Goal: Task Accomplishment & Management: Use online tool/utility

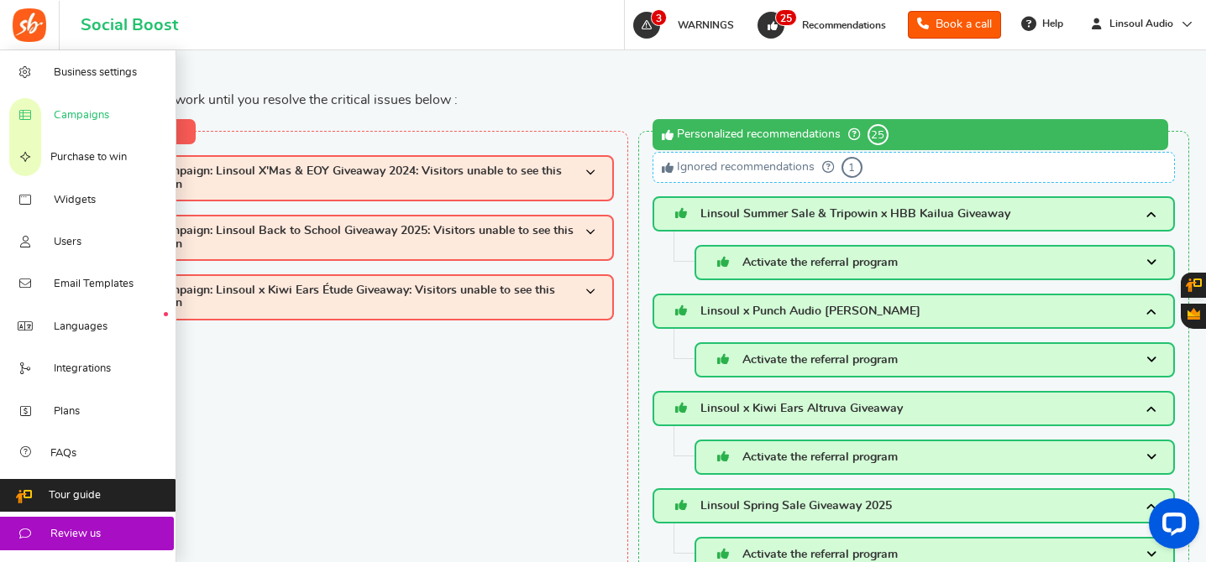
click at [105, 111] on span "Campaigns" at bounding box center [81, 115] width 55 height 15
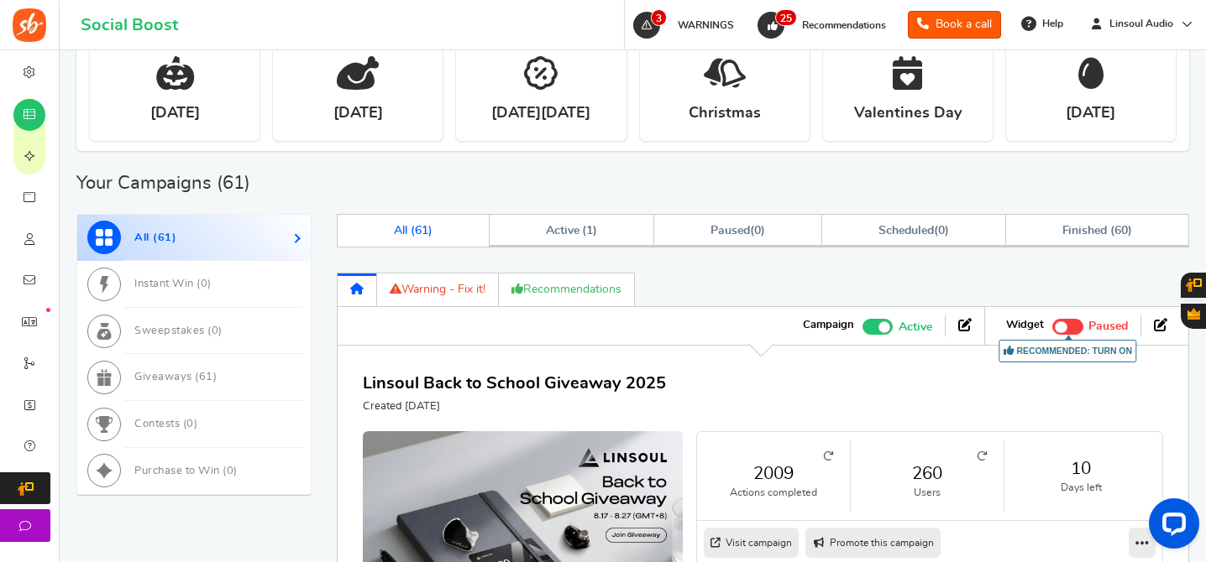
scroll to position [731, 0]
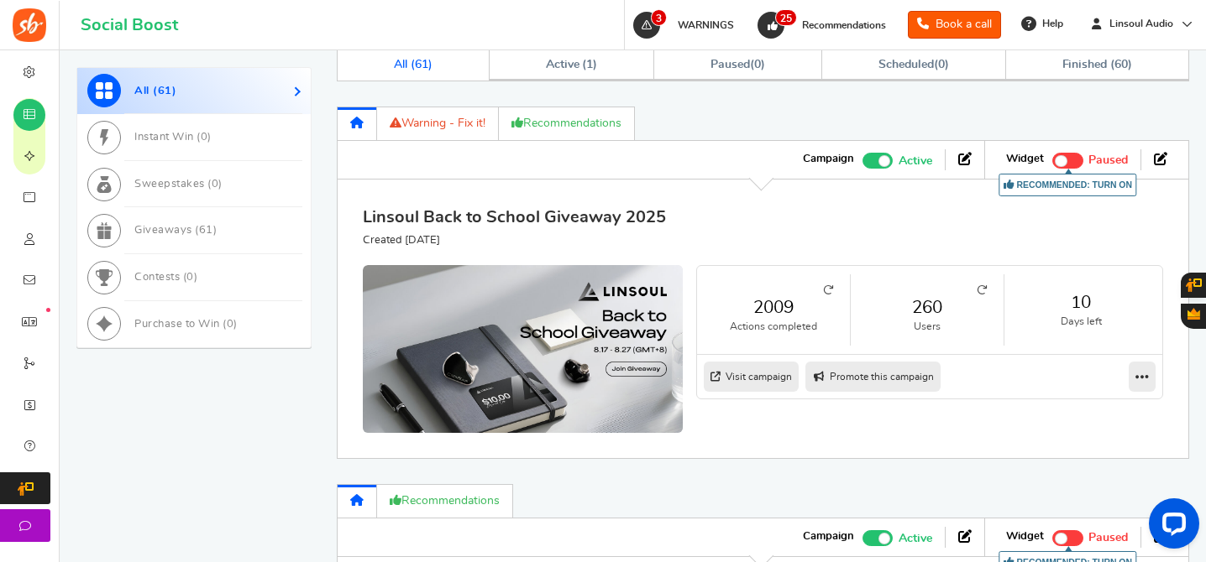
click at [549, 216] on link "Linsoul Back to School Giveaway 2025" at bounding box center [514, 217] width 303 height 17
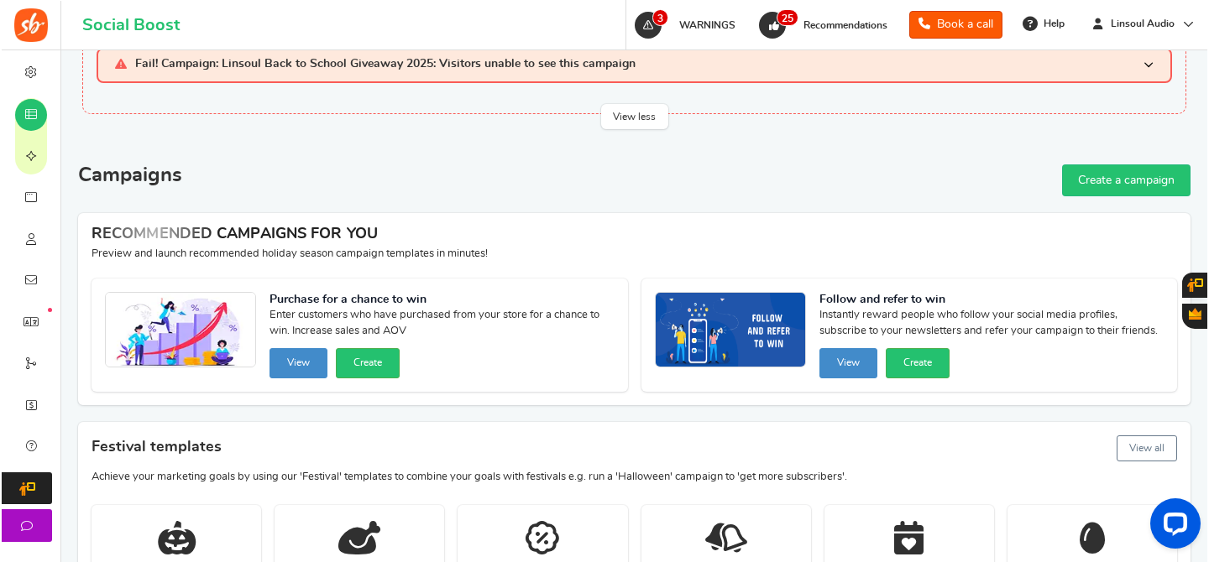
scroll to position [0, 0]
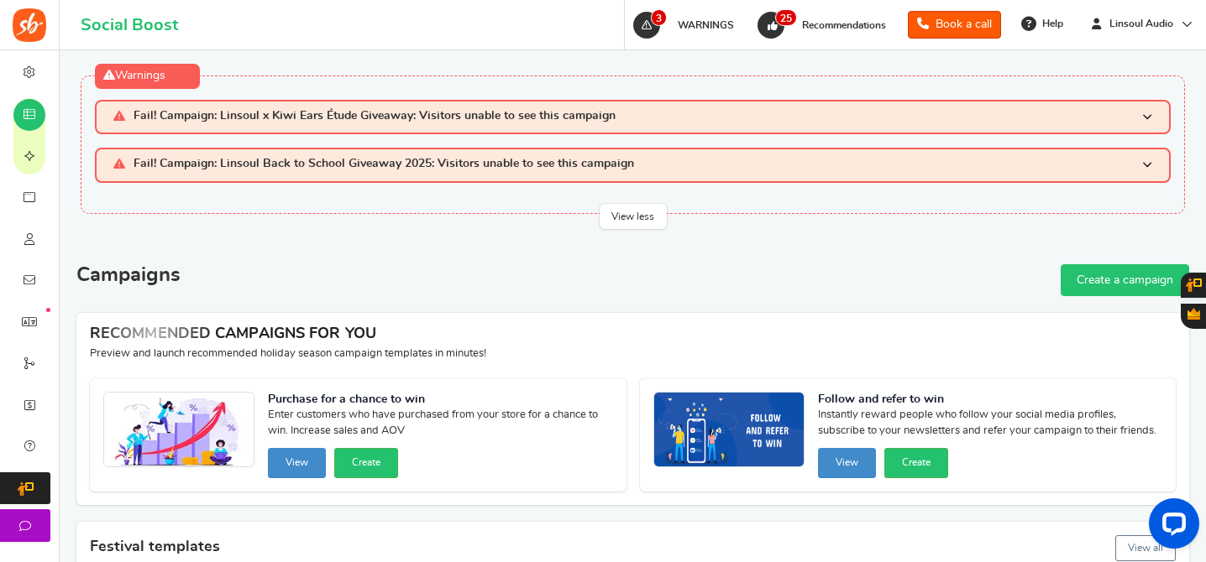
click at [1115, 289] on link "Create a campaign" at bounding box center [1124, 280] width 128 height 32
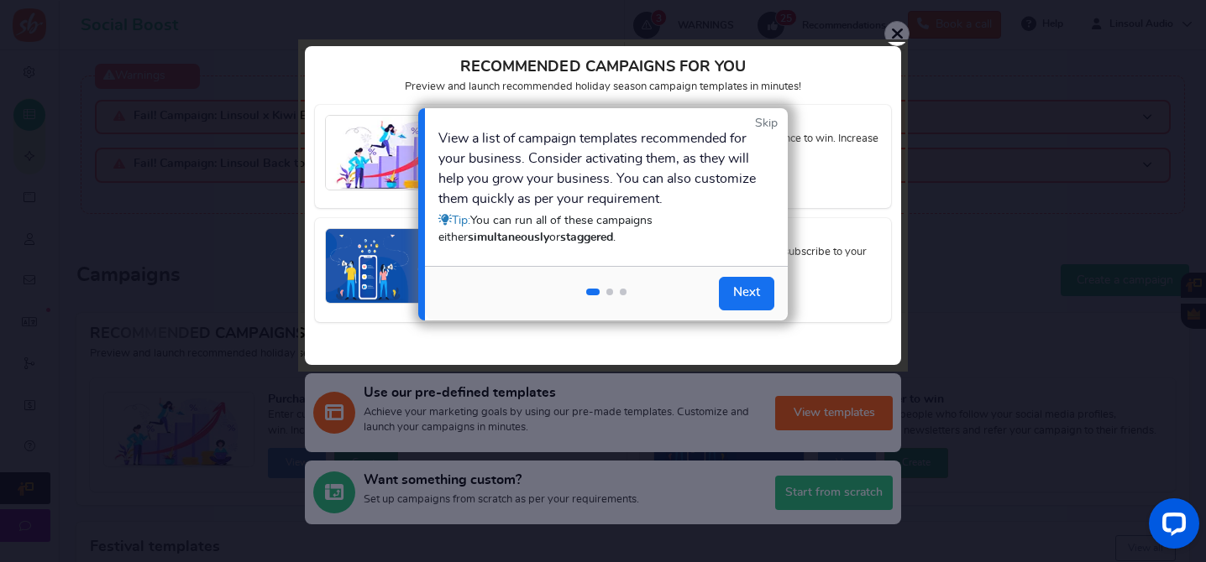
click at [768, 124] on link "Skip" at bounding box center [766, 123] width 23 height 17
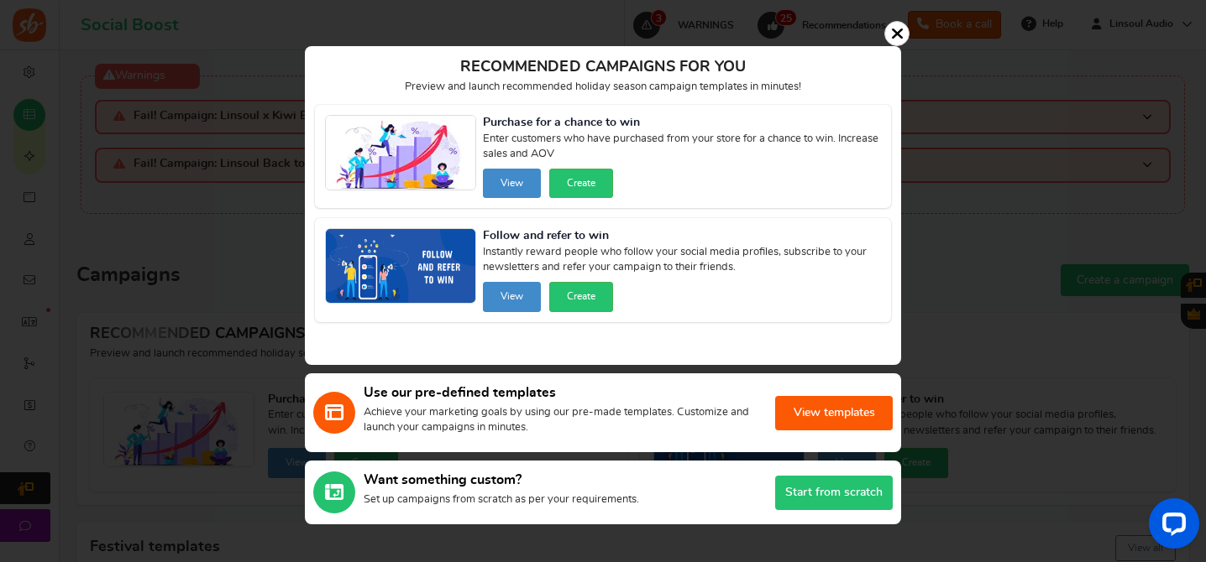
click at [844, 489] on button "Start from scratch" at bounding box center [834, 493] width 118 height 34
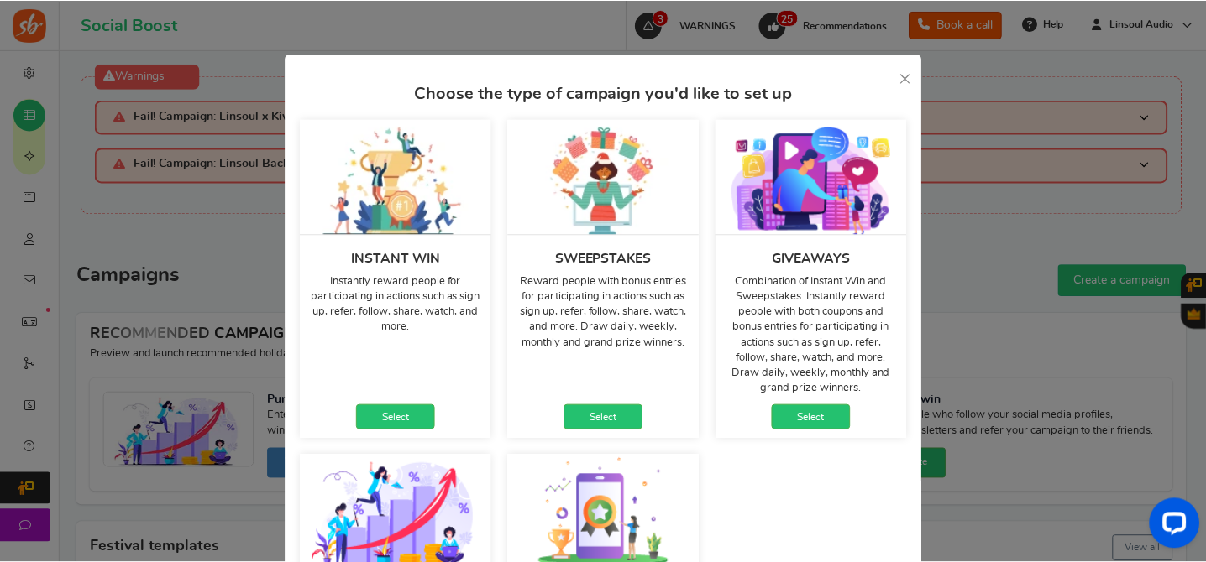
scroll to position [246, 0]
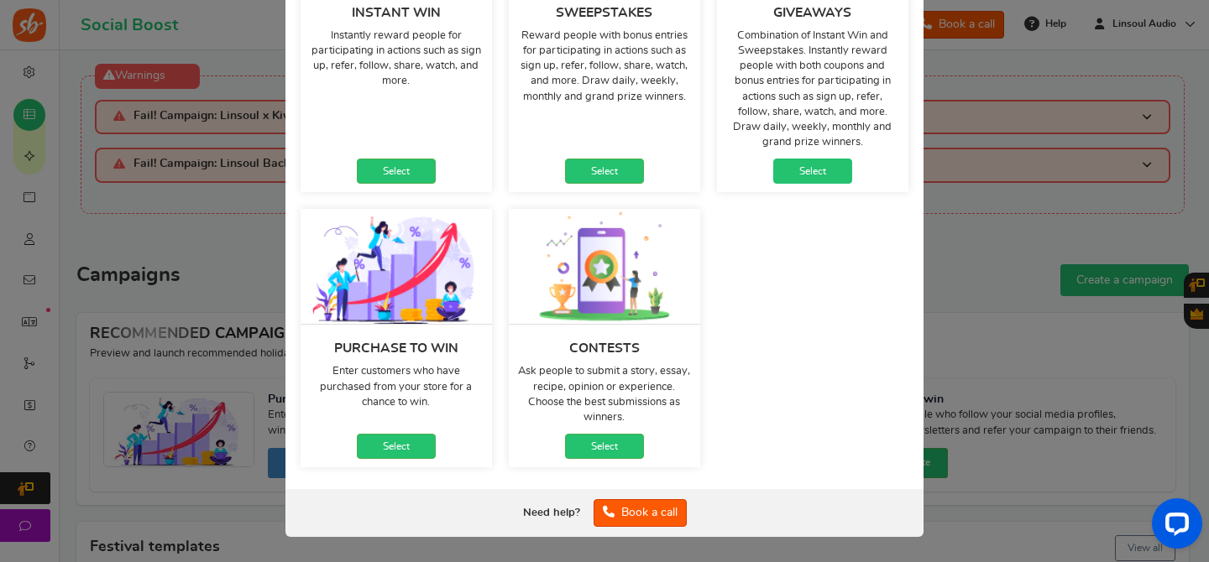
click at [818, 173] on link "Select" at bounding box center [812, 171] width 79 height 25
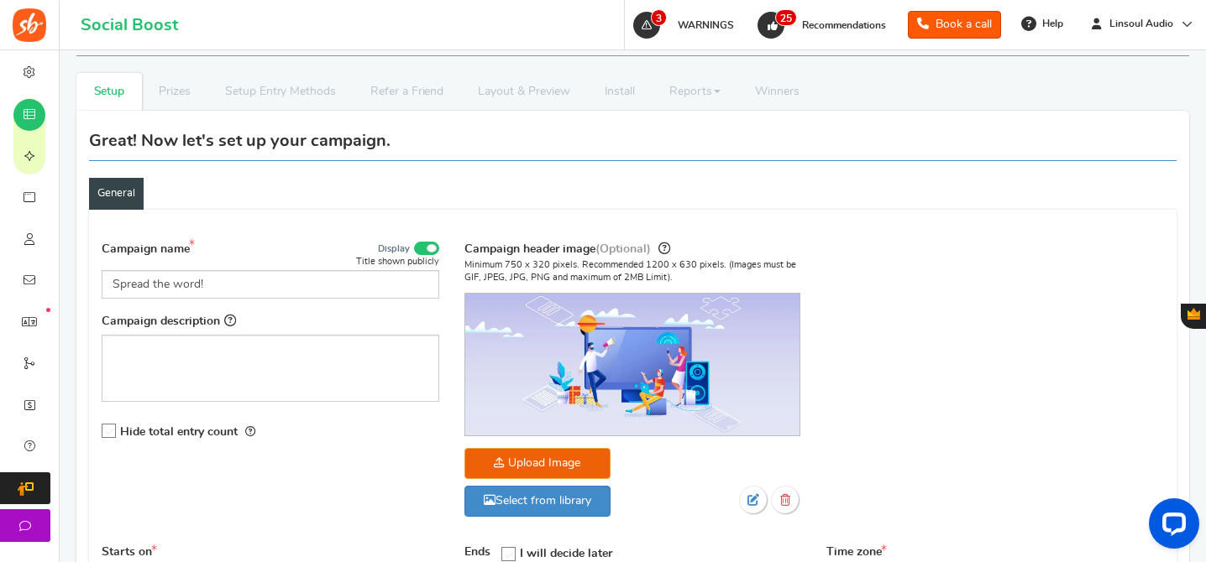
scroll to position [259, 0]
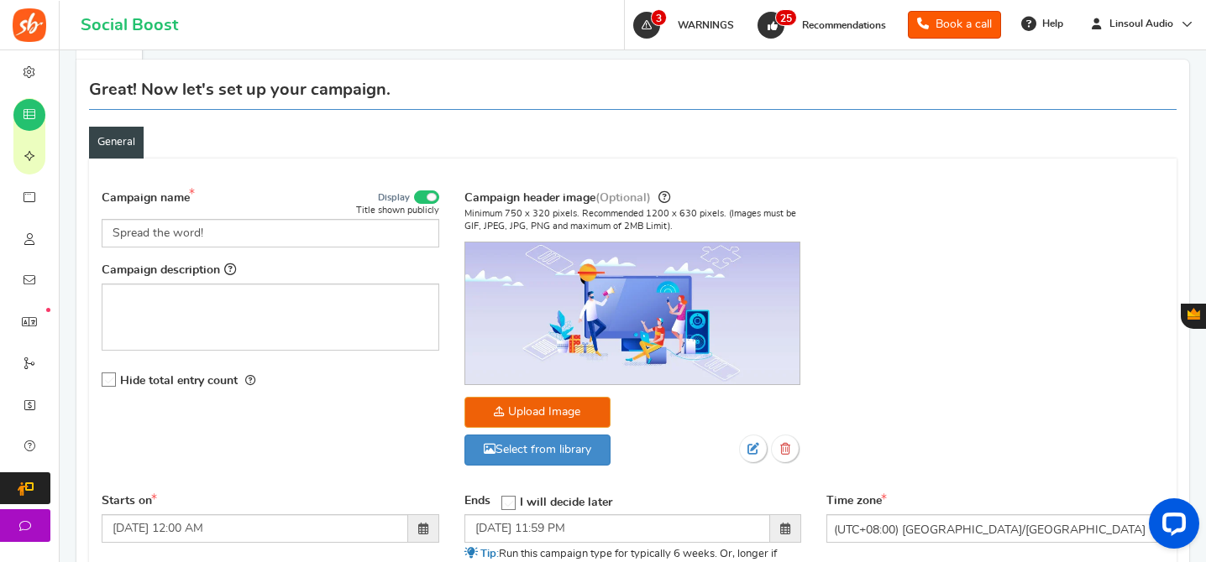
click at [118, 381] on label "Hide total entry count" at bounding box center [179, 381] width 154 height 18
click at [103, 381] on input "Hide total entry count" at bounding box center [103, 380] width 0 height 11
click at [228, 238] on input "Spread the word!" at bounding box center [270, 233] width 337 height 29
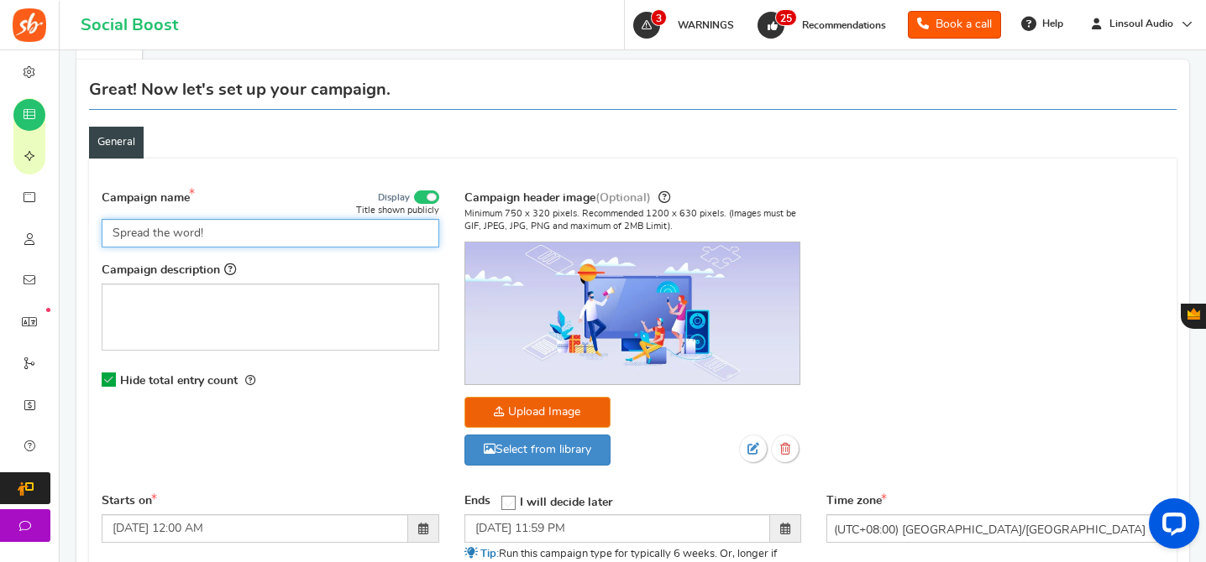
paste input "Linsoul Back to School Giveaway 2025"
drag, startPoint x: 155, startPoint y: 234, endPoint x: 228, endPoint y: 234, distance: 73.0
click at [228, 234] on input "Linsoul Back to School Giveaway 2025" at bounding box center [270, 233] width 337 height 29
click at [132, 233] on input "Linsoul x Hangout Audio Giveaway 2025" at bounding box center [270, 233] width 337 height 29
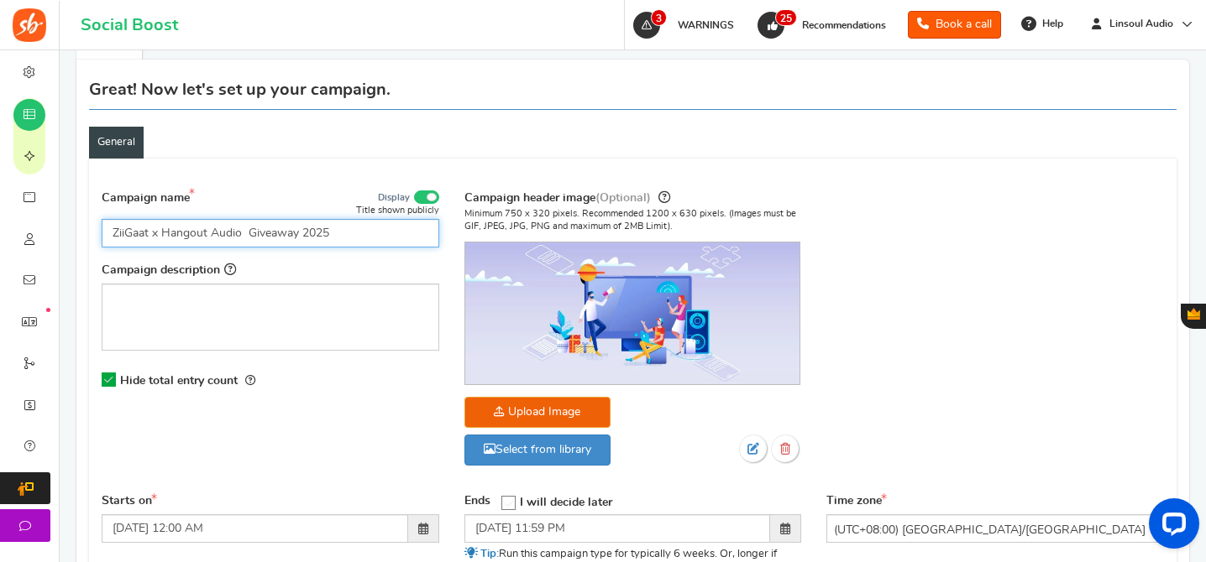
click at [247, 229] on input "ZiiGaat x Hangout Audio Giveaway 2025" at bounding box center [270, 233] width 337 height 29
paste input "Odyssey 2"
click at [376, 229] on input "ZiiGaat x Hangout Audio Odyssey 2 Giveaway 2025" at bounding box center [270, 233] width 337 height 29
type input "ZiiGaat x Hangout Audio Odyssey 2 Giveaway"
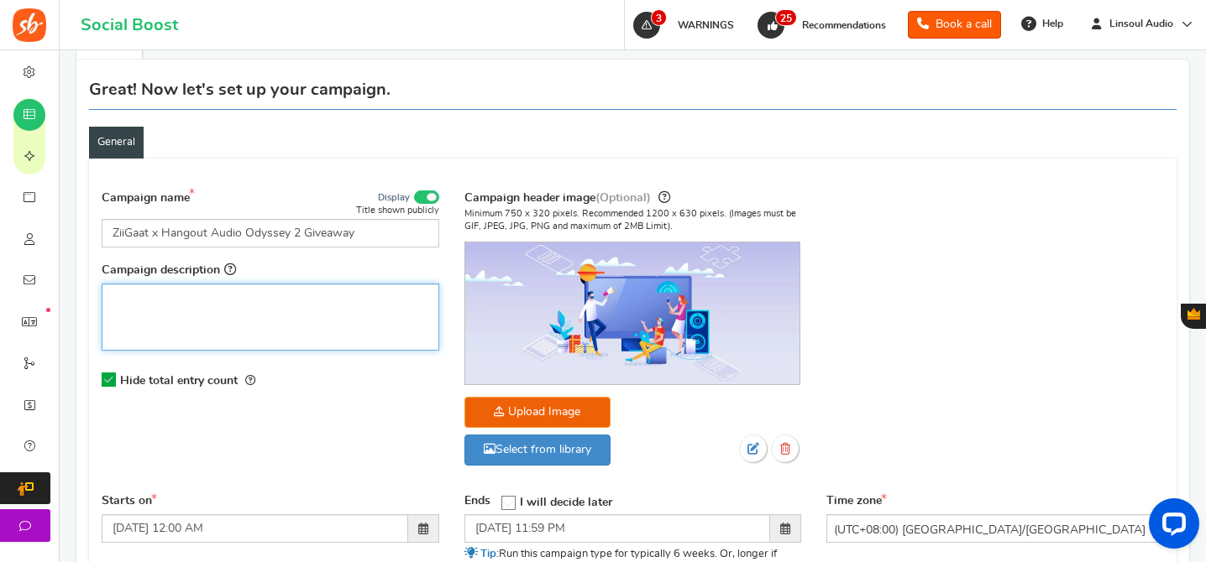
click at [364, 303] on p "Rich Text Editor, competition_desc" at bounding box center [270, 298] width 316 height 17
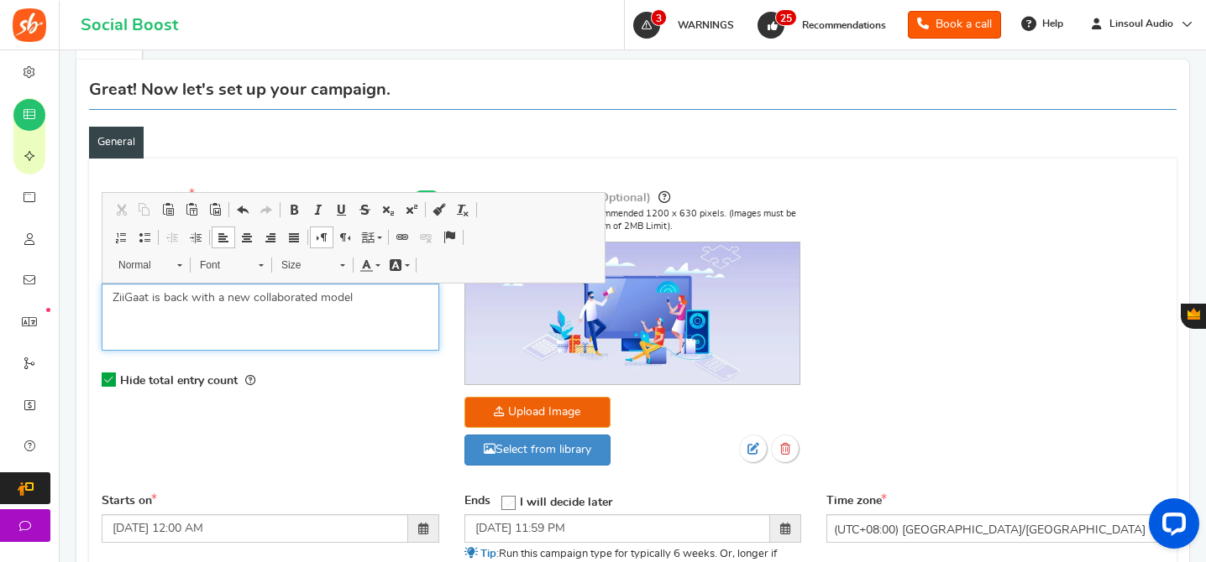
click at [337, 312] on div "ZiiGaat is back with a new collaborated model" at bounding box center [270, 317] width 337 height 67
drag, startPoint x: 254, startPoint y: 300, endPoint x: 443, endPoint y: 320, distance: 190.8
click at [443, 320] on div "Campaign name Display Title shown publicly ZiiGaat x Hangout Audio Odyssey 2 Gi…" at bounding box center [270, 299] width 363 height 222
drag, startPoint x: 271, startPoint y: 306, endPoint x: 165, endPoint y: 301, distance: 106.8
click at [165, 301] on div "ZiiGaat is back with a new" at bounding box center [270, 317] width 337 height 67
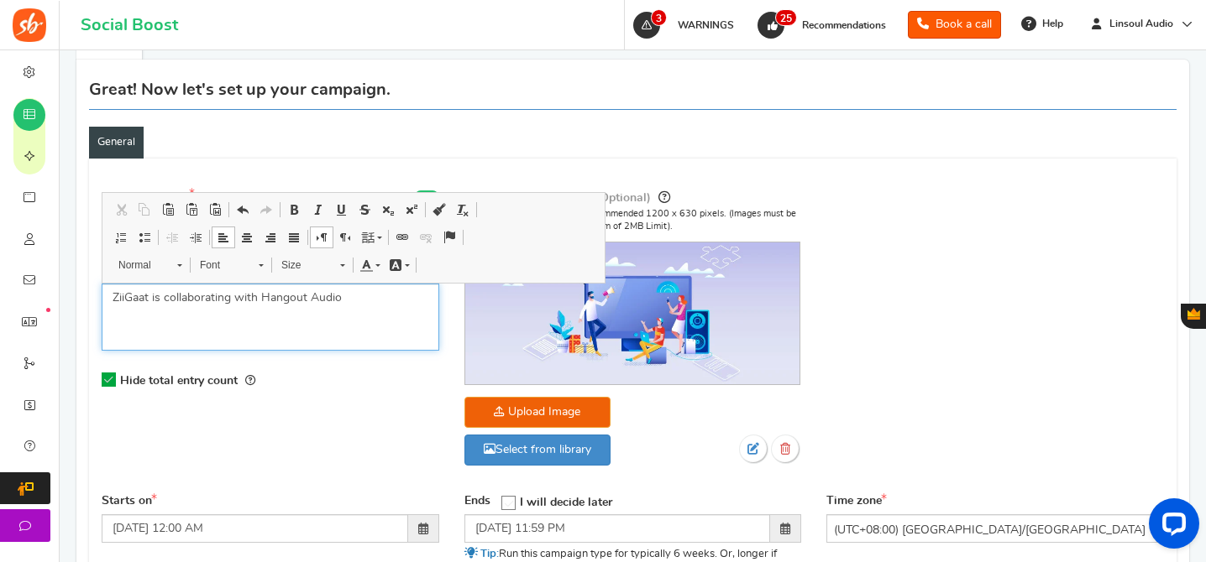
click at [332, 299] on p "ZiiGaat is collaborating with Hangout Audio" at bounding box center [270, 298] width 316 height 17
copy p "ZiiGaat is collaborating with Hangout Audio"
click at [385, 302] on p "ZiiGaat is collaborating with Hangout Audio" at bounding box center [270, 298] width 316 height 17
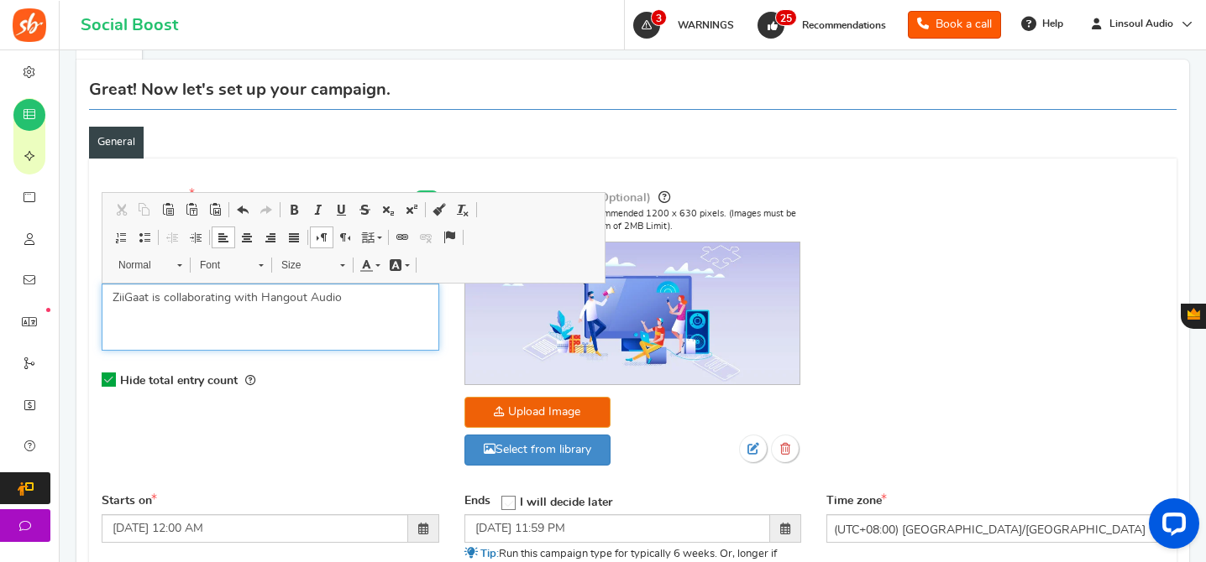
click at [385, 302] on p "ZiiGaat is collaborating with Hangout Audio" at bounding box center [270, 298] width 316 height 17
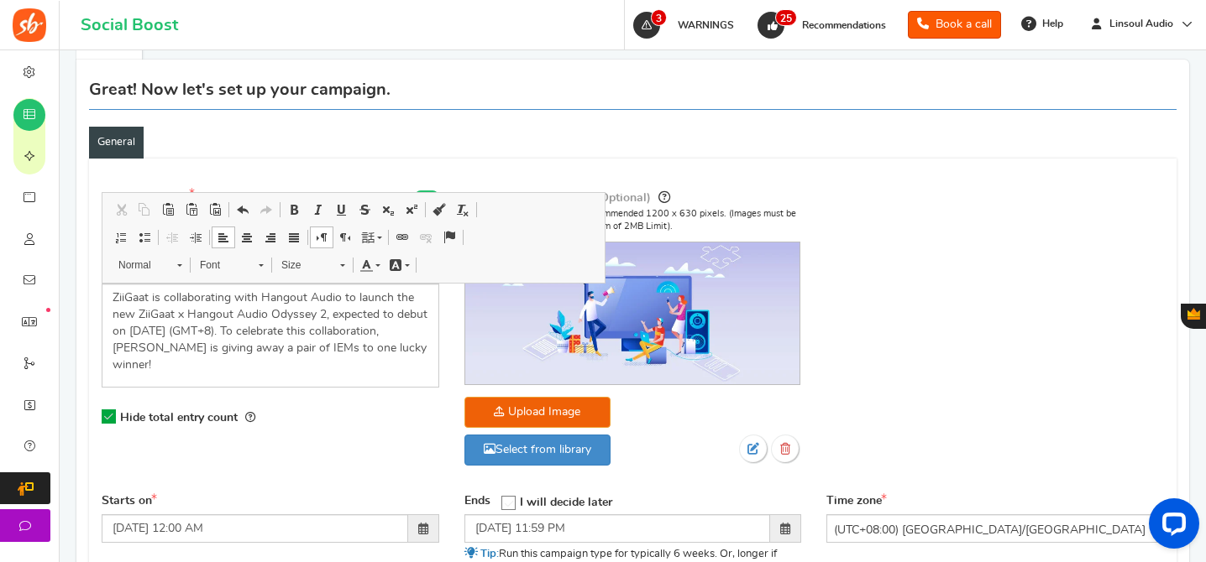
click at [347, 468] on div "Campaign name Display Title shown publicly ZiiGaat x Hangout Audio Odyssey 2 Gi…" at bounding box center [632, 337] width 1087 height 314
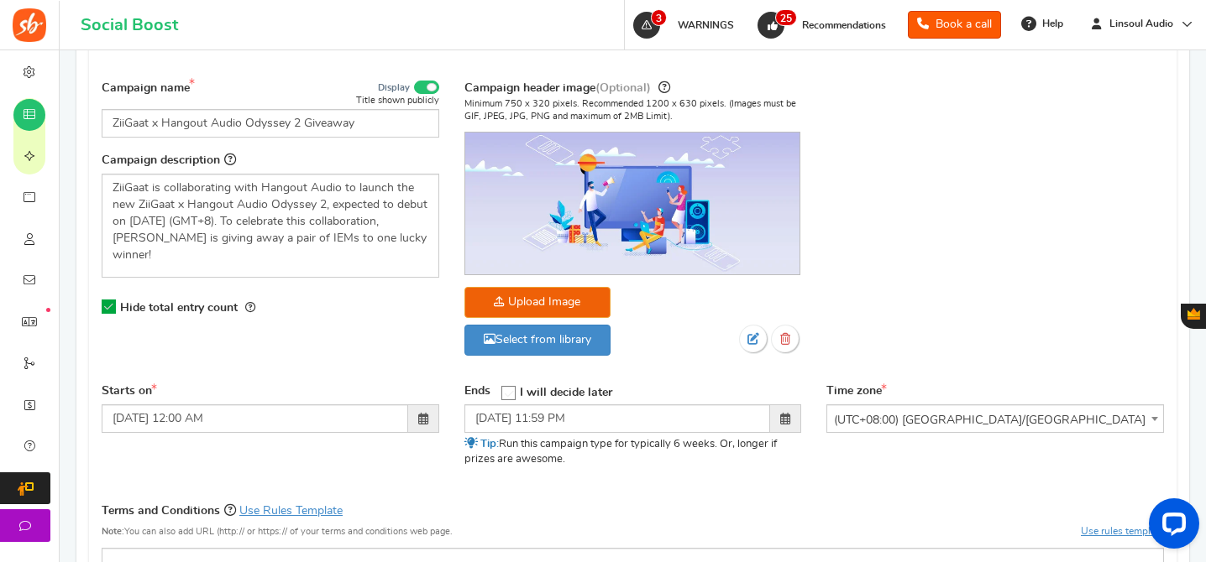
scroll to position [436, 0]
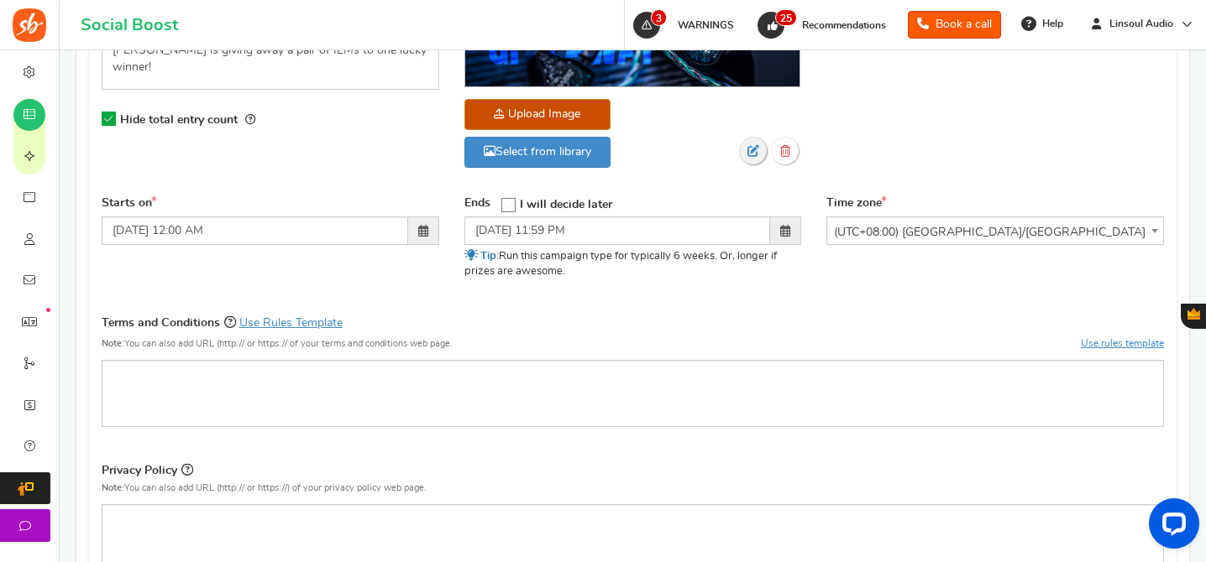
scroll to position [614, 0]
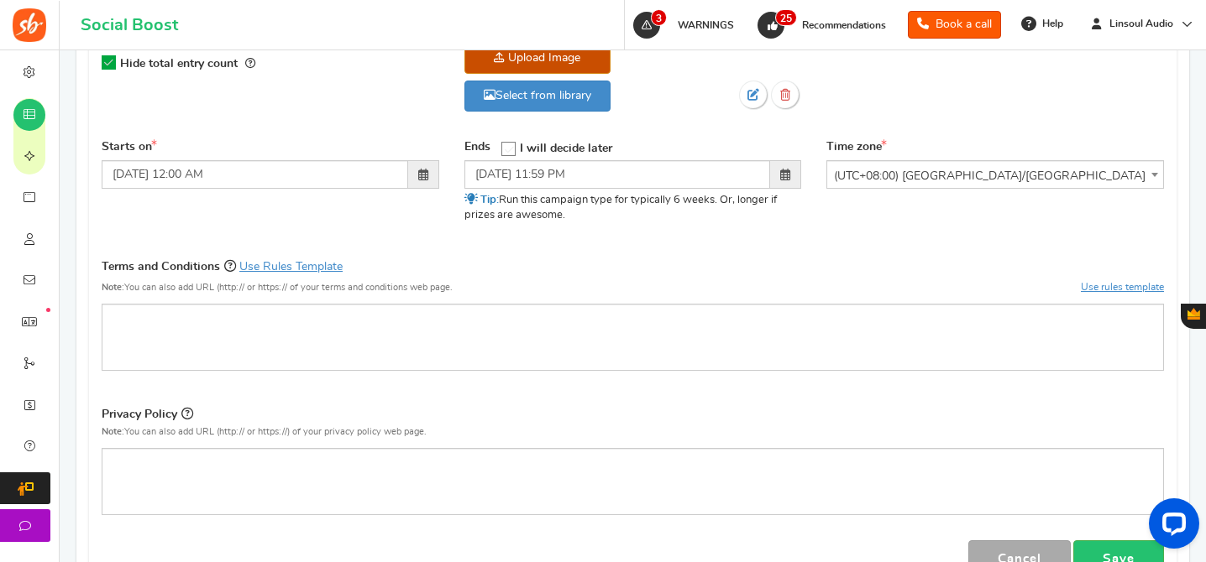
click at [304, 373] on div "Terms and Conditions Use Rules Template Note: You can also add URL (http:// or …" at bounding box center [632, 320] width 1087 height 127
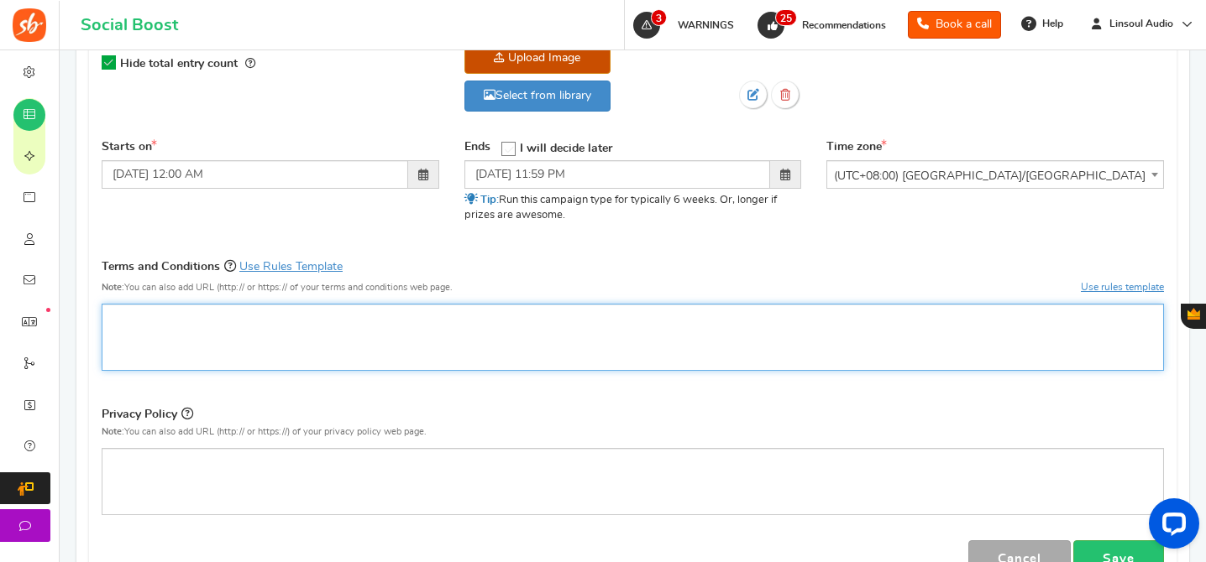
click at [361, 356] on div "Rich Text Editor, competition_terms" at bounding box center [633, 337] width 1062 height 67
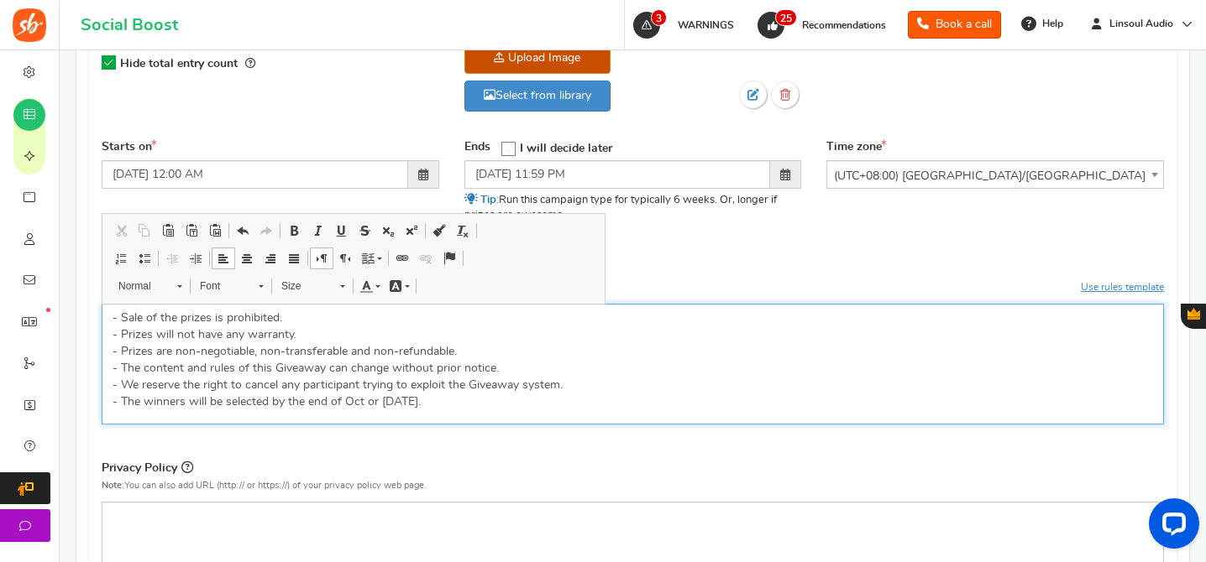
click at [346, 404] on p "- Sale of the prizes is prohibited. - Prizes will not have any warranty. - Priz…" at bounding box center [632, 360] width 1040 height 101
click at [683, 369] on p "- Sale of the prizes is prohibited. - Prizes will not have any warranty. - Priz…" at bounding box center [632, 360] width 1040 height 101
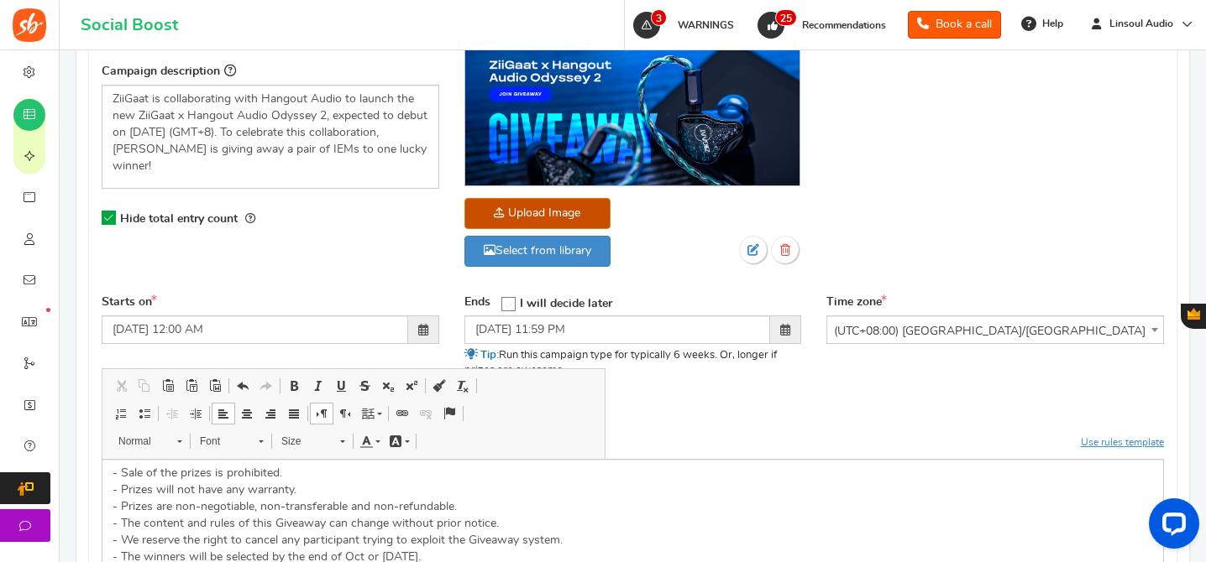
click at [683, 397] on div "Starts on 18/08/2025 12:00 AM Ends Open On" at bounding box center [632, 347] width 1087 height 105
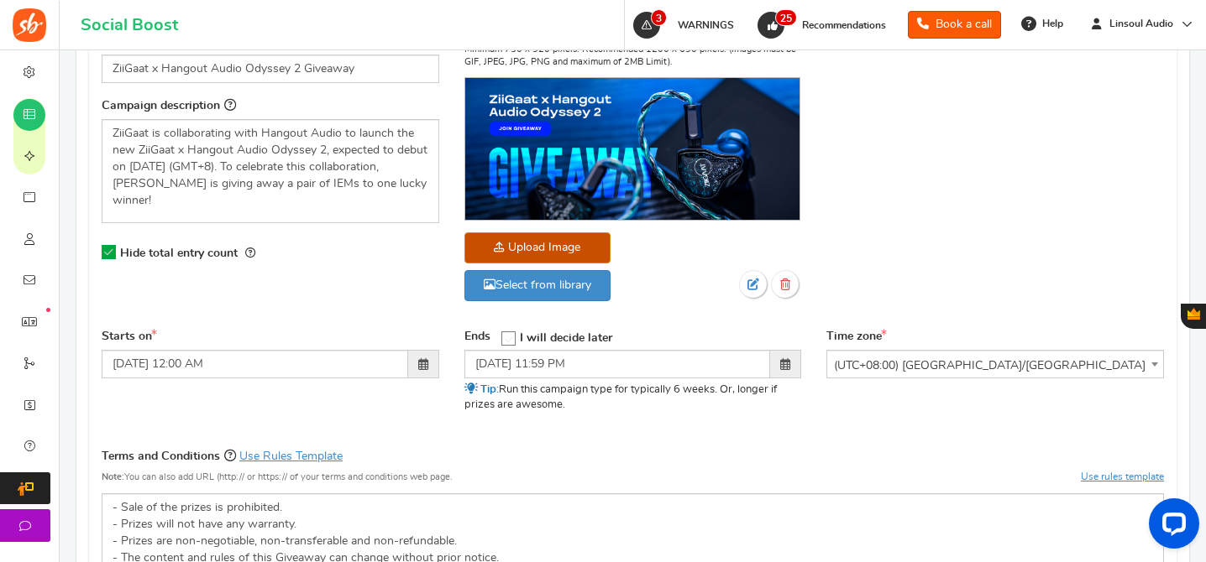
scroll to position [487, 0]
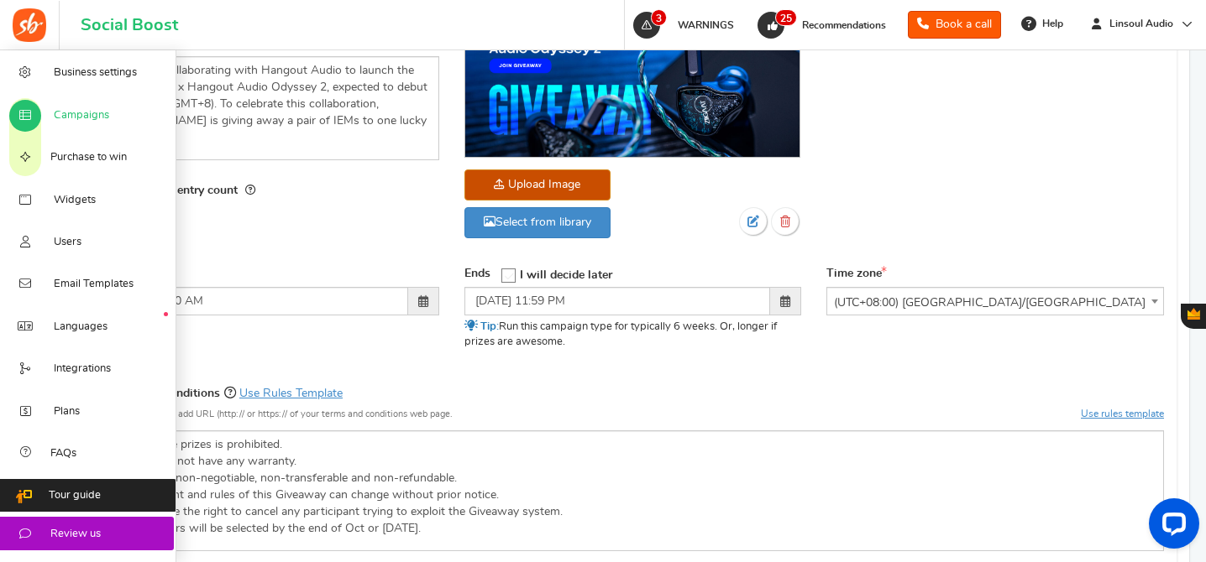
click at [78, 112] on span "Campaigns" at bounding box center [81, 115] width 55 height 15
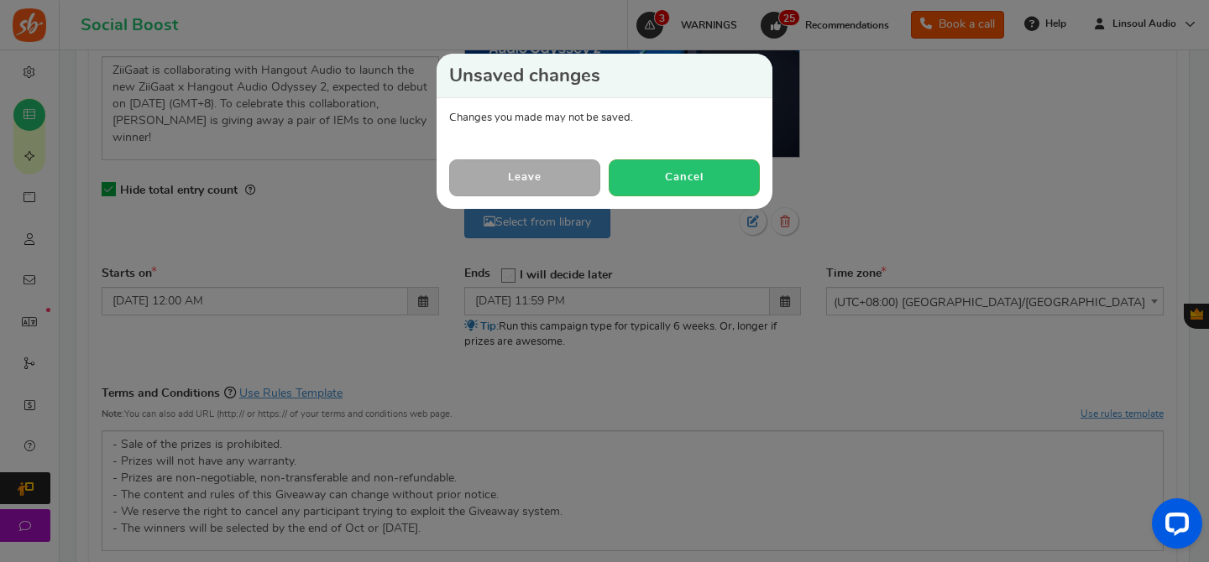
click at [865, 173] on div "Unsaved changes Changes you made may not be saved. Leave Cancel" at bounding box center [604, 281] width 1209 height 562
click at [667, 172] on button "Cancel" at bounding box center [684, 178] width 151 height 36
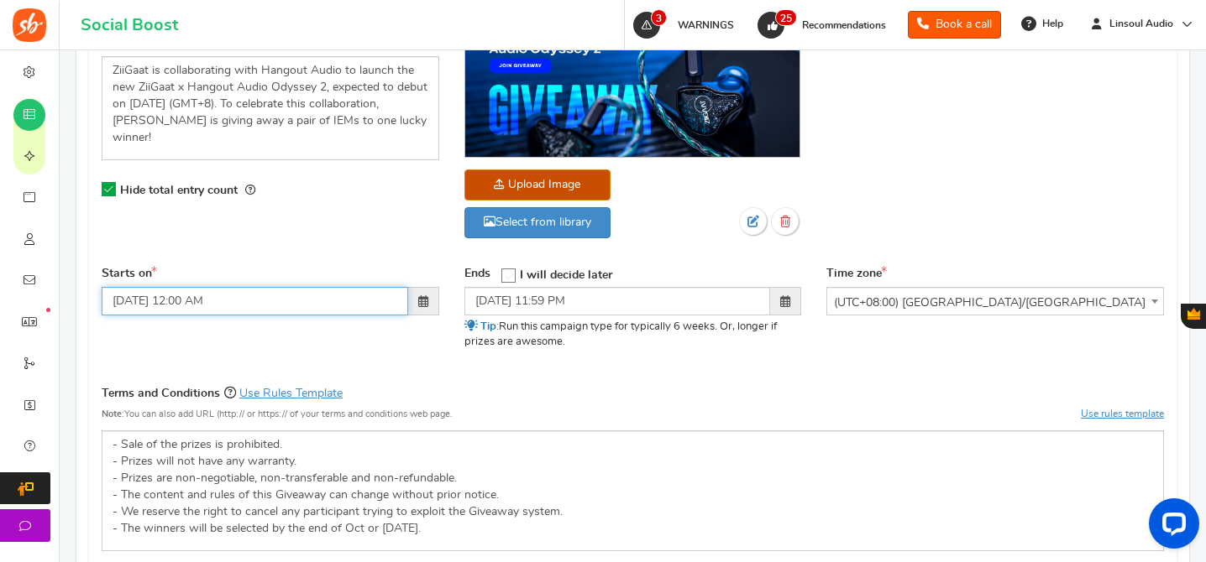
click at [335, 301] on input "18/08/2025 12:00 AM" at bounding box center [255, 301] width 306 height 29
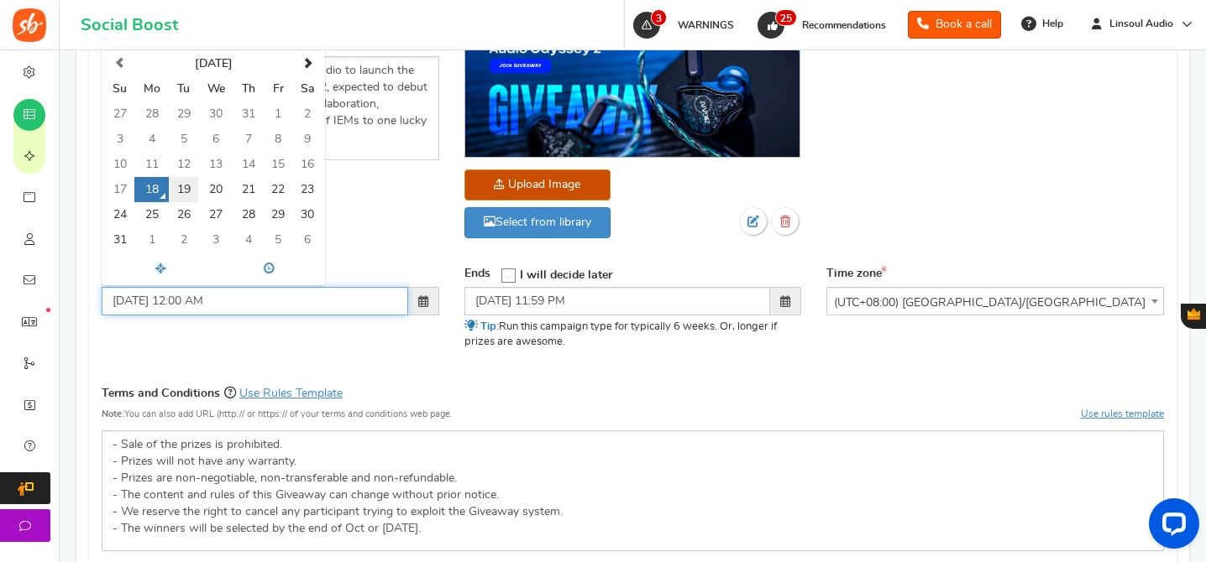
click at [170, 197] on td "19" at bounding box center [183, 189] width 29 height 25
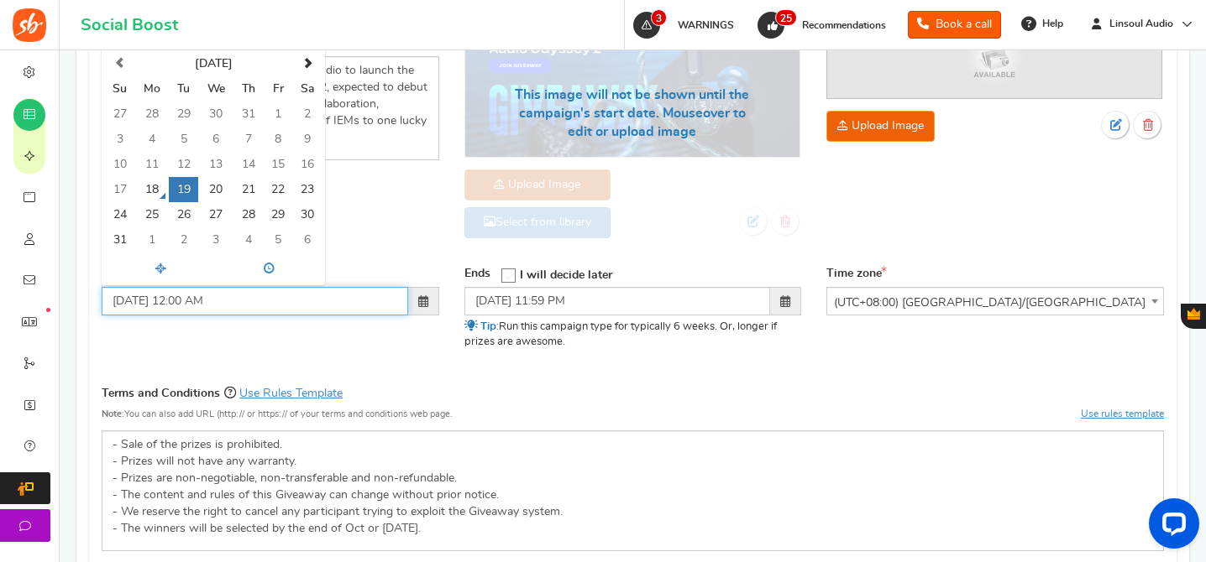
click at [184, 301] on input "19/08/2025 12:00 AM" at bounding box center [255, 301] width 306 height 29
click at [235, 356] on div "Starts on 19/08/2025 9:00 AM August 2025 Su Mo Tu We Th Fr Sa 27 28 29 30 31 1 …" at bounding box center [632, 318] width 1087 height 105
type input "19/08/2025 09:00 AM"
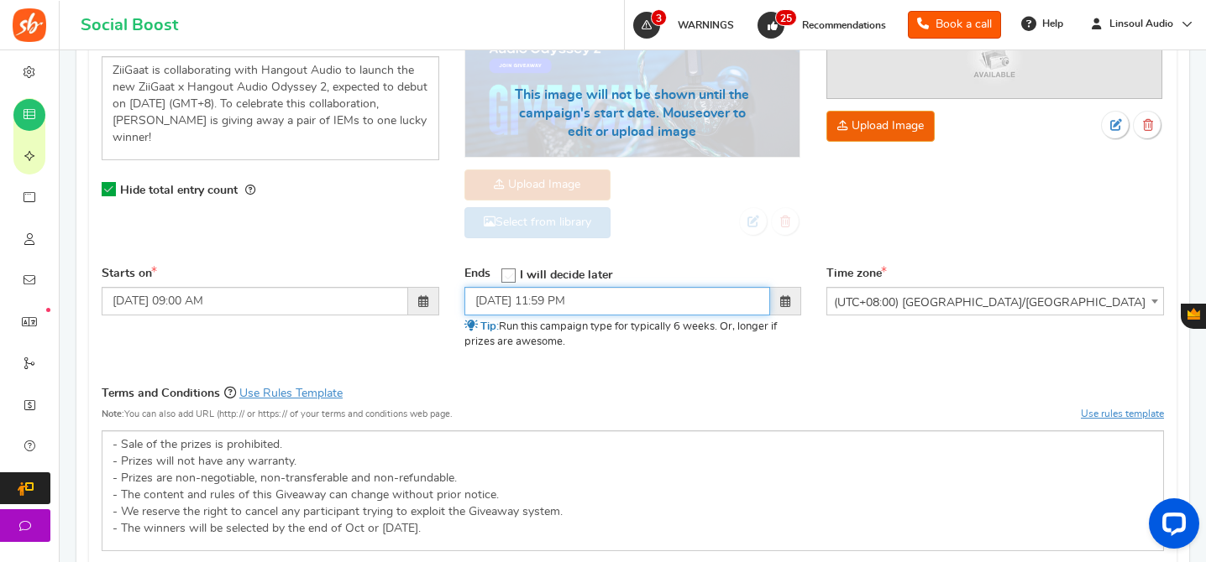
click at [514, 301] on input "28/09/2025 11:59 PM" at bounding box center [617, 301] width 306 height 29
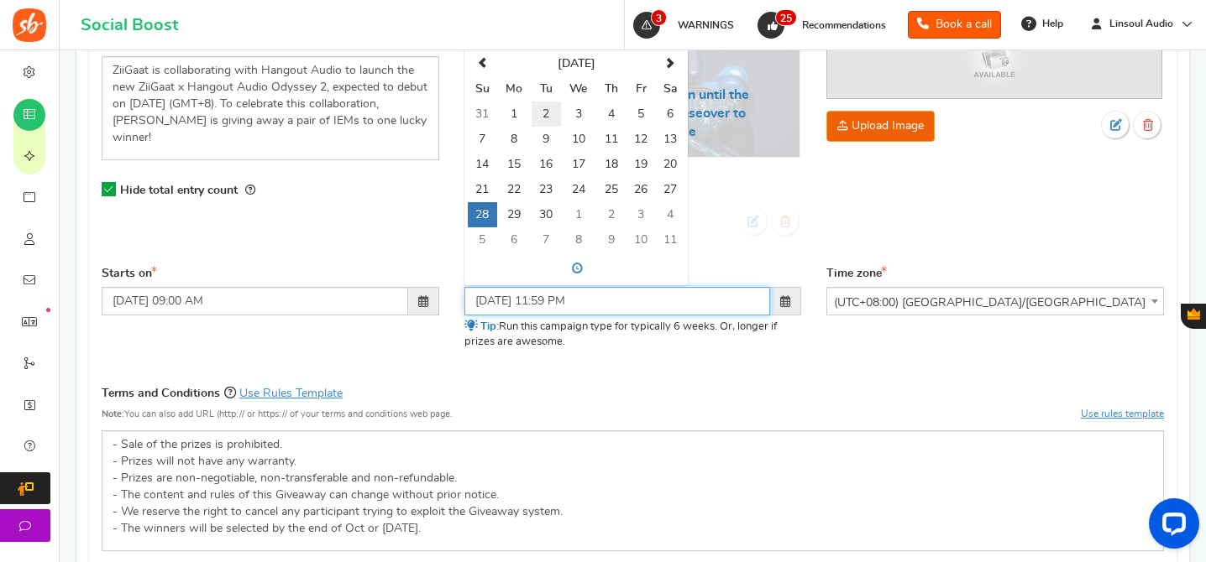
click at [548, 111] on td "2" at bounding box center [545, 114] width 29 height 25
type input "[DATE] 11:59 PM"
click at [772, 352] on div "Ends Open On I will decide later Su 1" at bounding box center [633, 314] width 363 height 97
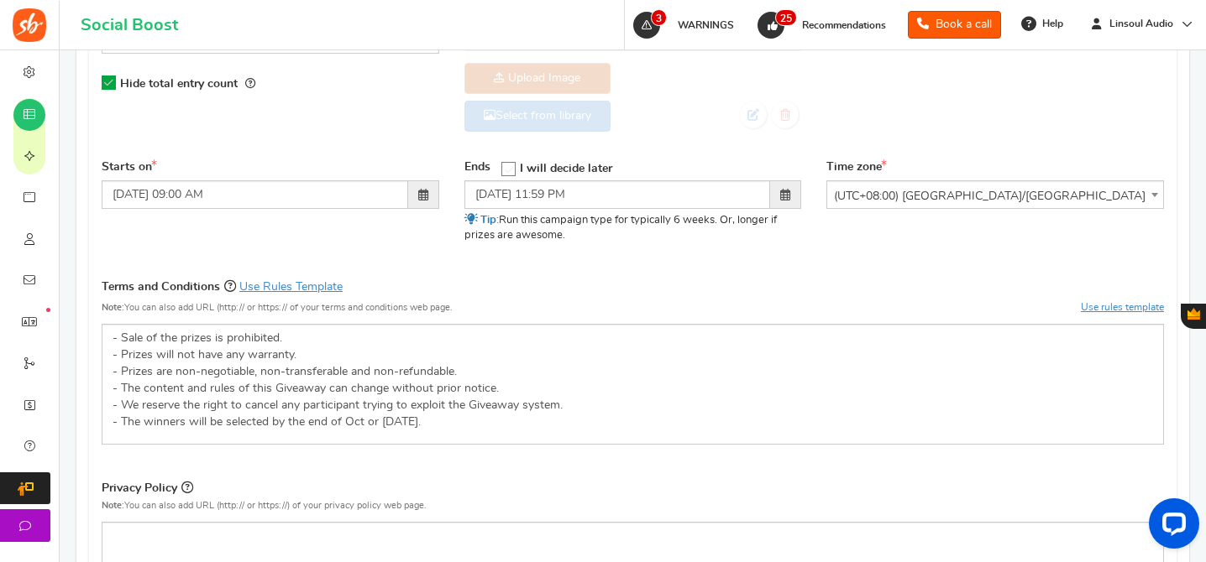
scroll to position [715, 0]
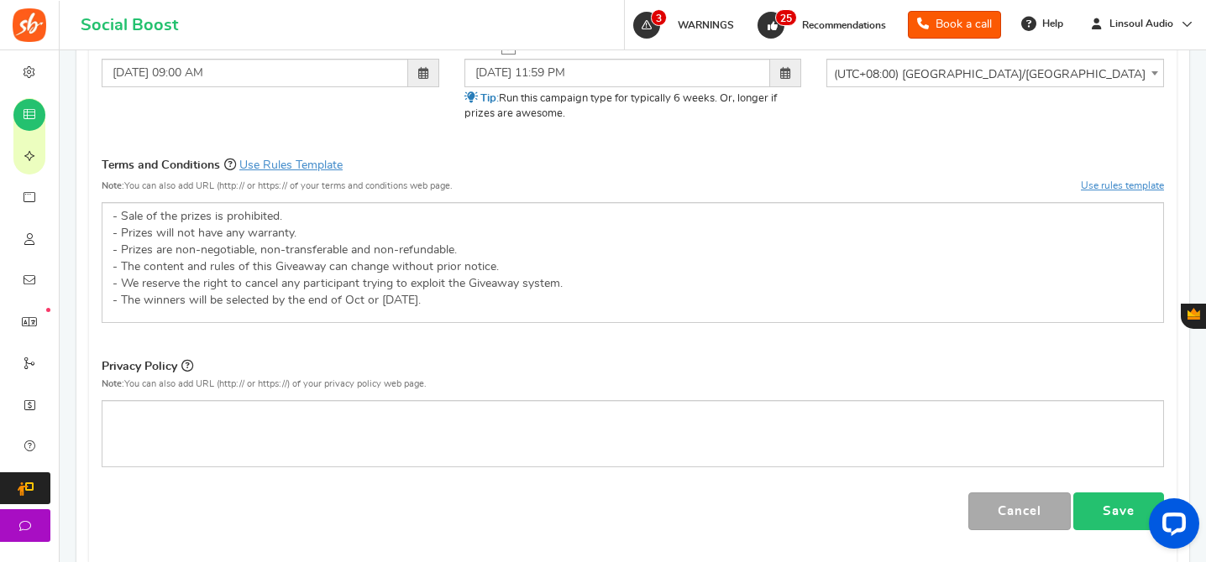
click at [1106, 513] on link "Save" at bounding box center [1118, 512] width 91 height 38
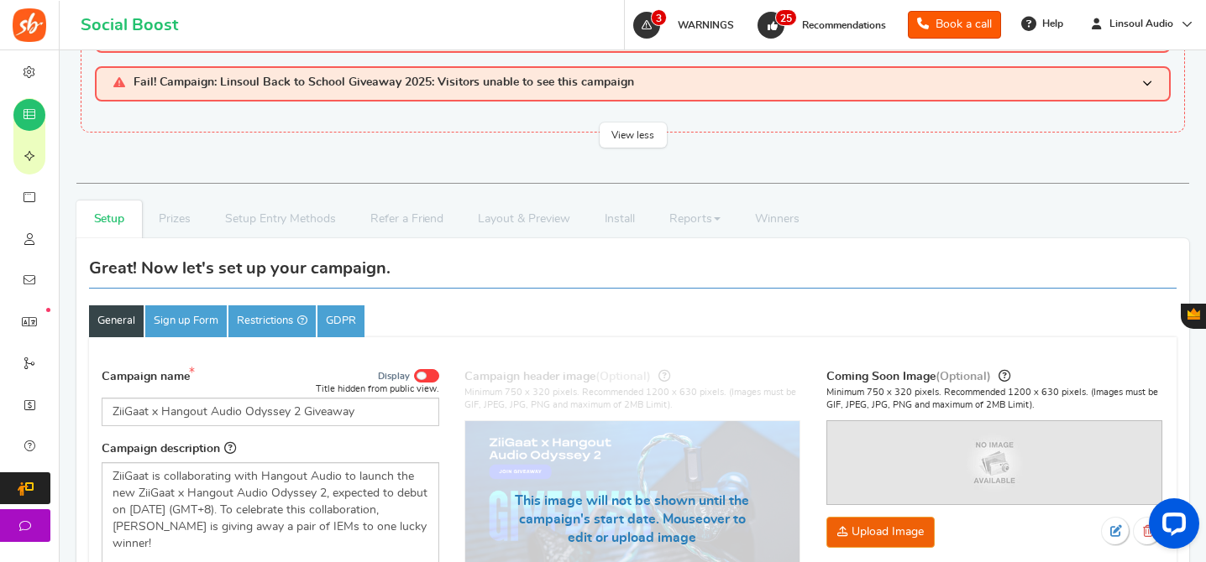
scroll to position [130, 0]
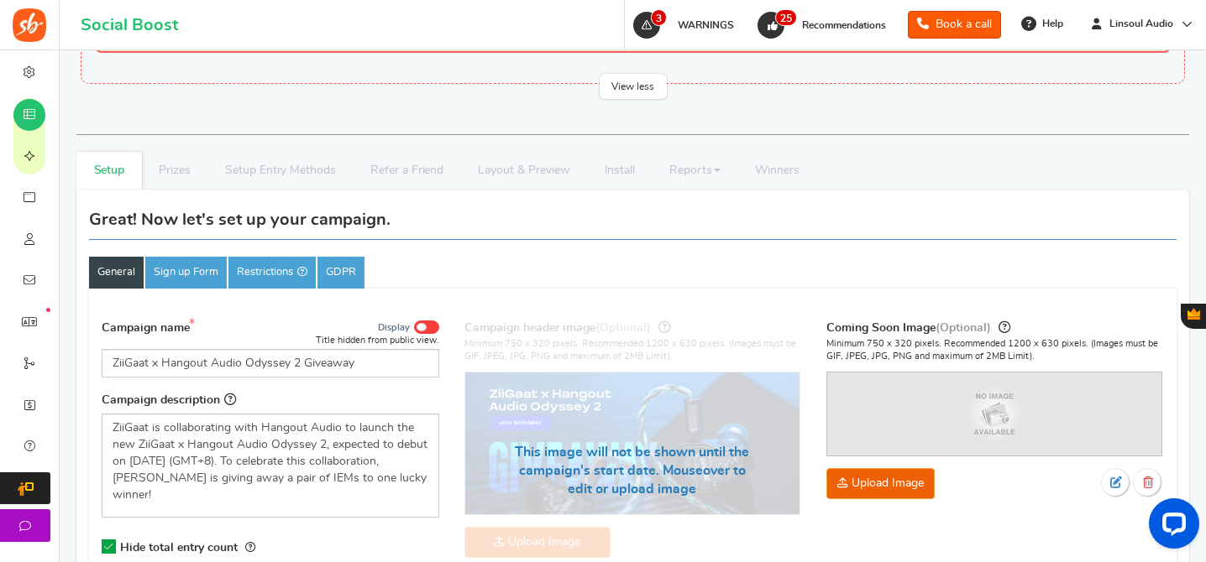
click at [428, 322] on span at bounding box center [426, 327] width 25 height 13
click at [0, 0] on input "Display" at bounding box center [0, 0] width 0 height 0
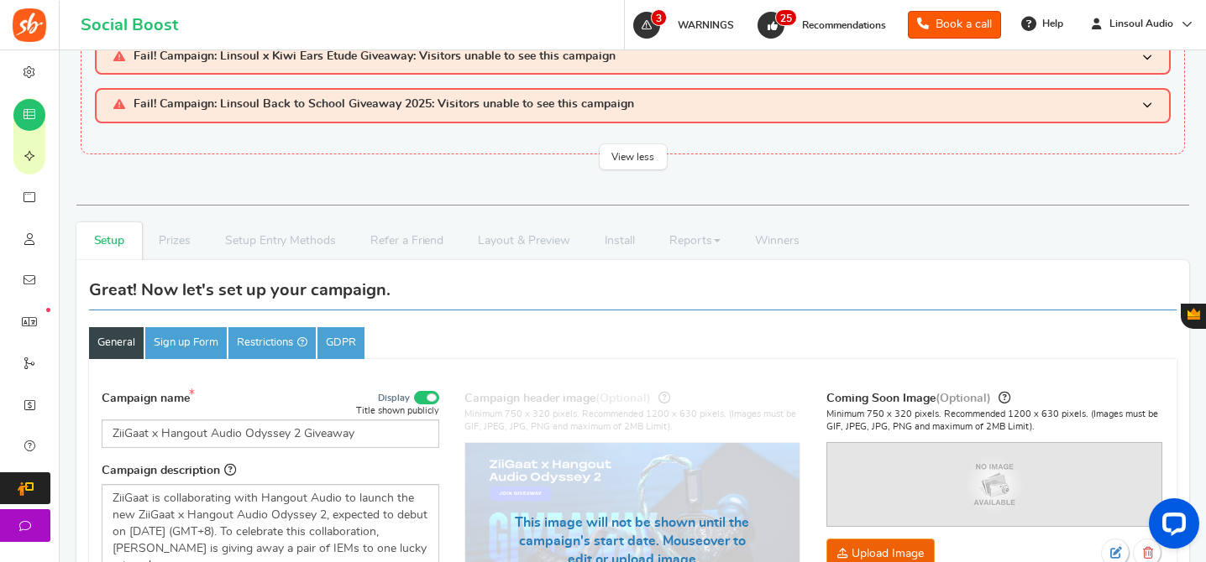
scroll to position [0, 0]
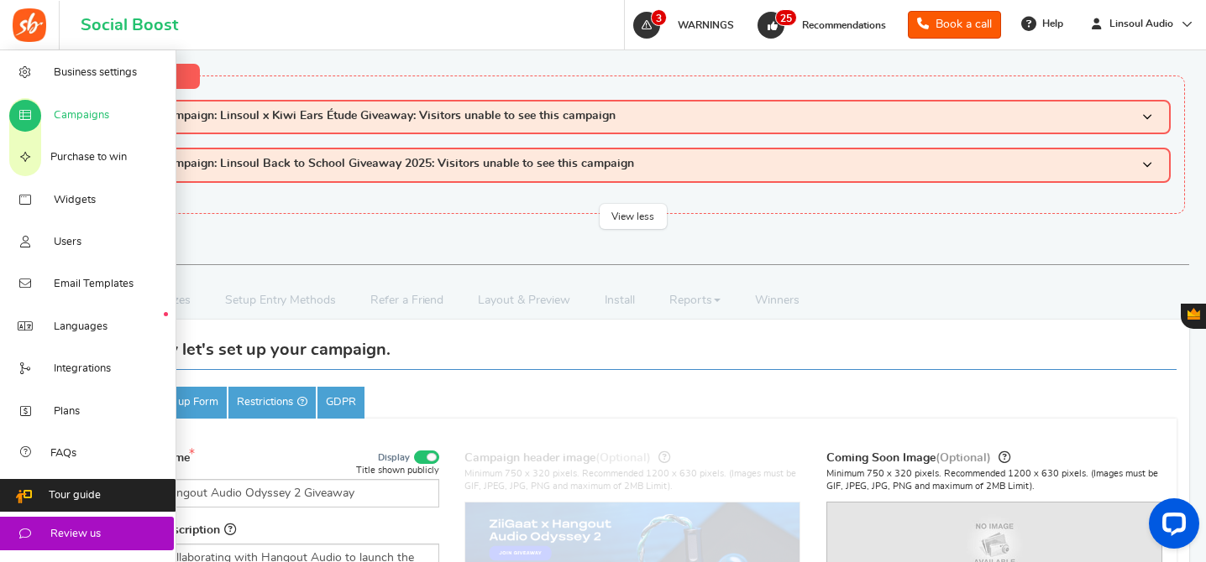
click at [86, 121] on span "Campaigns" at bounding box center [81, 115] width 55 height 15
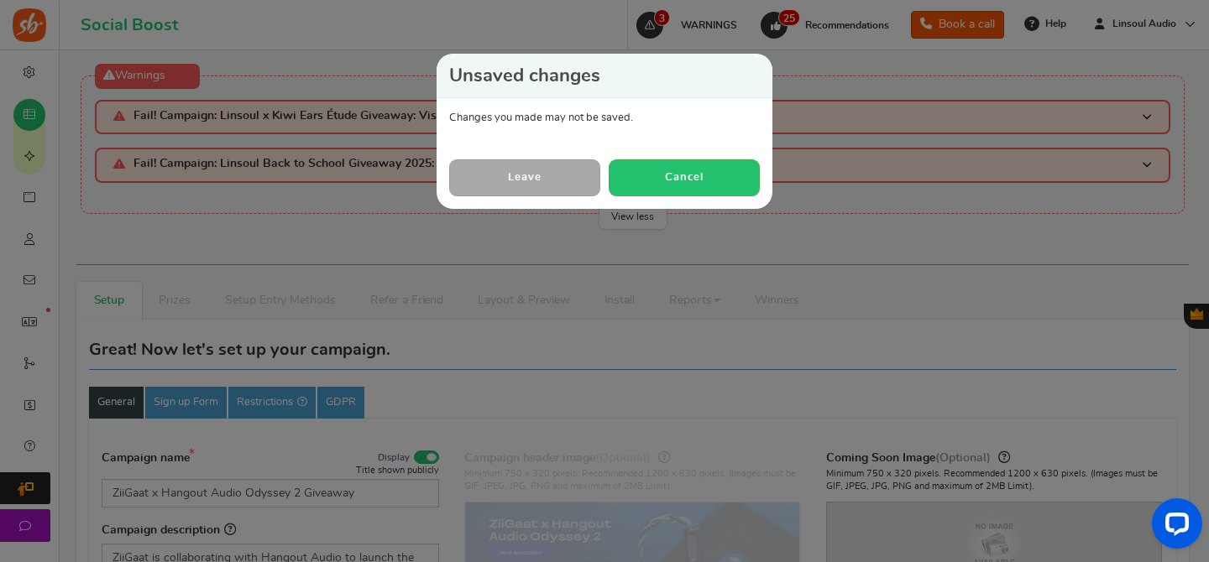
click at [550, 179] on link "Leave" at bounding box center [524, 178] width 151 height 36
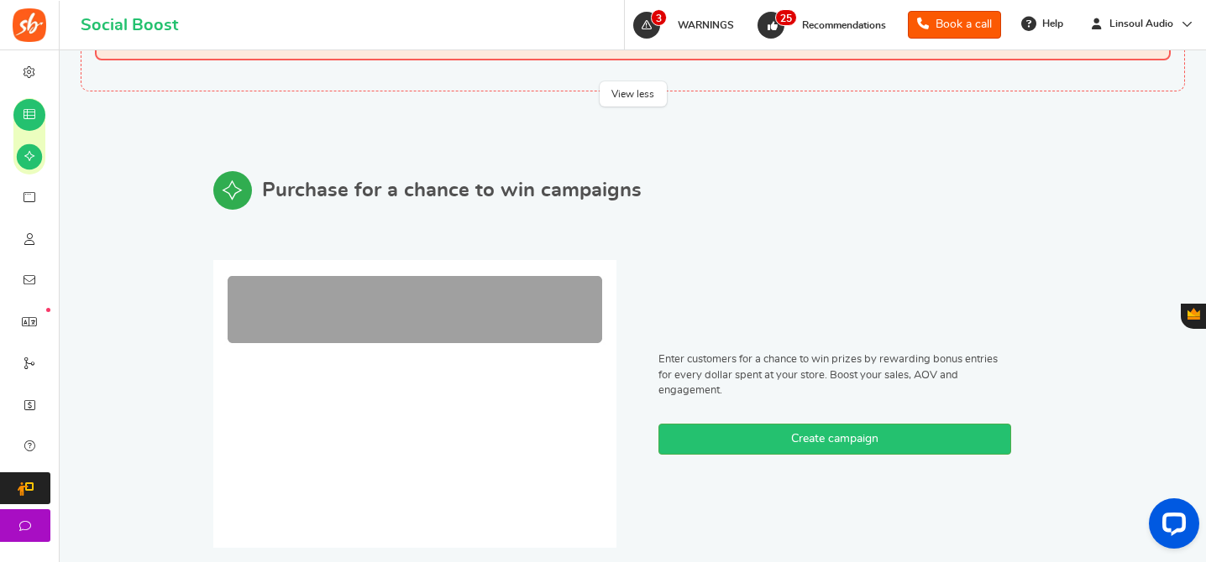
scroll to position [209, 0]
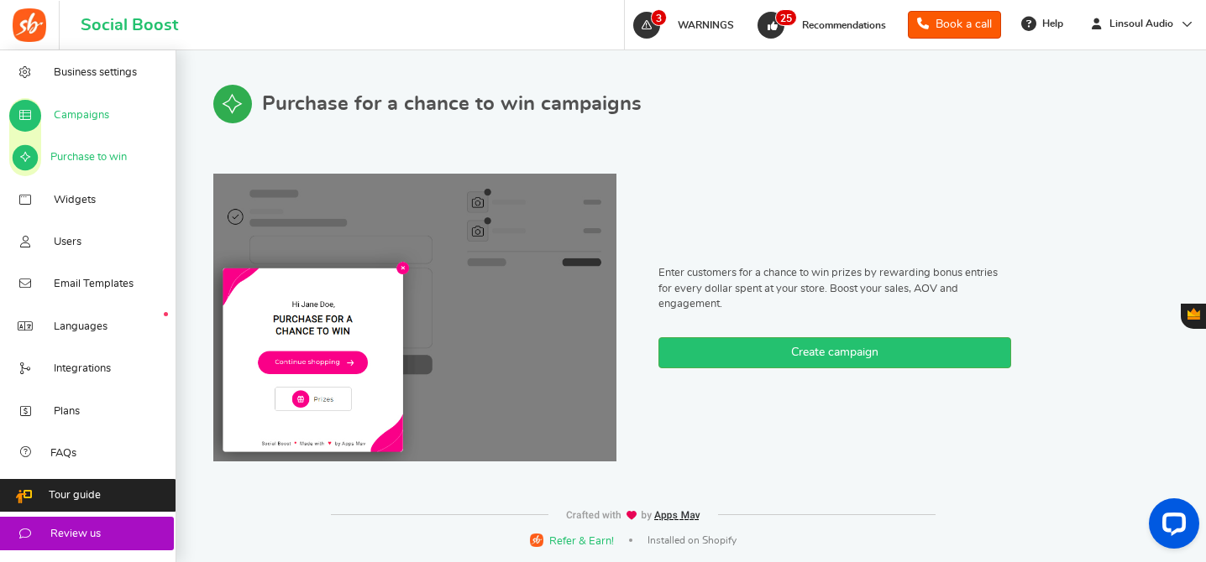
click at [100, 122] on span "Campaigns" at bounding box center [81, 115] width 55 height 15
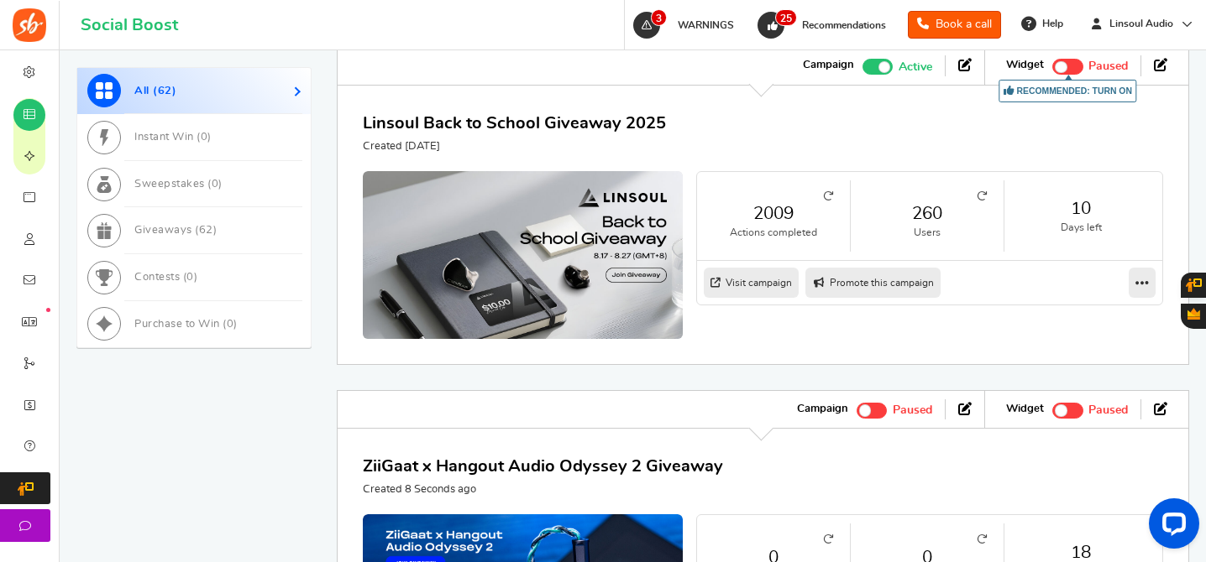
scroll to position [761, 0]
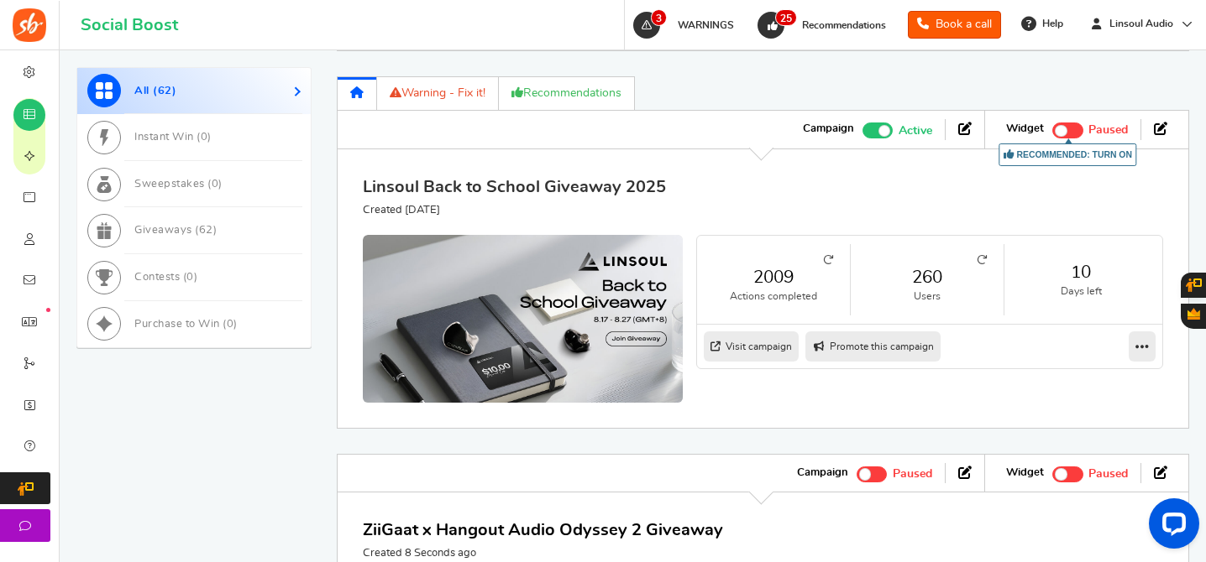
click at [551, 183] on link "Linsoul Back to School Giveaway 2025" at bounding box center [514, 187] width 303 height 17
click at [578, 535] on link "ZiiGaat x Hangout Audio Odyssey 2 Giveaway" at bounding box center [543, 530] width 360 height 17
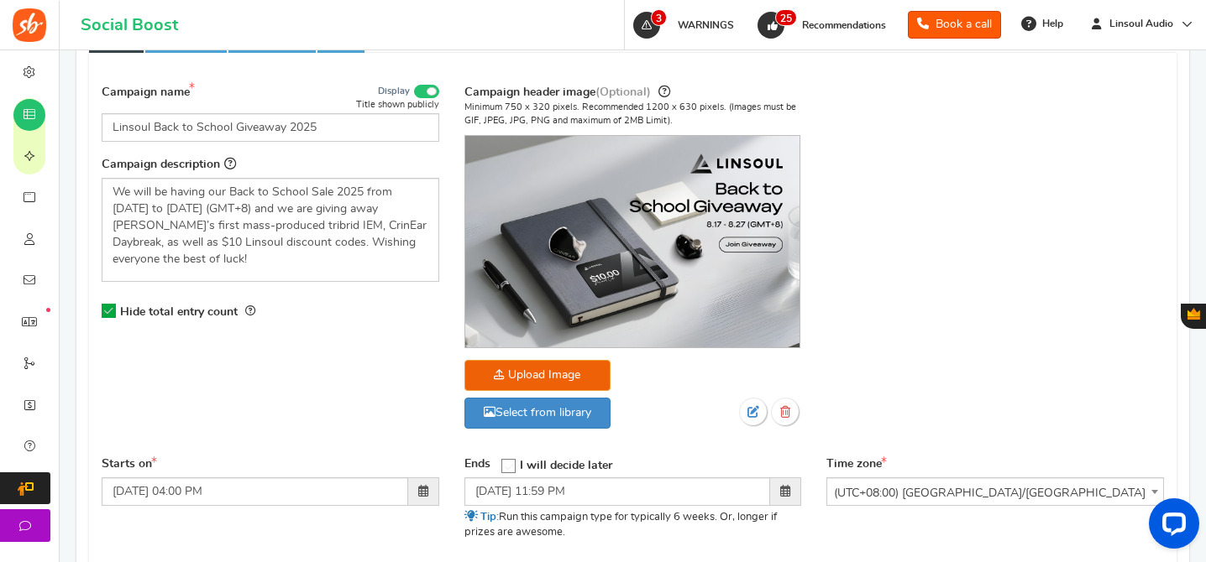
scroll to position [392, 0]
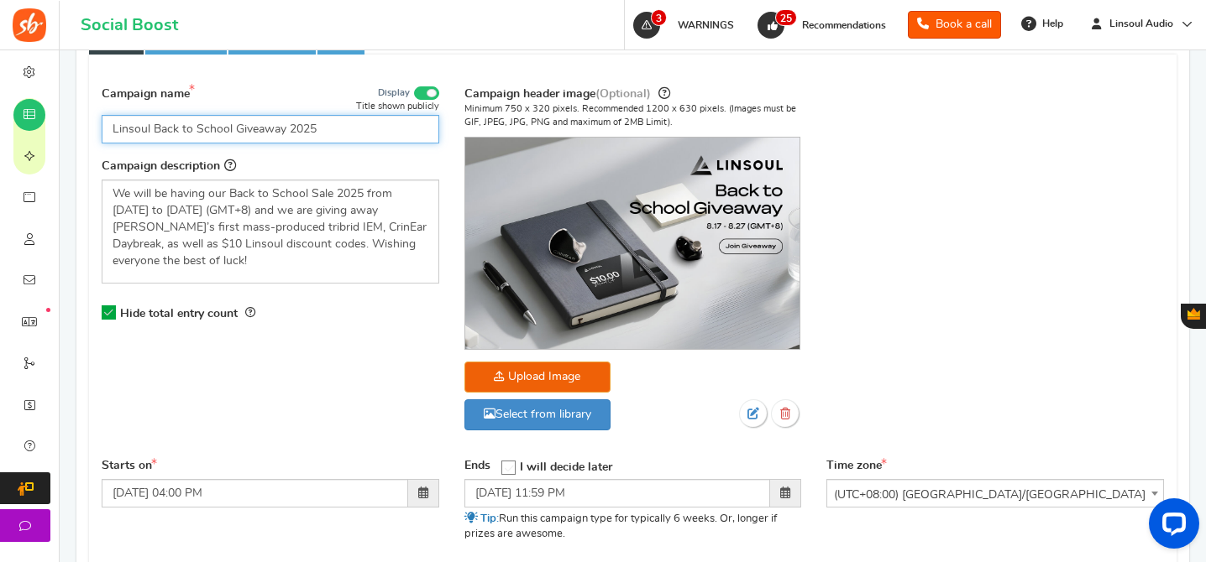
click at [302, 127] on input "Linsoul Back to School Giveaway 2025" at bounding box center [270, 129] width 337 height 29
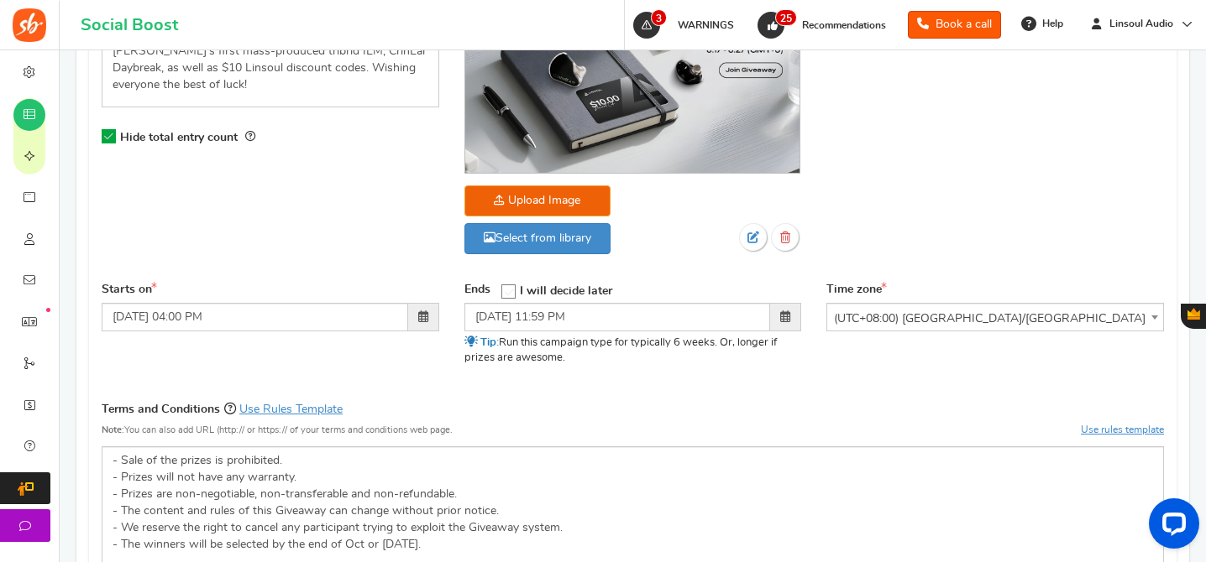
scroll to position [712, 0]
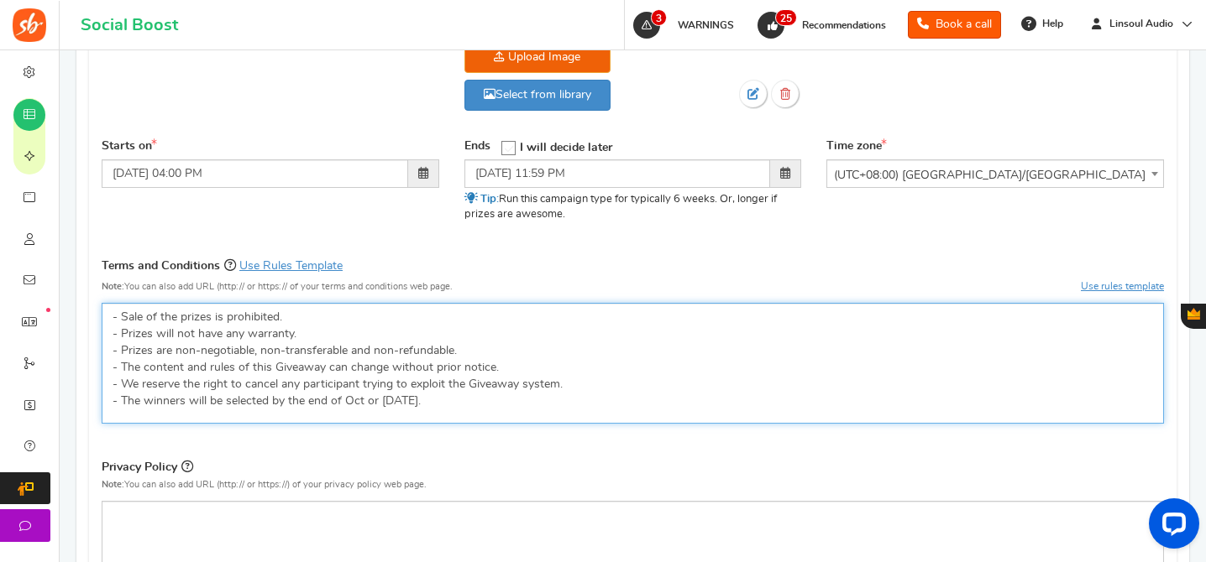
click at [286, 335] on p "- Sale of the prizes is prohibited. - Prizes will not have any warranty. - Priz…" at bounding box center [632, 359] width 1040 height 101
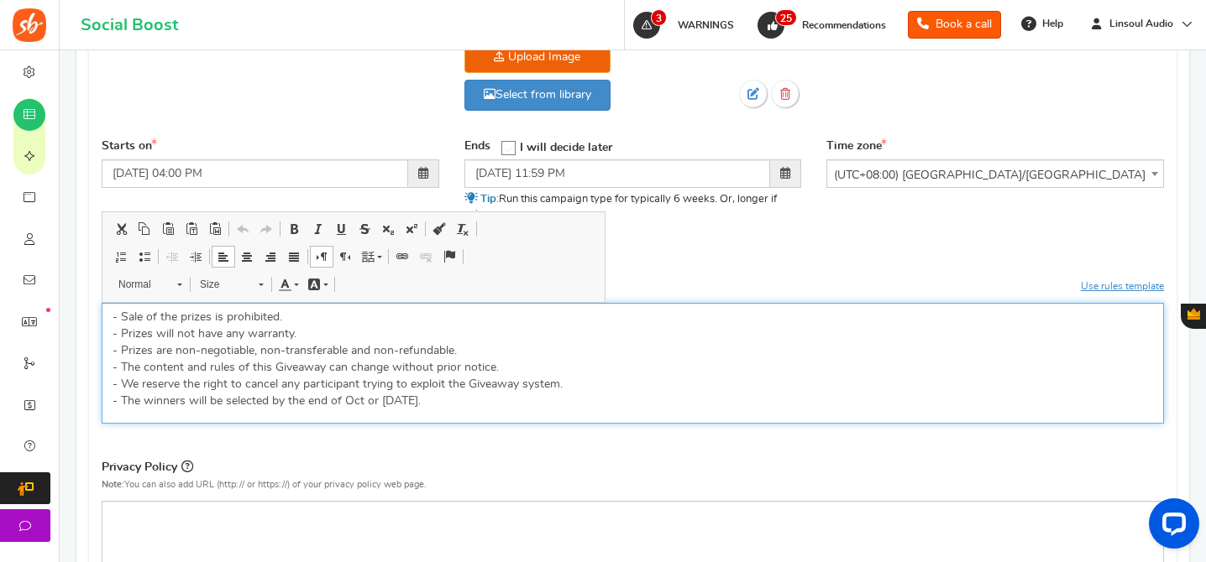
copy p "- Sale of the prizes is prohibited. - Prizes will not have any warranty. - Priz…"
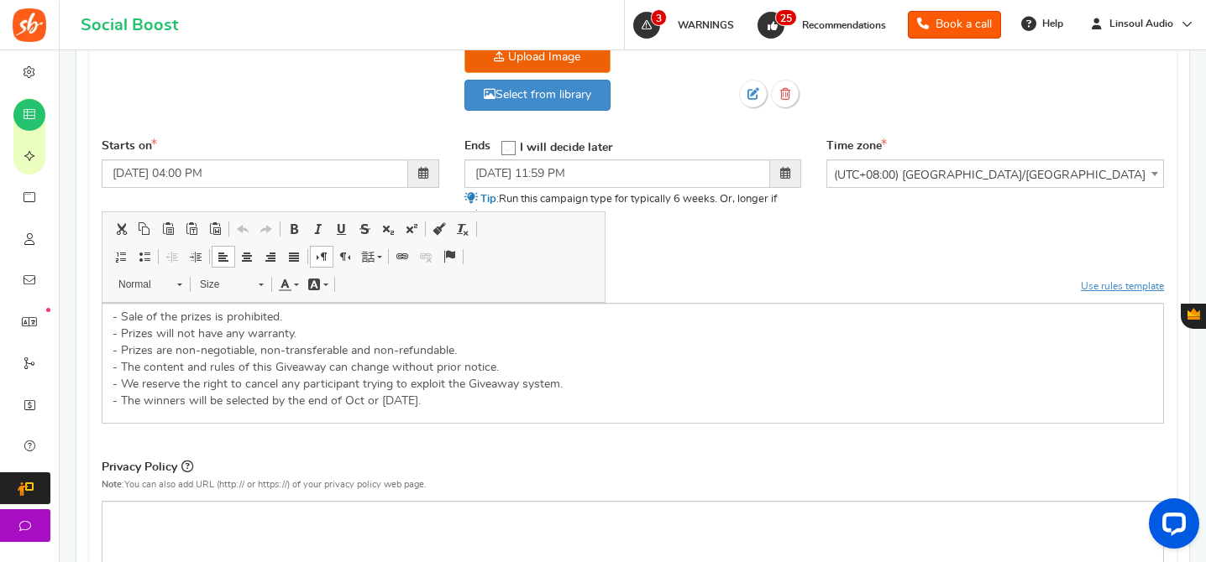
click at [881, 238] on div "Starts on [DATE] 04:00 PM Ends Open On" at bounding box center [632, 191] width 1087 height 105
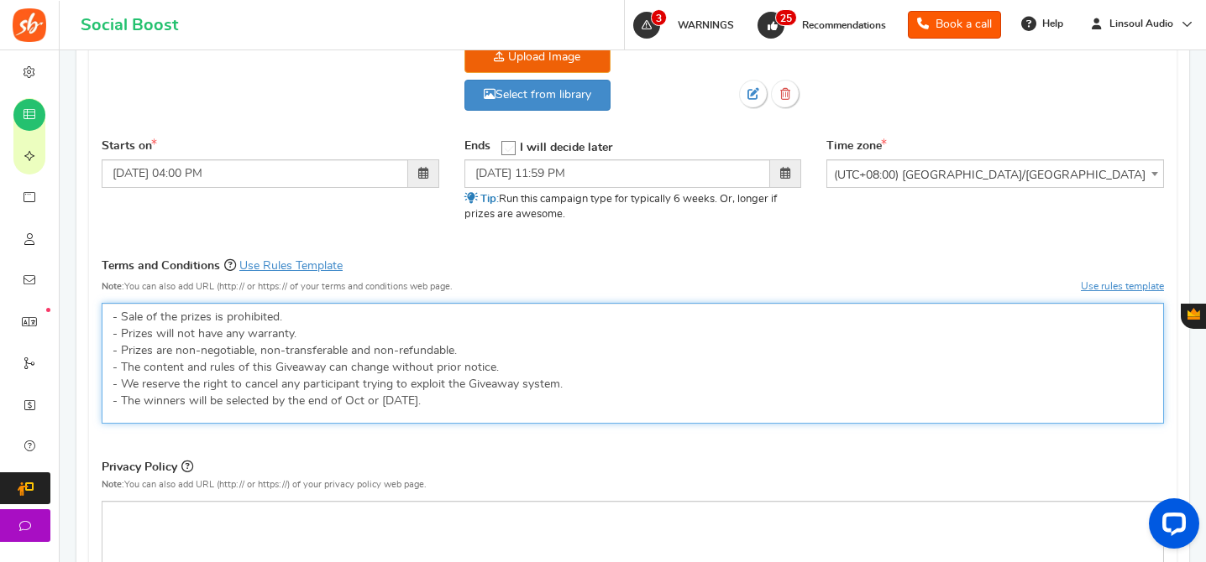
click at [355, 403] on p "- Sale of the prizes is prohibited. - Prizes will not have any warranty. - Priz…" at bounding box center [632, 359] width 1040 height 101
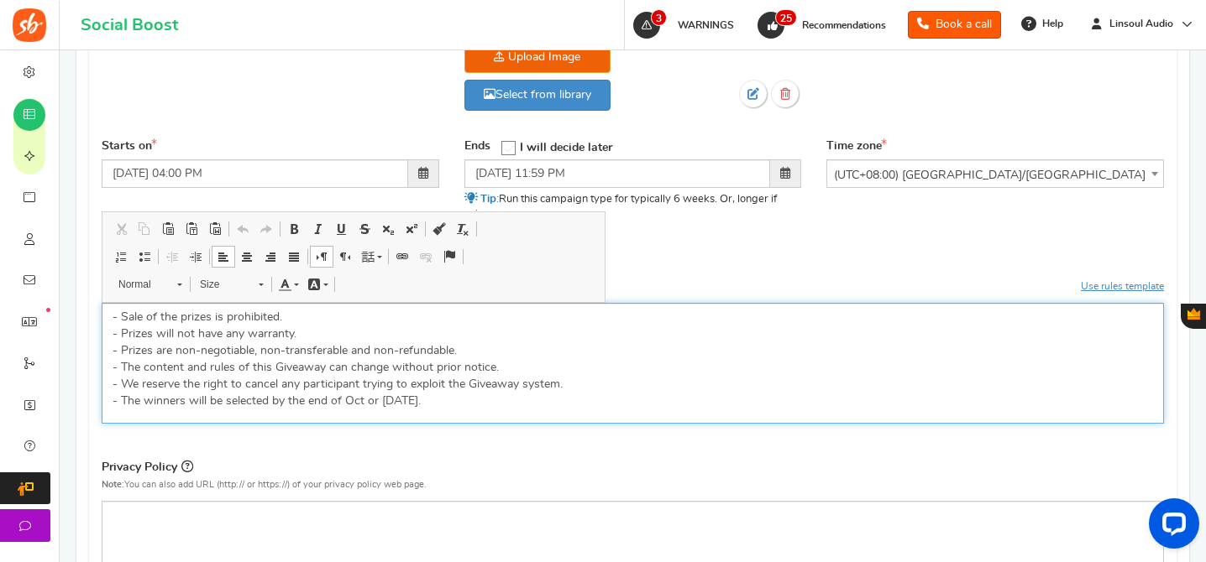
click at [355, 403] on p "- Sale of the prizes is prohibited. - Prizes will not have any warranty. - Priz…" at bounding box center [632, 359] width 1040 height 101
click at [475, 399] on p "- Sale of the prizes is prohibited. - Prizes will not have any warranty. - Priz…" at bounding box center [632, 359] width 1040 height 101
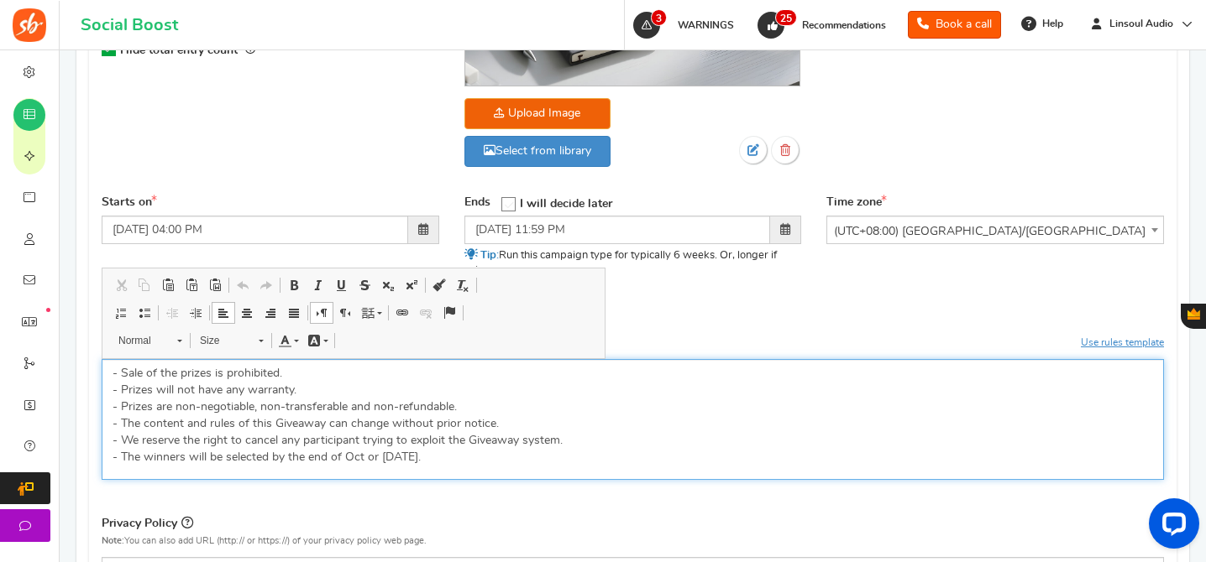
scroll to position [587, 0]
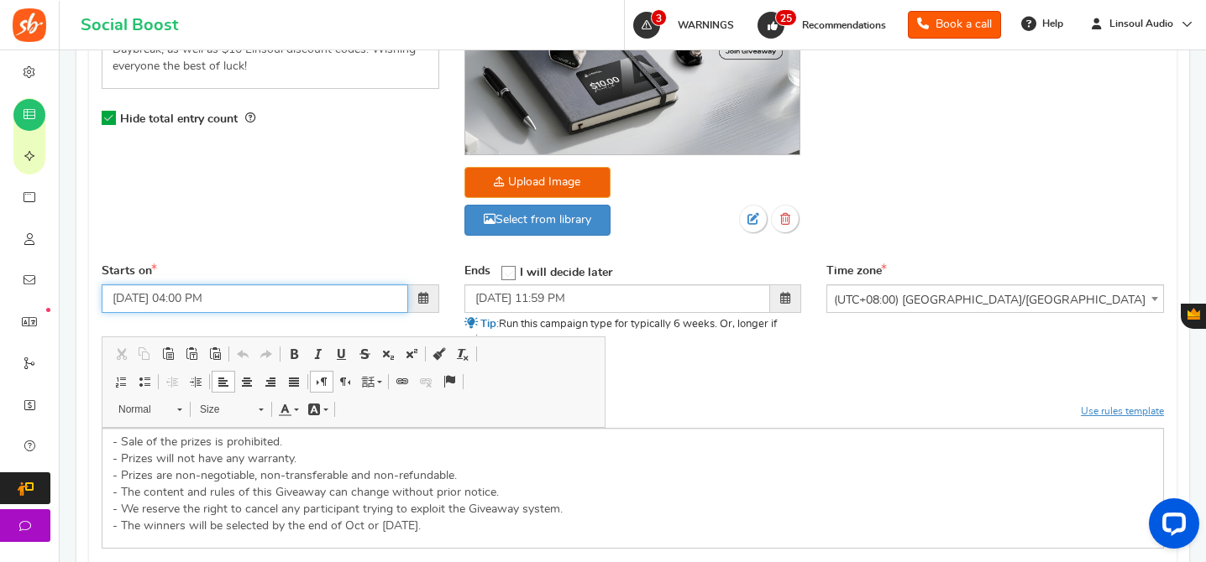
click at [321, 310] on input "[DATE] 04:00 PM" at bounding box center [255, 299] width 306 height 29
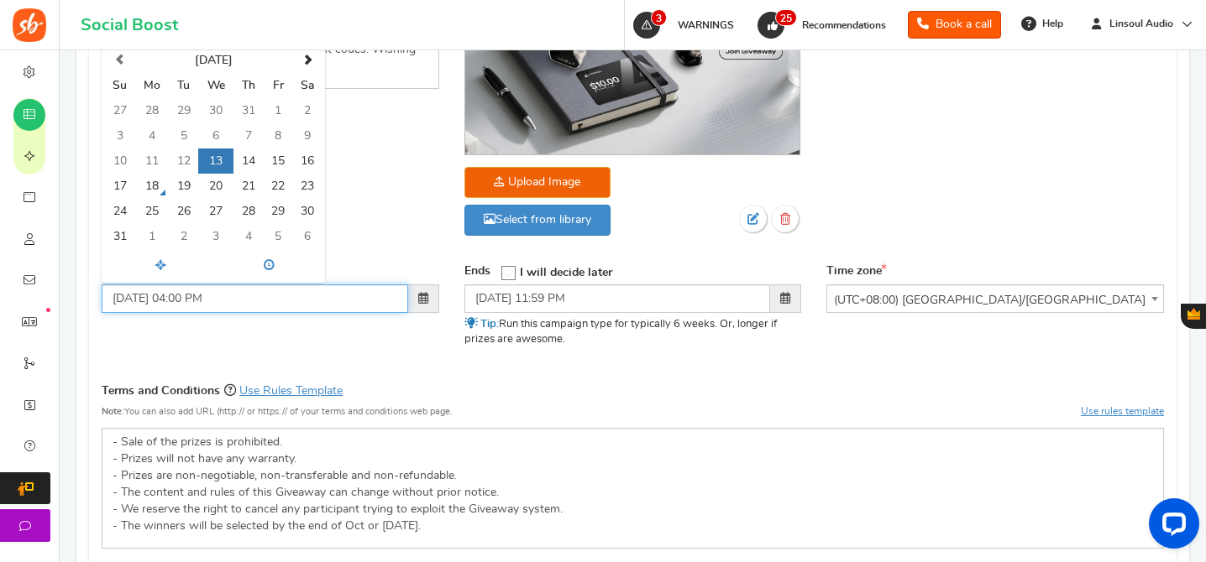
click at [184, 300] on input "[DATE] 04:00 PM" at bounding box center [255, 299] width 306 height 29
click at [305, 327] on div "Starts on [DATE] 9:00 PM [DATE] Su Mo Tu We Th Fr Sa 27 28 29 30 31 1 2 3 4 5 6…" at bounding box center [632, 316] width 1087 height 105
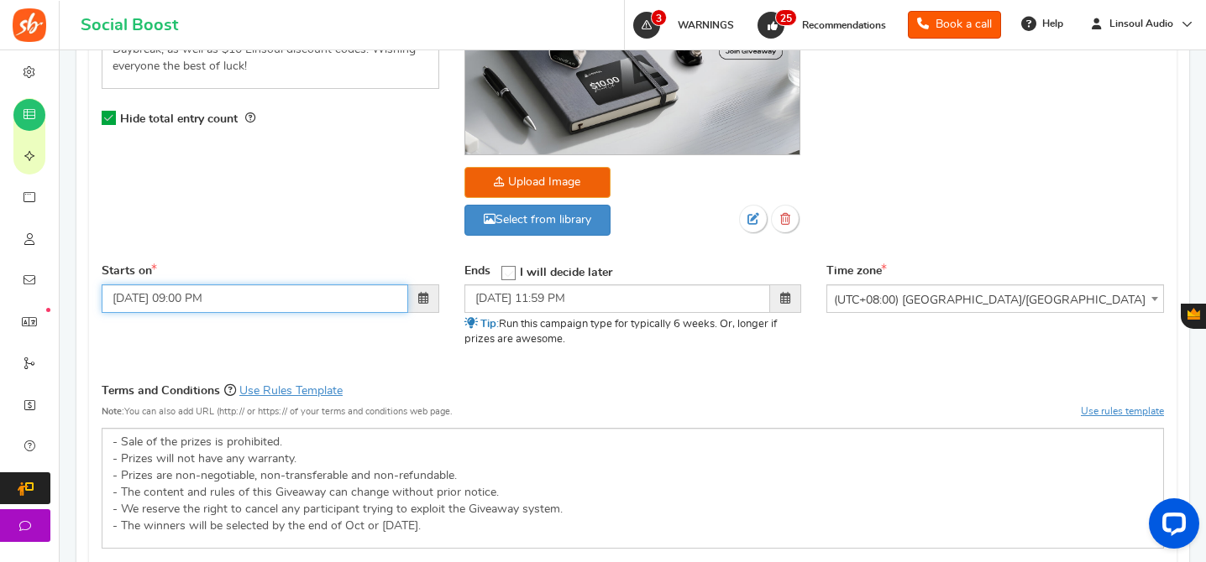
click at [171, 301] on input "[DATE] 09:00 PM" at bounding box center [255, 299] width 306 height 29
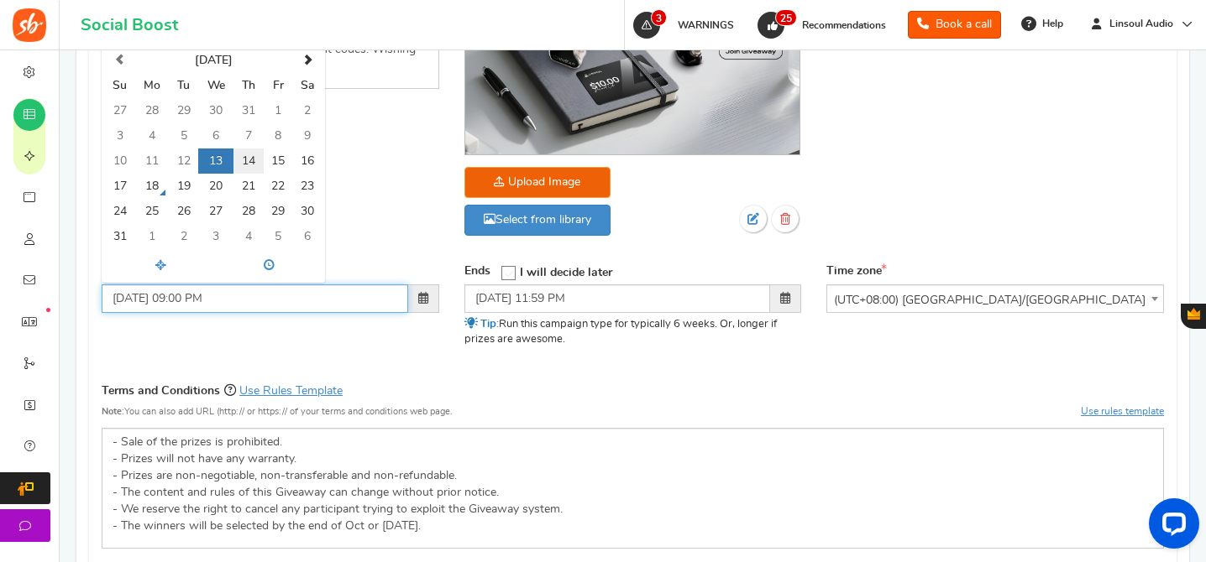
click at [238, 166] on td "14" at bounding box center [247, 161] width 29 height 25
click at [186, 298] on input "[DATE] 09:00 PM" at bounding box center [255, 299] width 306 height 29
click at [217, 303] on input "[DATE] 09:00 PM" at bounding box center [255, 299] width 306 height 29
click at [215, 302] on input "[DATE] 09:00 PM" at bounding box center [255, 299] width 306 height 29
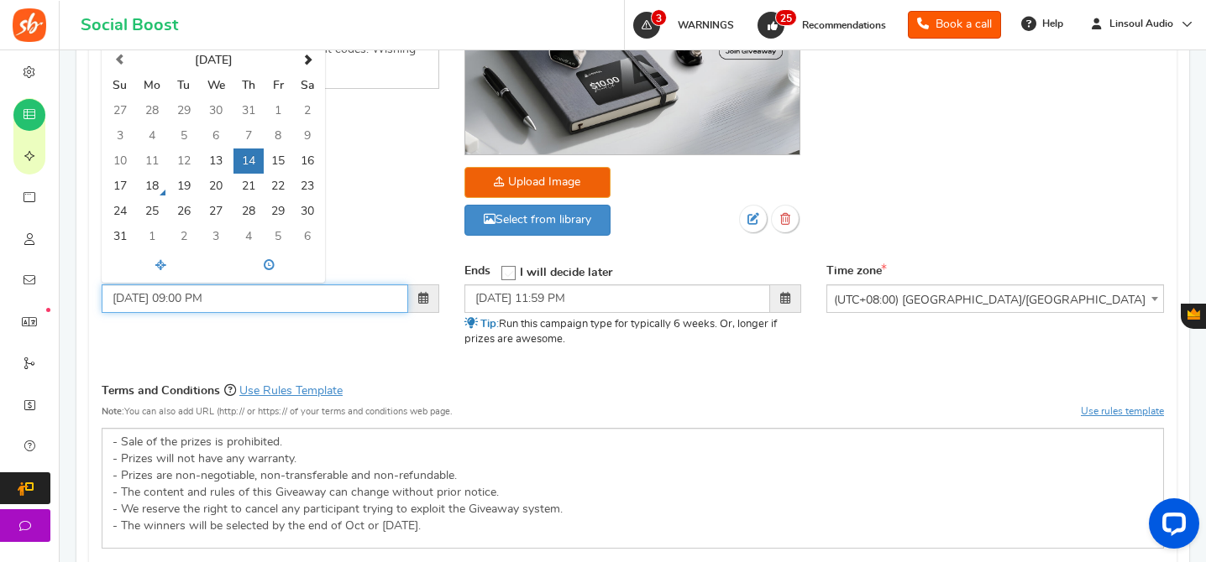
click at [215, 302] on input "[DATE] 09:00 PM" at bounding box center [255, 299] width 306 height 29
click at [265, 332] on div "Starts on [DATE] 09:00 a [DATE] Su Mo Tu We Th Fr Sa 27 28 29 30 31 1 2 3 4 5 6…" at bounding box center [632, 316] width 1087 height 105
type input "[DATE] 09:00 AM"
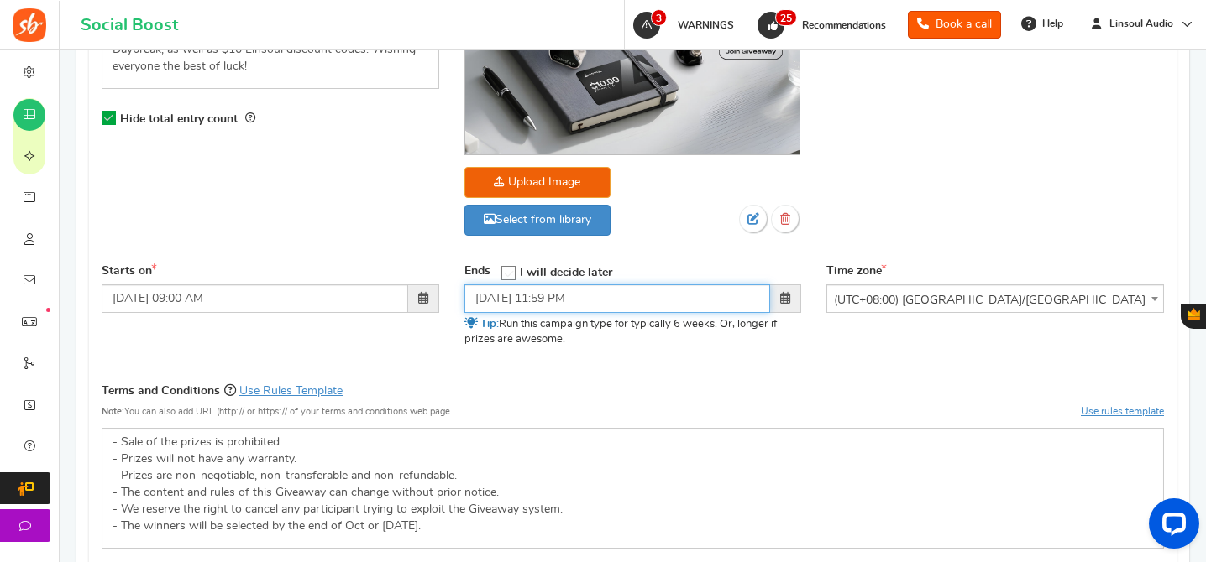
click at [482, 296] on input "[DATE] 11:59 PM" at bounding box center [617, 299] width 306 height 29
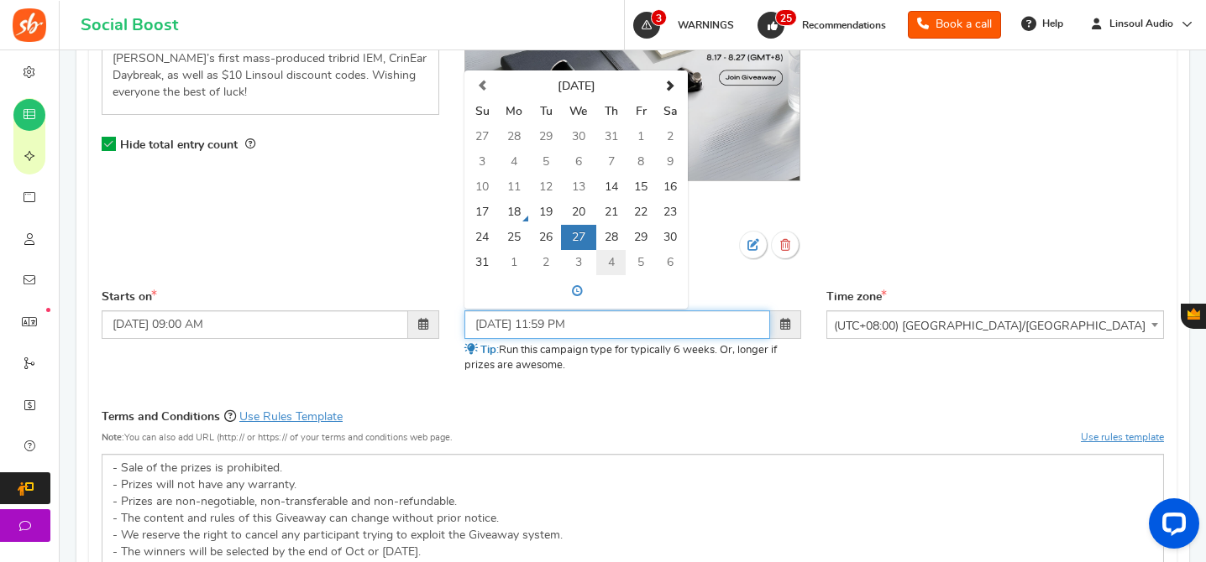
scroll to position [536, 0]
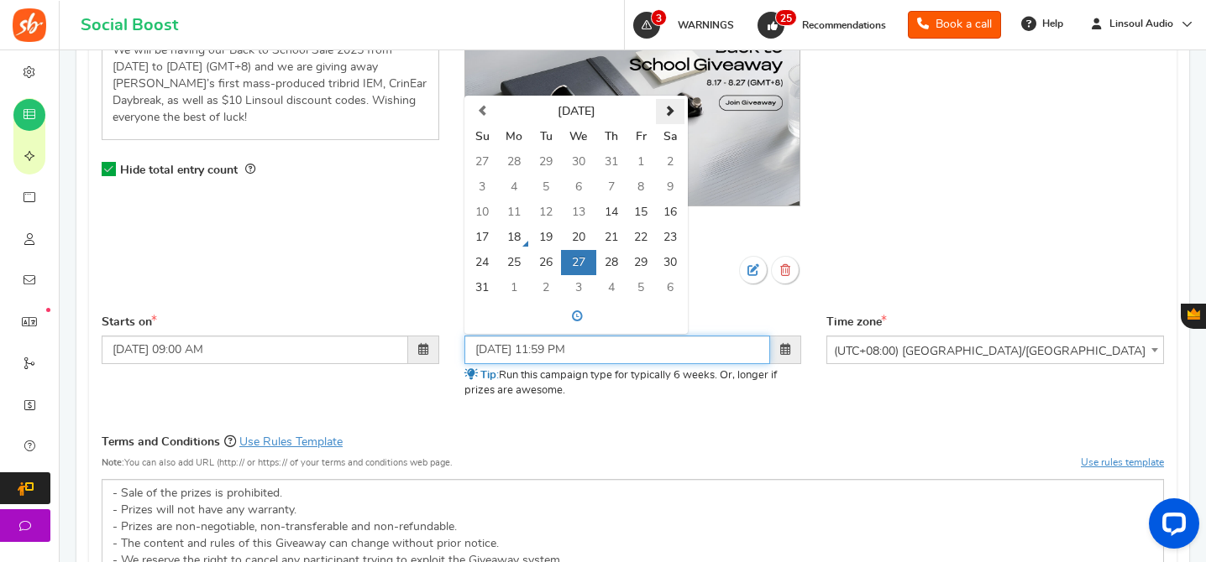
click at [659, 102] on th at bounding box center [670, 111] width 29 height 25
click at [531, 156] on td "2" at bounding box center [545, 161] width 29 height 25
type input "[DATE] 11:59 PM"
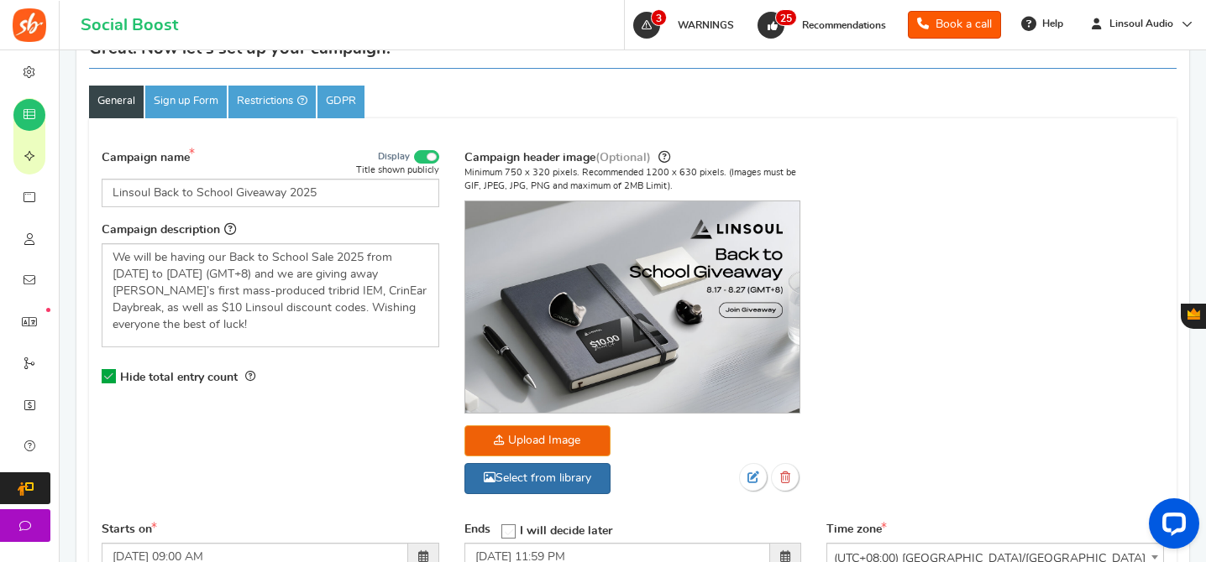
scroll to position [532, 0]
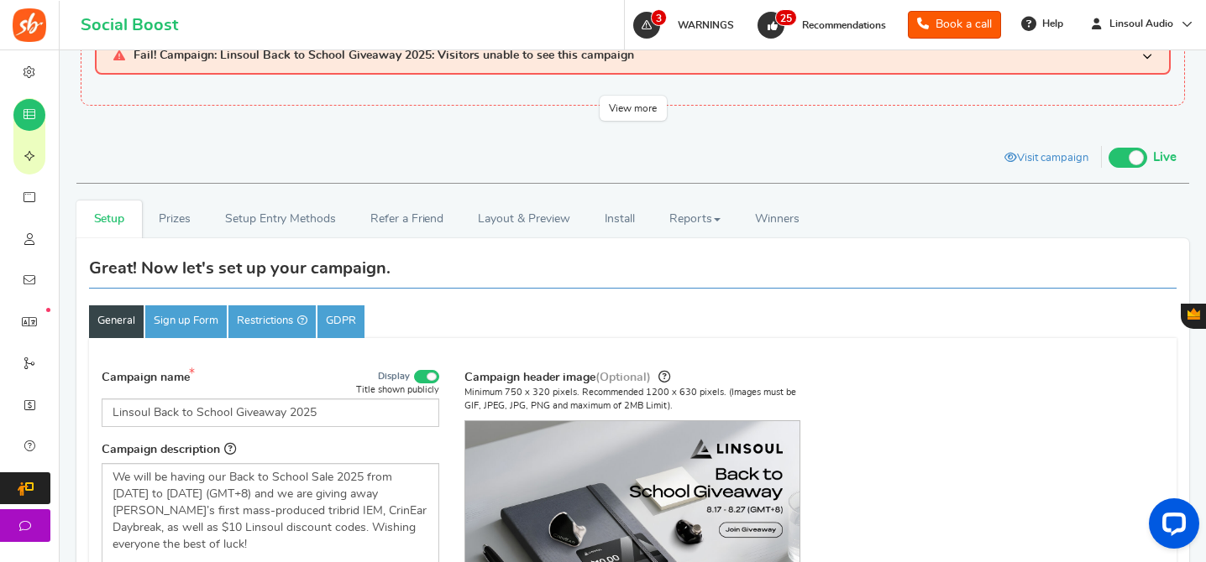
scroll to position [203, 0]
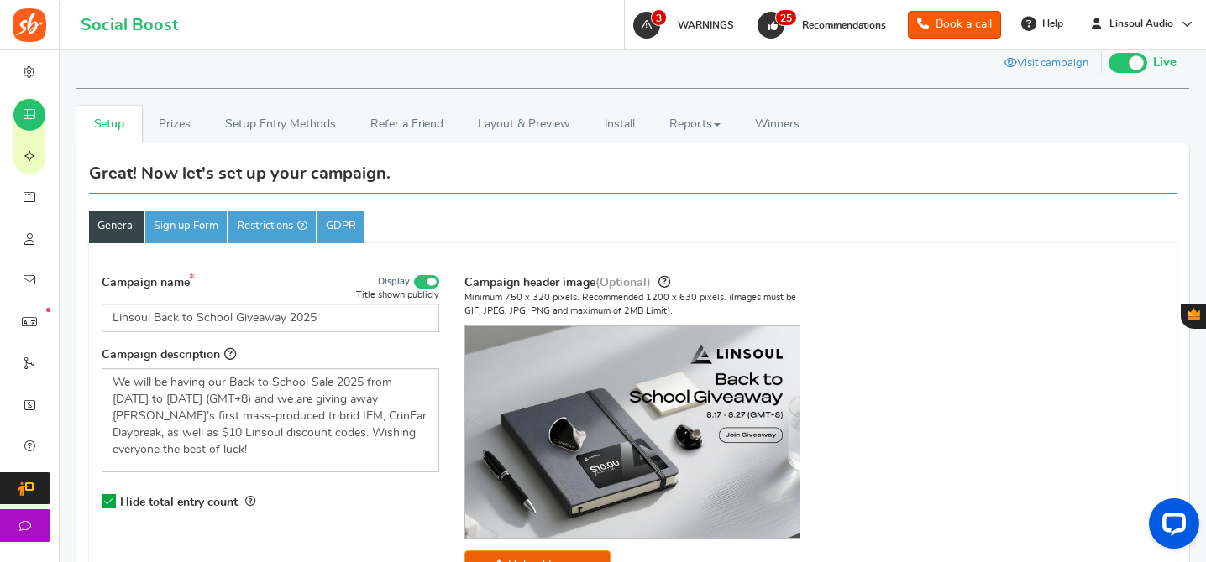
click at [177, 132] on link "Prizes" at bounding box center [175, 125] width 66 height 38
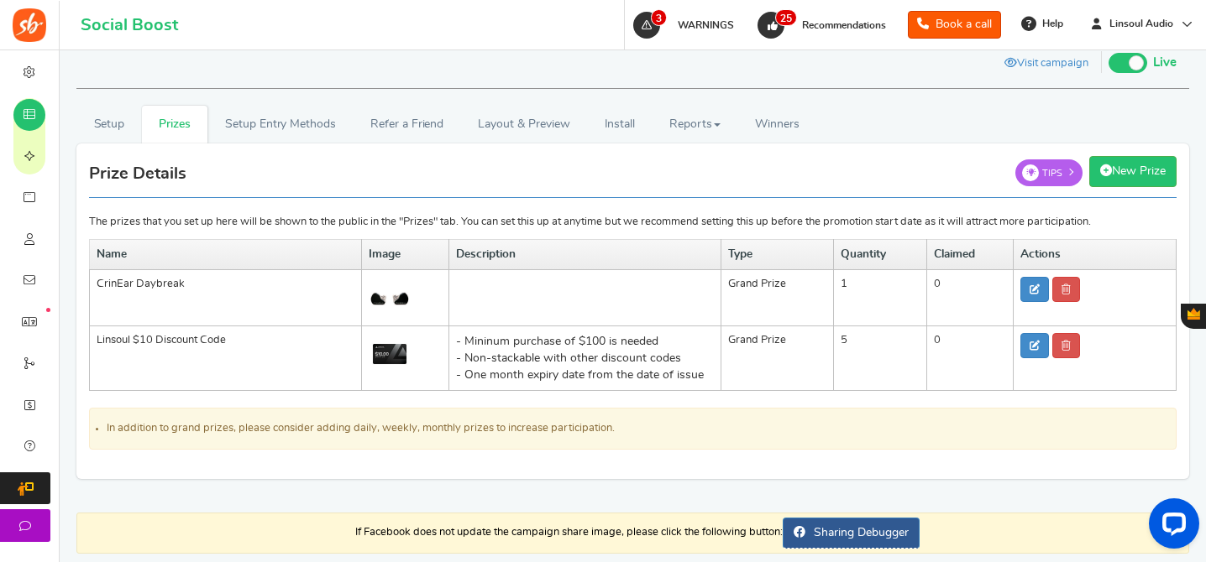
scroll to position [217, 0]
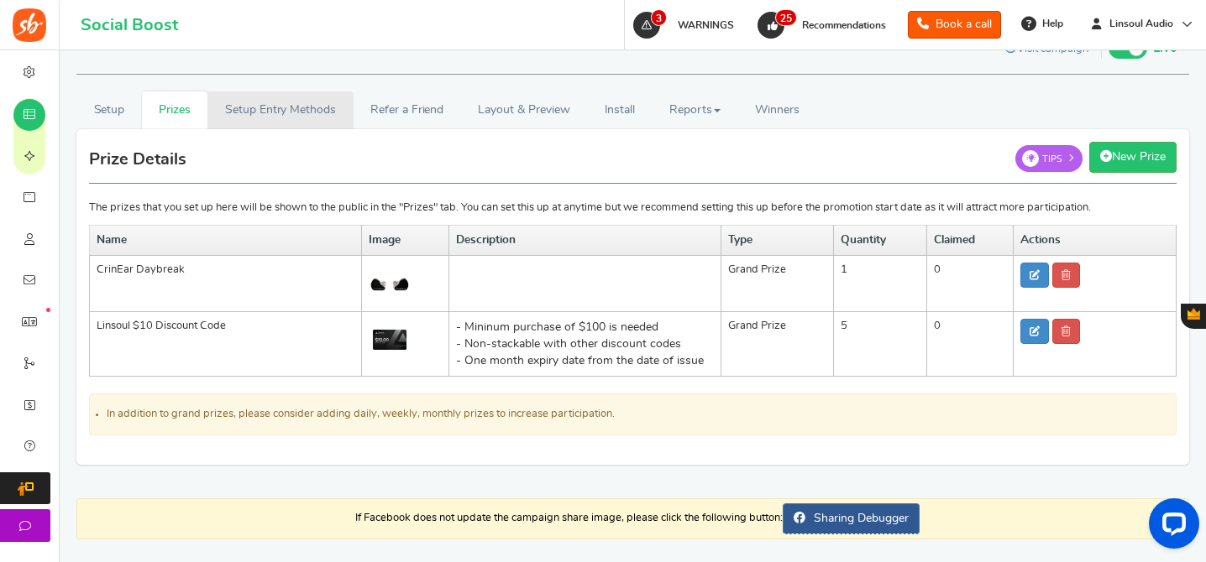
click at [336, 116] on link "Setup Entry Methods" at bounding box center [279, 111] width 145 height 38
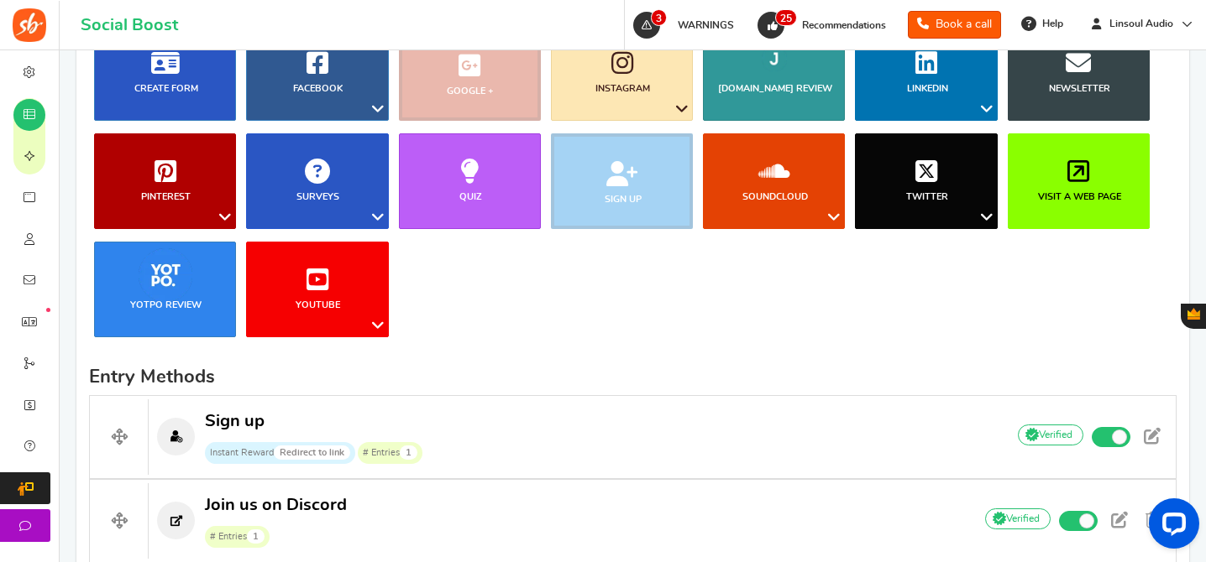
scroll to position [671, 0]
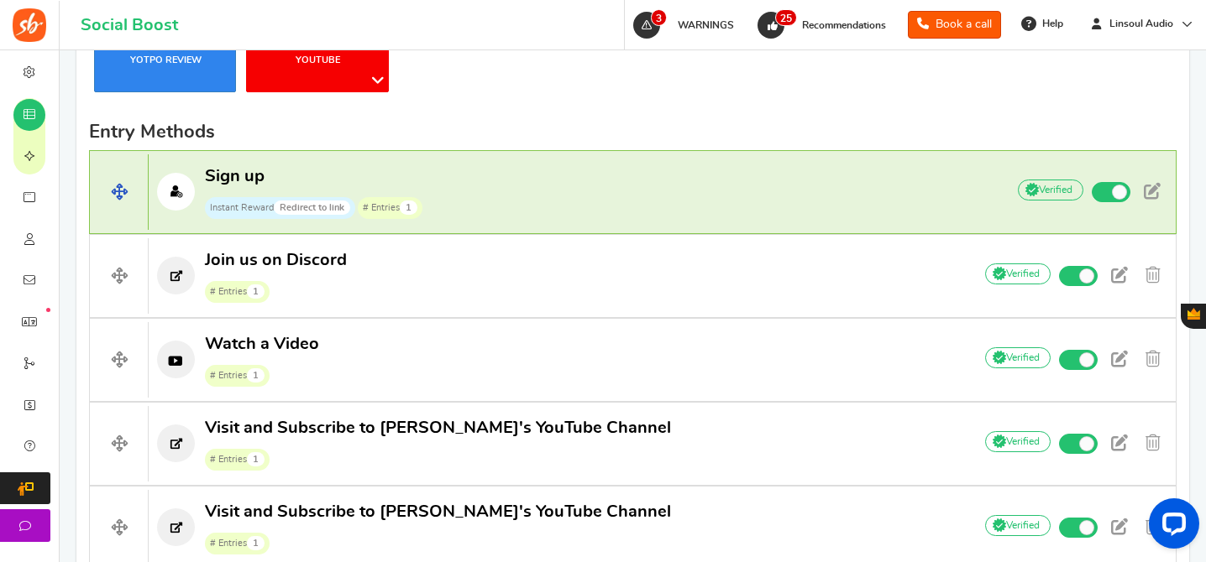
click at [508, 199] on p "Sign up Instant Reward Redirect to link # Entries 1" at bounding box center [569, 192] width 840 height 54
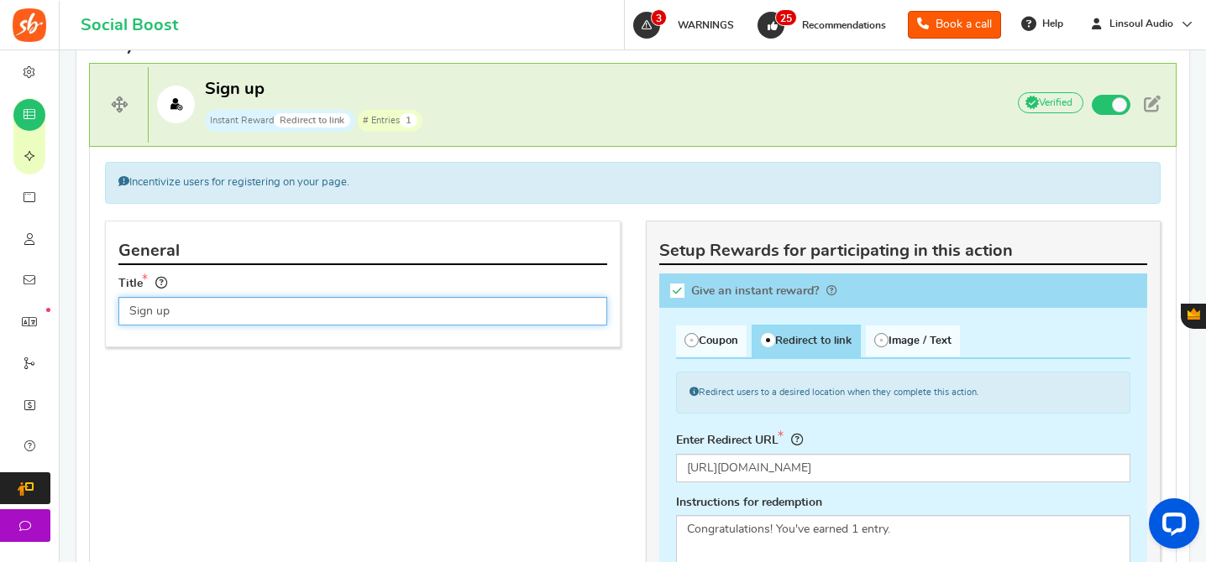
scroll to position [846, 0]
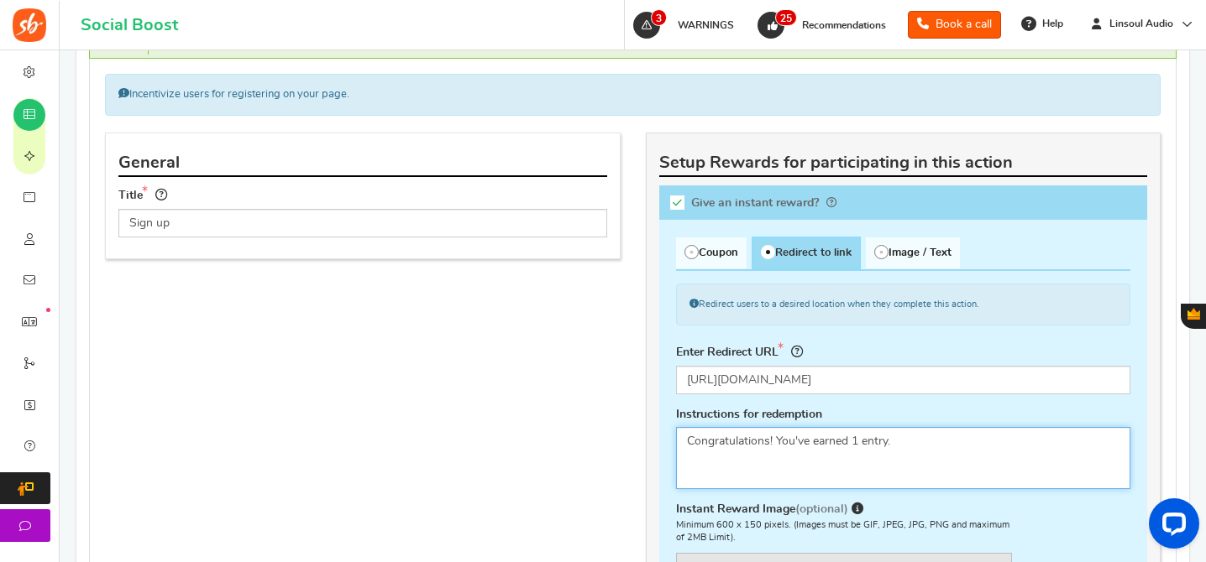
click at [819, 444] on textarea "Congratulations! You've earned 1 entry." at bounding box center [903, 458] width 455 height 62
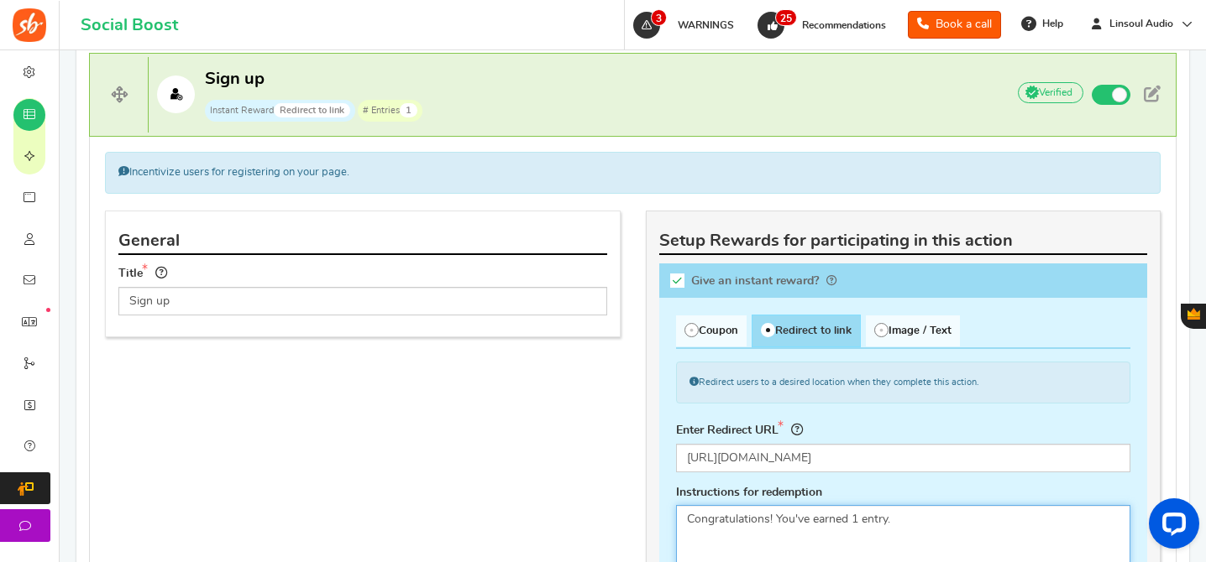
scroll to position [697, 0]
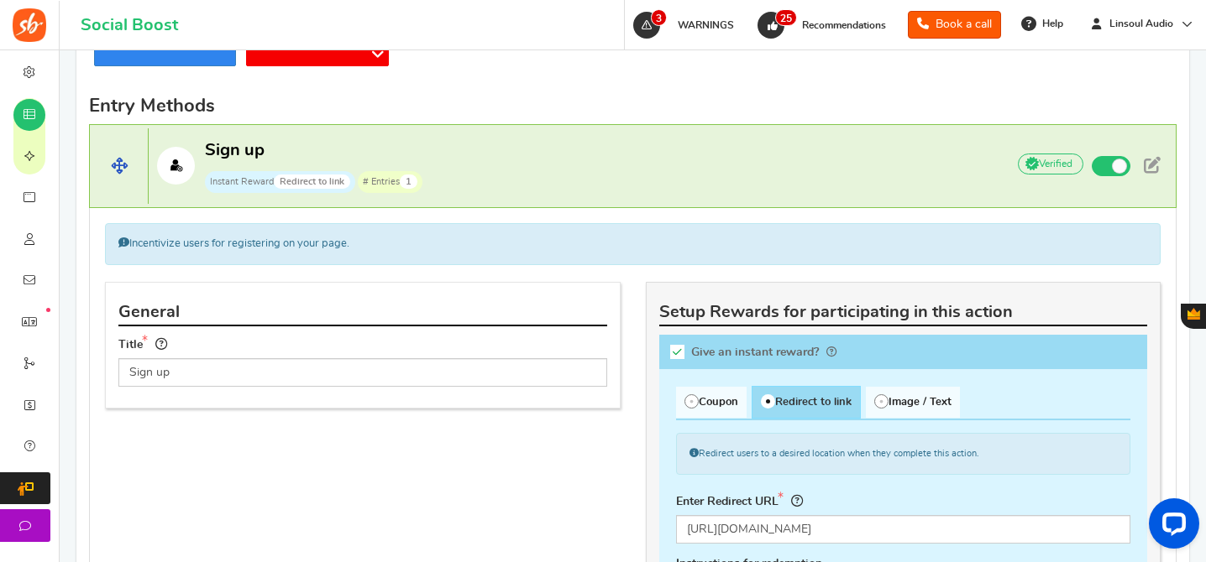
click at [393, 160] on span "Sign up Instant Reward Redirect to link # Entries 1" at bounding box center [315, 166] width 220 height 54
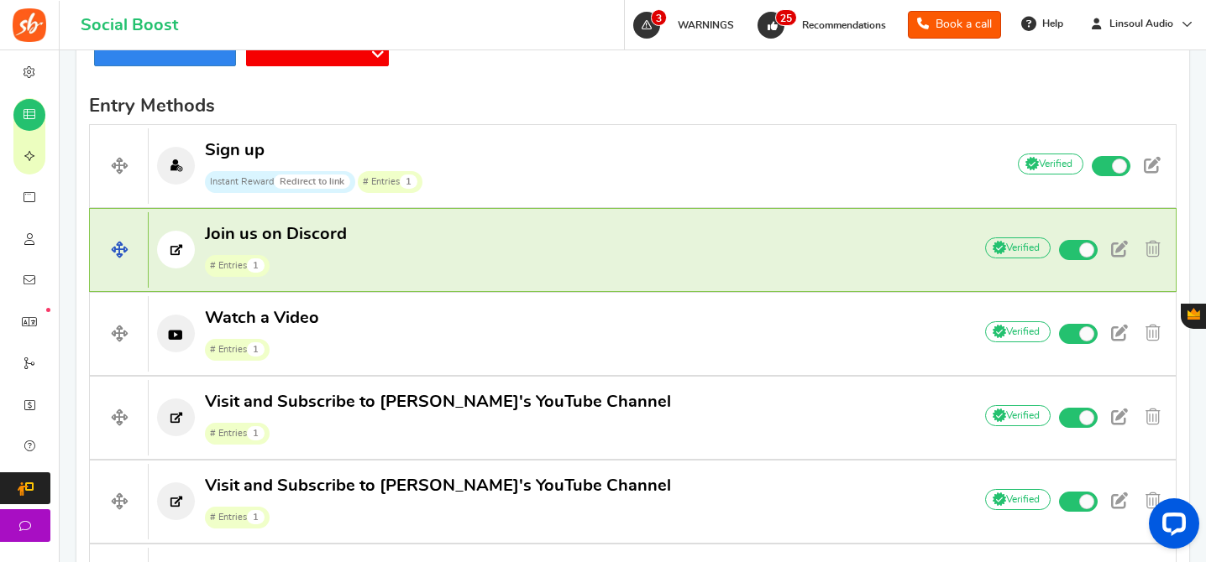
scroll to position [802, 0]
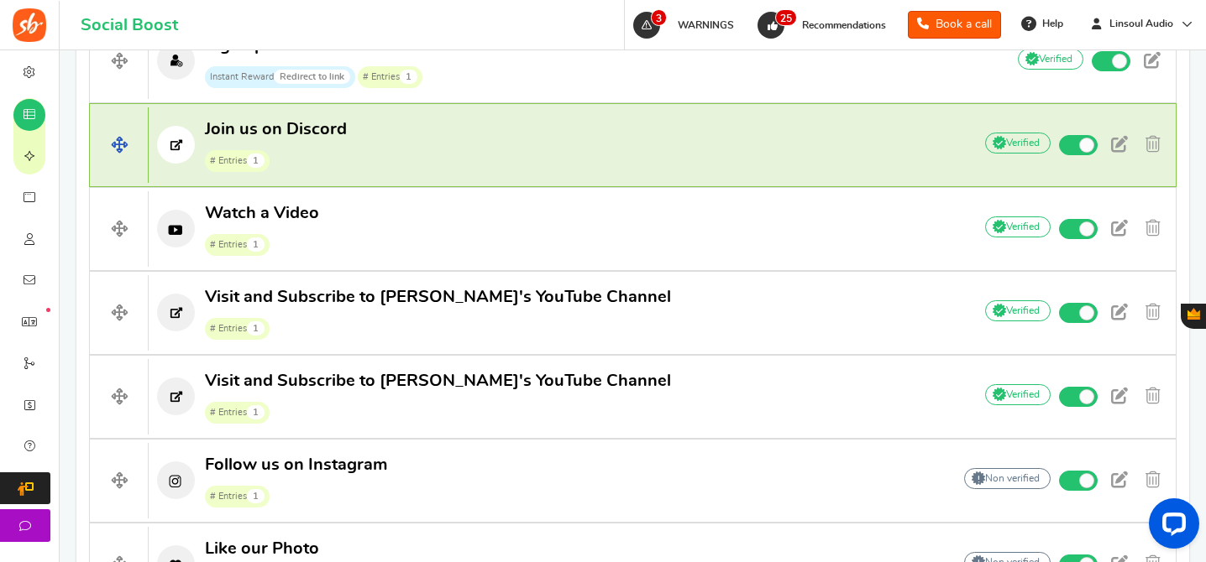
click at [469, 180] on h4 "Join us on Discord # Entries 1 Add Your API credentials Non verified Due to pla…" at bounding box center [632, 145] width 1087 height 84
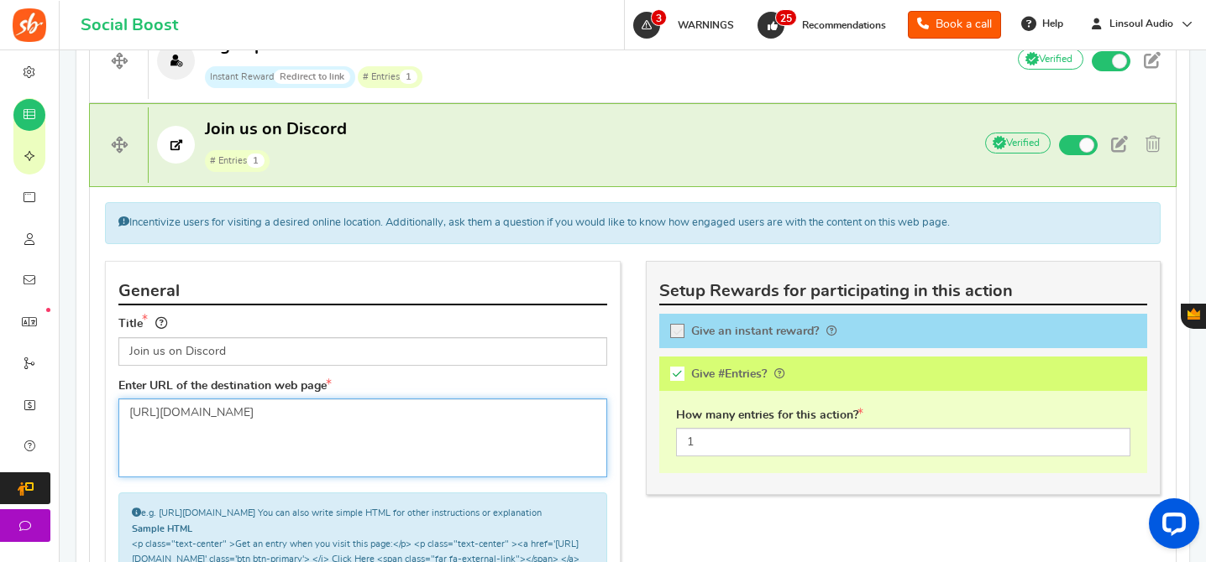
click at [318, 425] on textarea "[URL][DOMAIN_NAME]" at bounding box center [362, 438] width 489 height 79
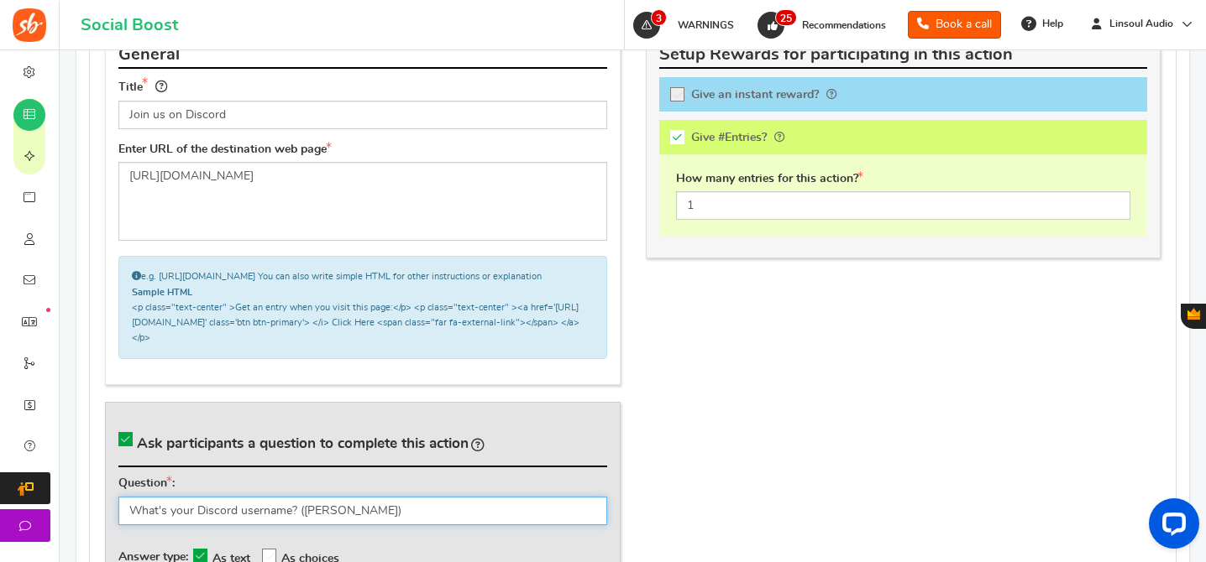
click at [283, 526] on input "What's your Discord username? ([PERSON_NAME])" at bounding box center [362, 511] width 489 height 29
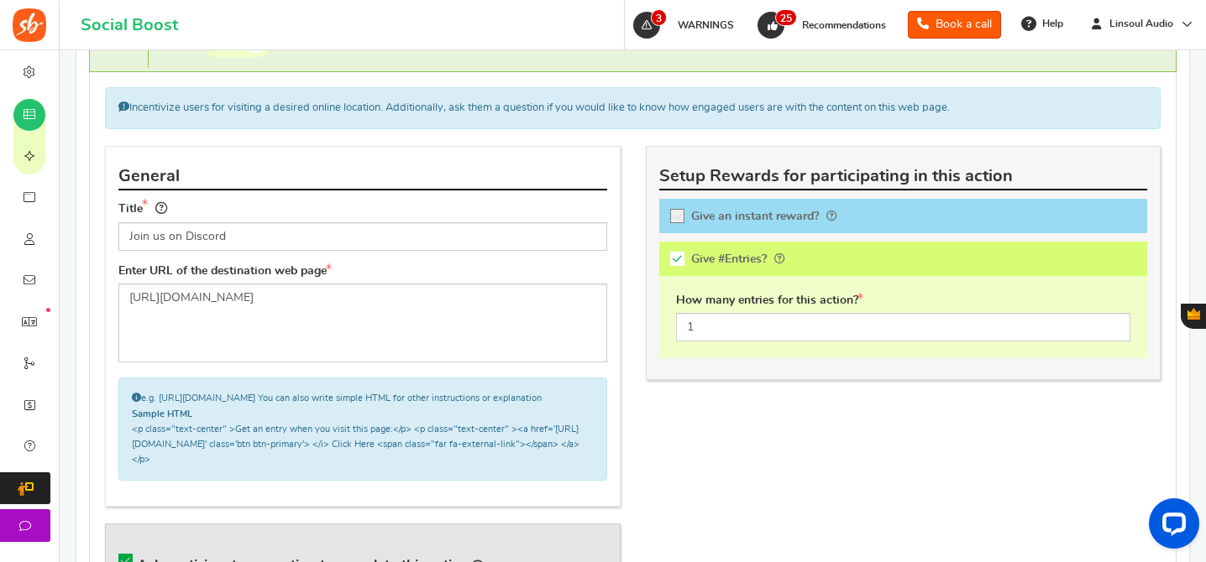
scroll to position [840, 0]
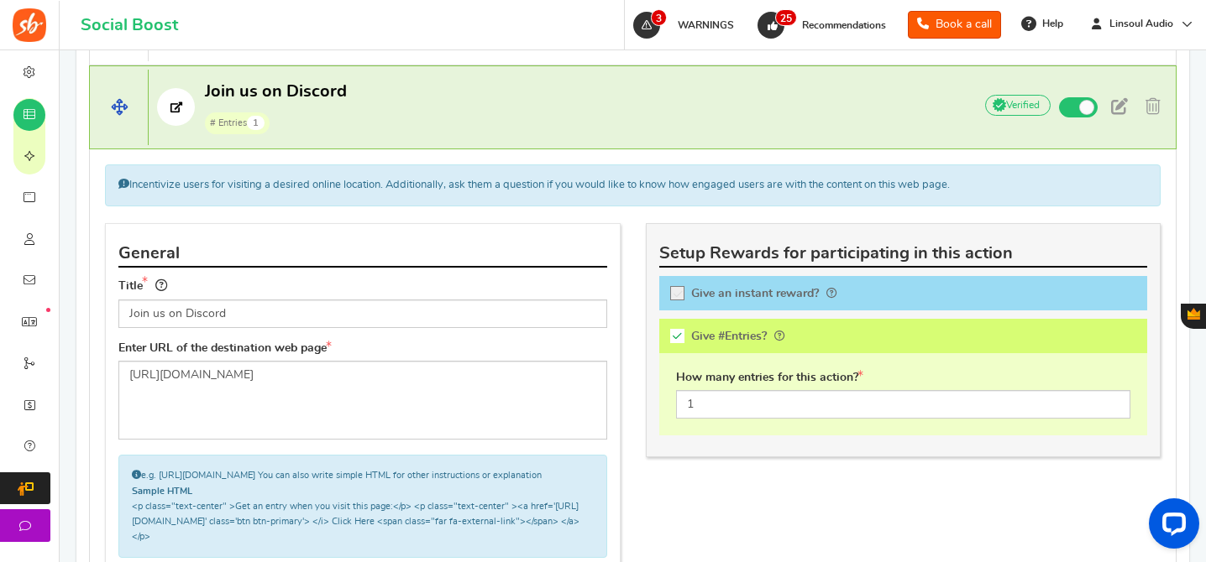
click at [552, 131] on p "Join us on Discord # Entries 1" at bounding box center [552, 108] width 807 height 54
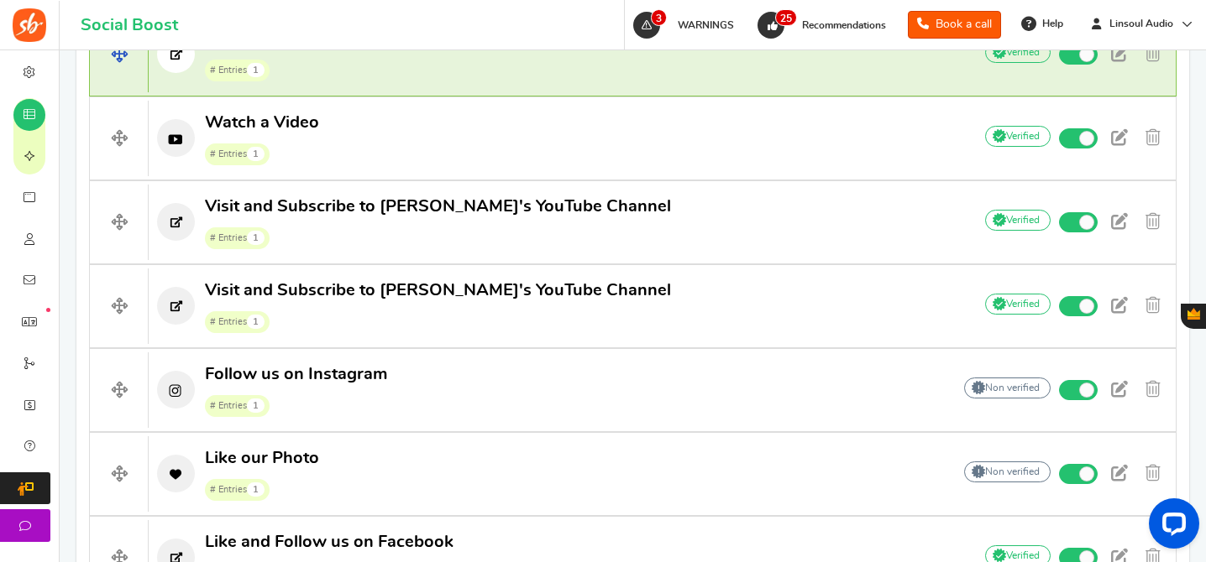
scroll to position [950, 0]
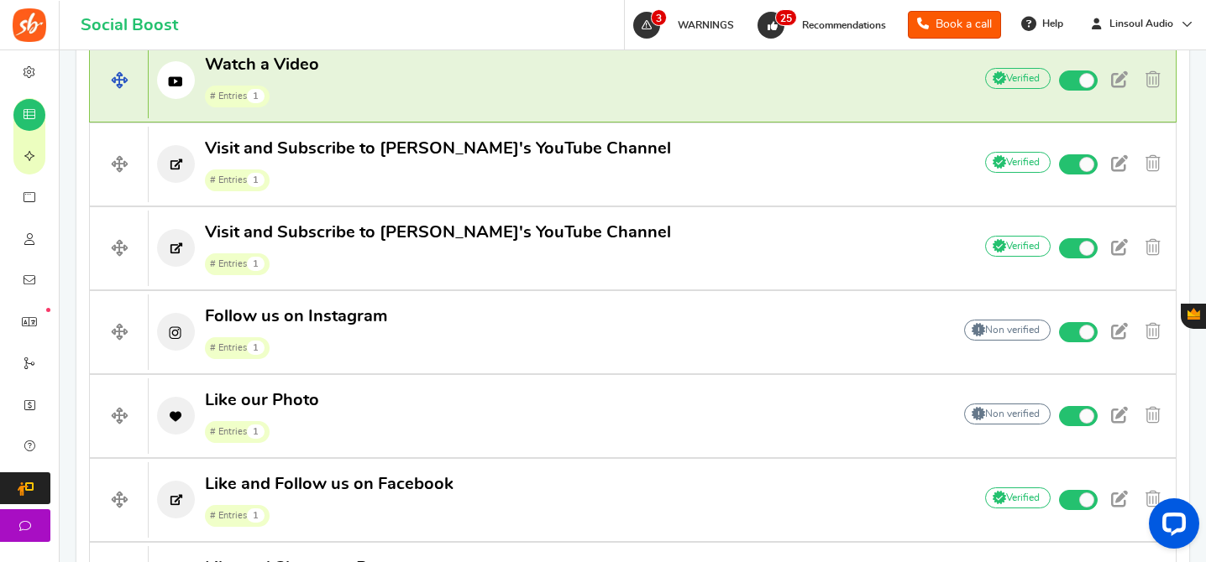
click at [615, 103] on p "Watch a Video # Entries 1" at bounding box center [552, 81] width 807 height 54
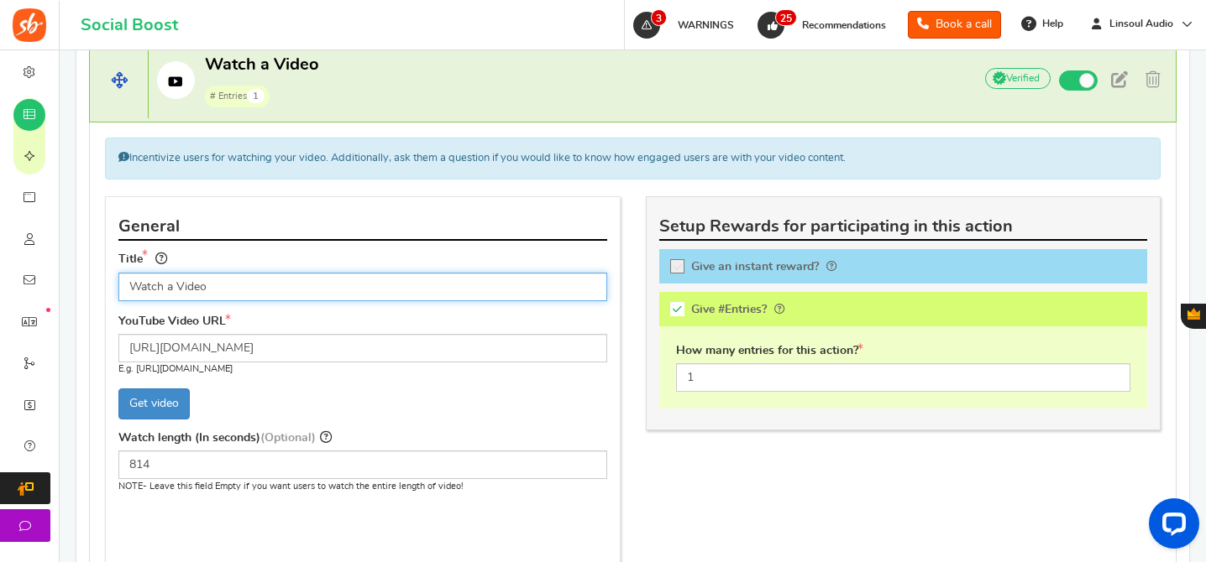
scroll to position [830, 0]
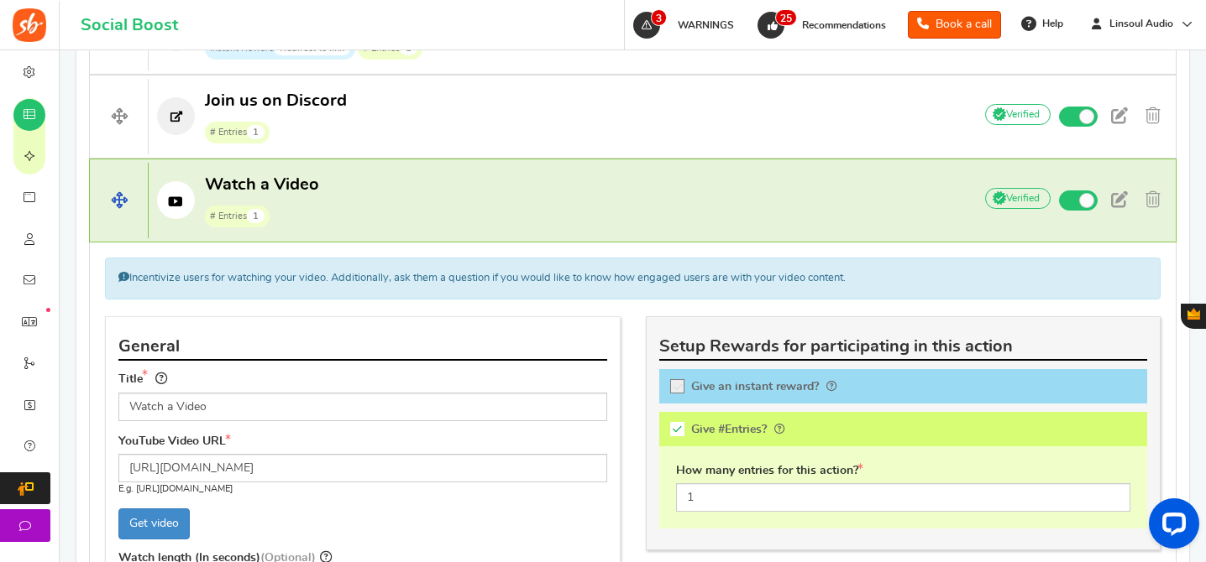
click at [589, 204] on p "Watch a Video # Entries 1" at bounding box center [552, 201] width 807 height 54
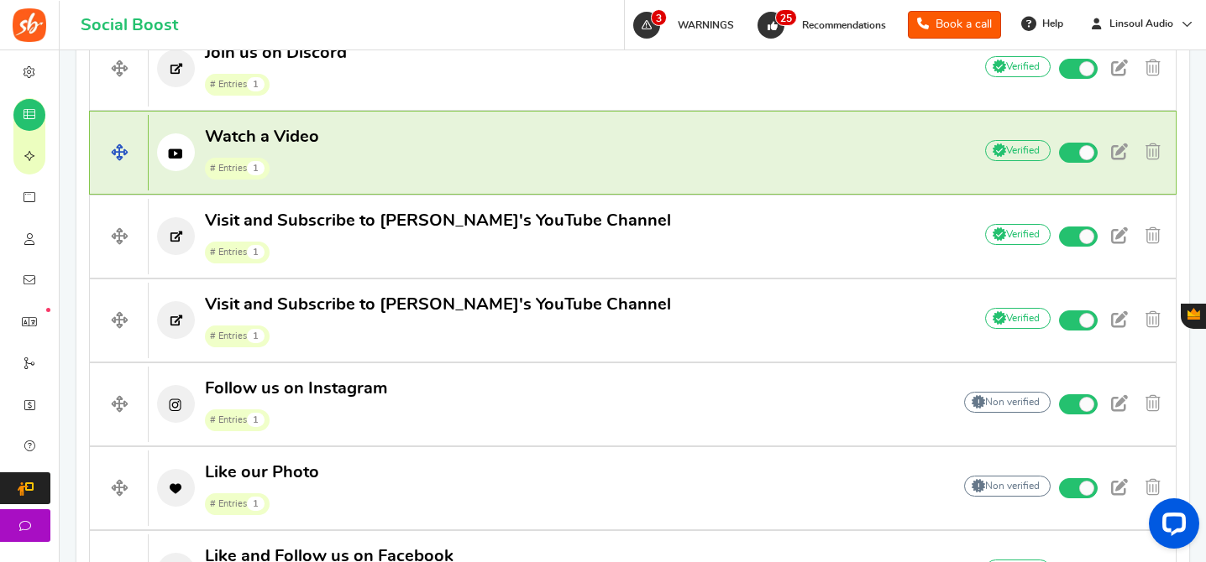
scroll to position [930, 0]
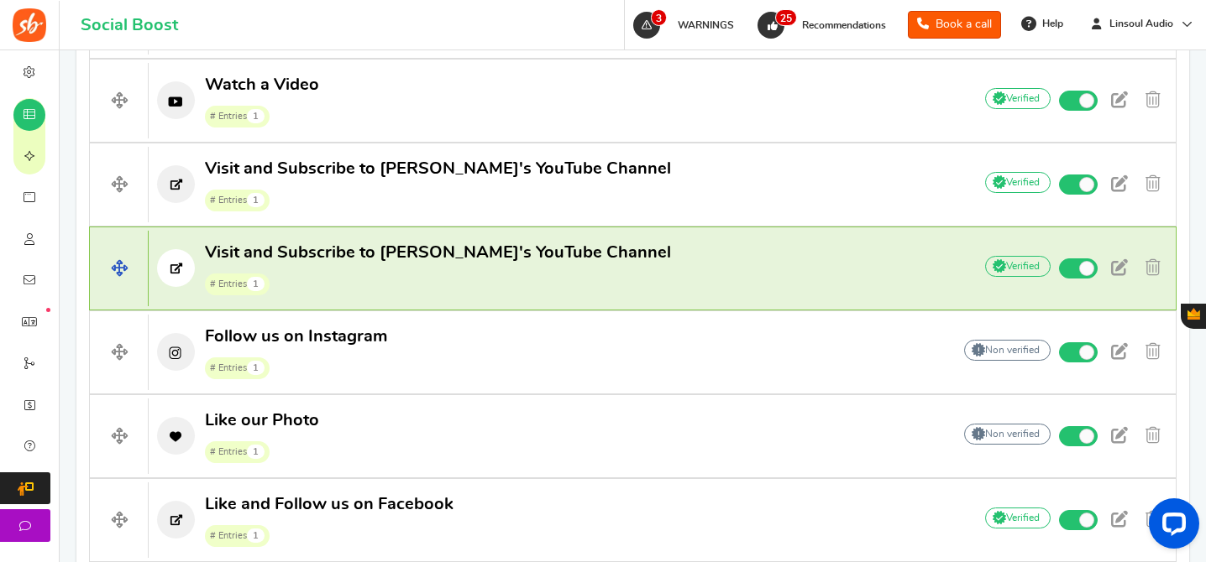
click at [662, 274] on p "Visit and Subscribe to Linsoul's YouTube Channel # Entries 1" at bounding box center [552, 269] width 807 height 54
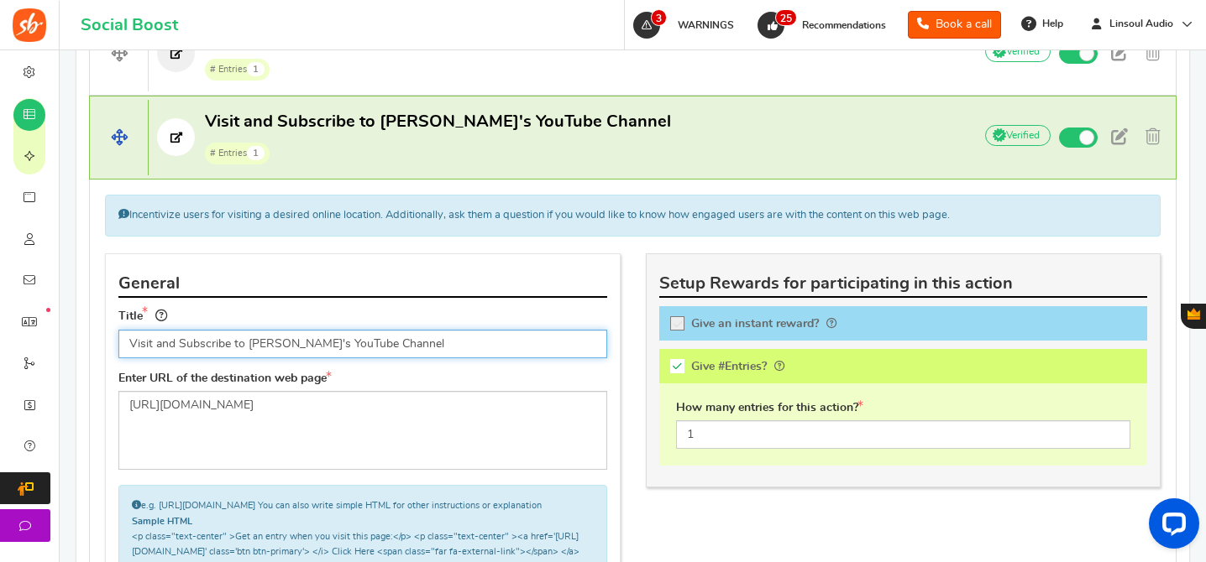
scroll to position [1141, 0]
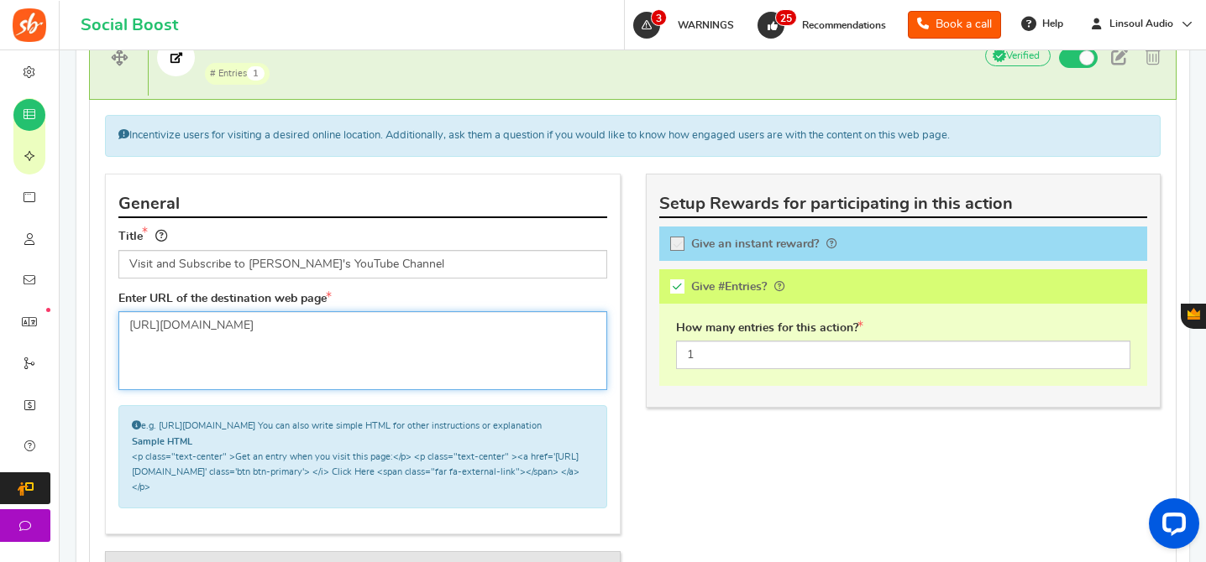
click at [348, 327] on textarea "[URL][DOMAIN_NAME]" at bounding box center [362, 350] width 489 height 79
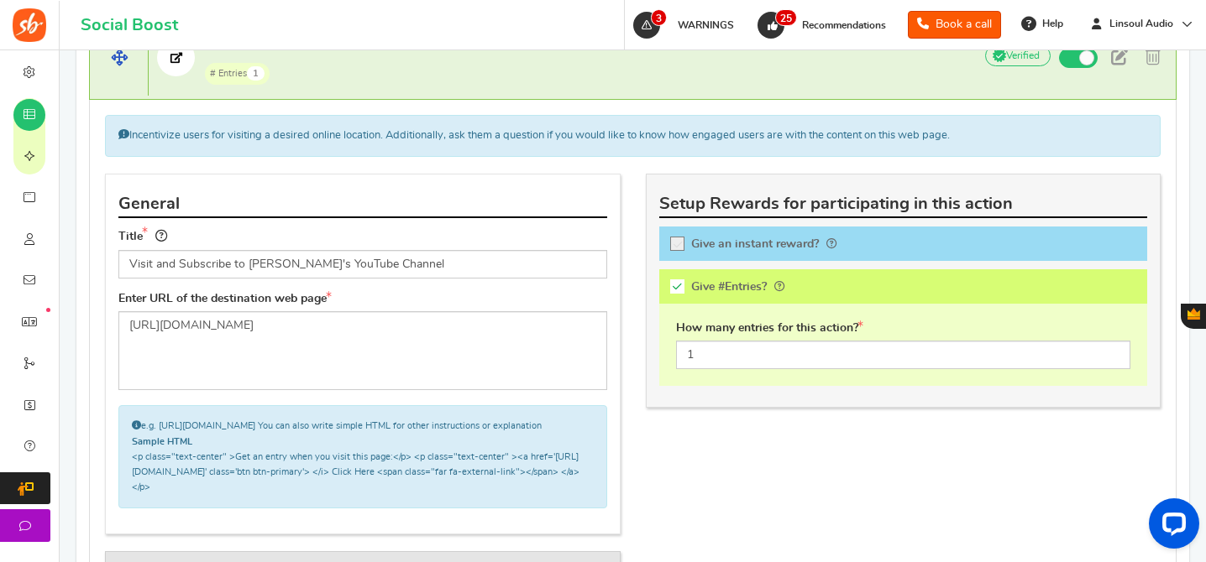
click at [494, 86] on h4 "Visit and Subscribe to Linsoul's YouTube Channel # Entries 1 Add Your API crede…" at bounding box center [632, 58] width 1087 height 84
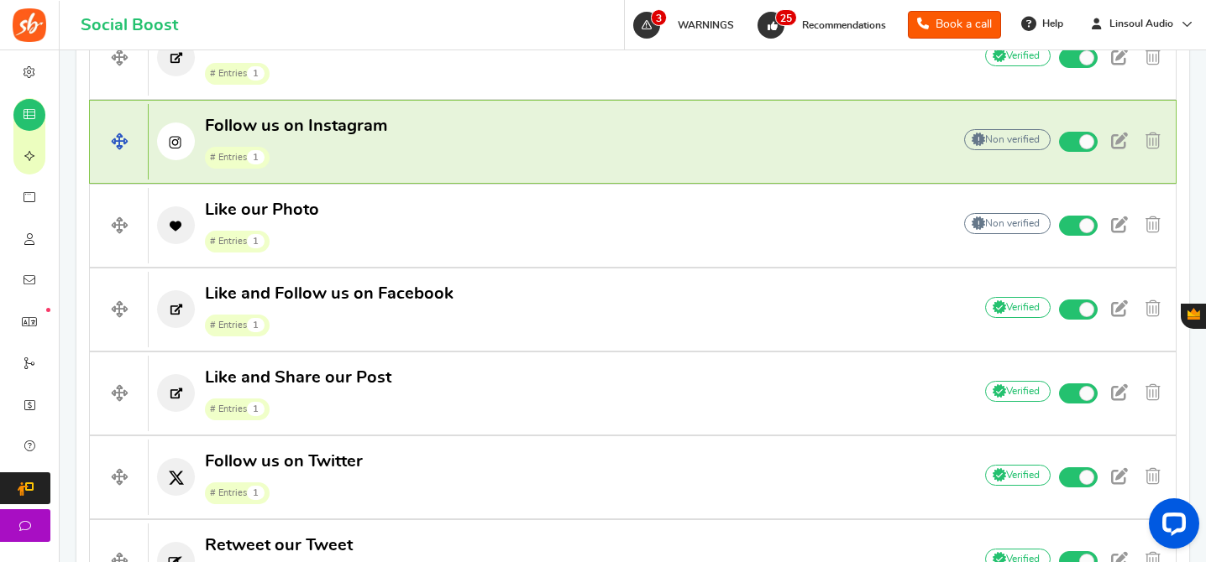
click at [506, 139] on p "Follow us on Instagram # Entries 1" at bounding box center [542, 142] width 786 height 54
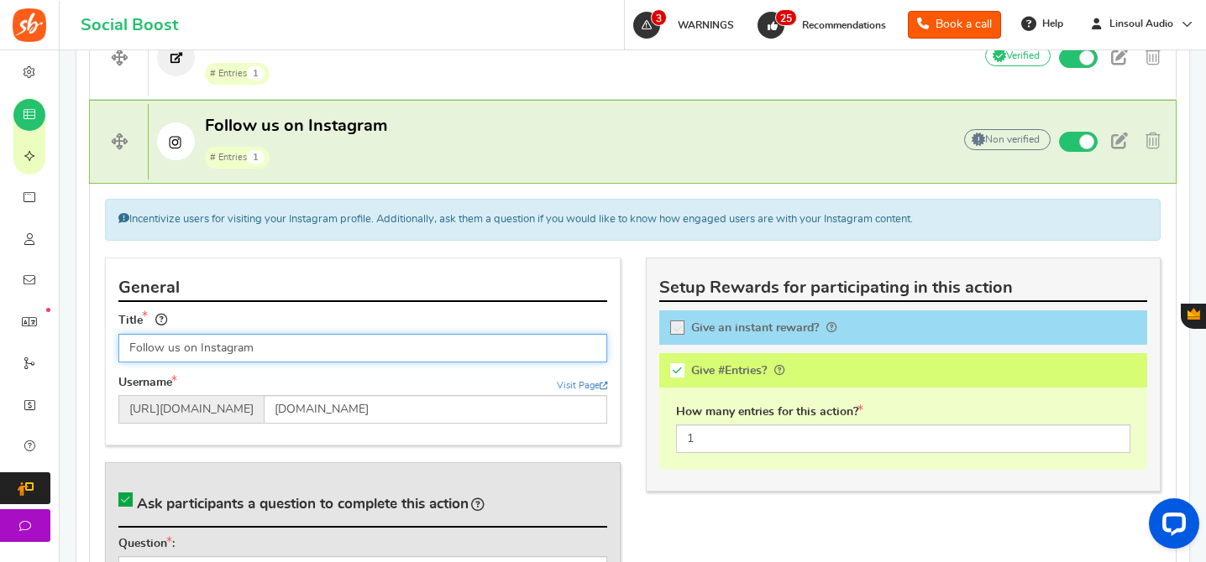
scroll to position [1212, 0]
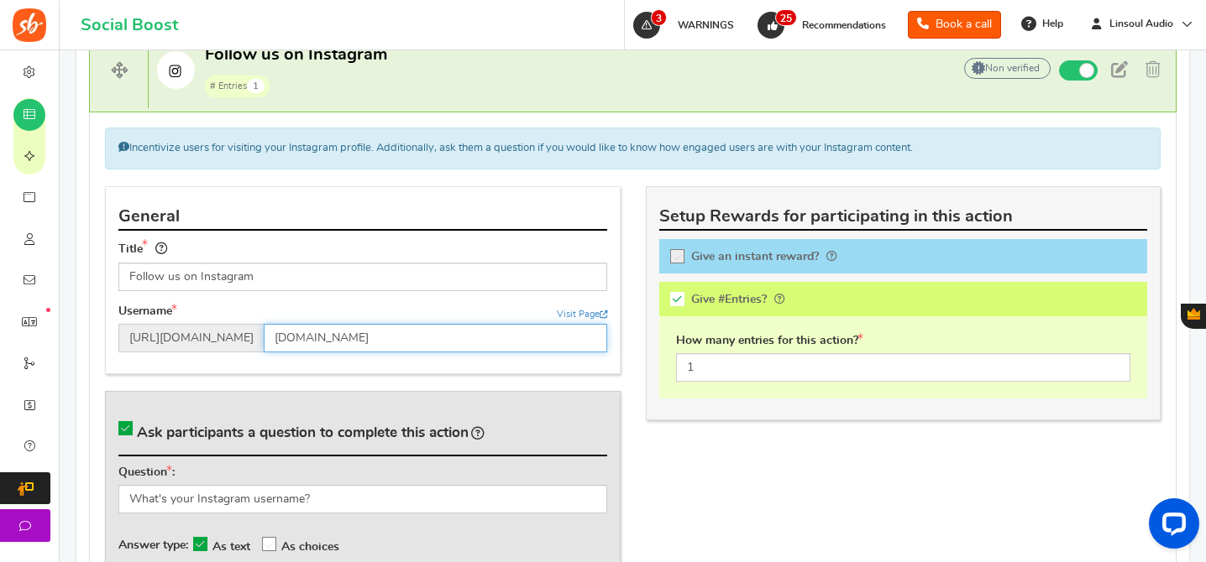
click at [484, 338] on input "[DOMAIN_NAME]" at bounding box center [435, 338] width 343 height 29
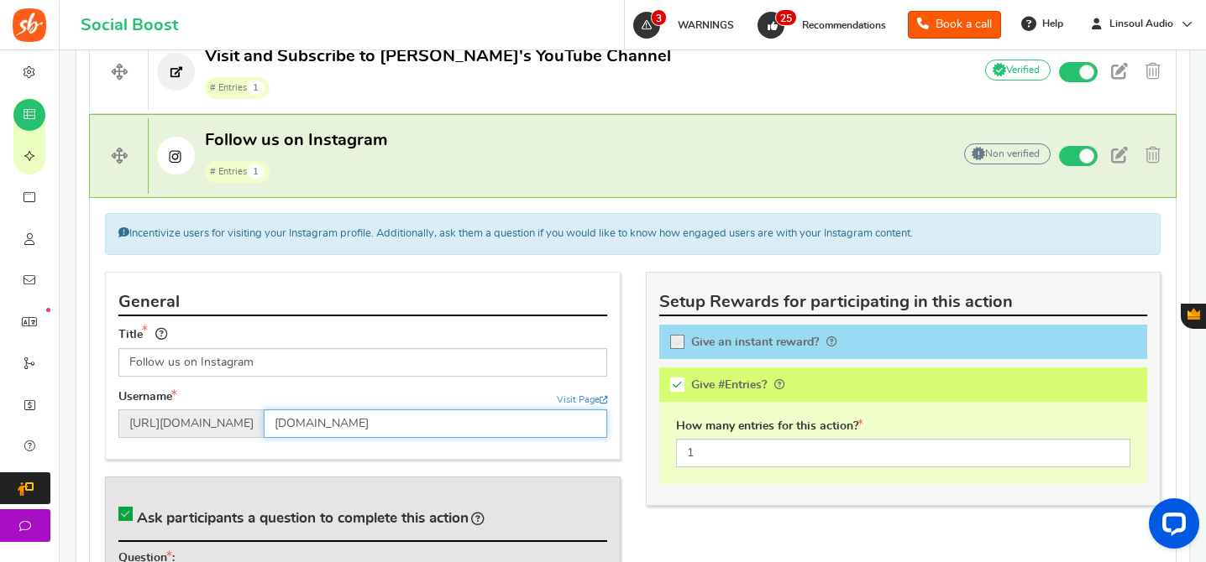
scroll to position [1314, 0]
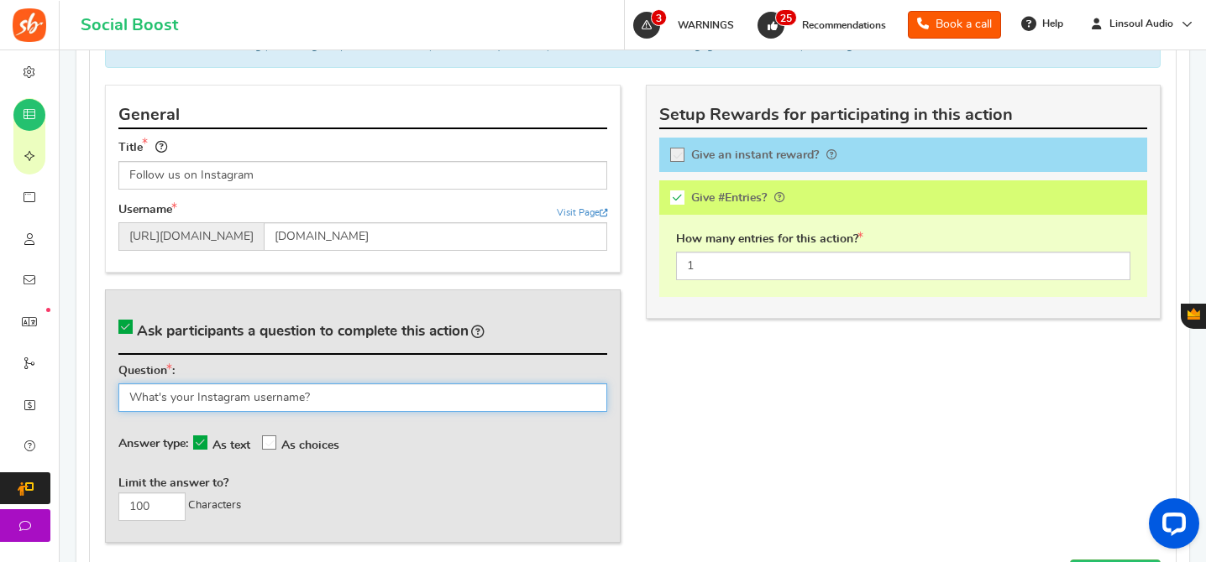
click at [359, 388] on input "What's your Instagram username?" at bounding box center [362, 398] width 489 height 29
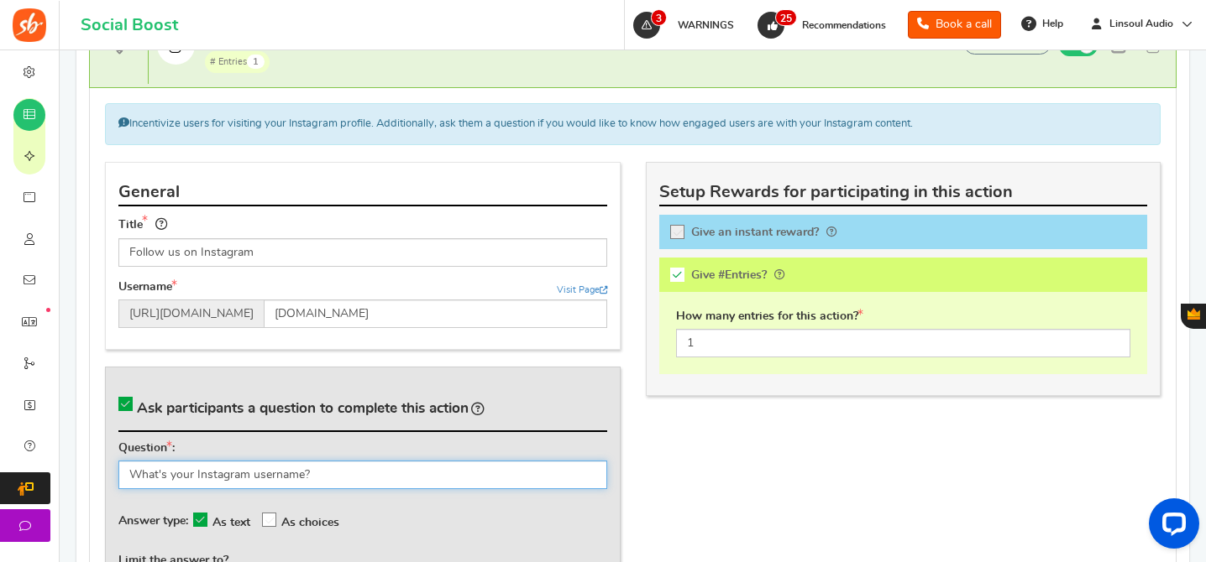
scroll to position [1141, 0]
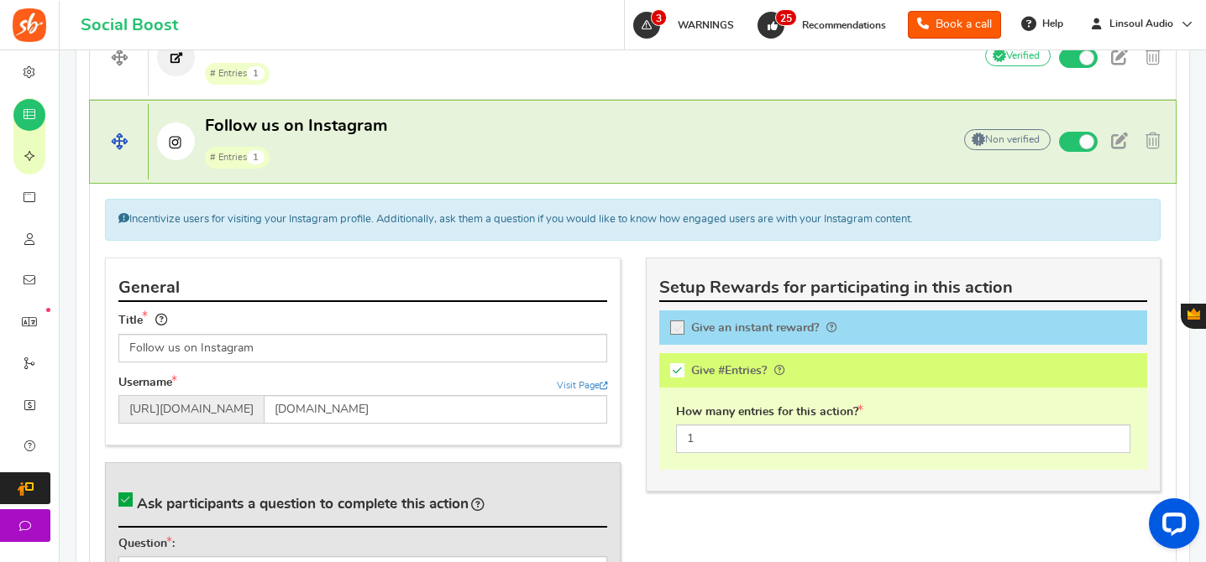
click at [534, 168] on h4 "Follow us on Instagram # Entries 1 Add Your API credentials Non verified Due to…" at bounding box center [632, 142] width 1087 height 84
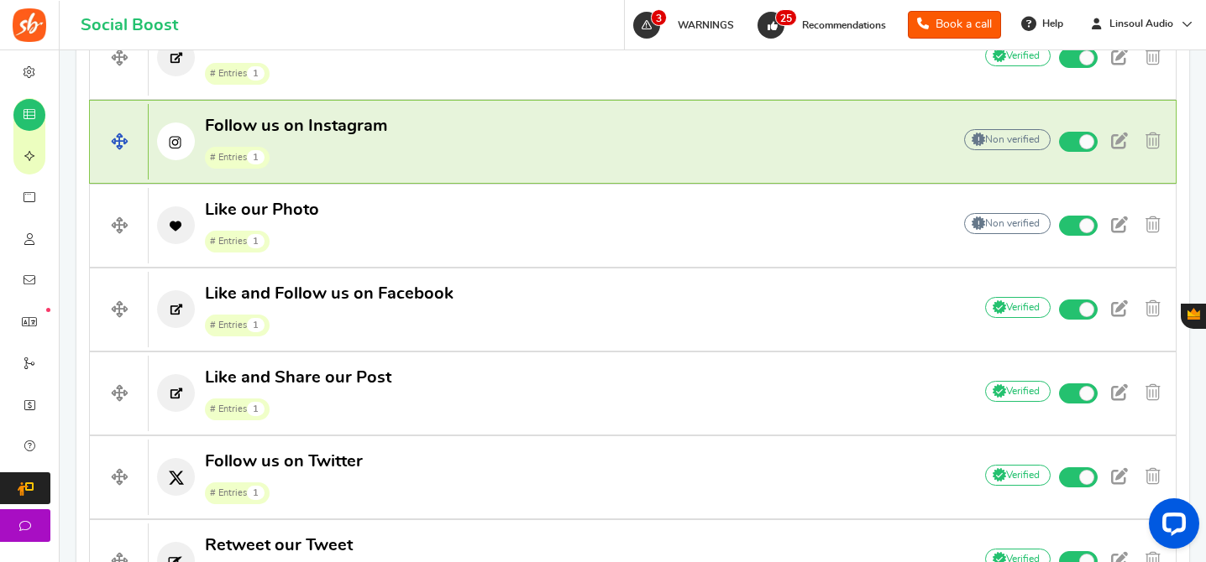
scroll to position [1262, 0]
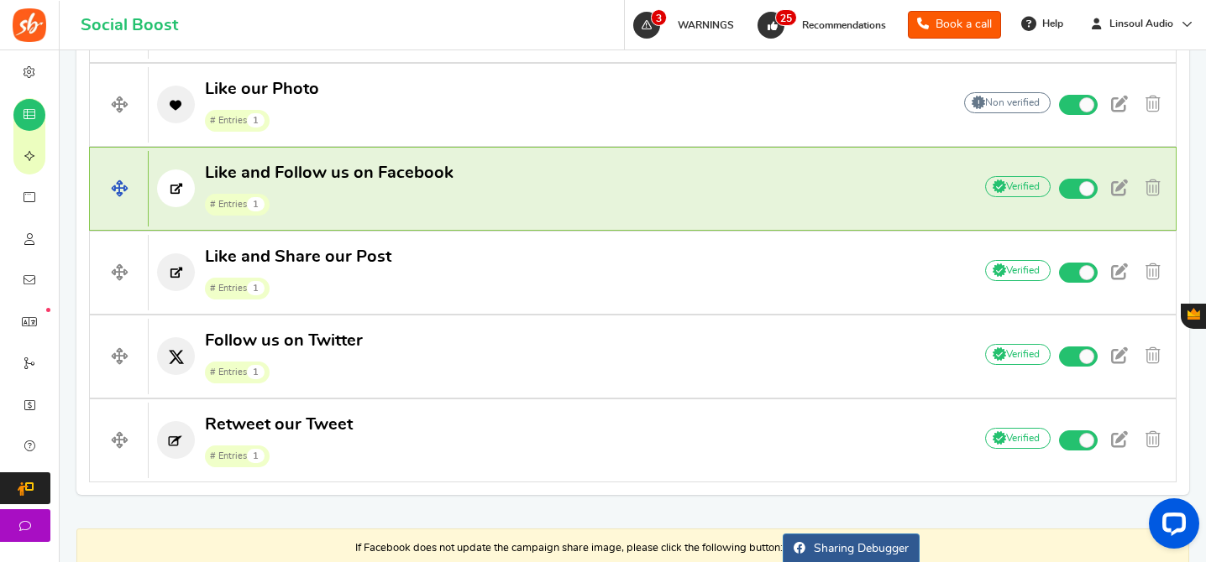
click at [552, 181] on p "Like and Follow us on Facebook # Entries 1" at bounding box center [552, 189] width 807 height 54
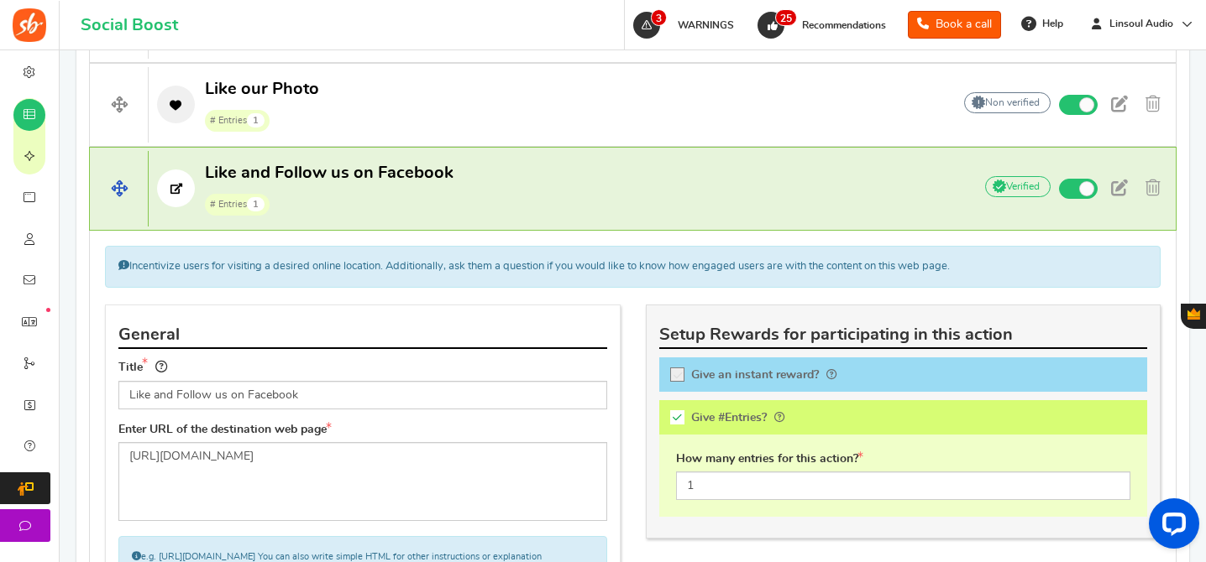
click at [517, 176] on p "Like and Follow us on Facebook # Entries 1" at bounding box center [552, 189] width 807 height 54
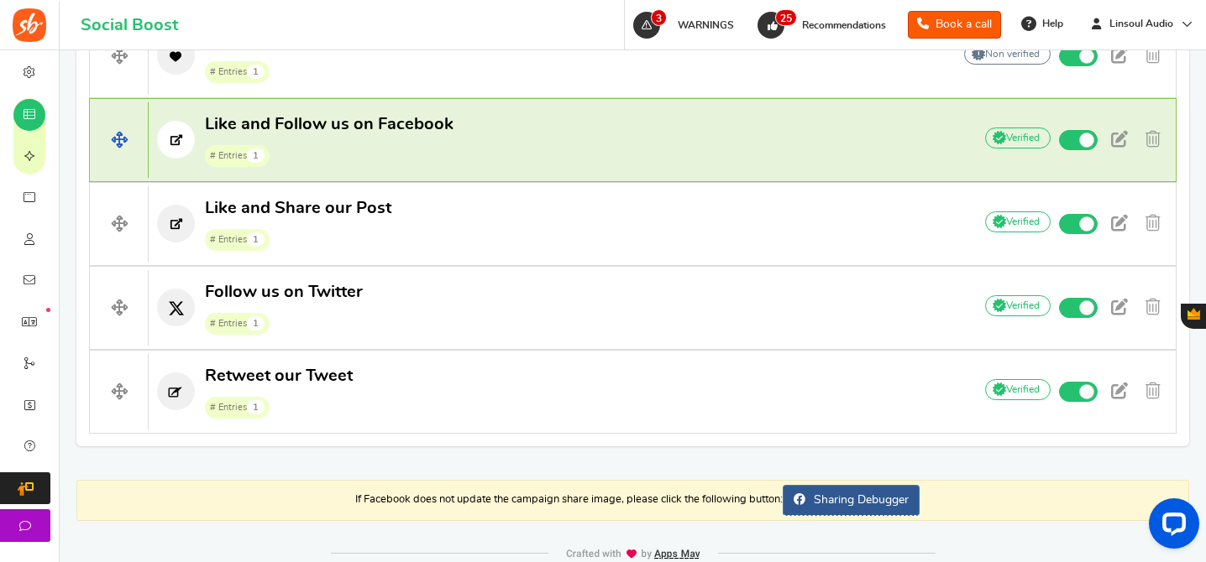
scroll to position [1331, 0]
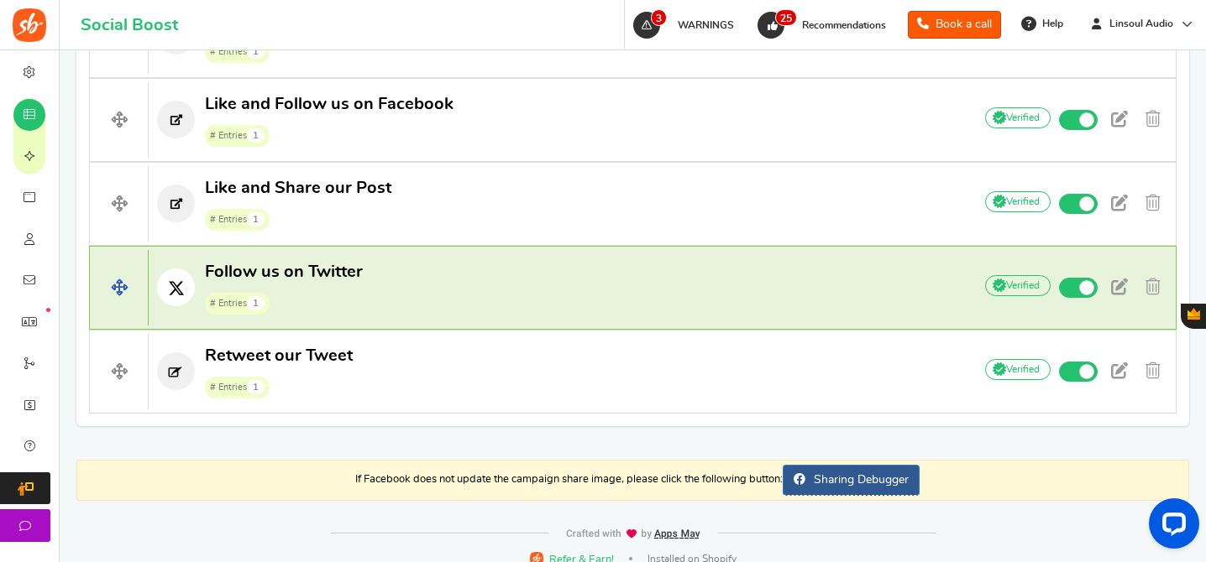
click at [480, 306] on p "Follow us on Twitter # Entries 1" at bounding box center [552, 288] width 807 height 54
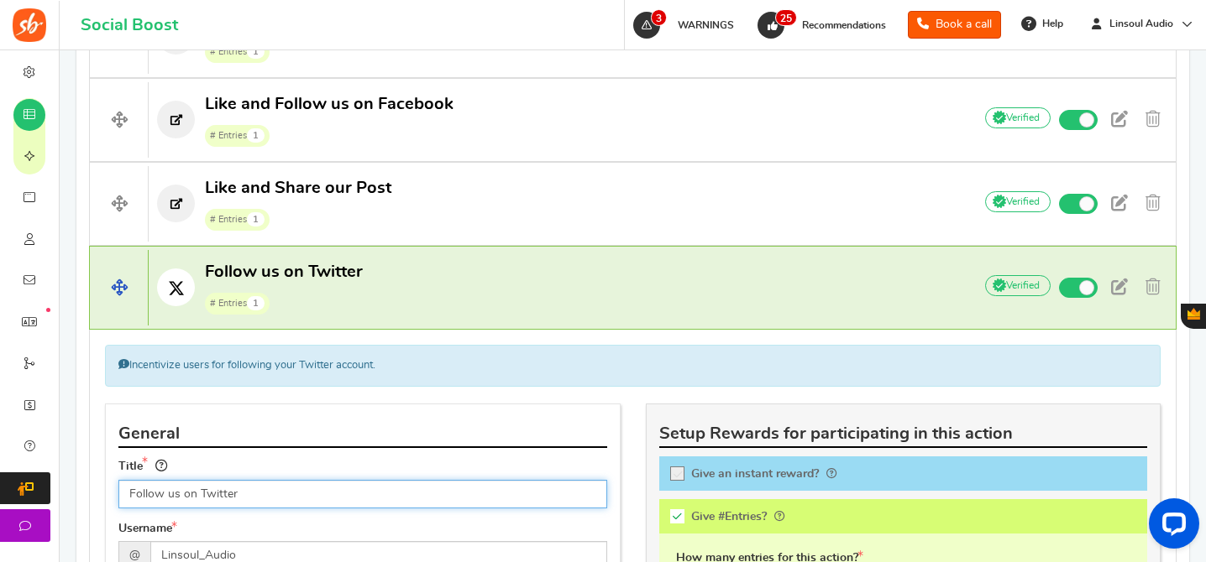
scroll to position [1605, 0]
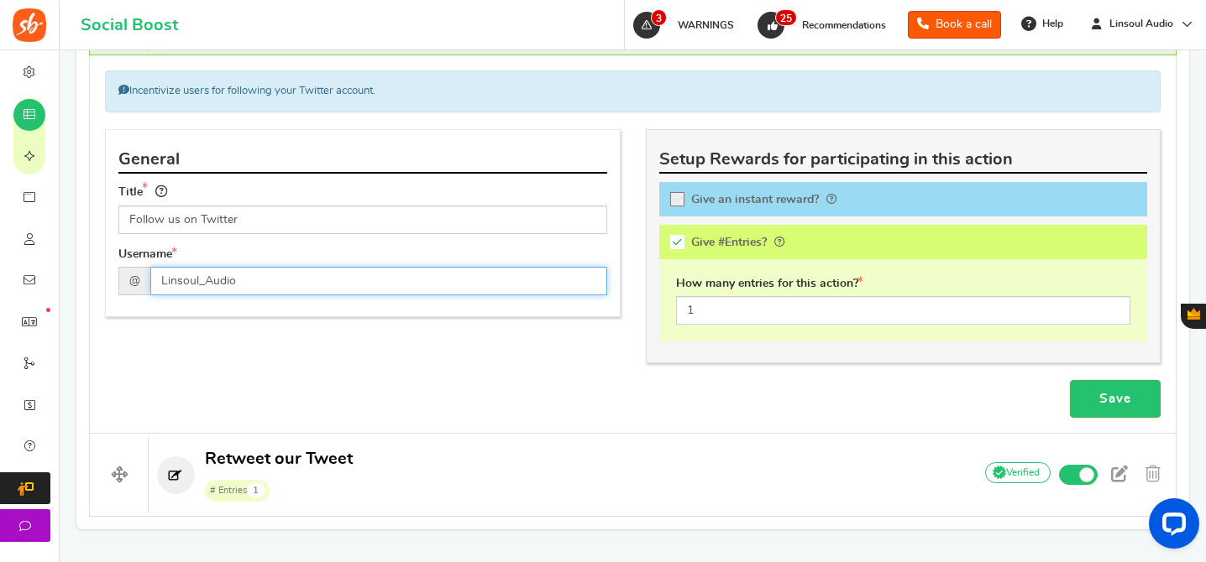
click at [287, 288] on input "Linsoul_Audio" at bounding box center [378, 281] width 457 height 29
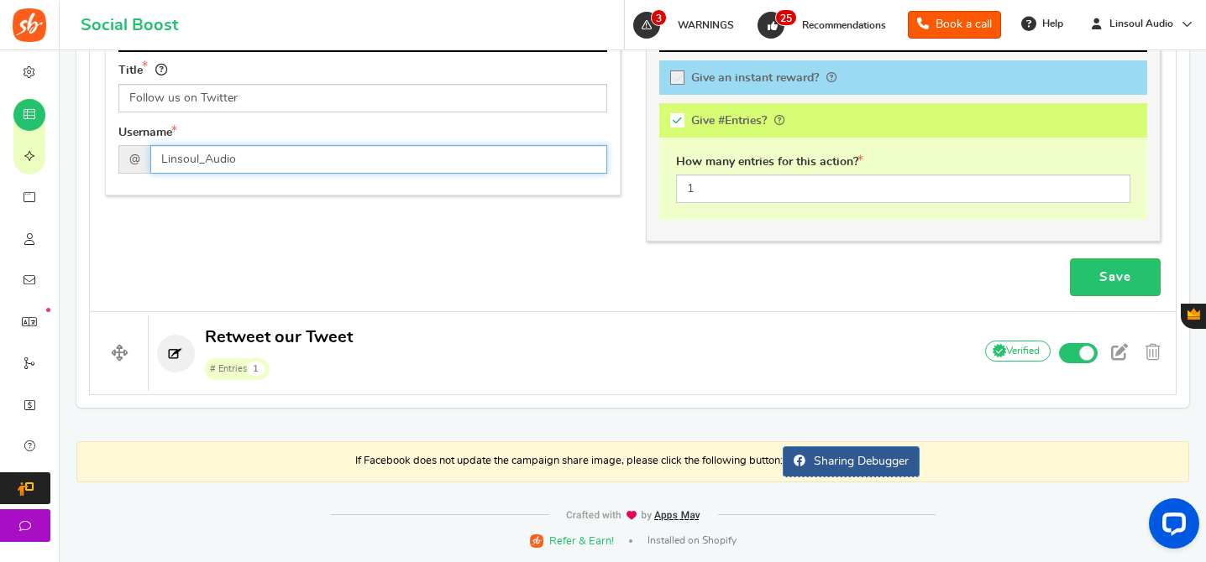
scroll to position [1134, 0]
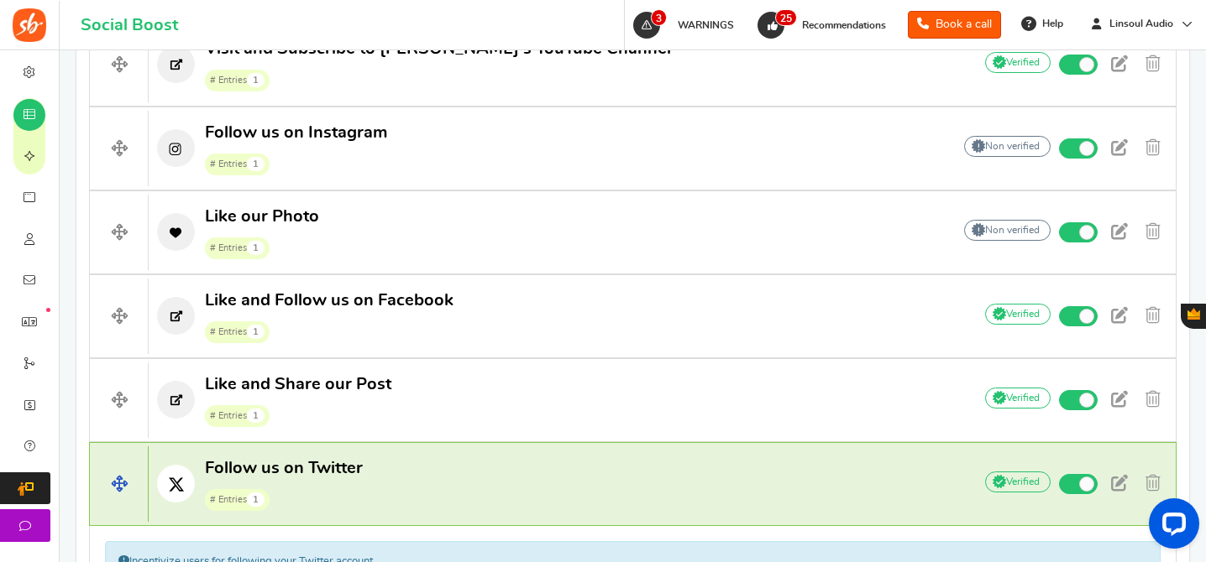
click at [428, 463] on p "Follow us on Twitter # Entries 1" at bounding box center [552, 485] width 807 height 54
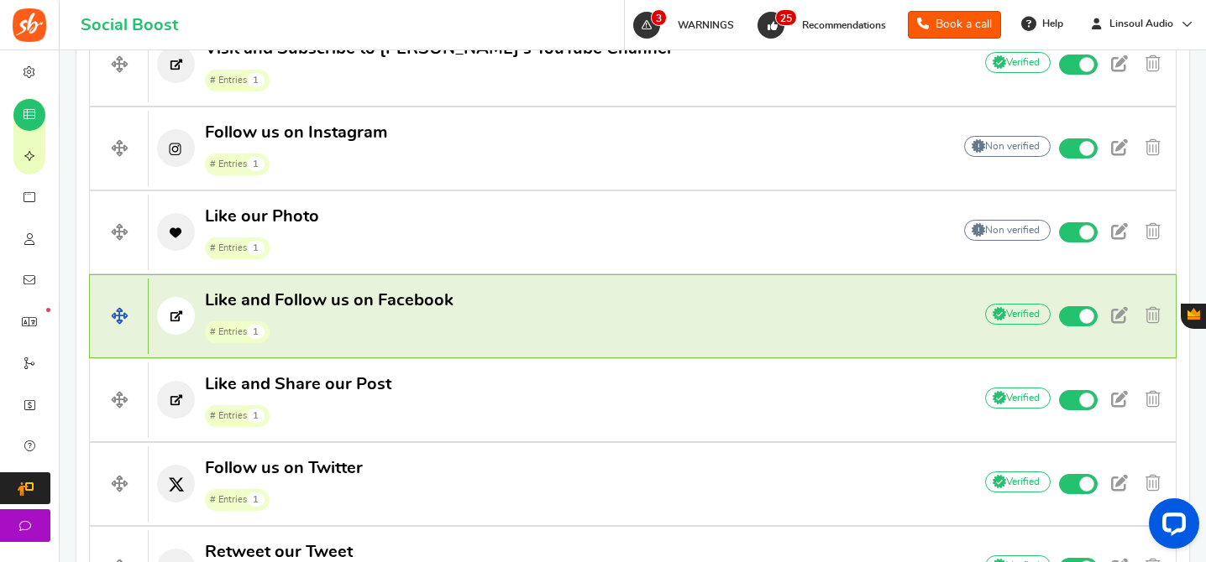
click at [603, 283] on h4 "Like and Follow us on Facebook # Entries 1 Add Your API credentials Non verifie…" at bounding box center [632, 317] width 1087 height 84
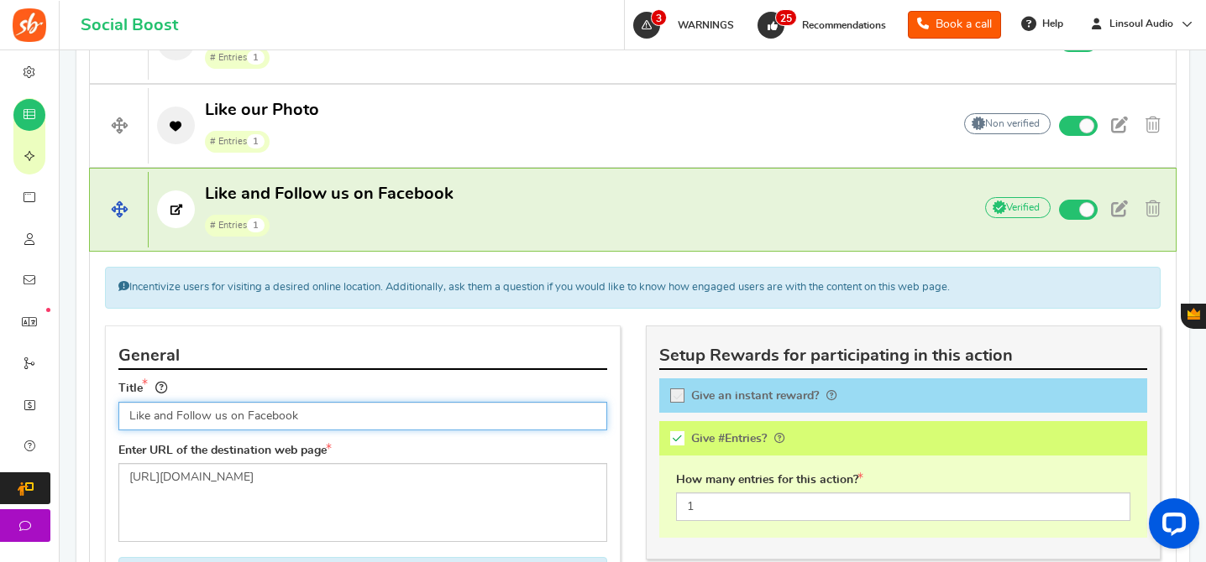
scroll to position [1284, 0]
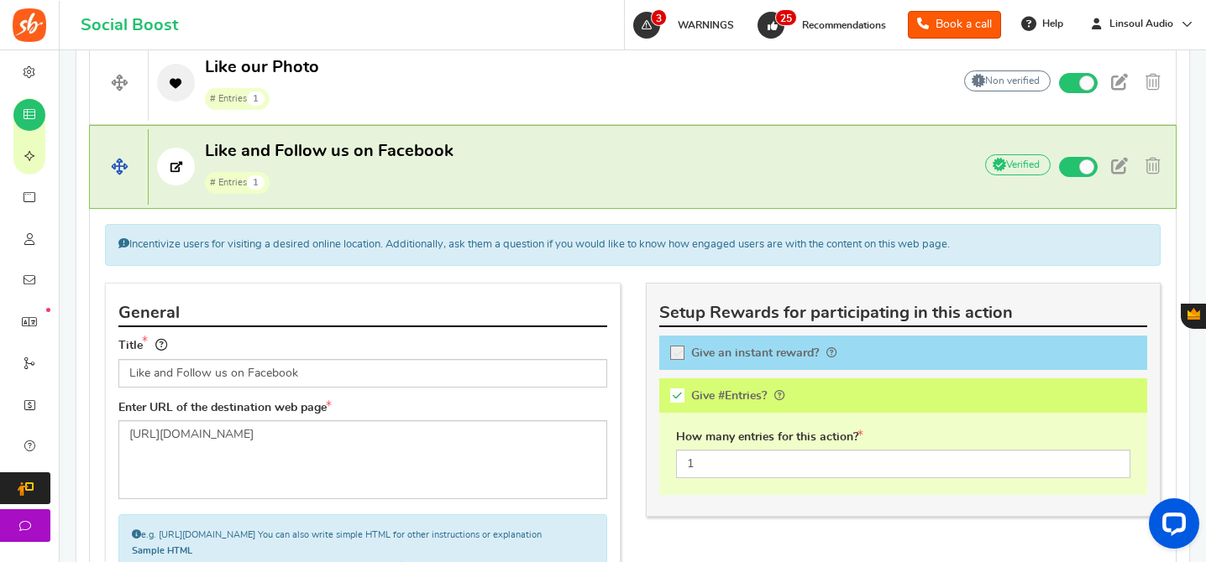
click at [717, 165] on p "Like and Follow us on Facebook # Entries 1" at bounding box center [552, 167] width 807 height 54
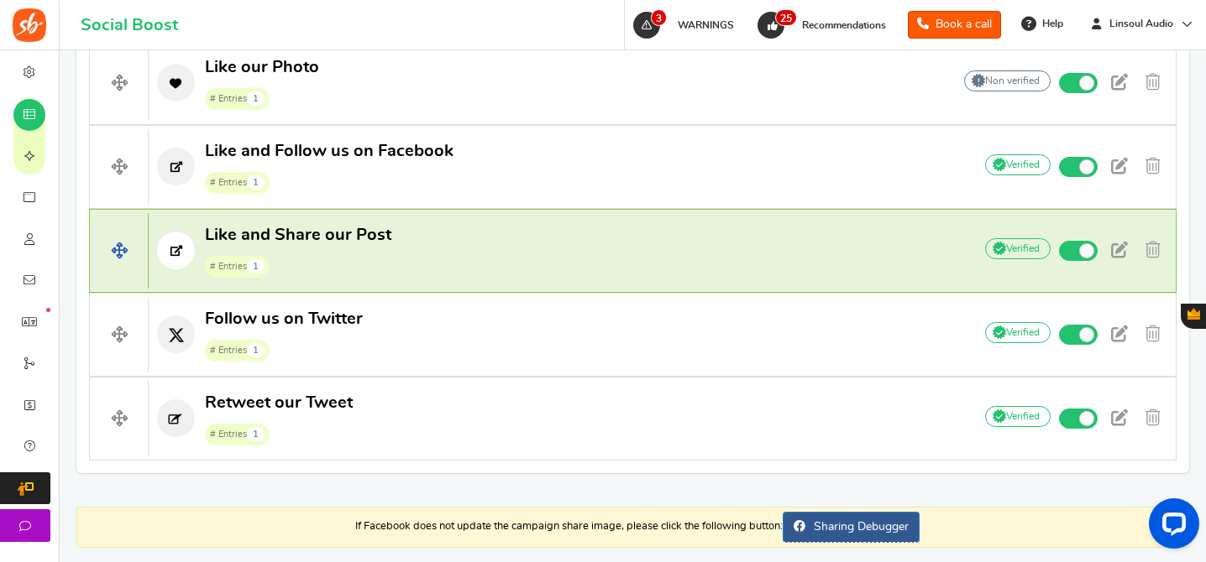
click at [515, 265] on p "Like and Share our Post # Entries 1" at bounding box center [552, 251] width 807 height 54
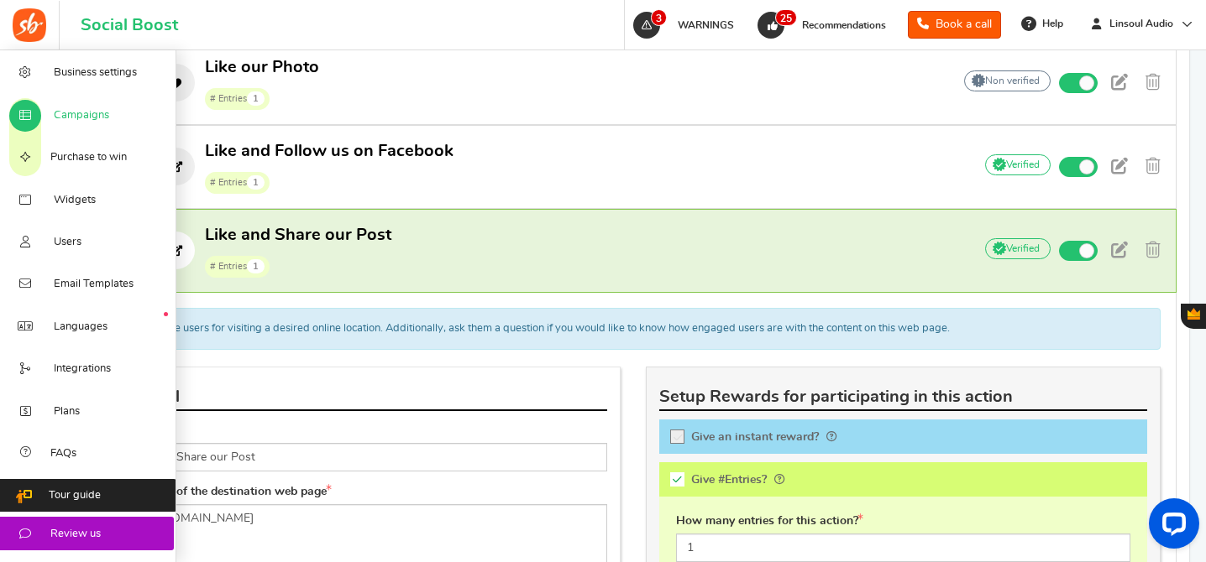
click at [72, 113] on span "Campaigns" at bounding box center [81, 115] width 55 height 15
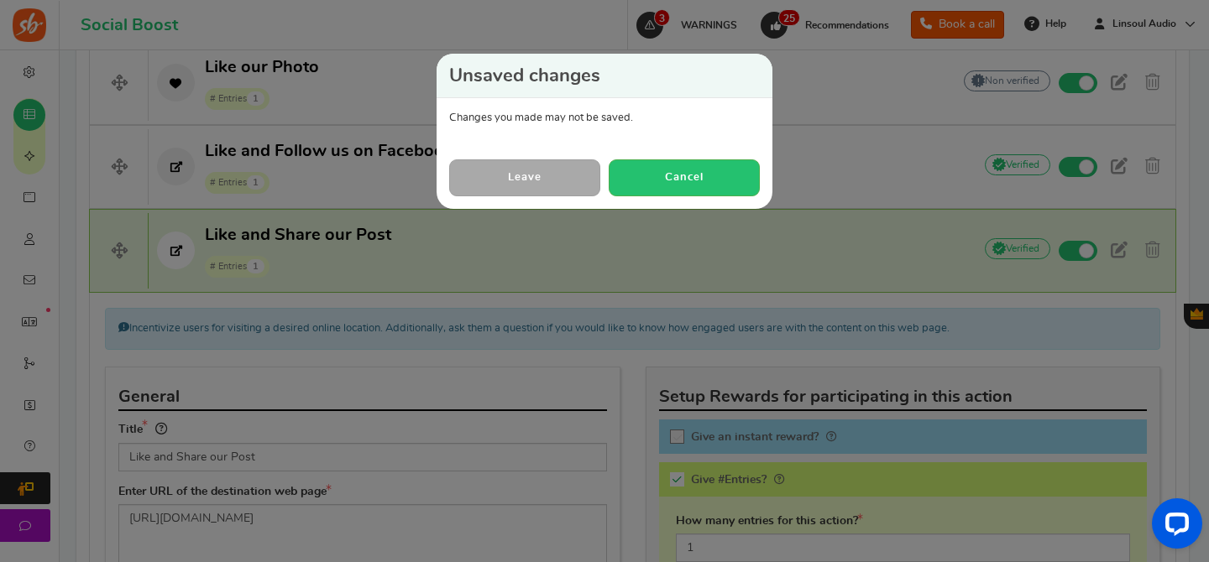
click at [544, 174] on link "Leave" at bounding box center [524, 178] width 151 height 36
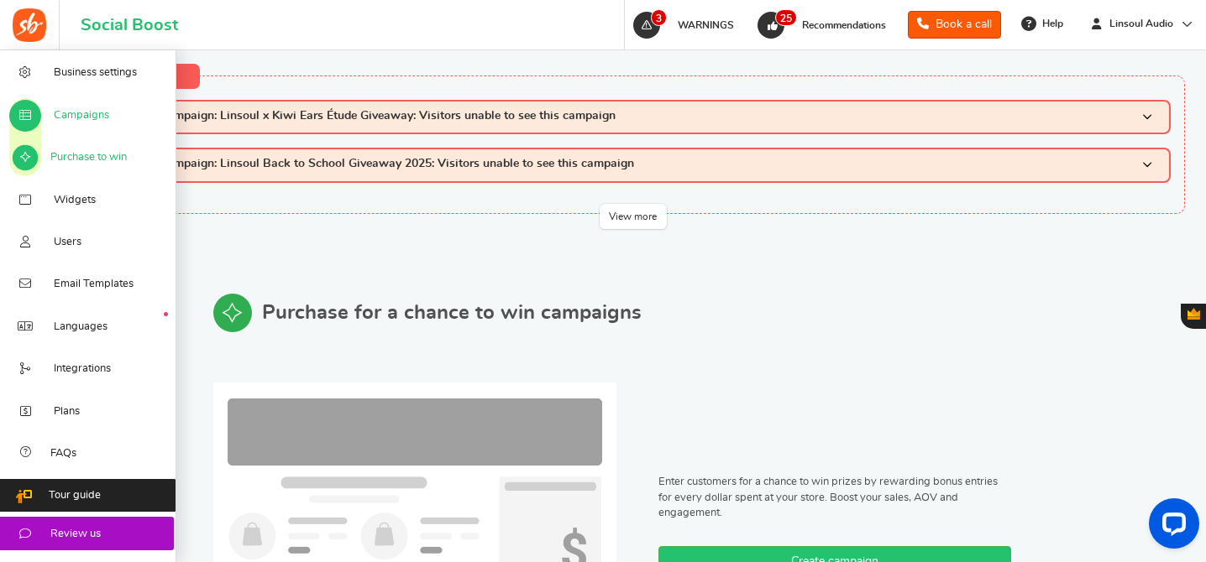
click at [126, 113] on link "Campaigns" at bounding box center [88, 114] width 176 height 42
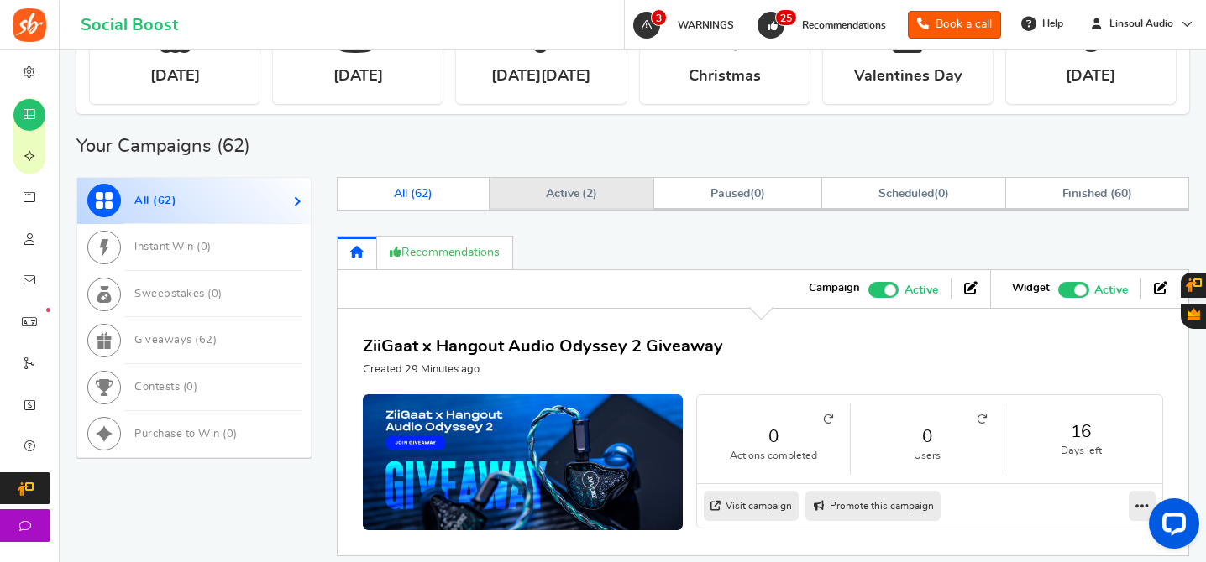
scroll to position [650, 0]
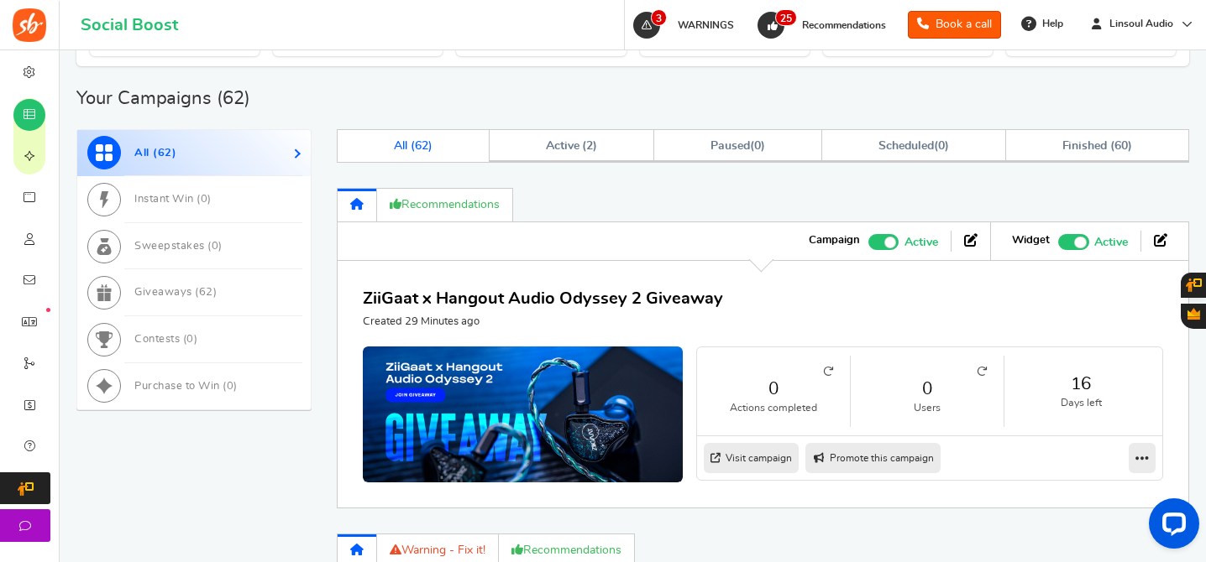
click at [1069, 242] on span "Recommended: TURN ON" at bounding box center [1073, 242] width 31 height 16
click at [1058, 242] on input "Recommended: TURN ON Active Paused" at bounding box center [1058, 239] width 0 height 11
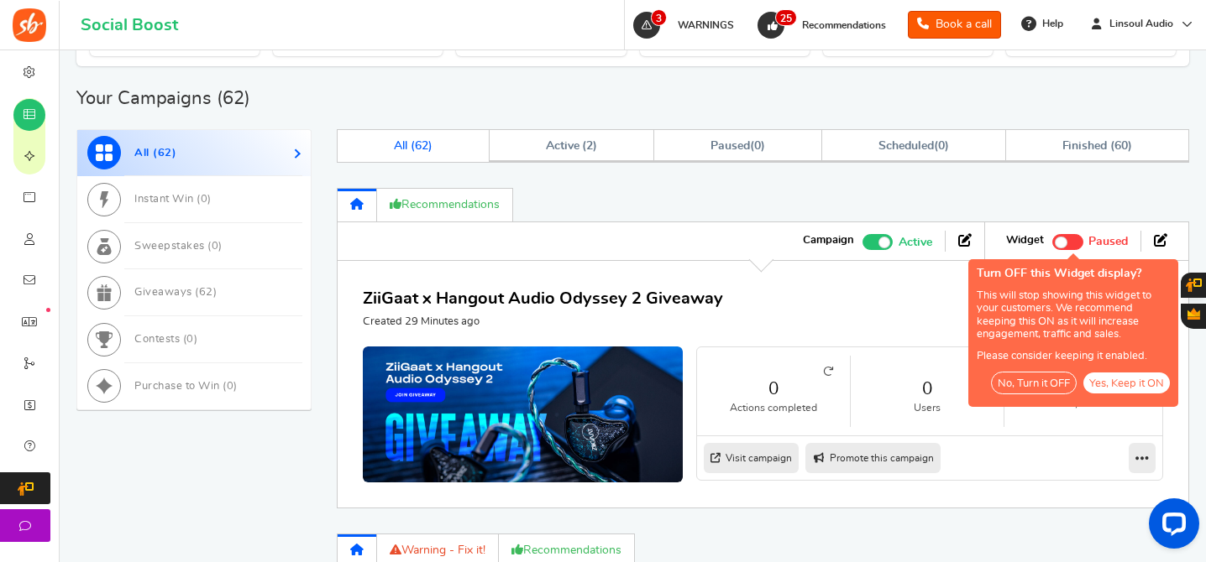
click at [1038, 380] on button "No, Turn it OFF" at bounding box center [1034, 383] width 86 height 23
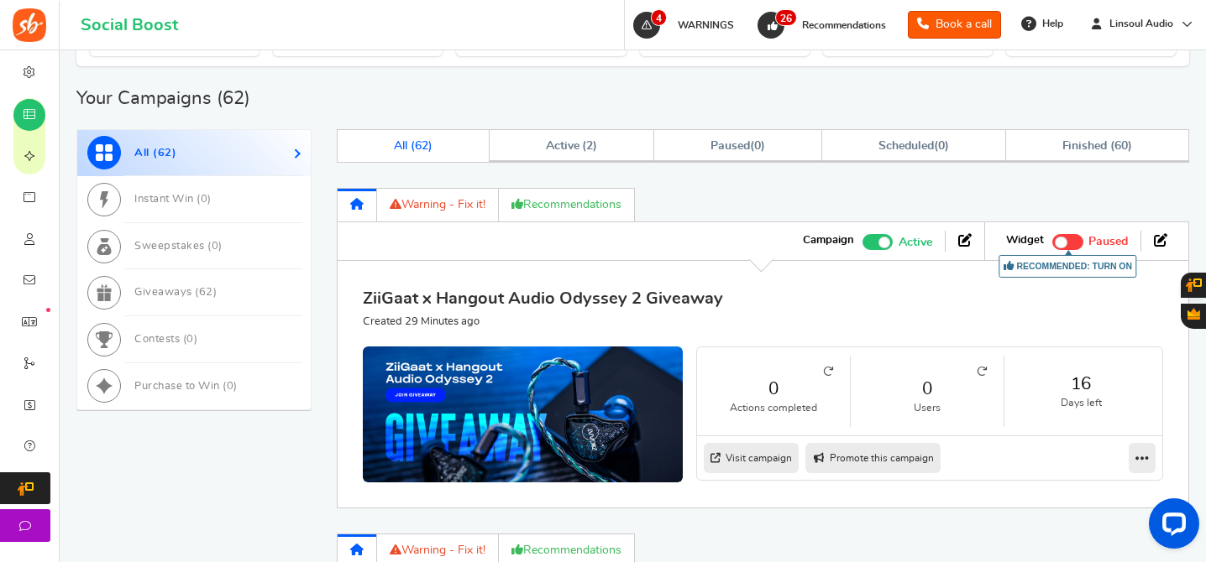
click at [574, 301] on link "ZiiGaat x Hangout Audio Odyssey 2 Giveaway" at bounding box center [543, 298] width 360 height 17
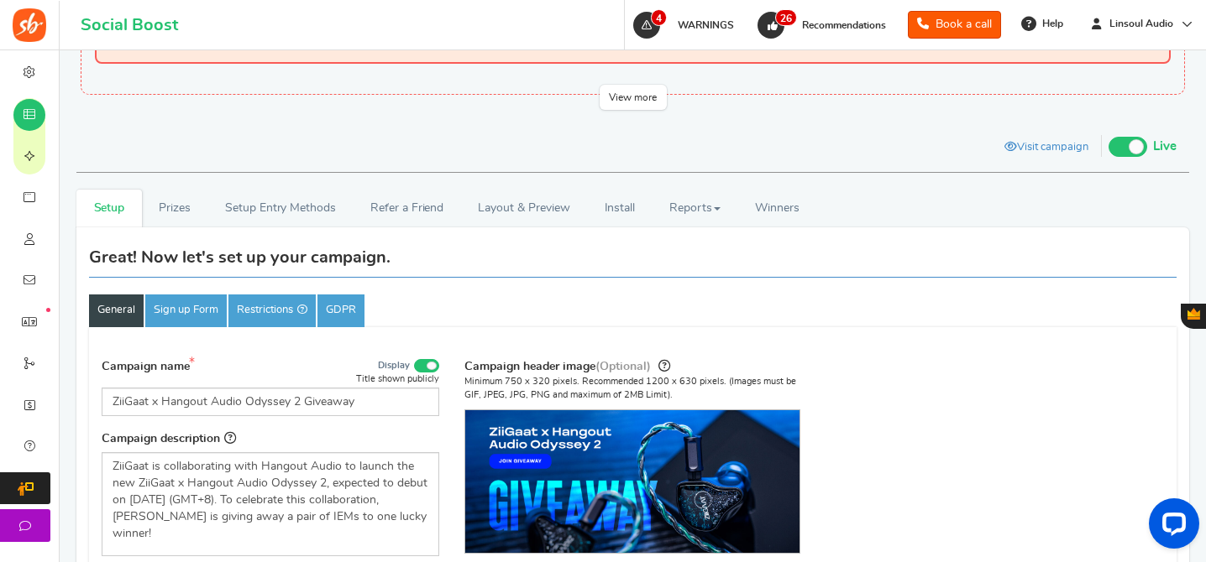
scroll to position [64, 0]
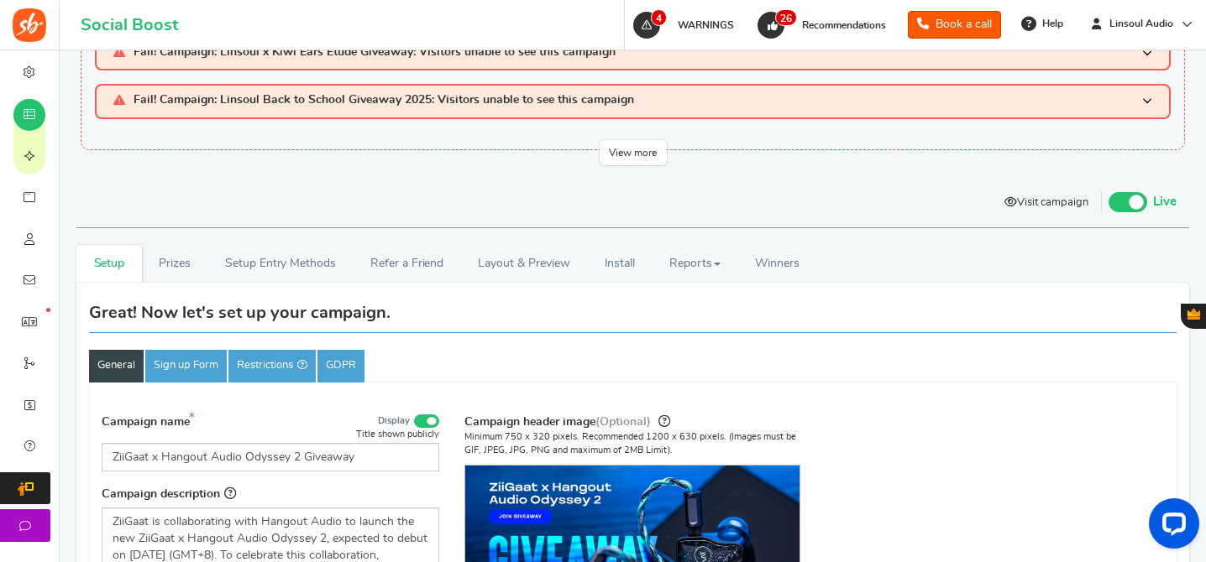
click at [1049, 204] on link "Visit campaign" at bounding box center [1046, 204] width 109 height 29
click at [497, 265] on link "Layout & Preview" at bounding box center [524, 264] width 126 height 38
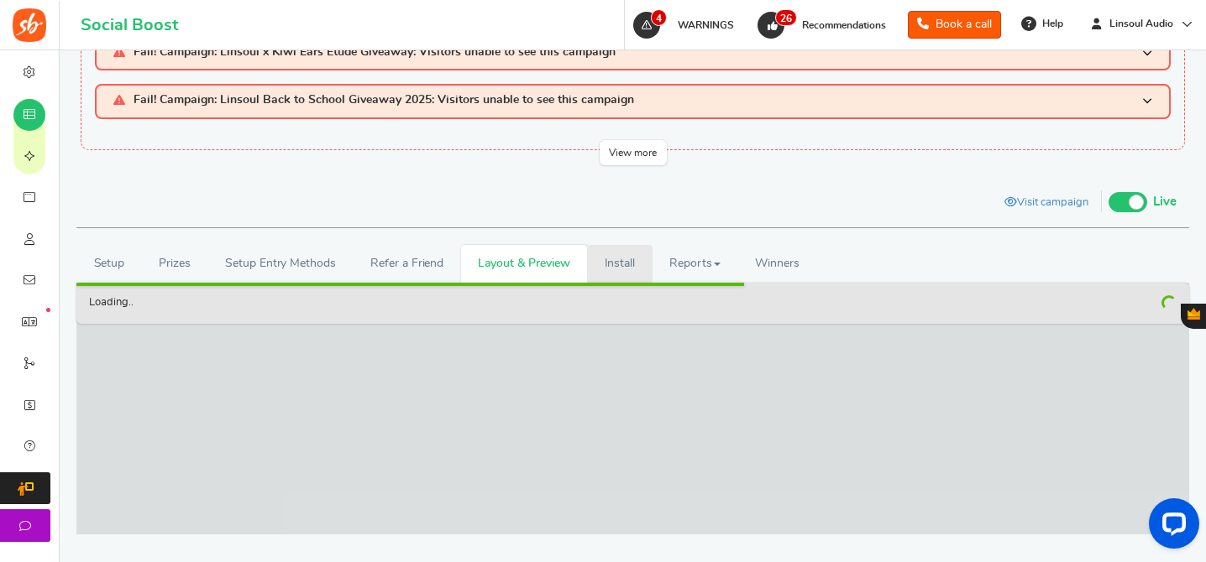
click at [606, 272] on link "Install" at bounding box center [619, 264] width 65 height 38
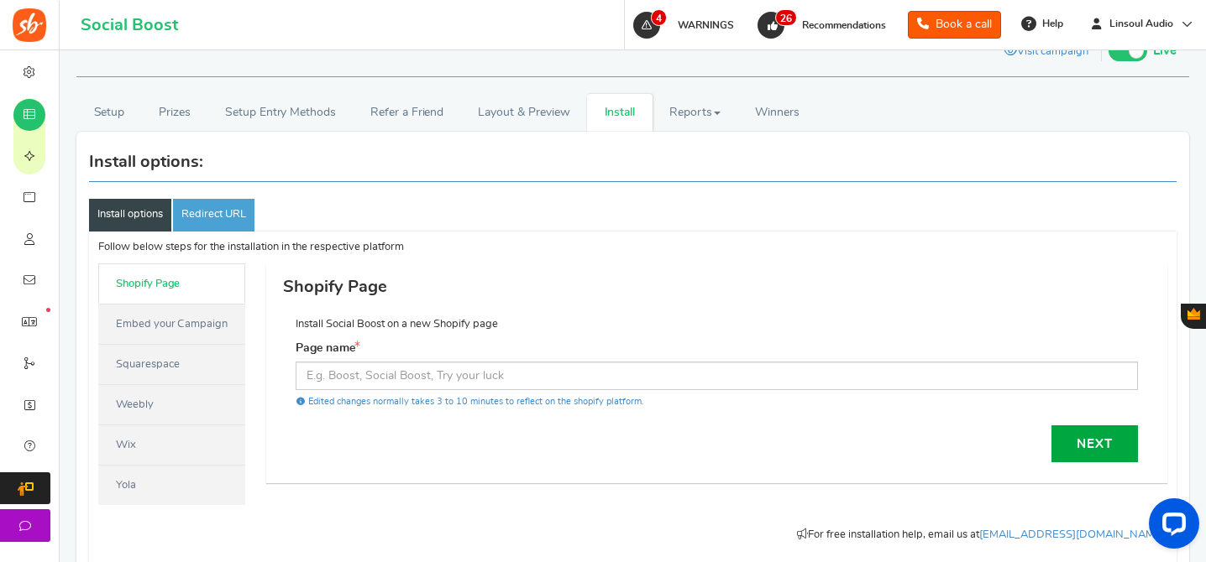
scroll to position [358, 0]
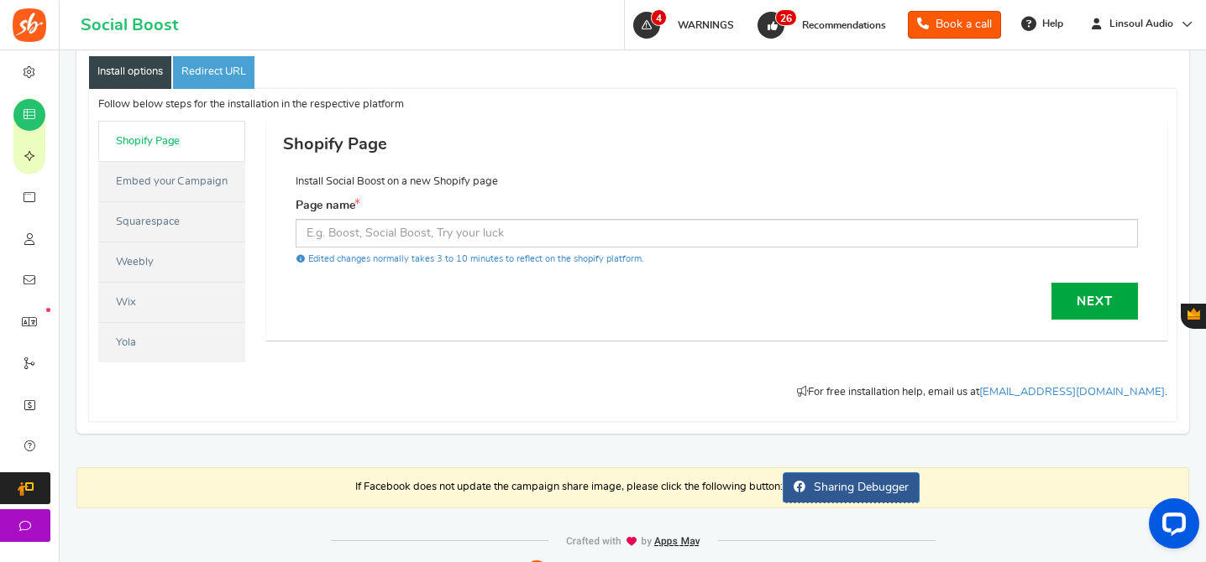
click at [186, 184] on link "Embed your Campaign" at bounding box center [171, 181] width 147 height 40
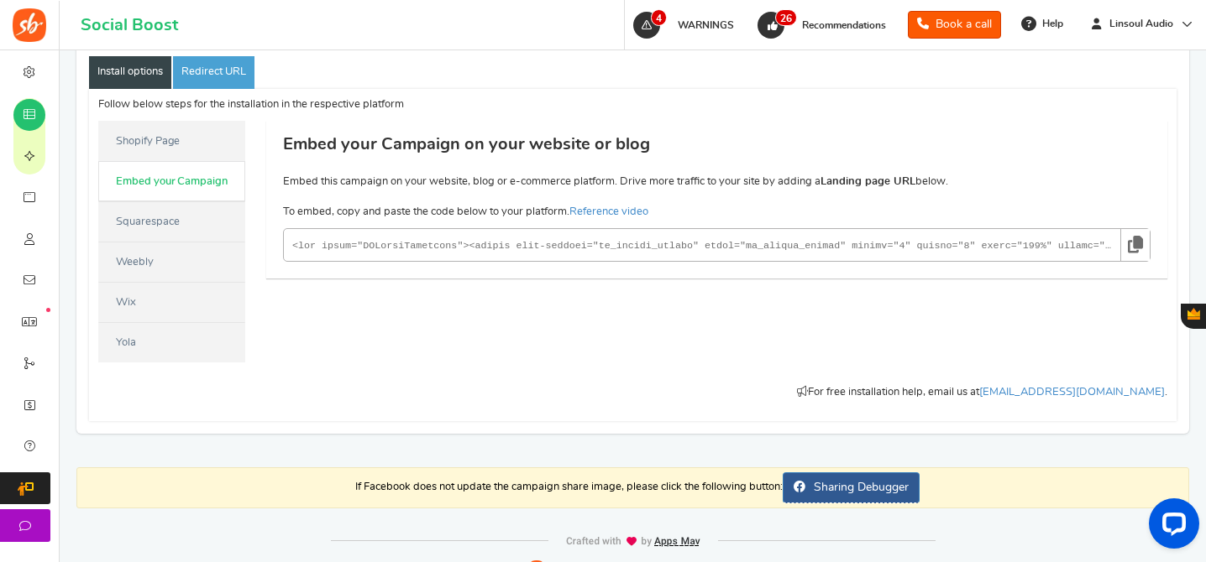
click at [1132, 248] on icon at bounding box center [1135, 244] width 15 height 31
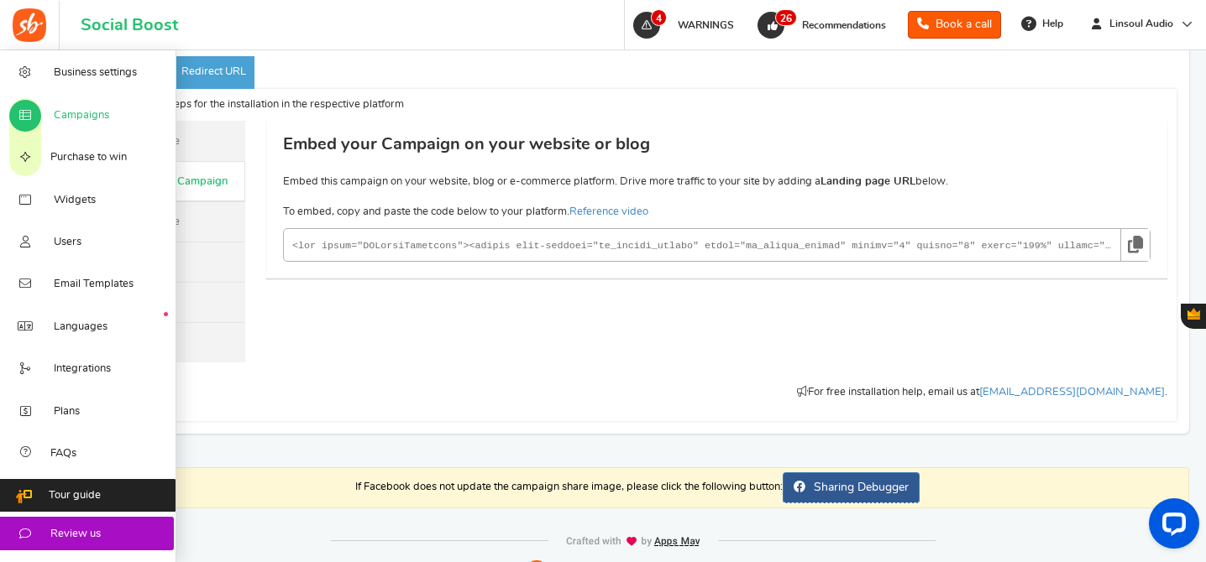
click at [107, 99] on link "Campaigns" at bounding box center [88, 114] width 176 height 42
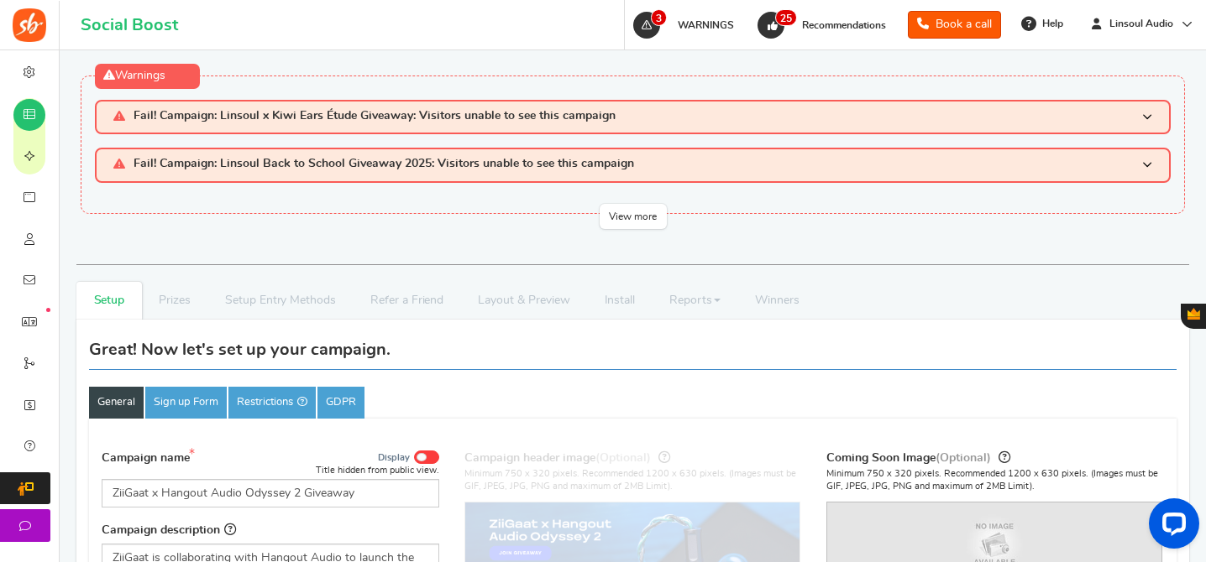
scroll to position [139, 0]
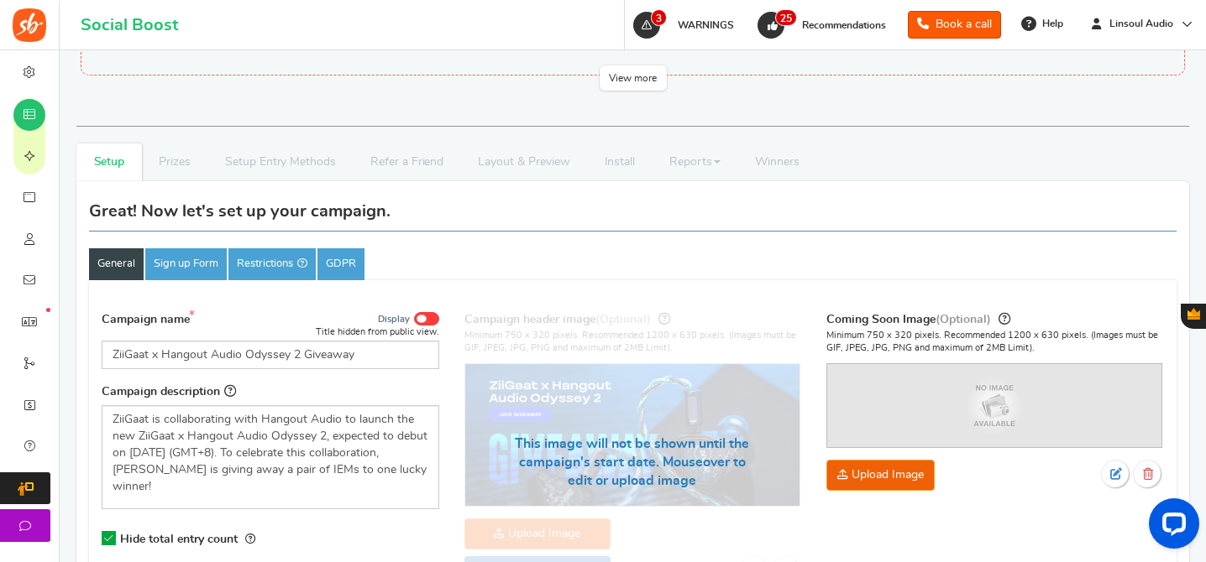
click at [425, 321] on span at bounding box center [421, 319] width 10 height 8
click at [0, 0] on input "Display" at bounding box center [0, 0] width 0 height 0
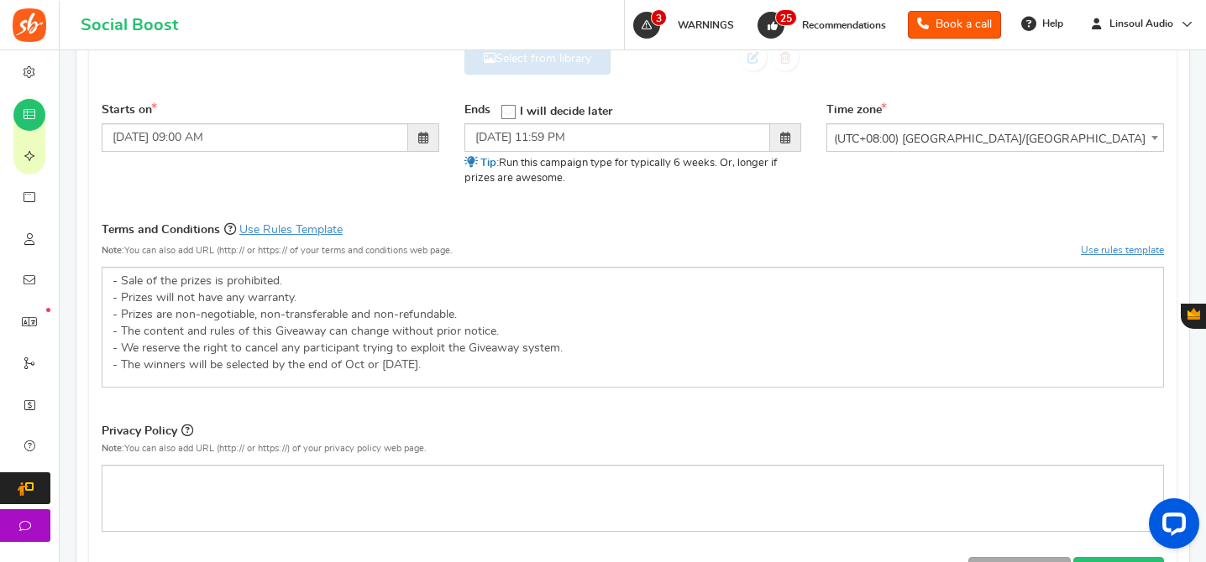
scroll to position [700, 0]
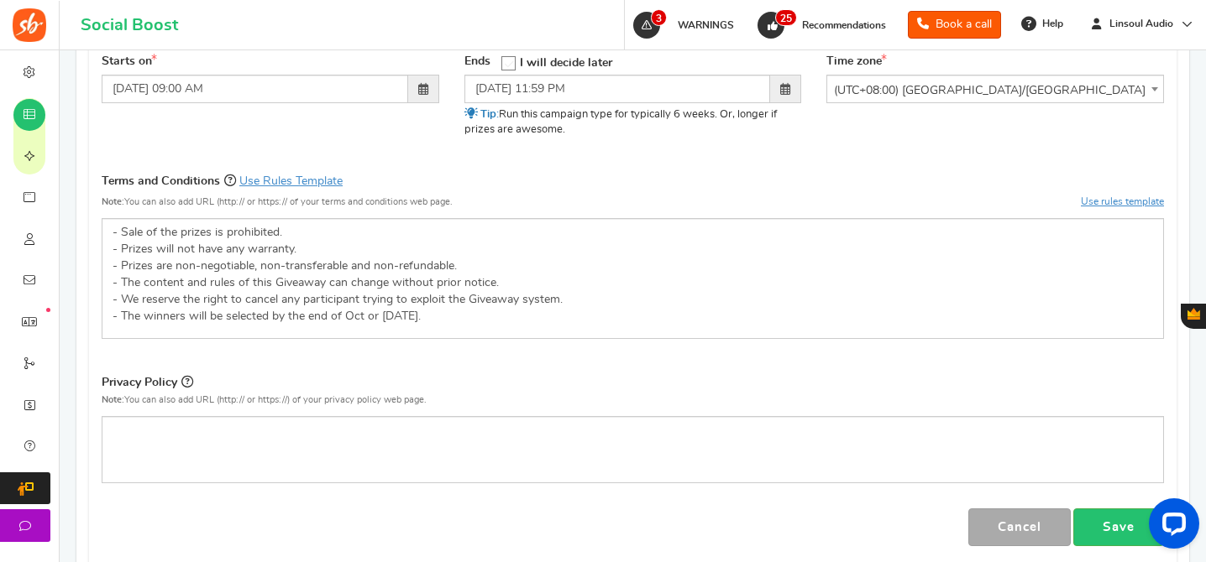
click at [1112, 505] on div "Campaign name Display Title shown publicly ZiiGaat x Hangout Audio Odyssey 2 Gi…" at bounding box center [633, 143] width 1062 height 807
click at [1124, 526] on link "Save" at bounding box center [1118, 528] width 91 height 38
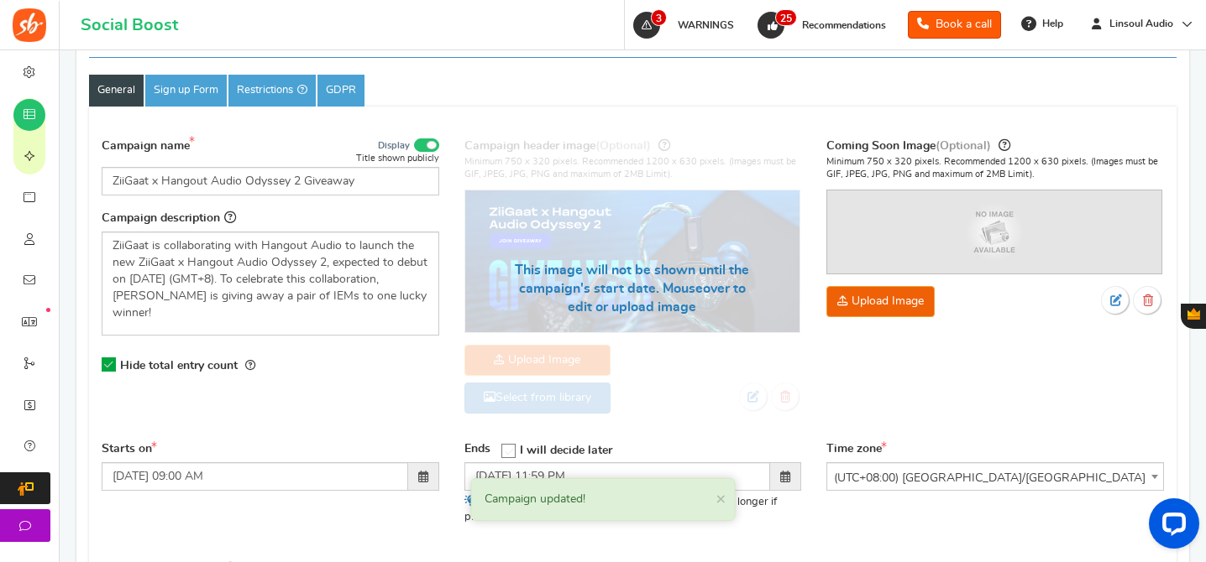
scroll to position [157, 0]
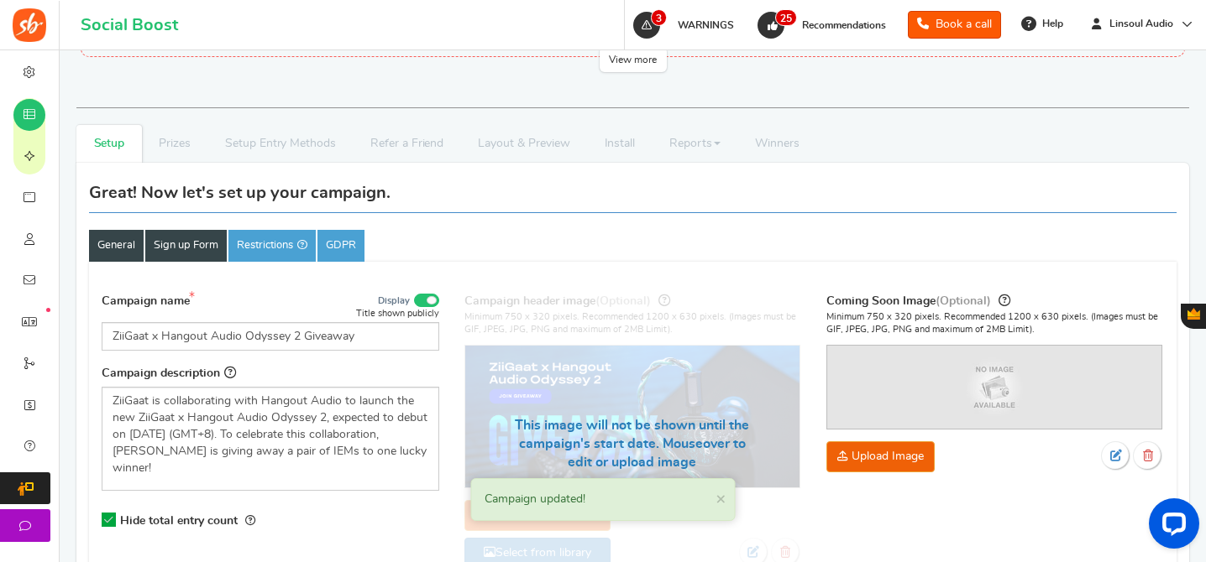
click at [175, 246] on link "Sign up Form" at bounding box center [185, 246] width 81 height 32
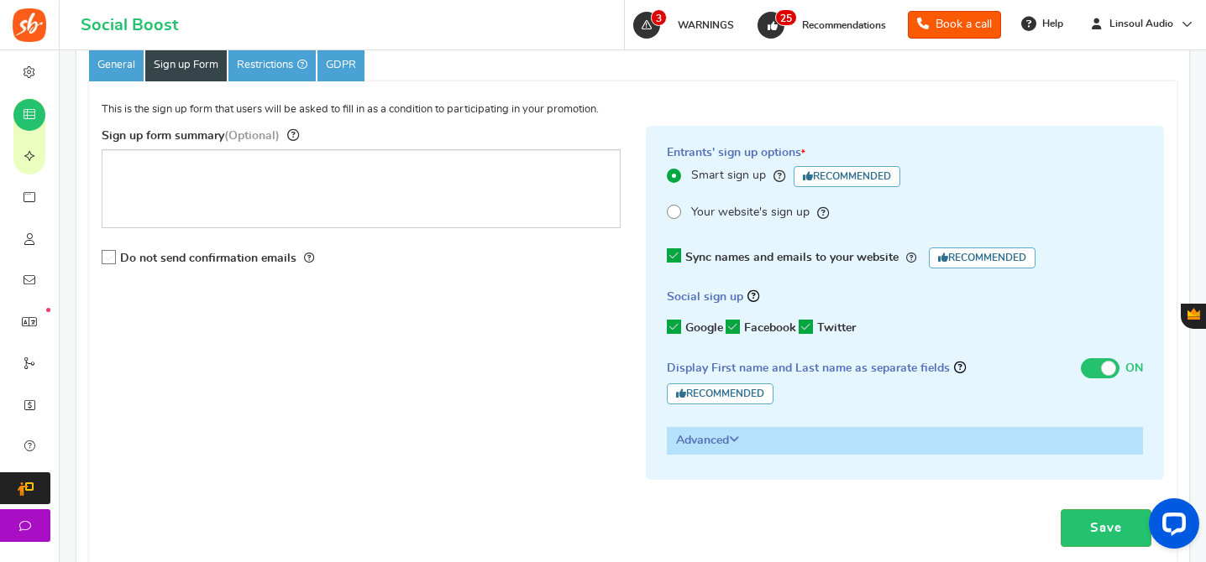
scroll to position [487, 0]
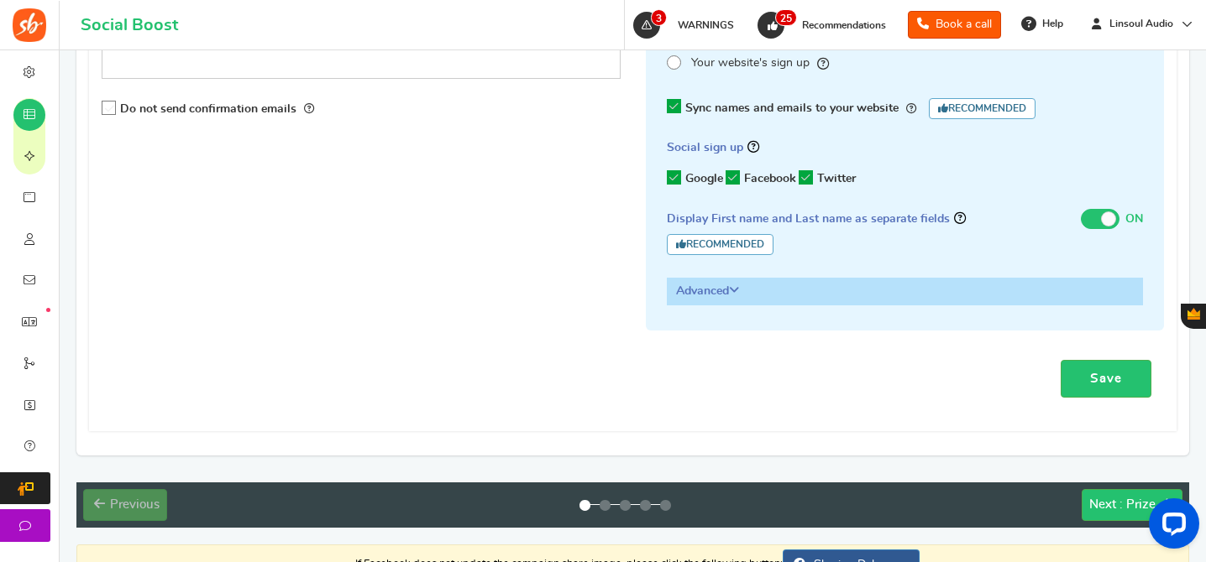
click at [1077, 358] on div "Save" at bounding box center [633, 379] width 1062 height 63
click at [1097, 374] on link "Save" at bounding box center [1105, 379] width 91 height 38
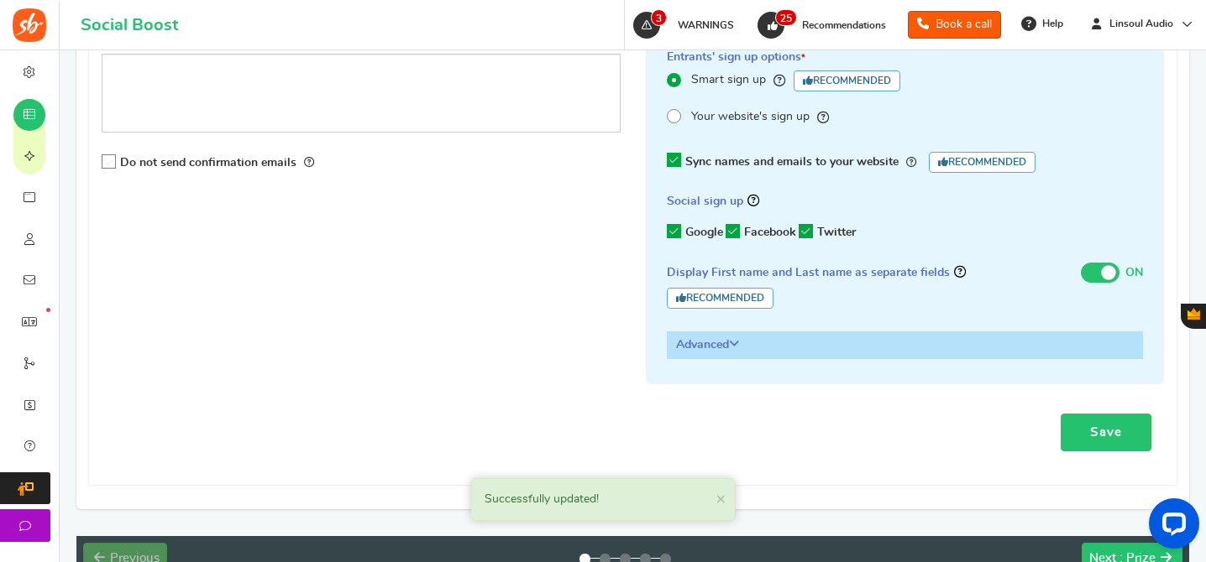
scroll to position [589, 0]
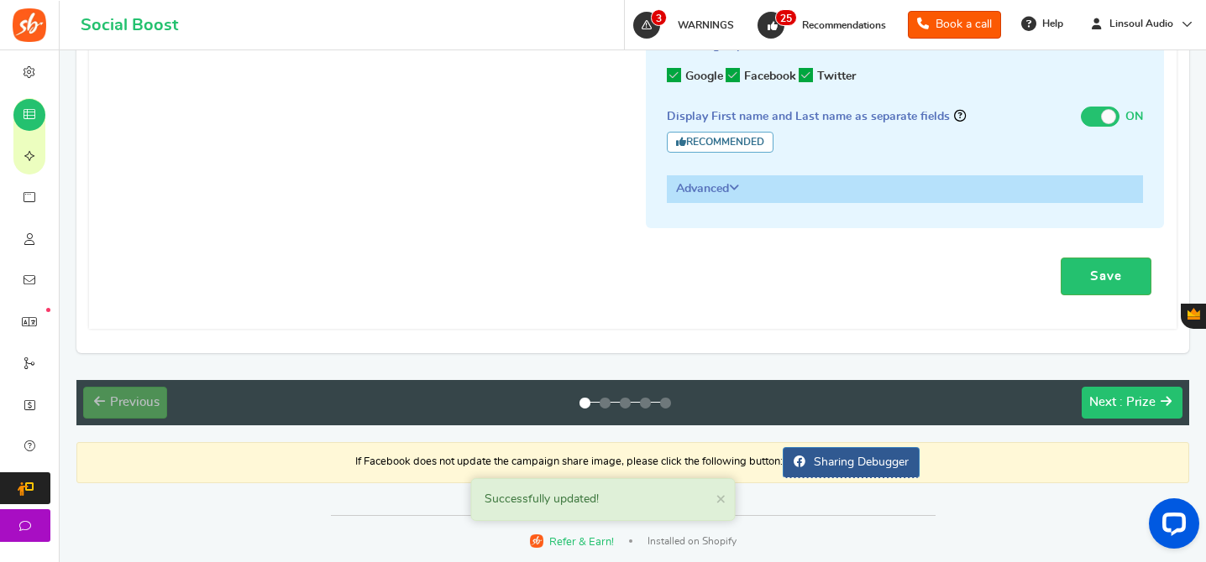
click at [1133, 390] on button "Next : Prize" at bounding box center [1131, 403] width 101 height 32
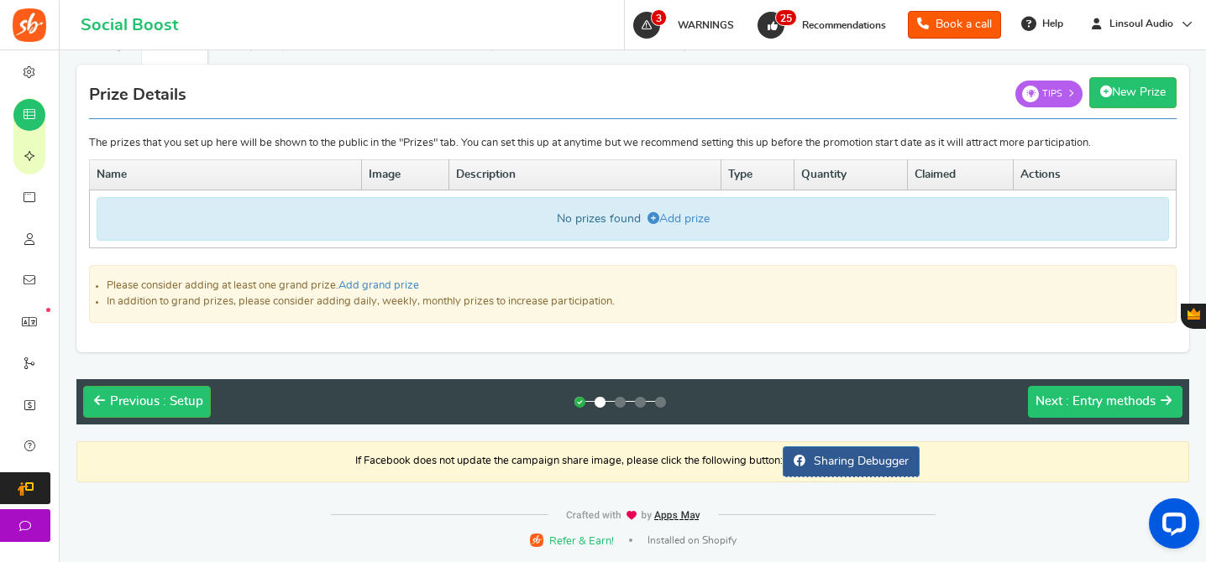
scroll to position [104, 0]
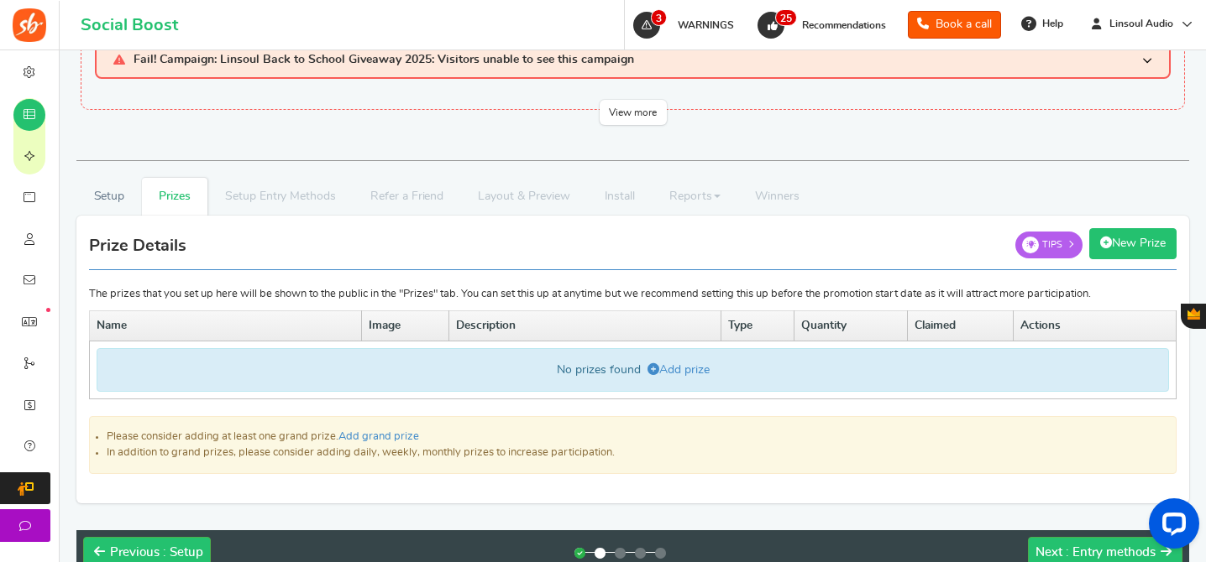
click at [1143, 242] on link "New Prize" at bounding box center [1132, 243] width 87 height 31
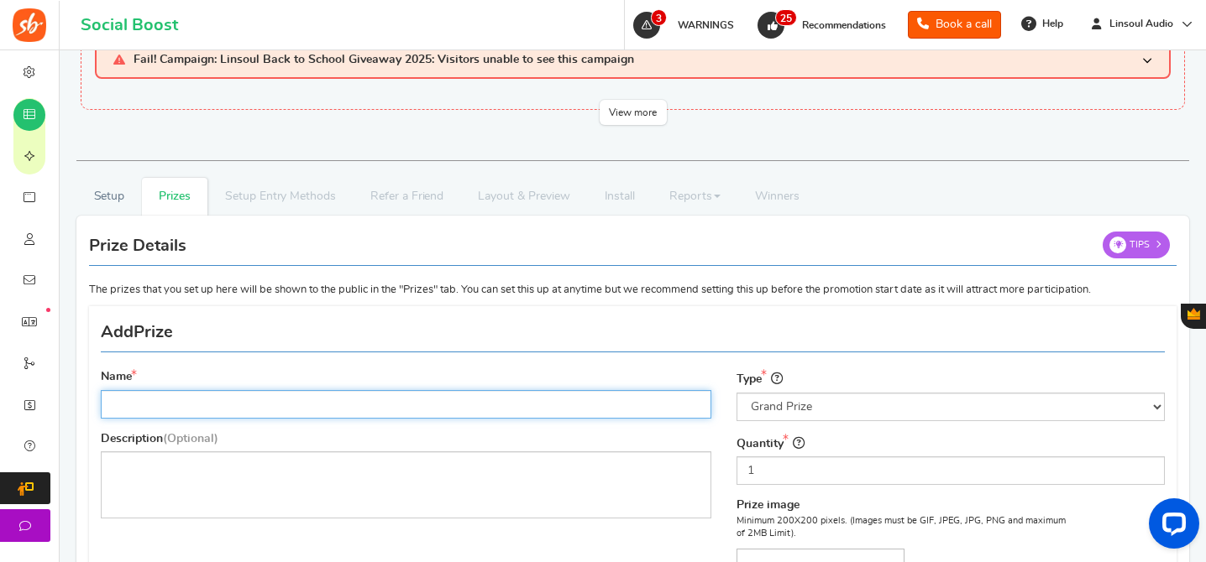
click at [373, 405] on input "Name" at bounding box center [406, 404] width 610 height 29
paste input "ZiiGaat x Hangout Audio Odyssey 2"
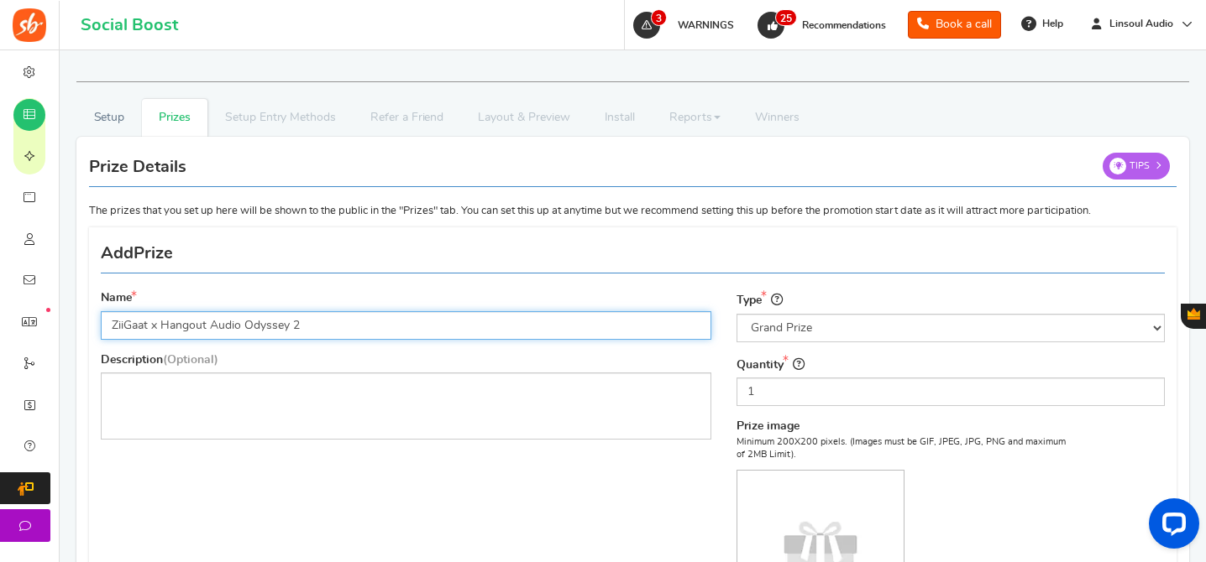
type input "ZiiGaat x Hangout Audio Odyssey 2"
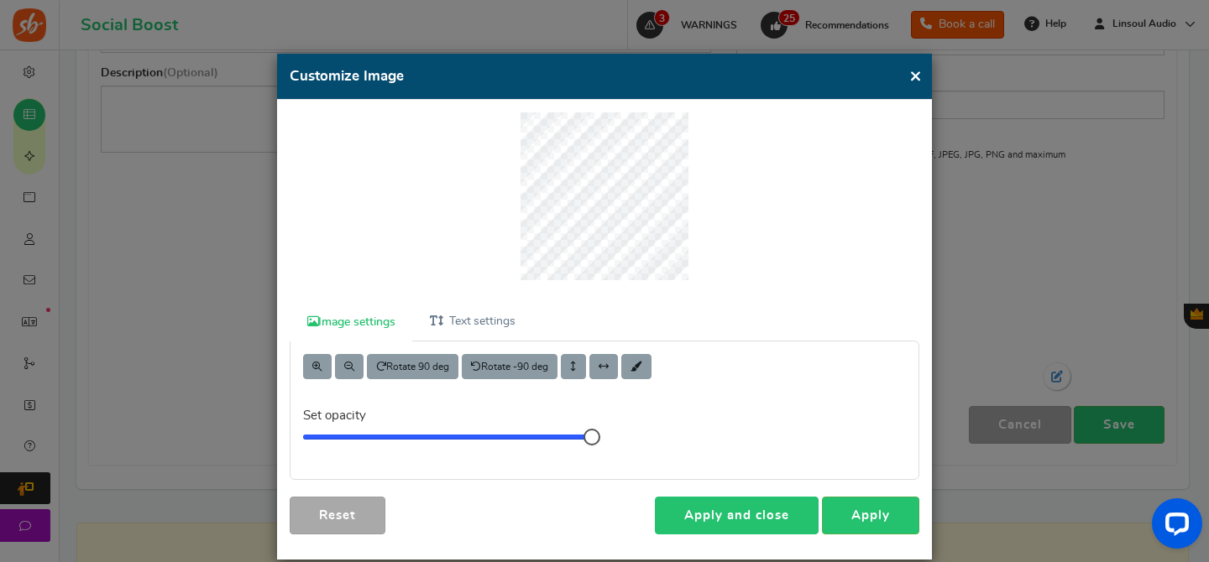
click at [703, 531] on link "Apply and close" at bounding box center [737, 516] width 164 height 38
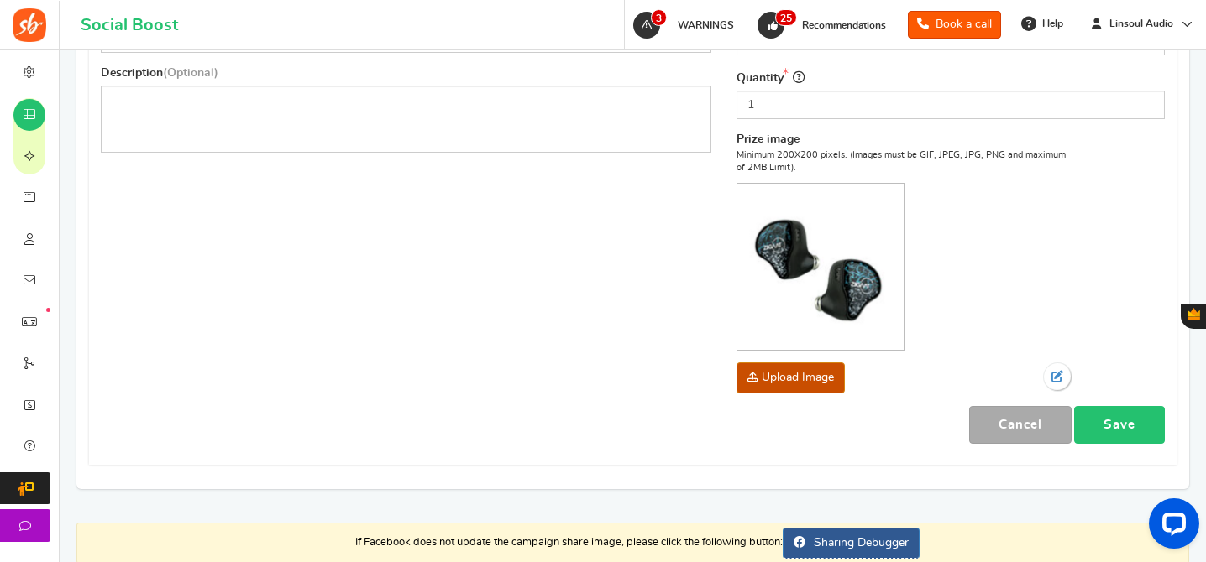
click at [1129, 430] on link "Save" at bounding box center [1119, 425] width 91 height 38
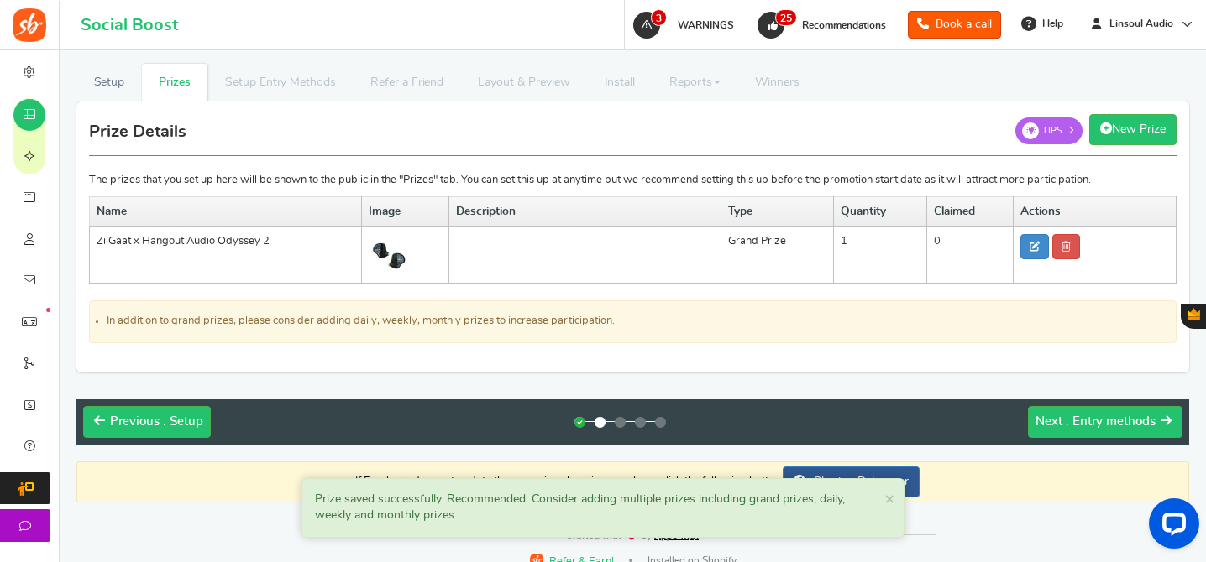
scroll to position [238, 0]
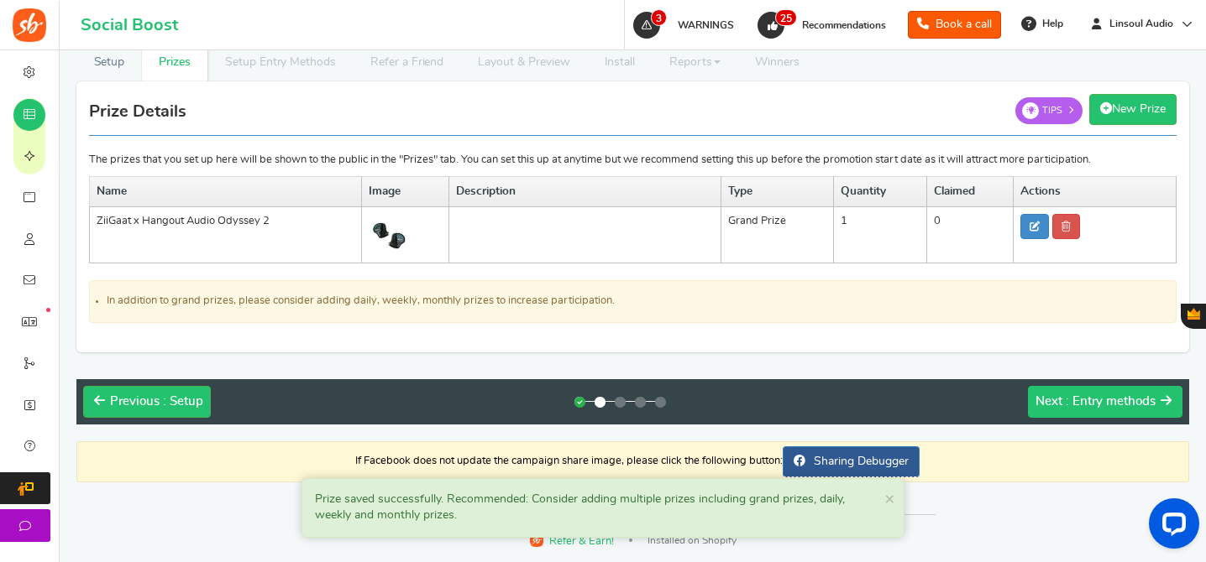
click at [1114, 398] on span ": Entry methods" at bounding box center [1110, 401] width 90 height 13
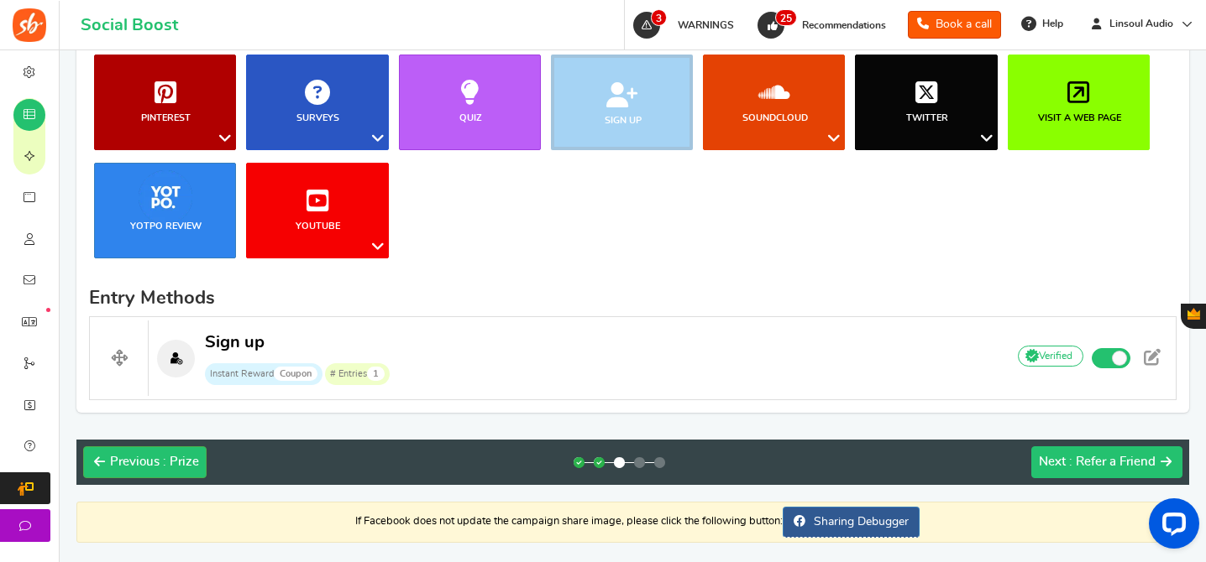
scroll to position [537, 0]
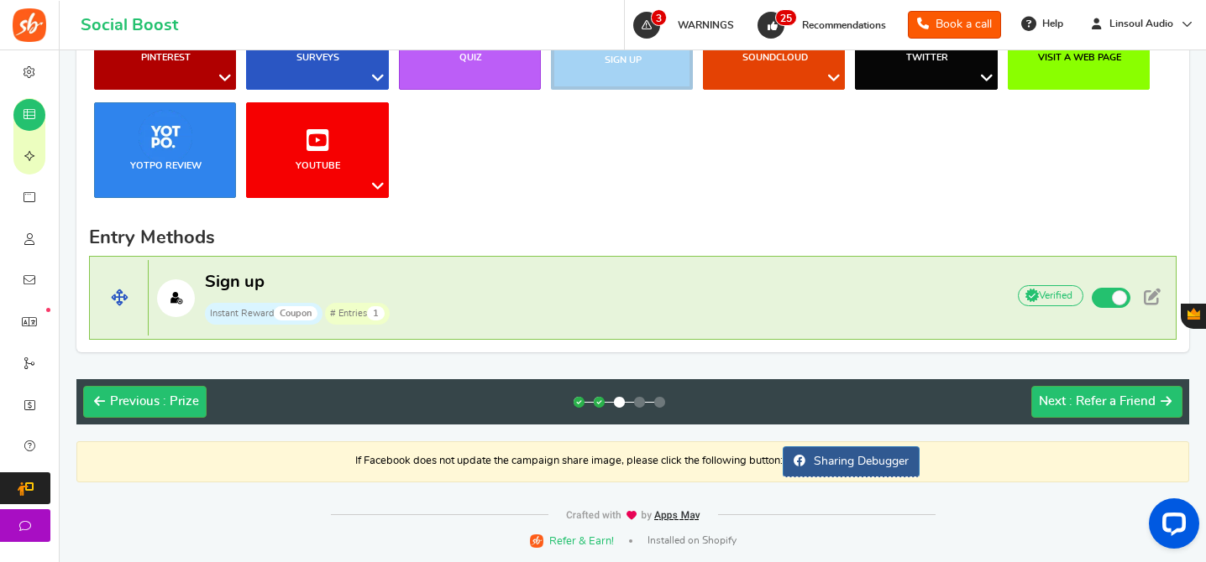
click at [681, 275] on p "Sign up Instant Reward Coupon # Entries 1" at bounding box center [569, 298] width 840 height 54
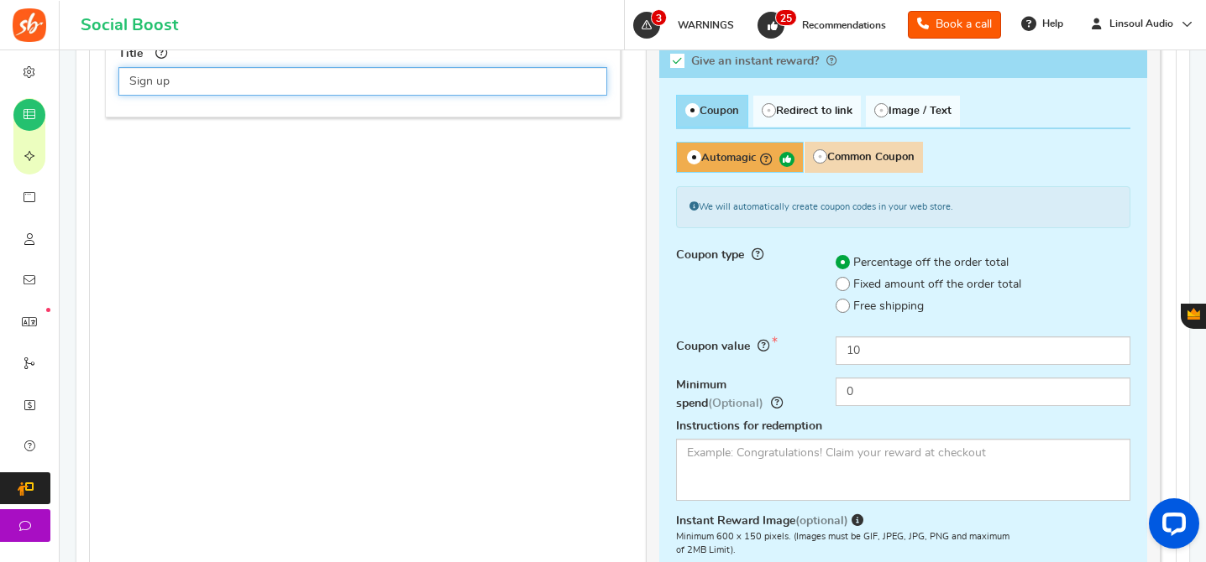
scroll to position [944, 0]
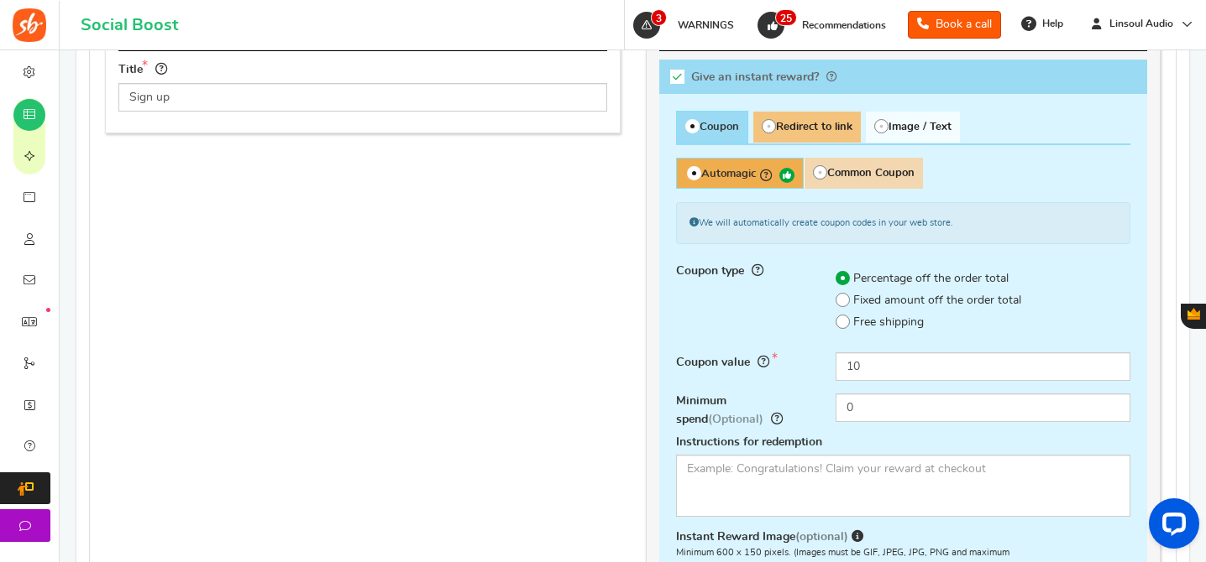
click at [790, 118] on span "Redirect to link" at bounding box center [806, 127] width 107 height 31
click at [764, 118] on input "Redirect to link" at bounding box center [758, 120] width 11 height 11
radio input "true"
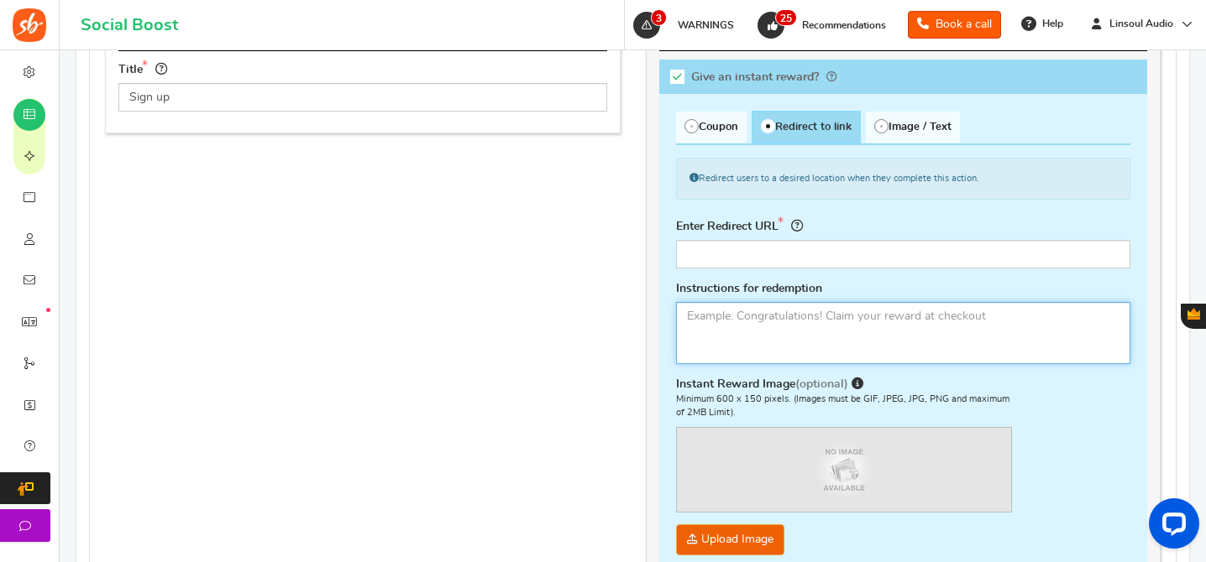
click at [797, 335] on textarea at bounding box center [903, 333] width 455 height 62
paste textarea "Congratulations! You've earned 1 entry."
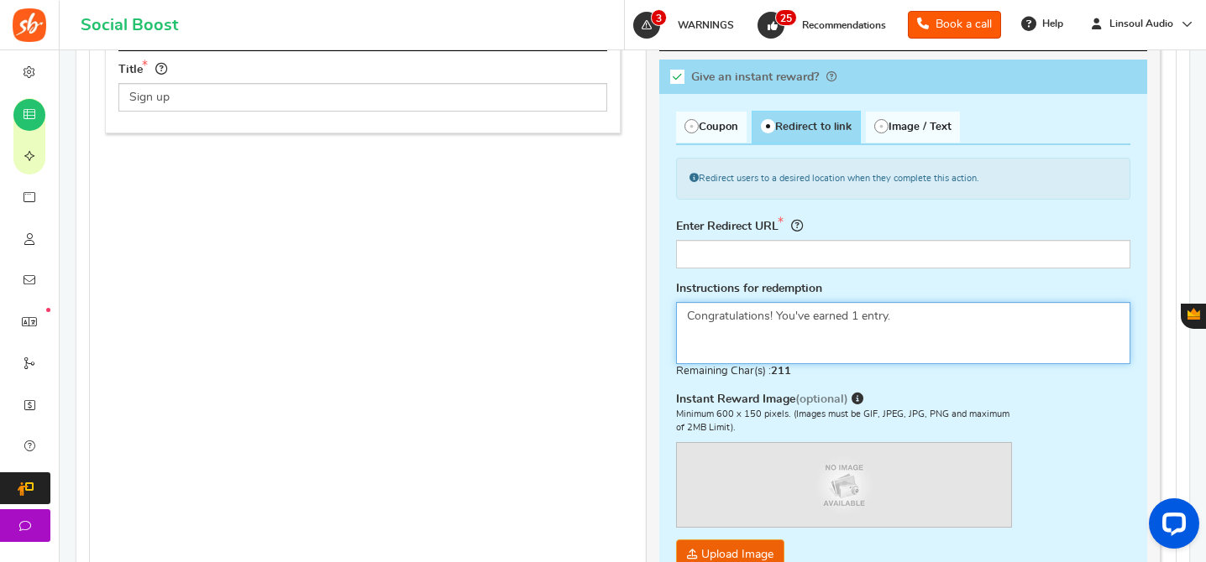
type textarea "Congratulations! You've earned 1 entry."
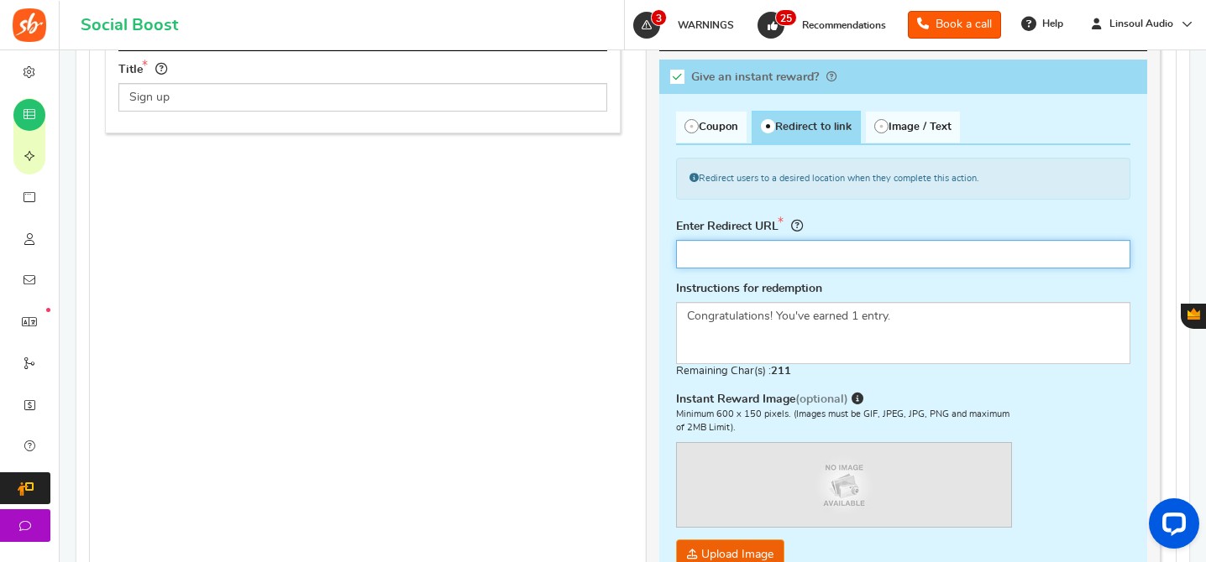
click at [915, 249] on input "text" at bounding box center [903, 254] width 455 height 29
paste input "https://www.linsoul.com/products/ziigaat-x-hangout-audio-odyssey-2"
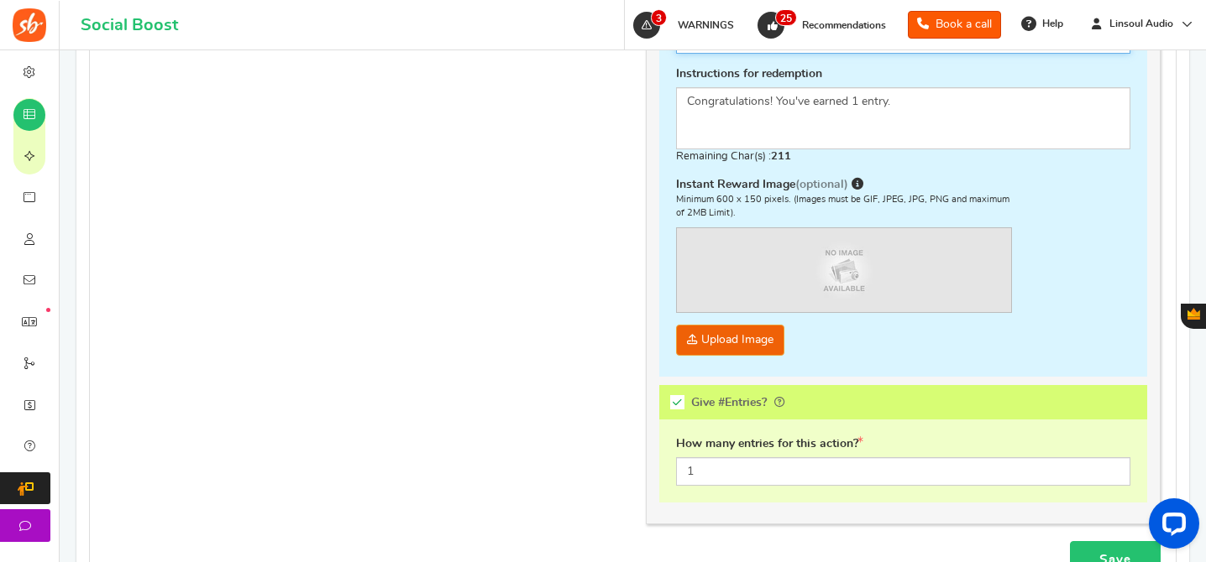
type input "https://www.linsoul.com/products/ziigaat-x-hangout-audio-odyssey-2"
click at [1085, 542] on link "Save" at bounding box center [1115, 561] width 91 height 38
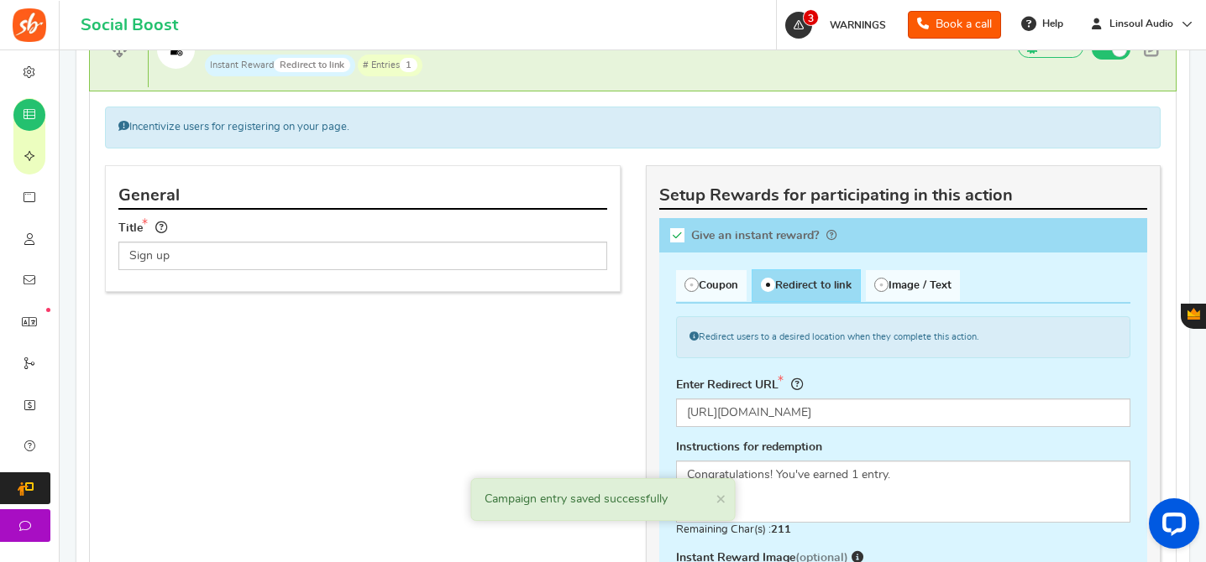
scroll to position [719, 0]
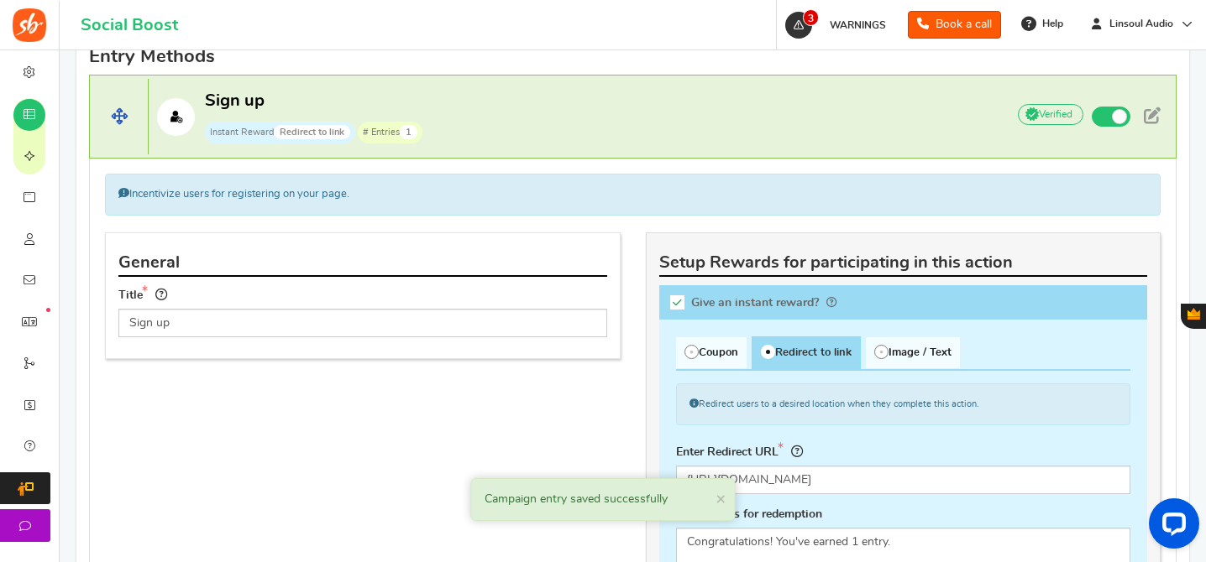
click at [779, 118] on p "Sign up Instant Reward Redirect to link # Entries 1" at bounding box center [569, 117] width 840 height 54
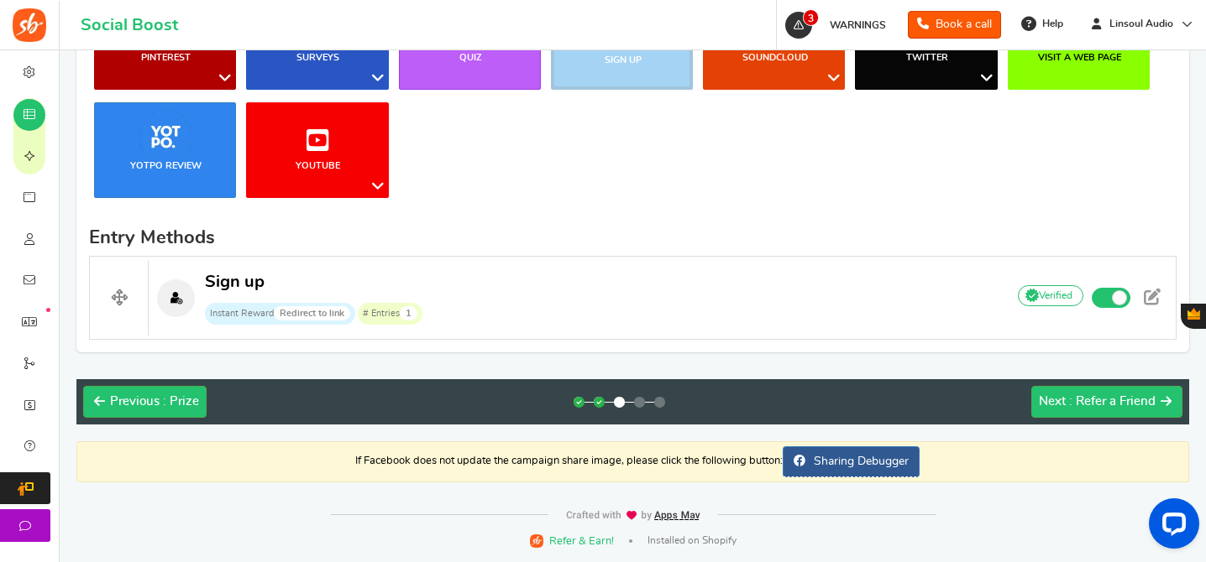
scroll to position [472, 0]
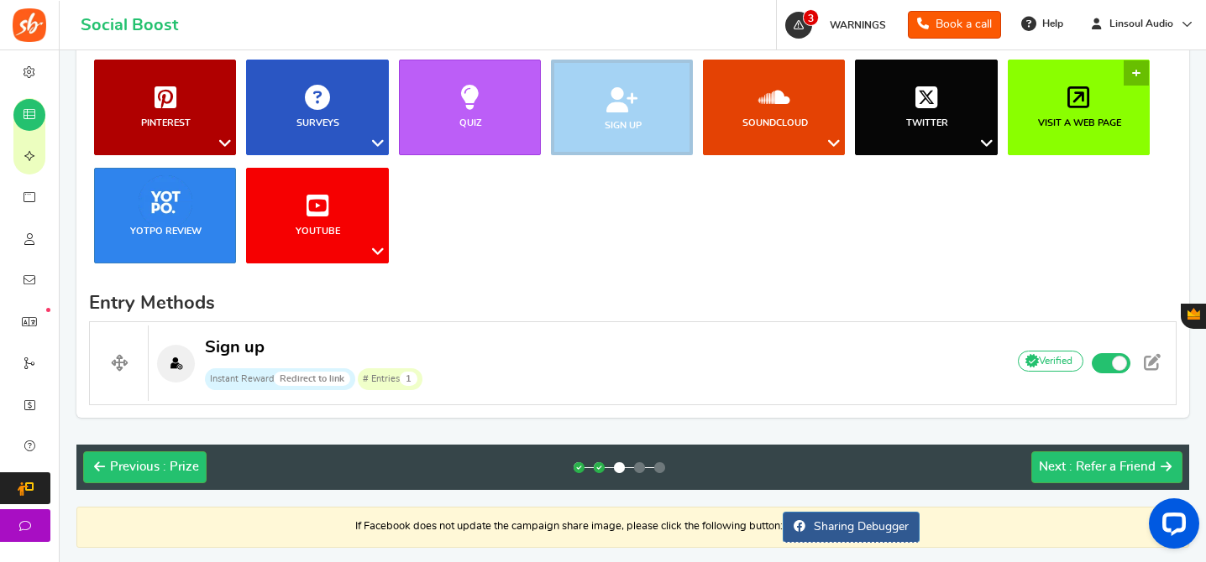
click at [1085, 123] on b "Visit a web page" at bounding box center [1079, 122] width 83 height 9
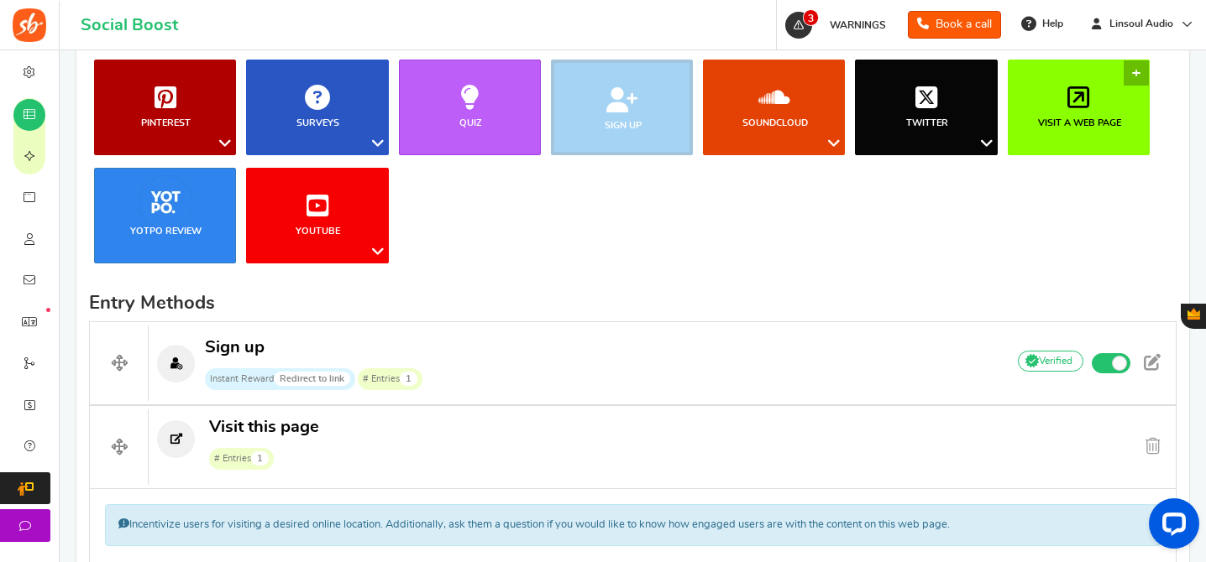
scroll to position [845, 0]
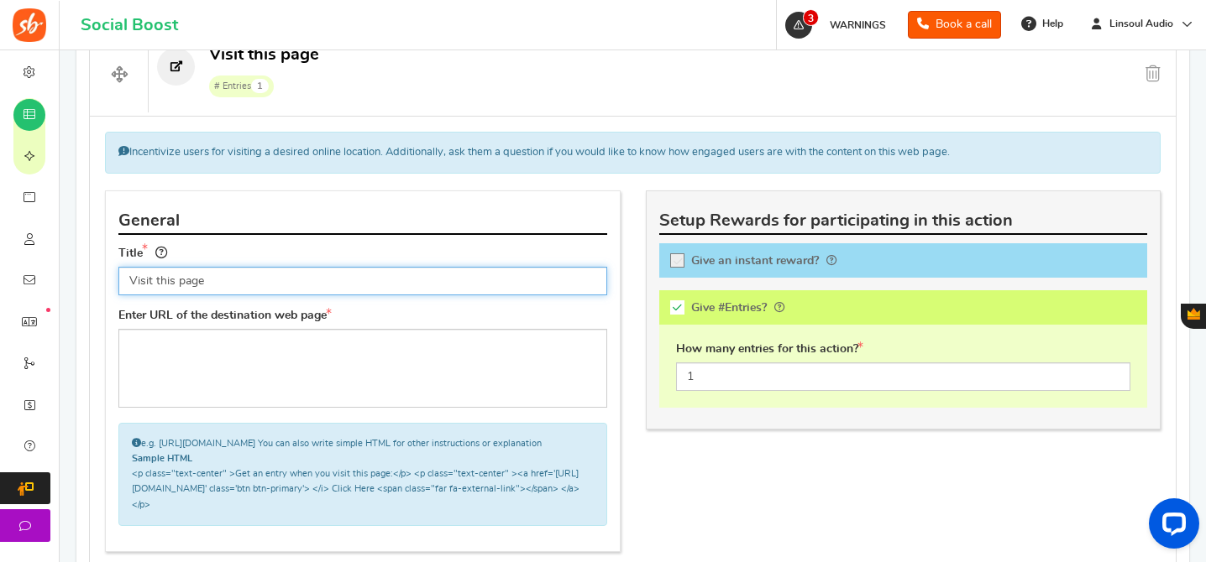
click at [470, 294] on input "Visit this page" at bounding box center [362, 281] width 489 height 29
paste input "Join us on Discord"
type input "Join us on Discord"
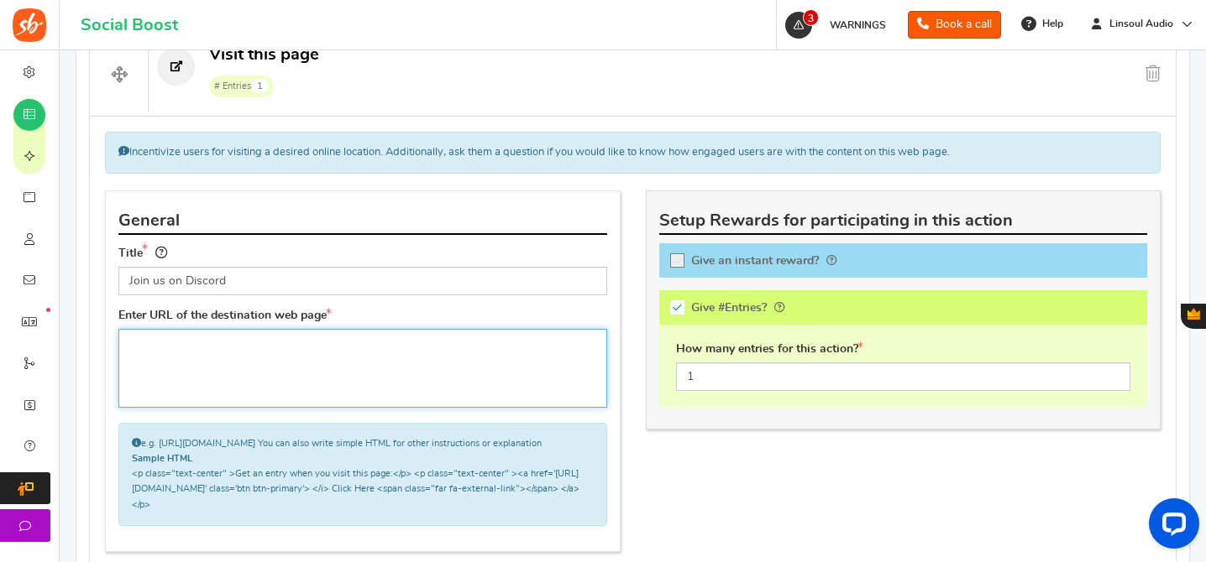
click at [404, 390] on textarea at bounding box center [362, 368] width 489 height 79
paste textarea "[URL][DOMAIN_NAME]"
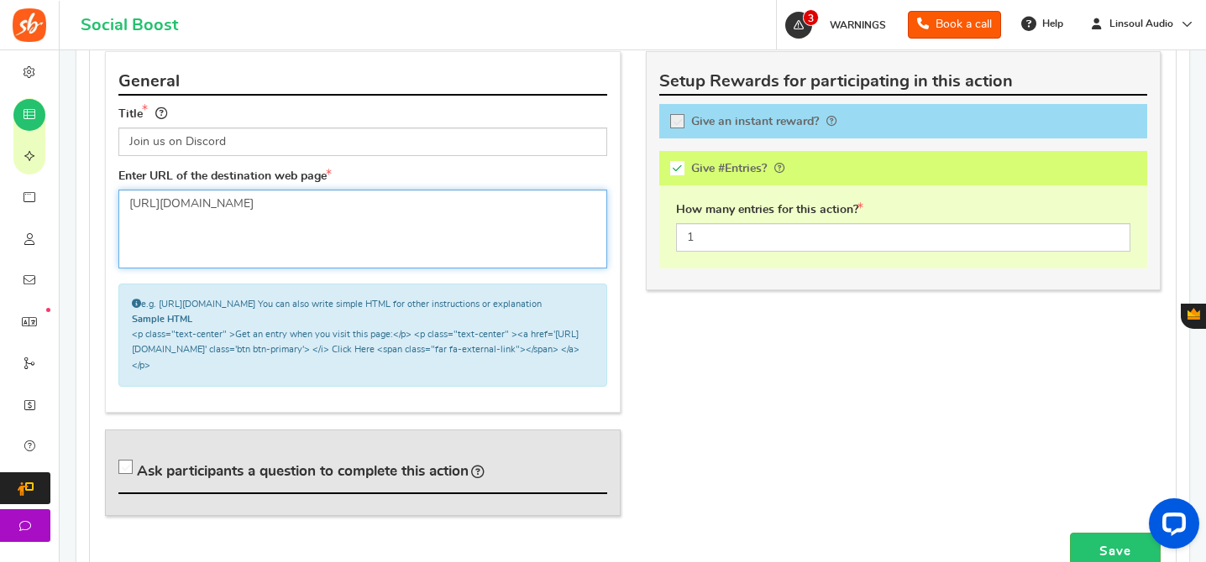
scroll to position [1035, 0]
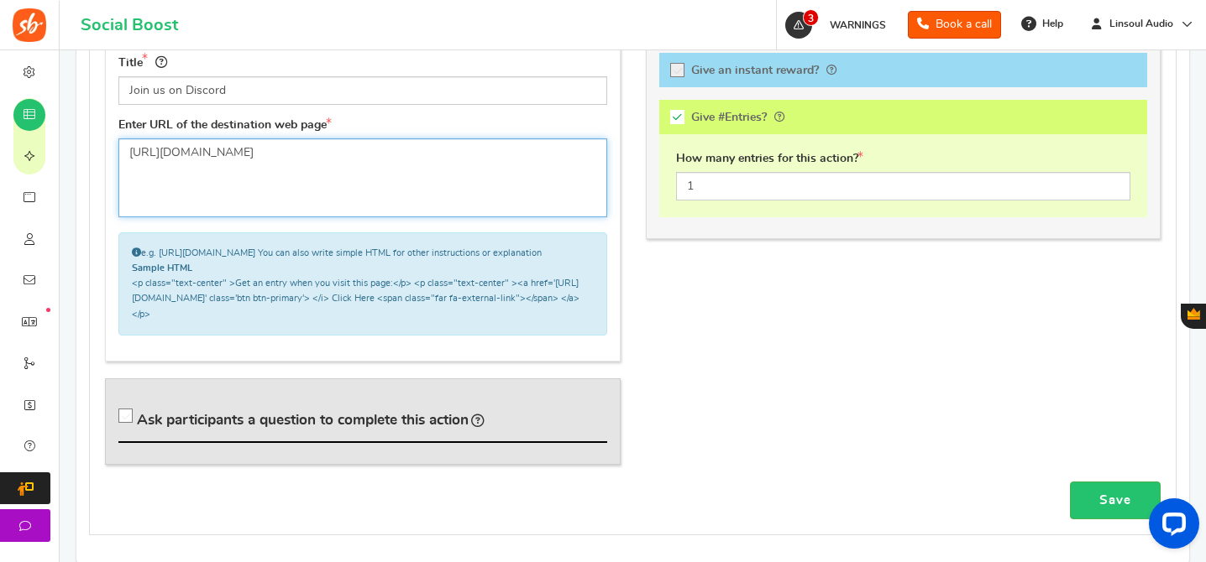
type textarea "[URL][DOMAIN_NAME]"
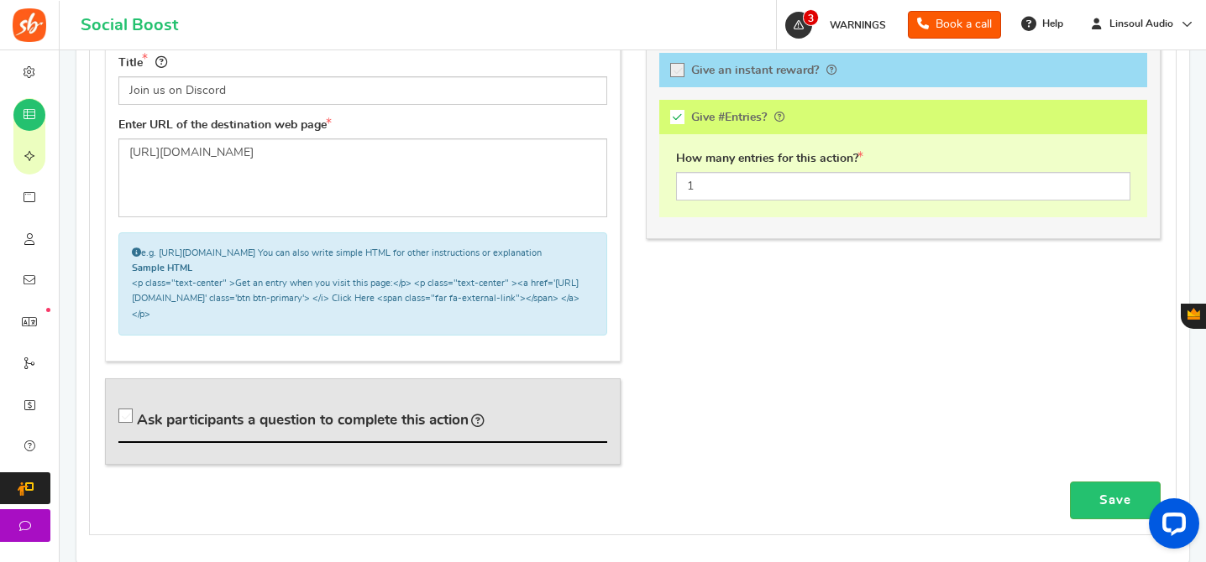
click at [252, 444] on h4 "Ask participants a question to complete this action" at bounding box center [362, 420] width 489 height 48
click at [299, 427] on span "Ask participants a question to complete this action" at bounding box center [303, 420] width 332 height 14
click at [137, 428] on input "Ask participants a question to complete this action" at bounding box center [128, 419] width 17 height 17
checkbox input "true"
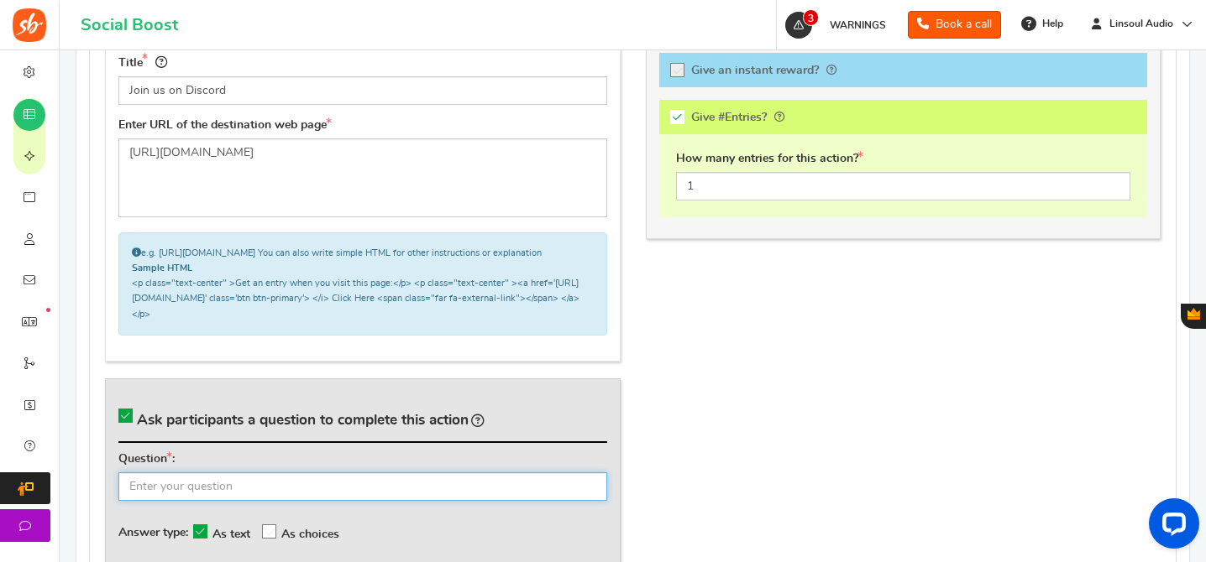
click at [411, 500] on input "text" at bounding box center [362, 487] width 489 height 29
paste input "What's your Discord username? ([PERSON_NAME])"
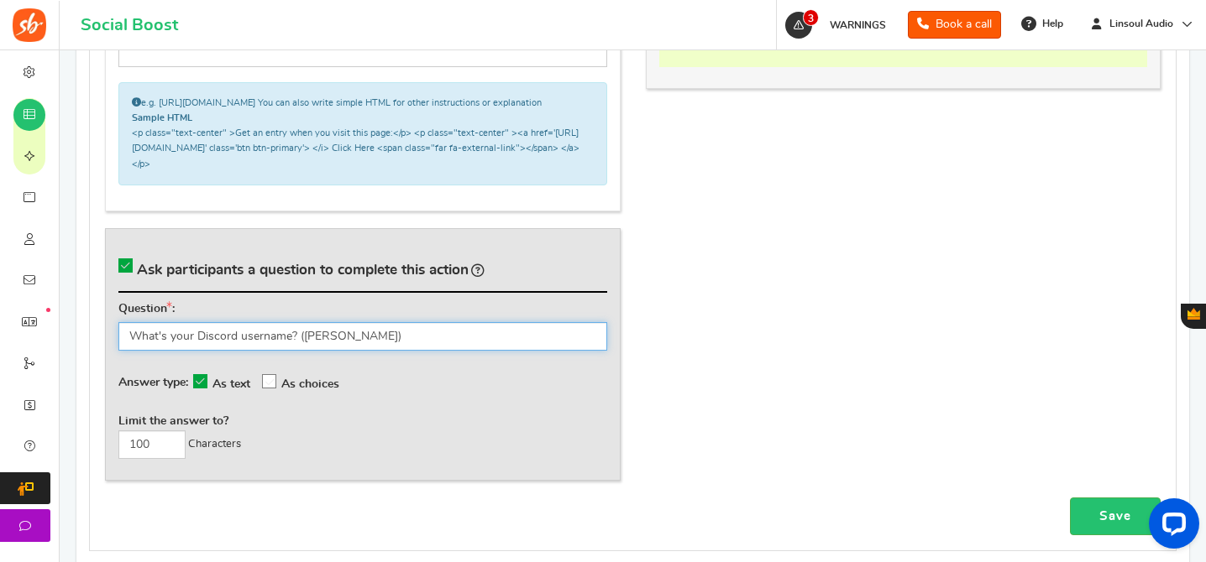
scroll to position [1217, 0]
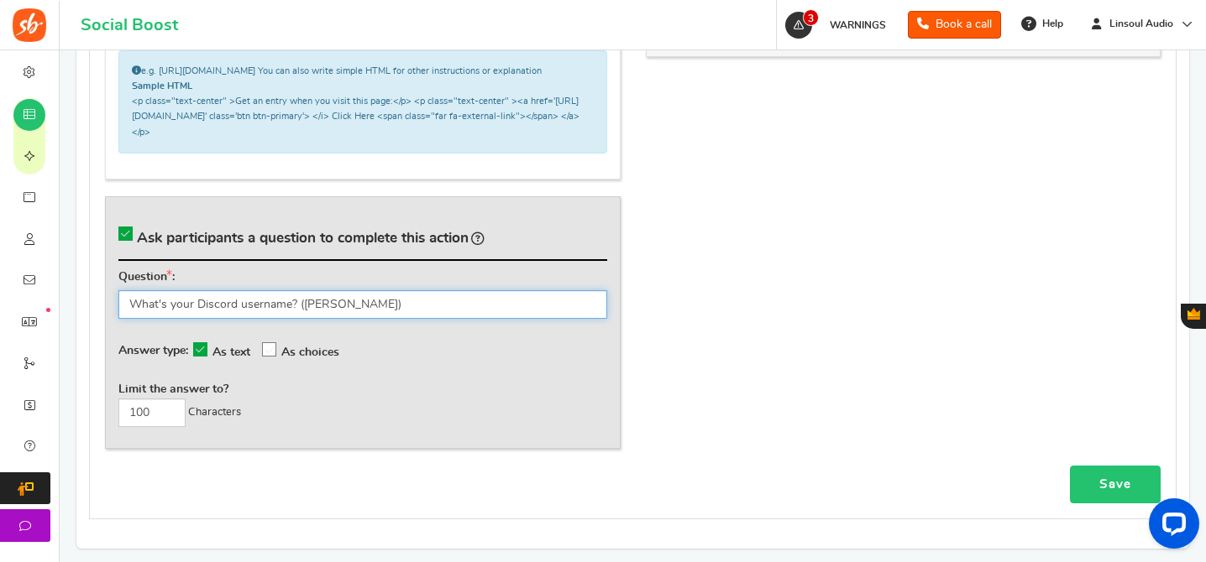
type input "What's your Discord username? ([PERSON_NAME])"
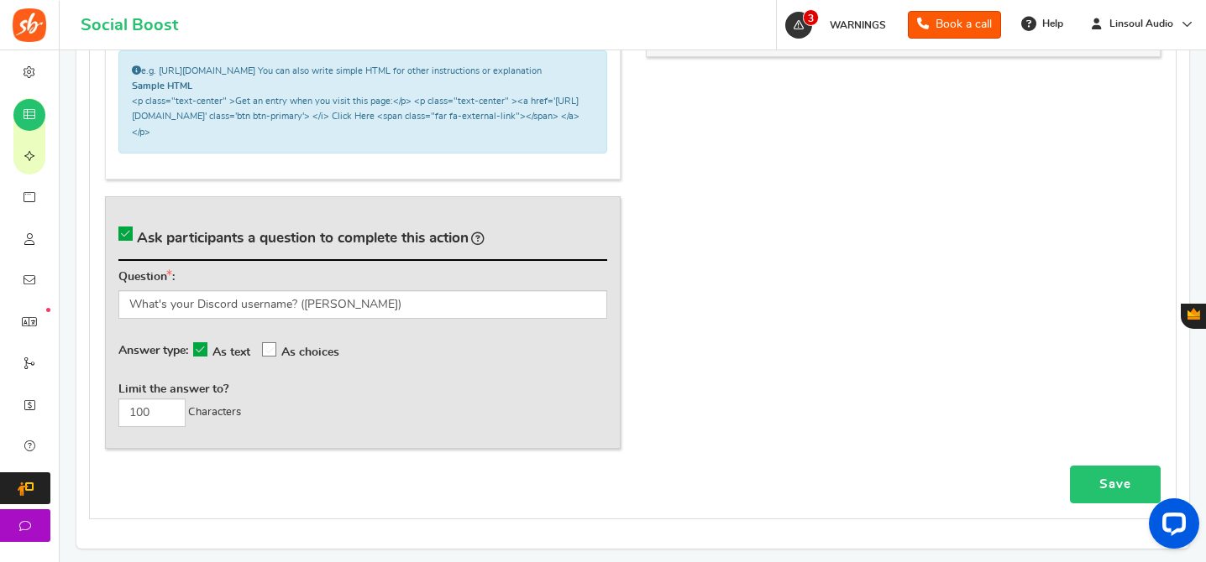
click at [1102, 484] on link "Save" at bounding box center [1115, 485] width 91 height 38
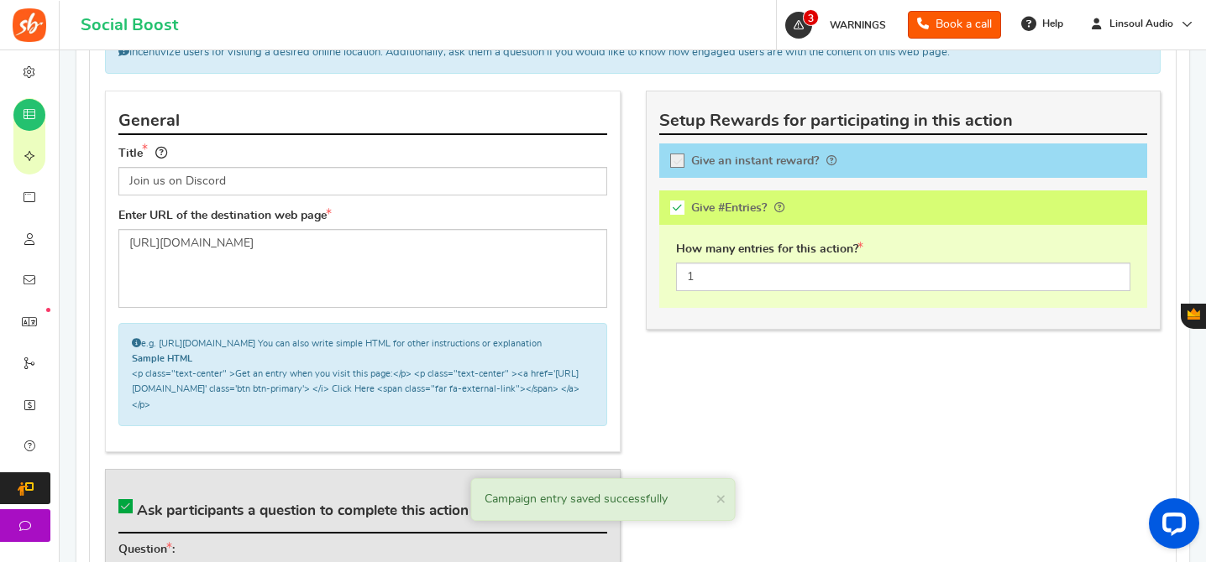
scroll to position [840, 0]
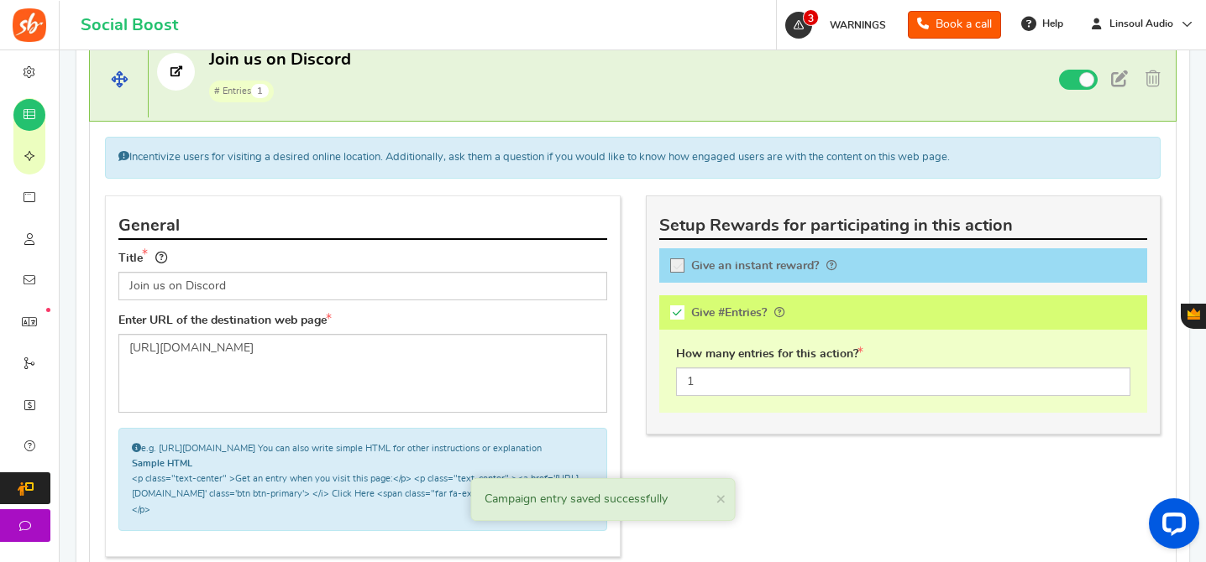
click at [677, 83] on p "Join us on Discord # Entries 1" at bounding box center [570, 76] width 842 height 54
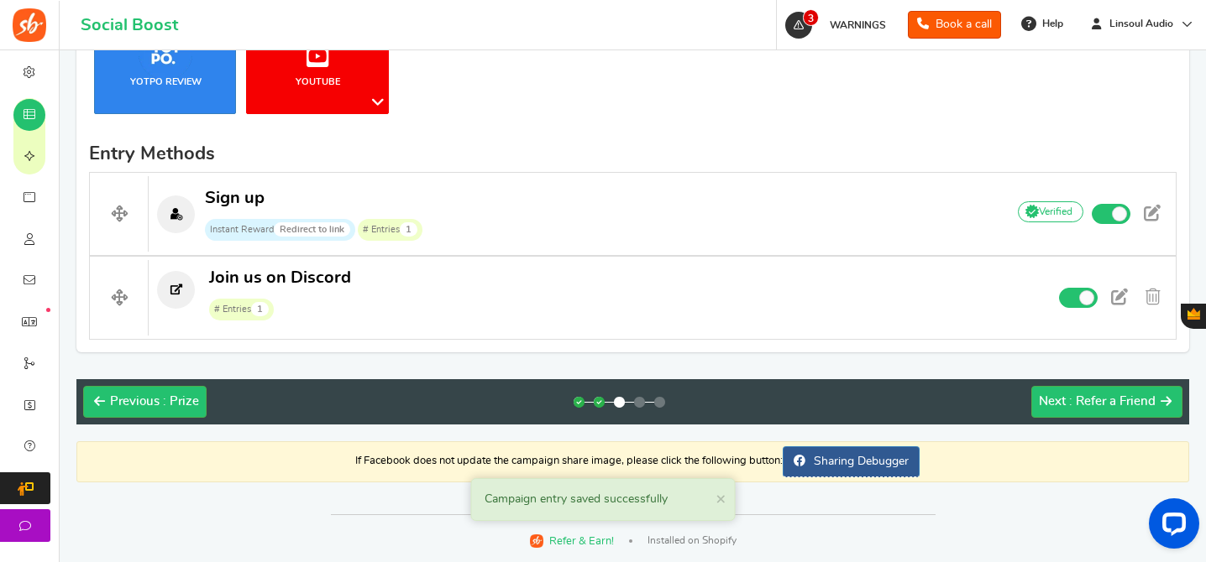
scroll to position [449, 0]
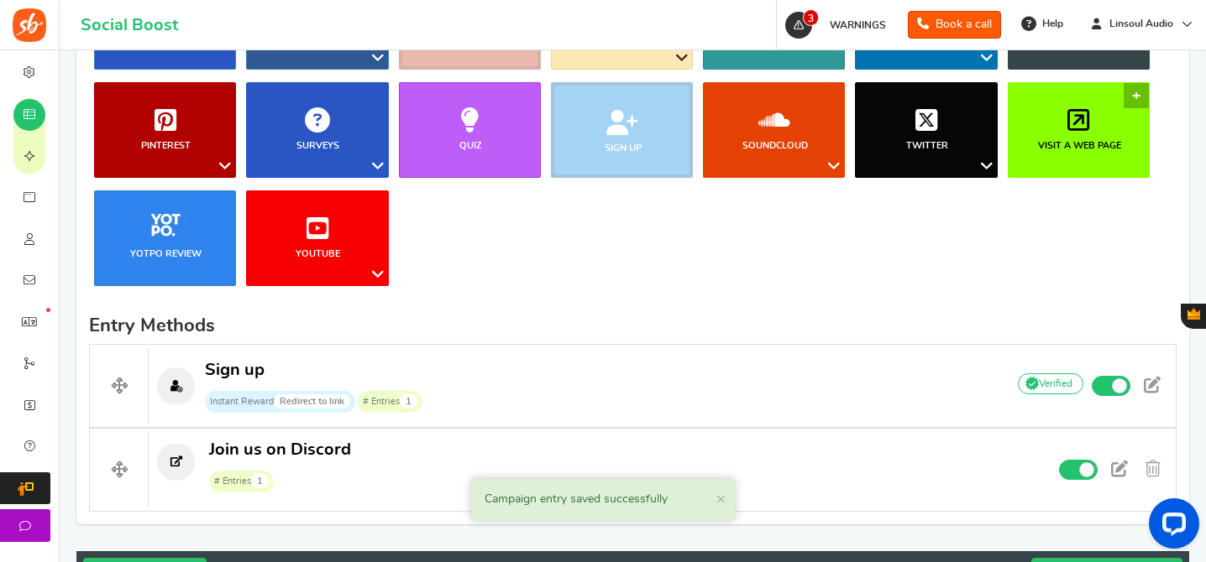
click at [1039, 120] on link "Visit a web page" at bounding box center [1078, 130] width 142 height 96
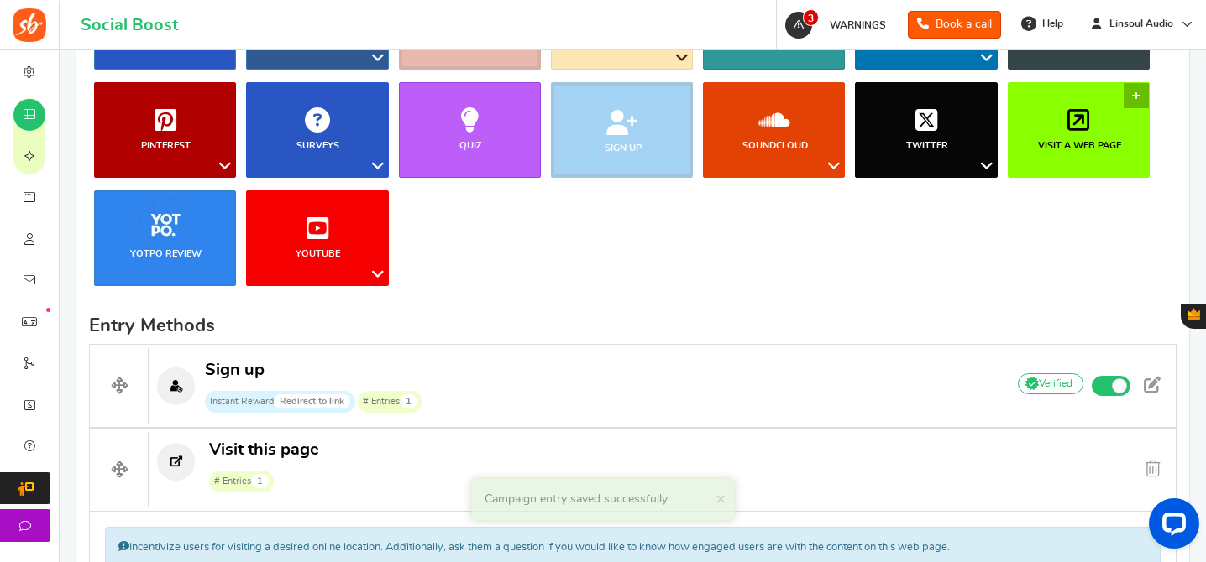
scroll to position [845, 0]
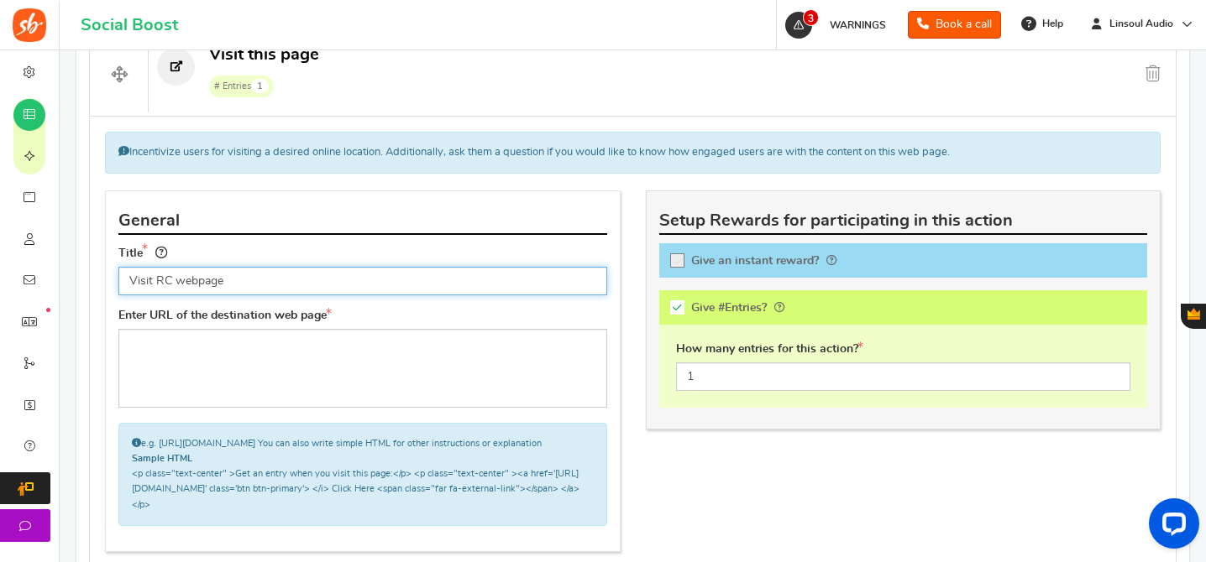
type input "Visit RC webpage"
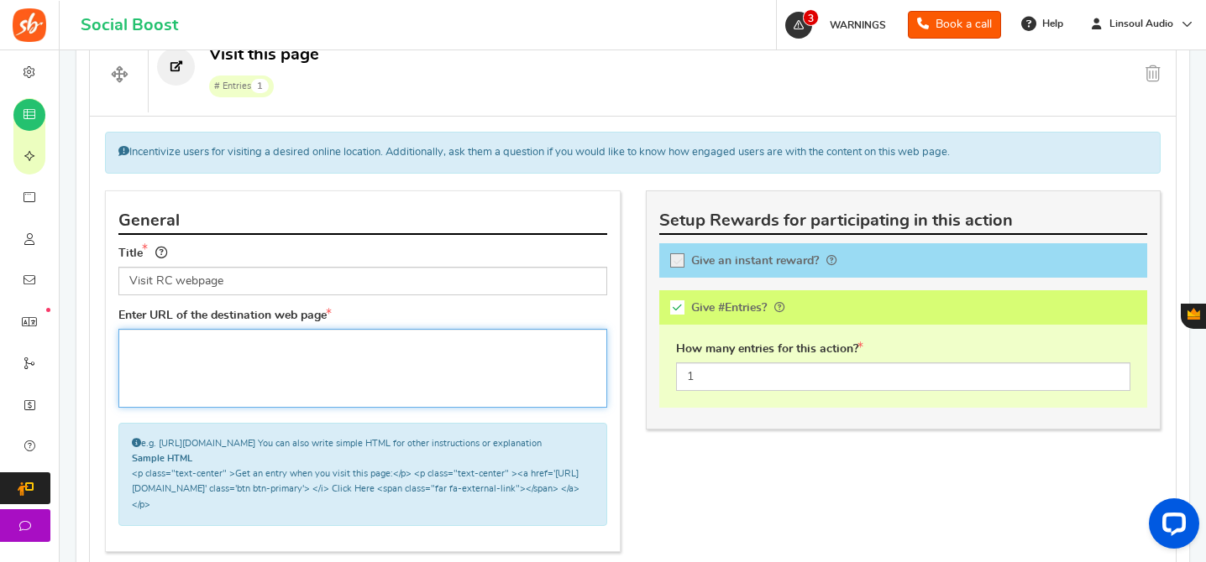
click at [453, 337] on textarea at bounding box center [362, 368] width 489 height 79
paste textarea "https://www.linsoul.com/products/1-reservation-card-for-ziigaat-x-hangout-audio…"
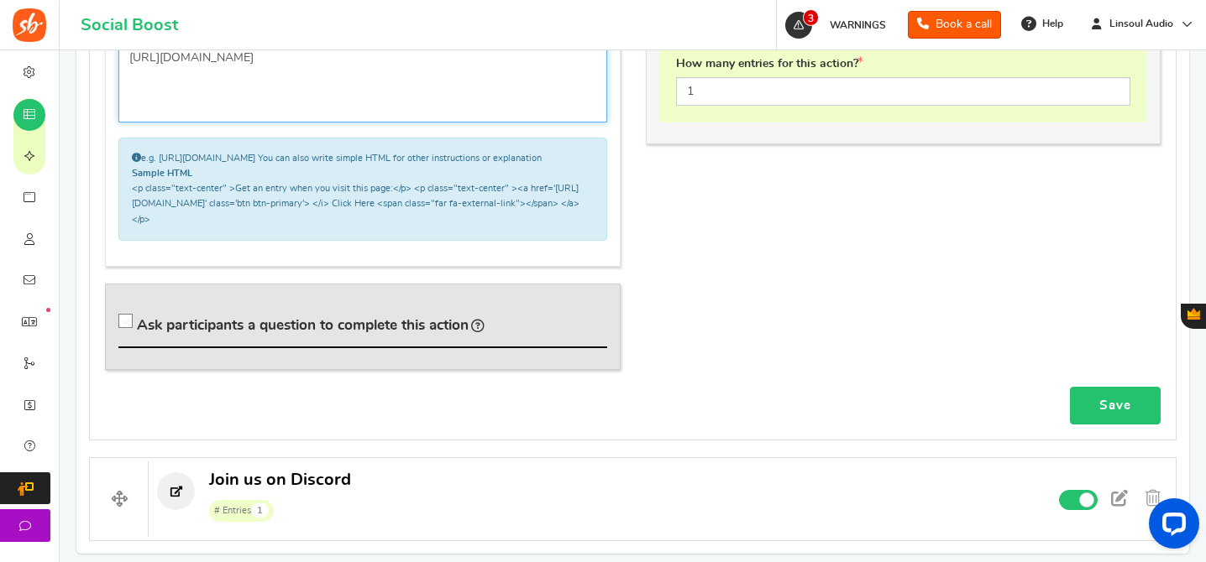
type textarea "https://www.linsoul.com/products/1-reservation-card-for-ziigaat-x-hangout-audio…"
click at [1076, 421] on link "Save" at bounding box center [1115, 406] width 91 height 38
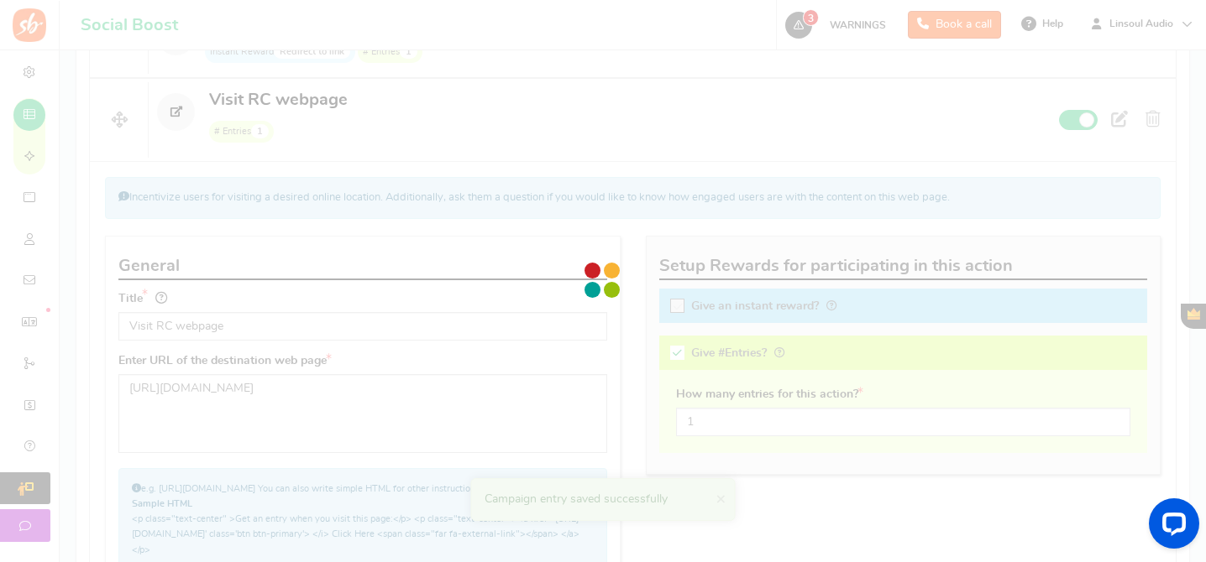
scroll to position [719, 0]
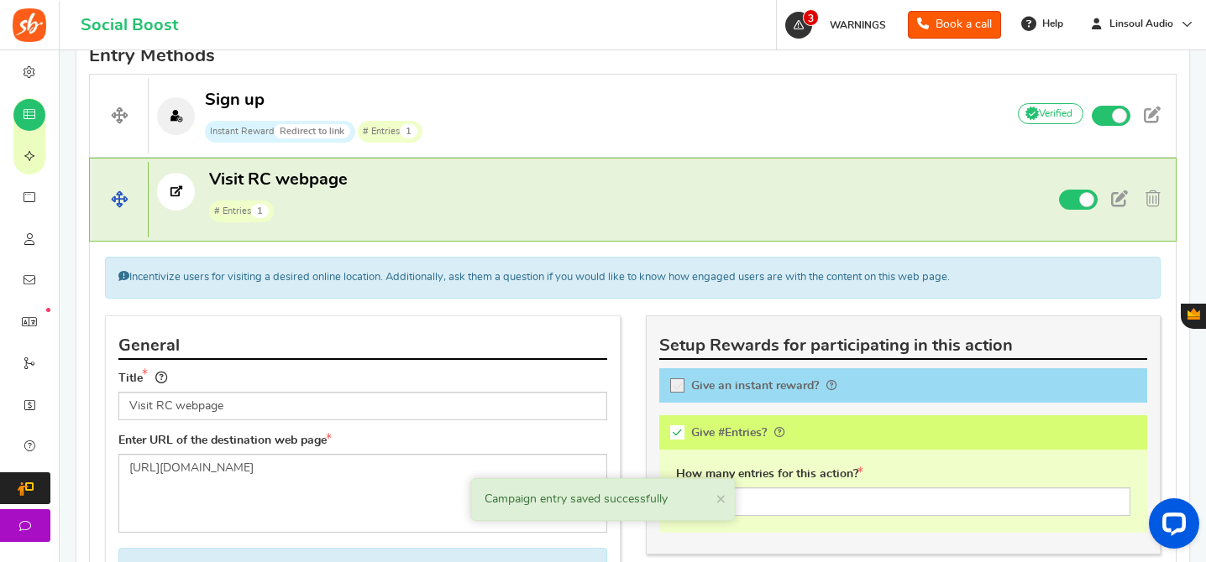
click at [595, 197] on p "Visit RC webpage # Entries 1" at bounding box center [570, 196] width 842 height 54
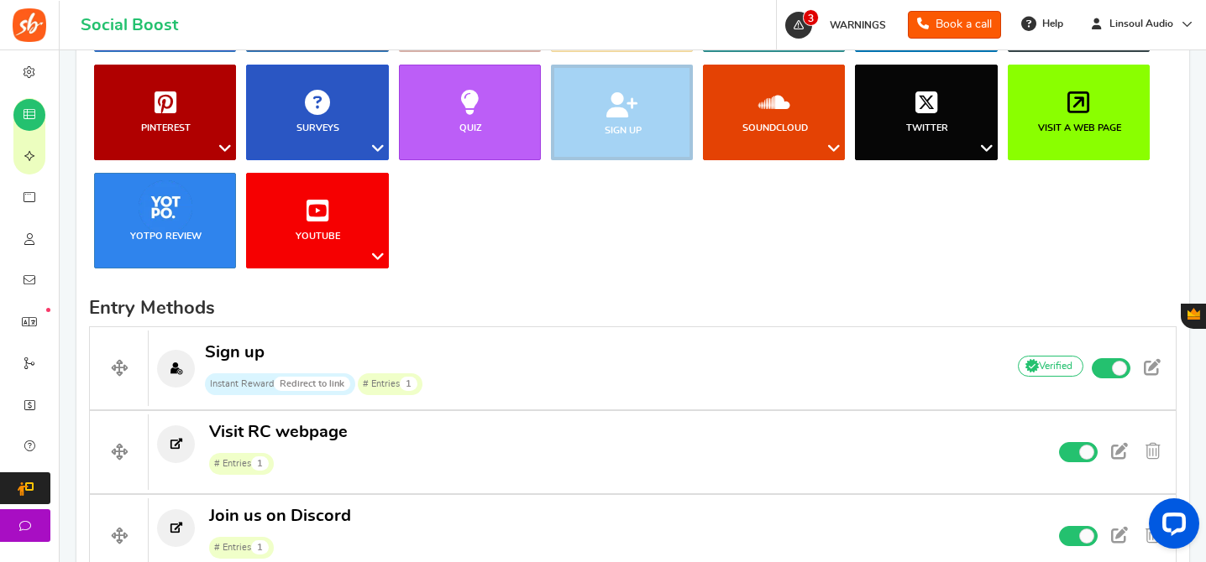
scroll to position [325, 0]
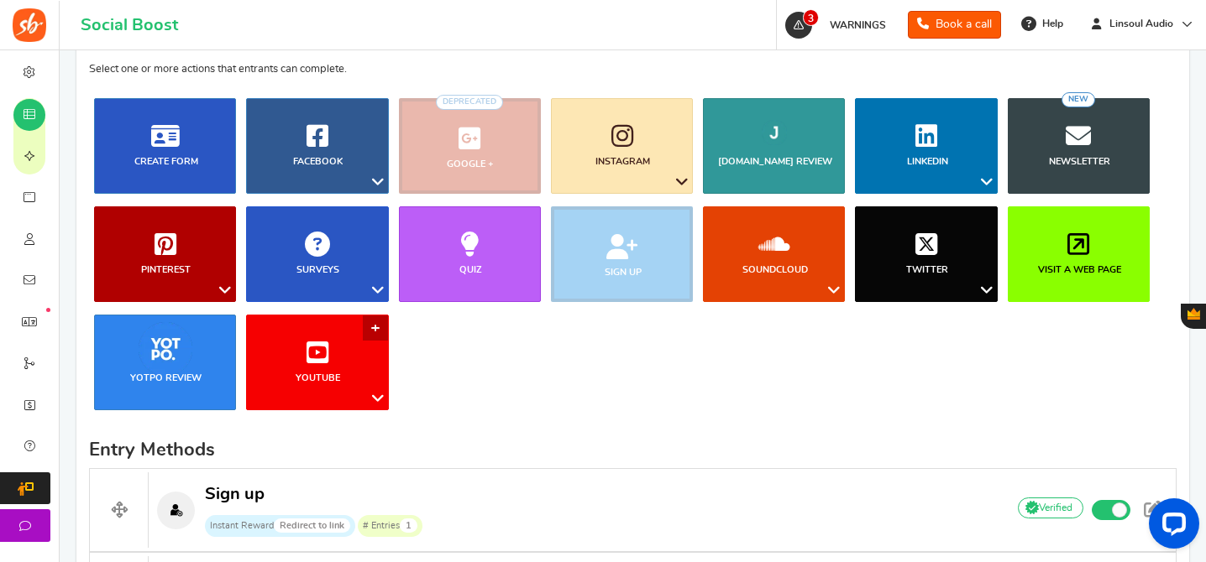
click at [319, 369] on link "YouTube" at bounding box center [317, 363] width 142 height 96
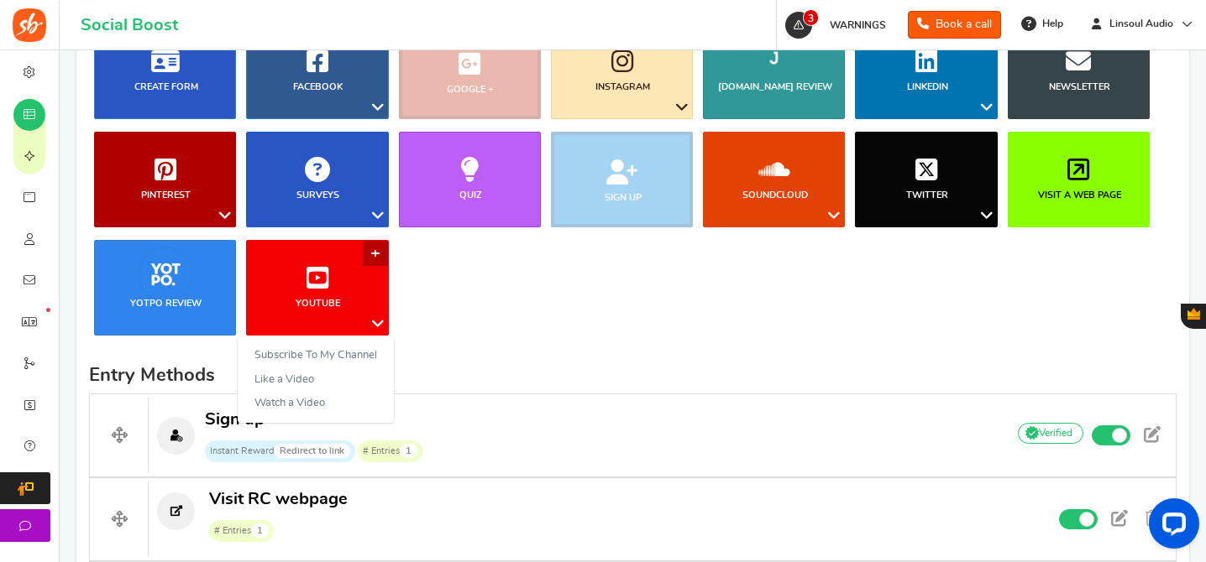
scroll to position [414, 0]
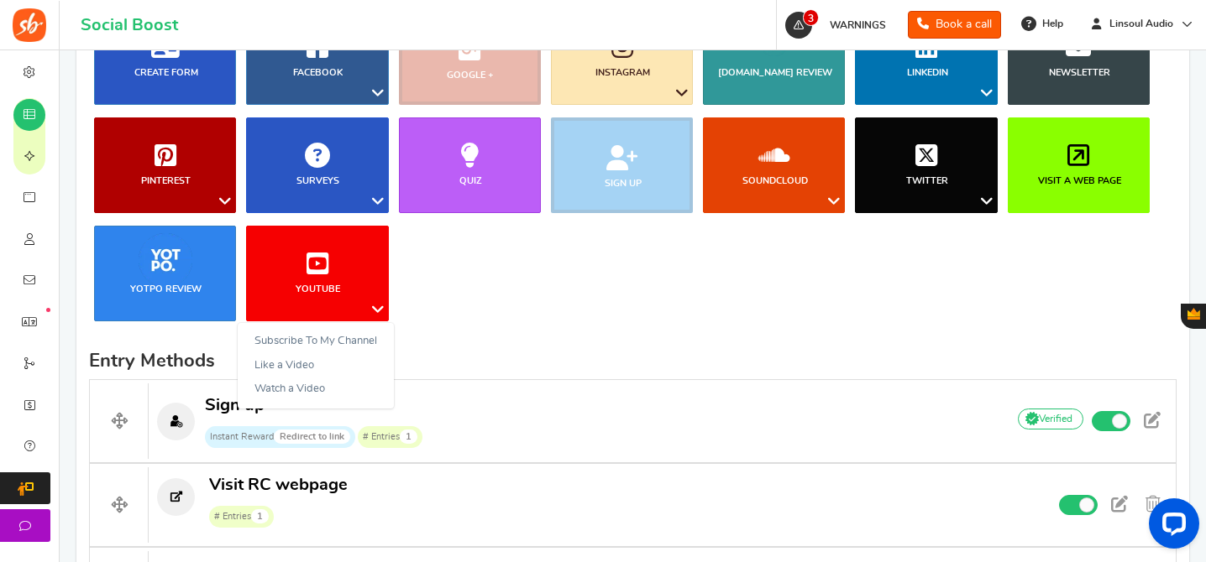
click at [604, 306] on ul "Blog Comments Create Form Facebook Visit a Facebook Page Includes Like Share on…" at bounding box center [632, 171] width 1087 height 325
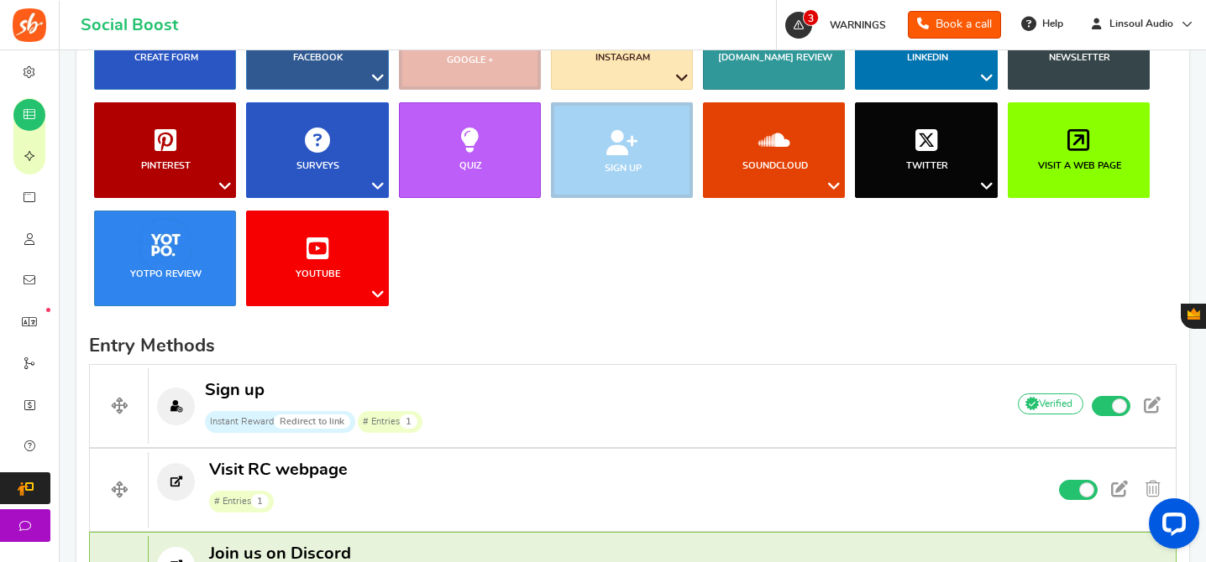
scroll to position [371, 0]
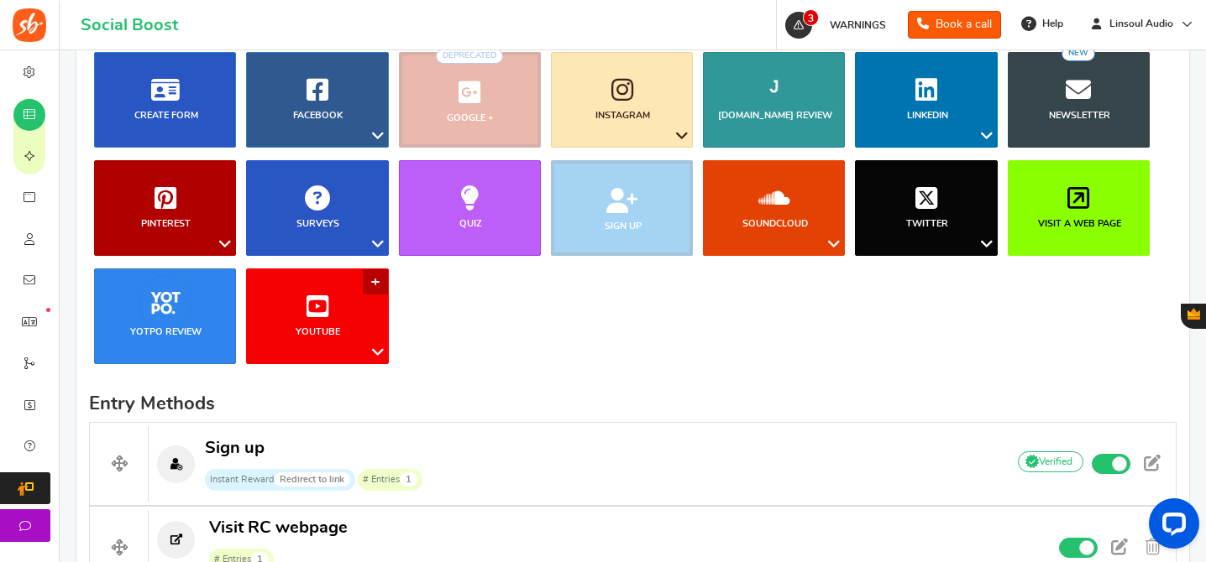
click at [362, 324] on link "YouTube" at bounding box center [317, 317] width 142 height 96
click at [348, 390] on link "Subscribe To My Channel" at bounding box center [316, 385] width 156 height 24
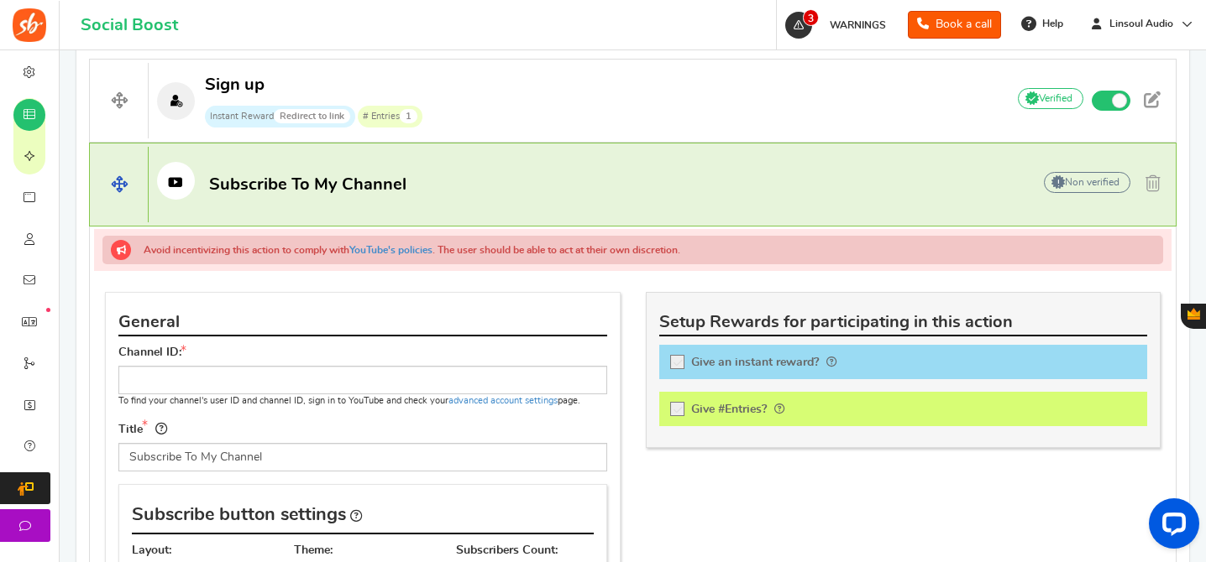
scroll to position [645, 0]
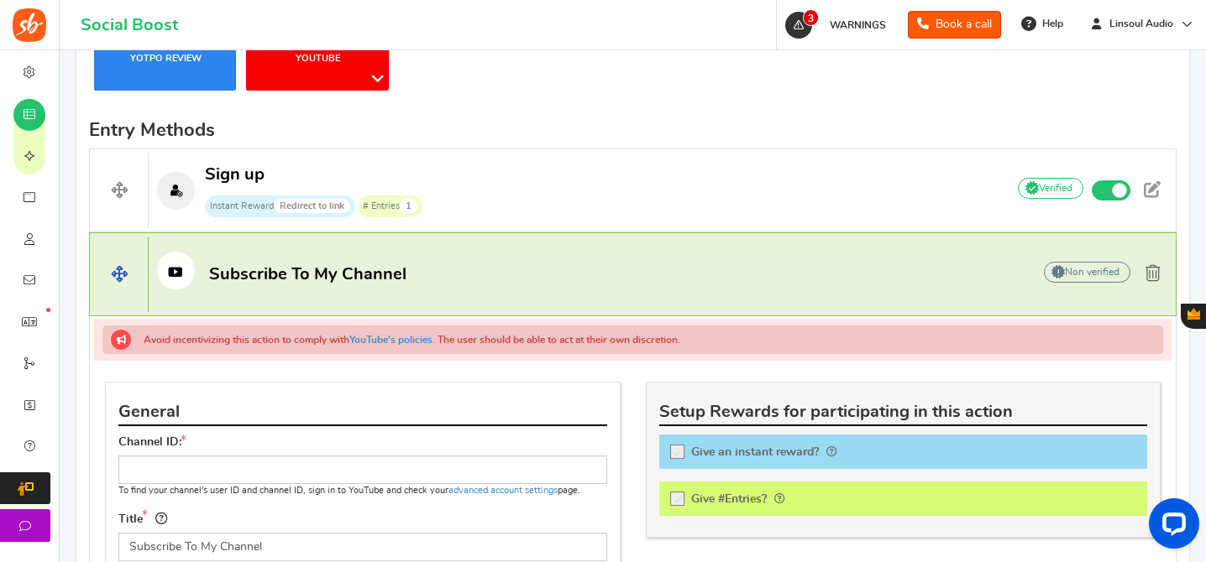
click at [1156, 266] on span at bounding box center [1152, 273] width 15 height 17
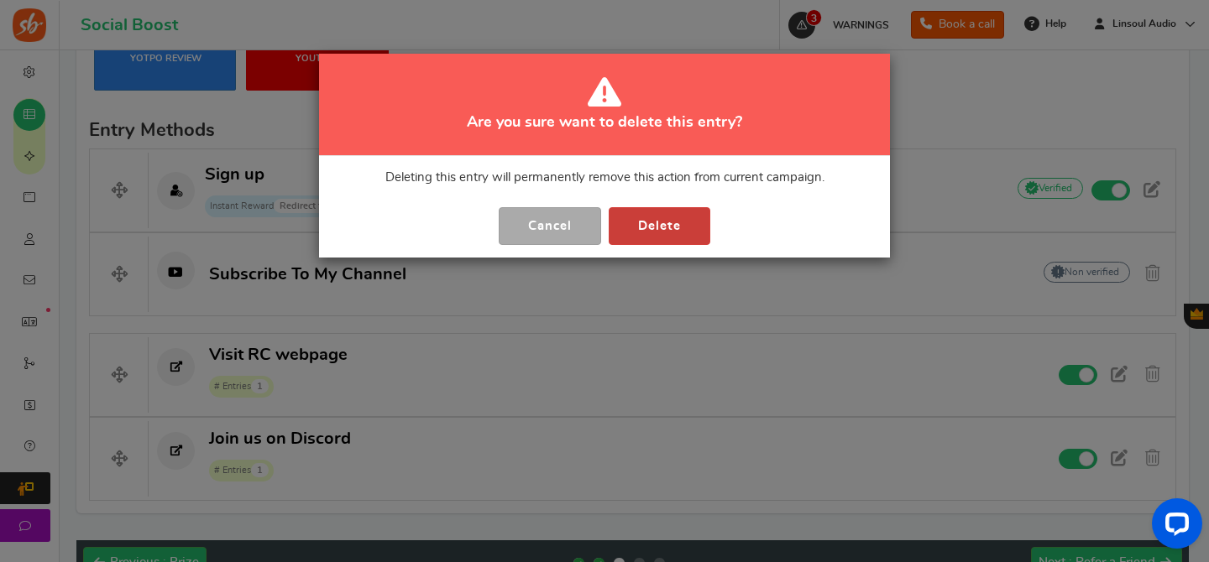
click at [675, 231] on button "Delete" at bounding box center [660, 226] width 102 height 38
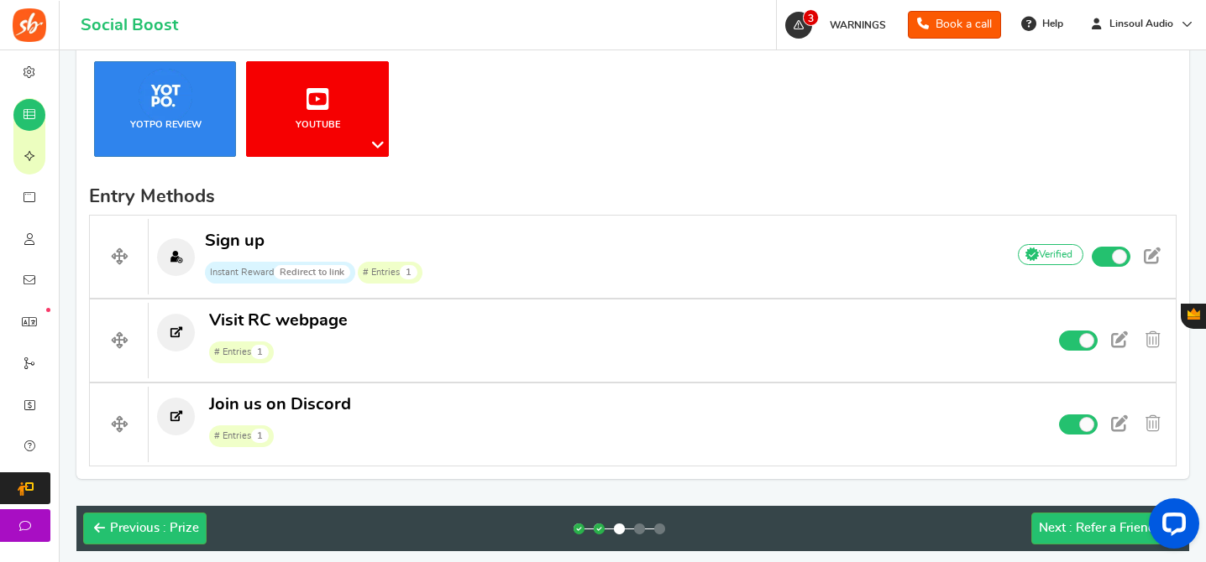
scroll to position [535, 0]
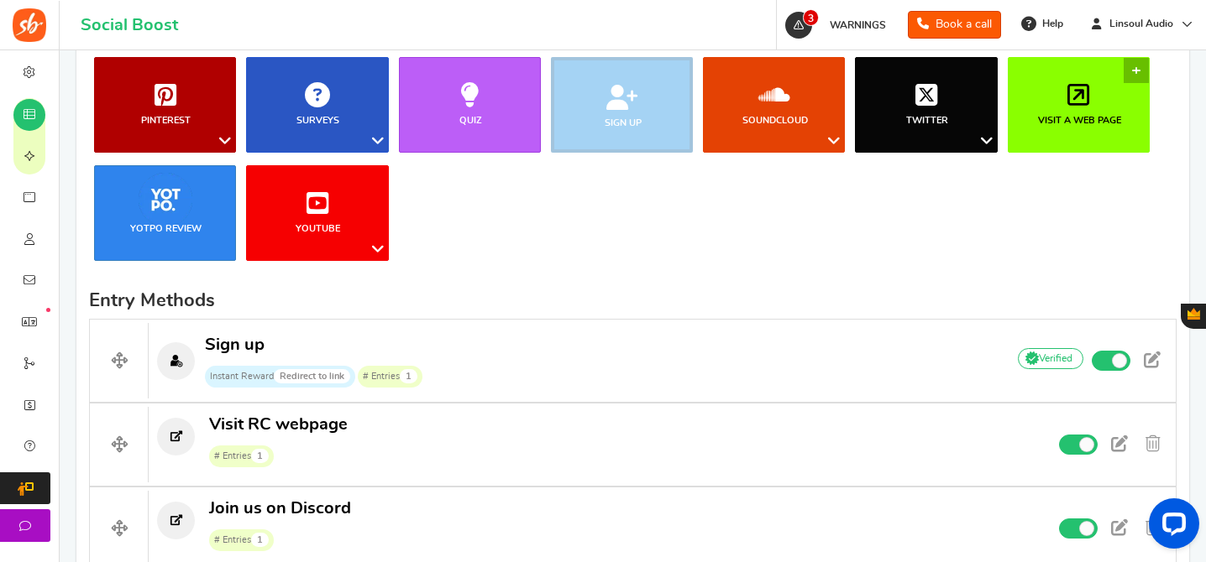
click at [1088, 105] on icon at bounding box center [1078, 94] width 22 height 25
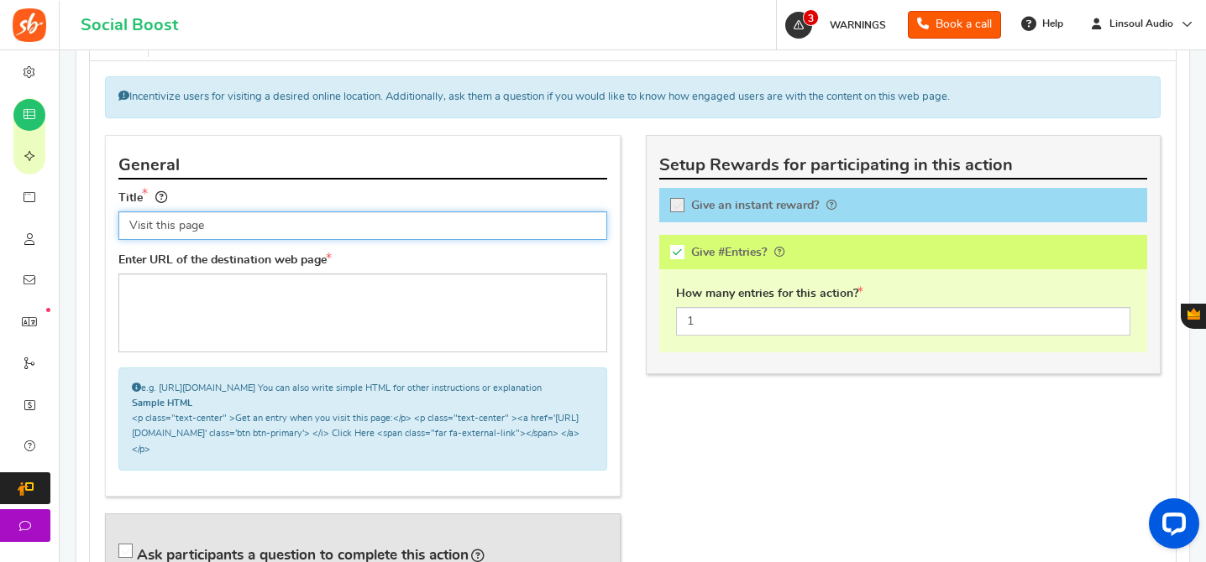
scroll to position [951, 0]
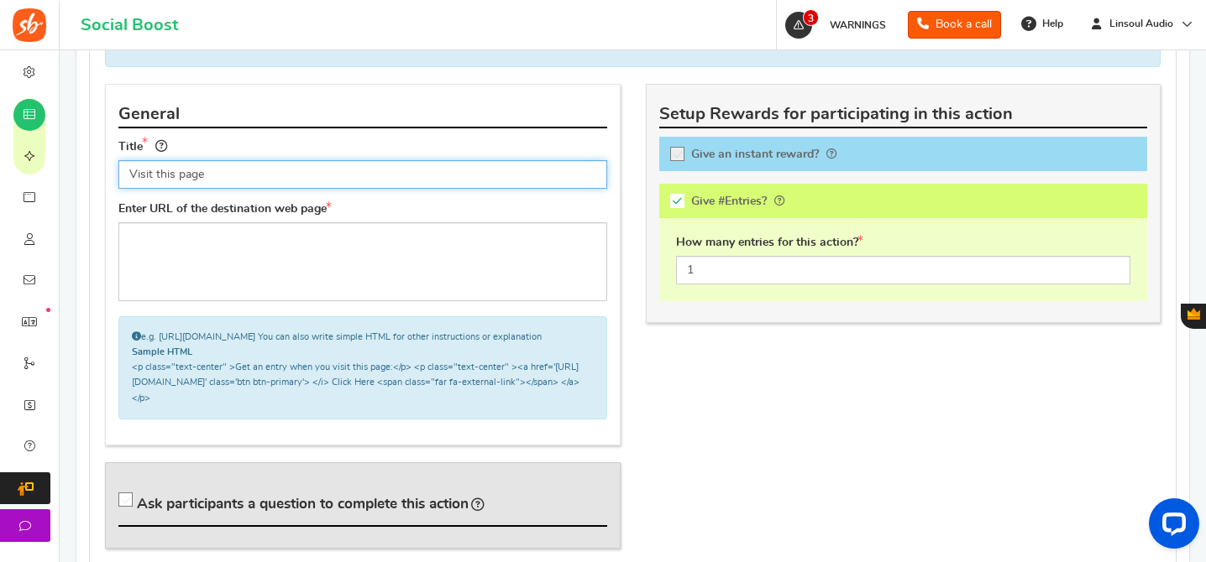
click at [376, 169] on input "Visit this page" at bounding box center [362, 174] width 489 height 29
paste input "and Subscribe to Linsoul's YouTube Channel"
type input "Visit and Subscribe to [PERSON_NAME]'s YouTube Channel"
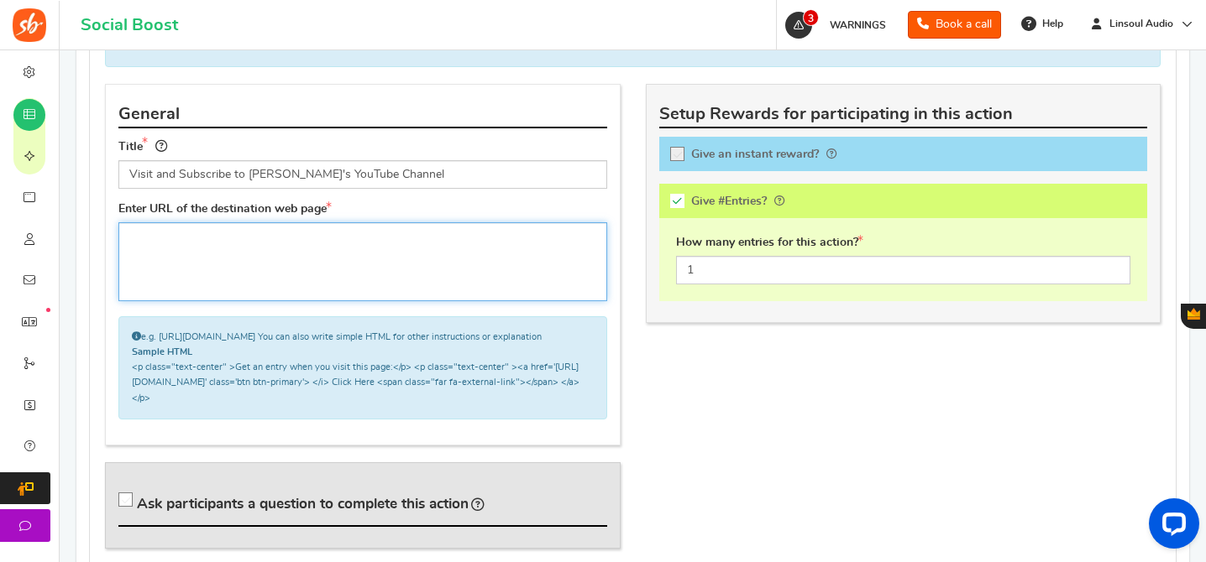
click at [370, 237] on textarea at bounding box center [362, 261] width 489 height 79
paste textarea "[URL][DOMAIN_NAME]"
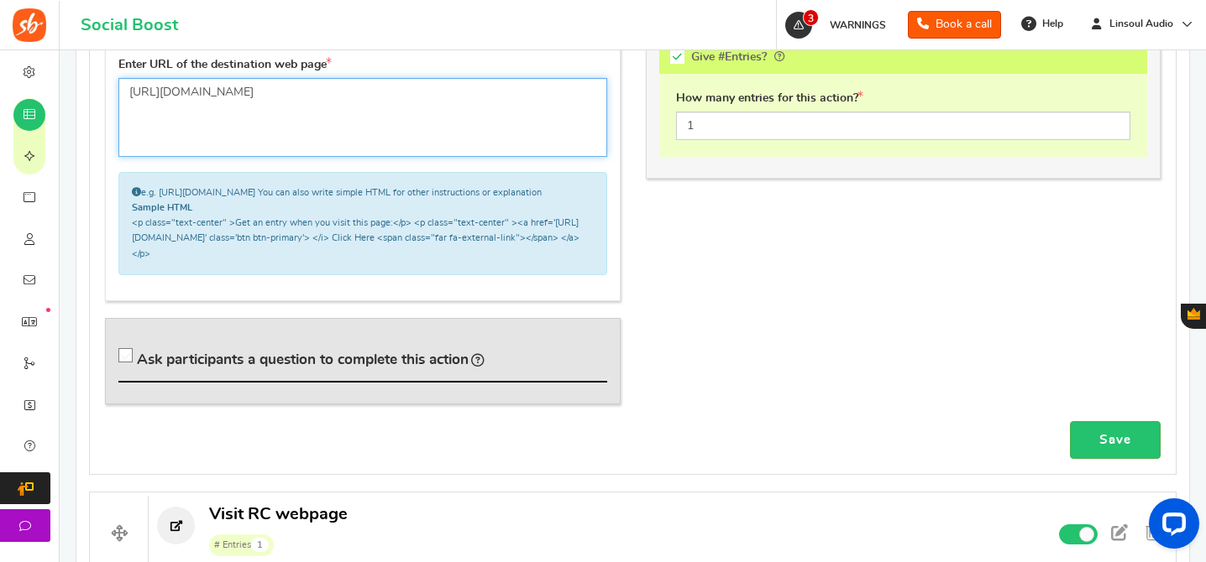
scroll to position [1182, 0]
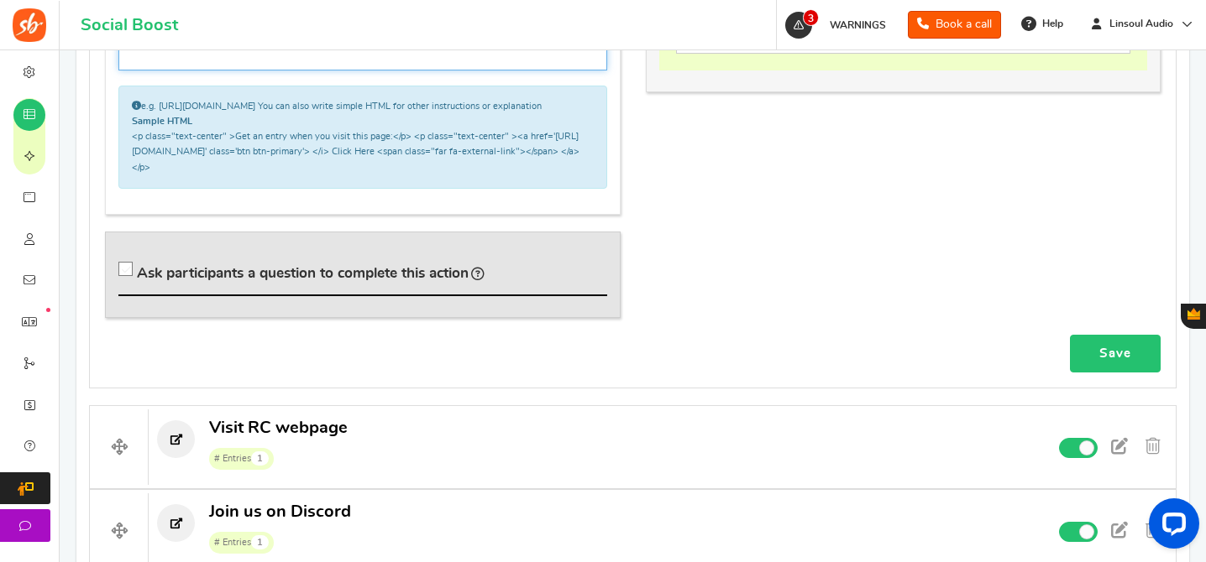
type textarea "[URL][DOMAIN_NAME]"
click at [1140, 370] on link "Save" at bounding box center [1115, 354] width 91 height 38
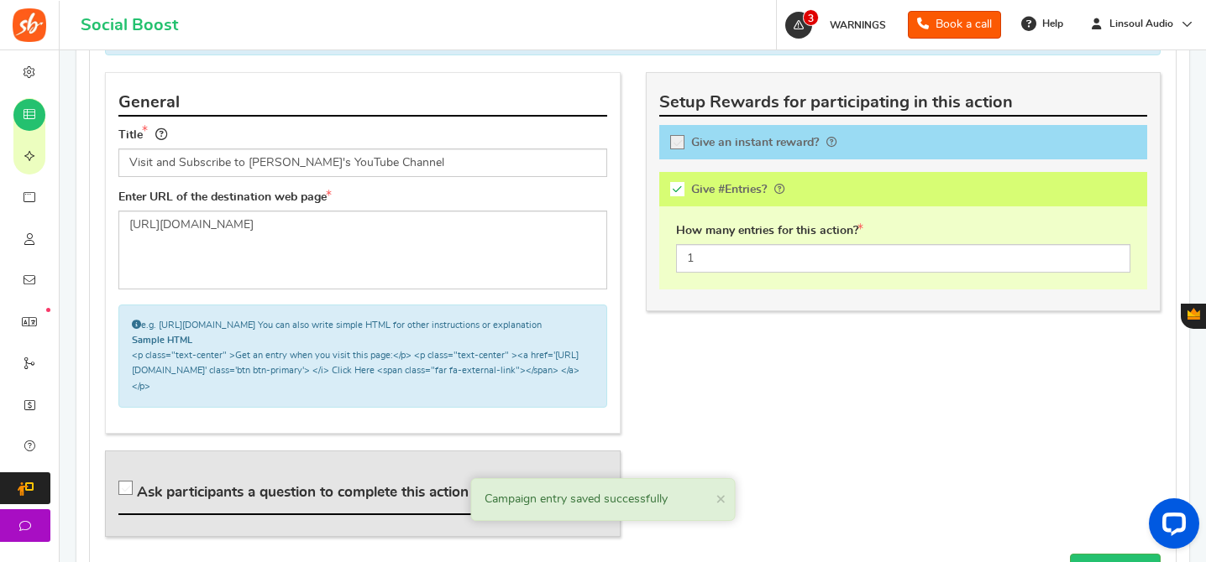
scroll to position [764, 0]
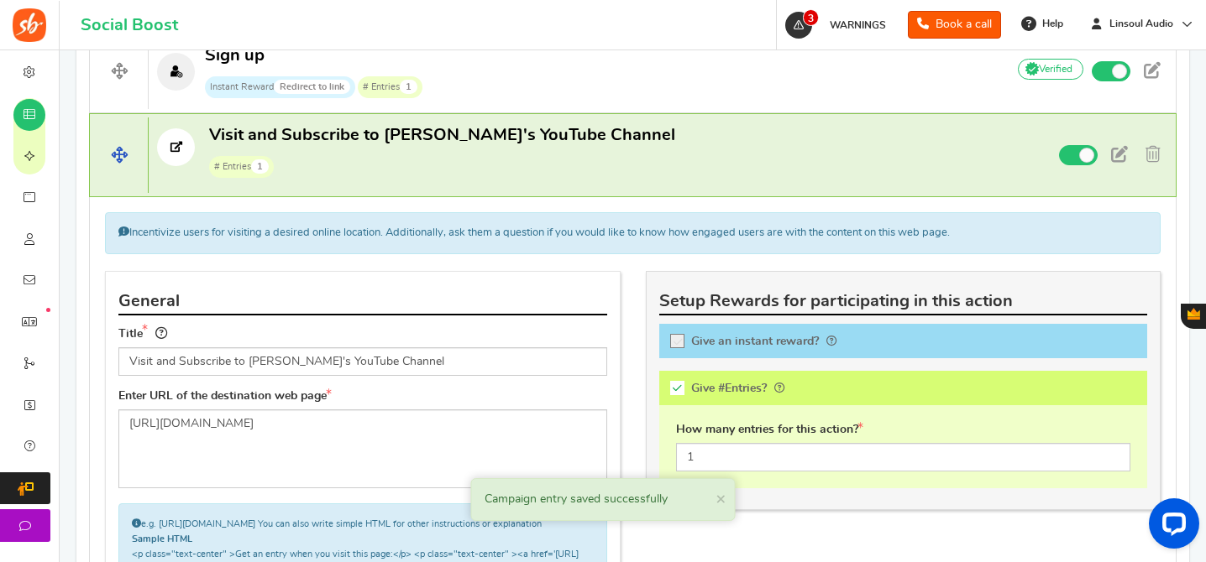
click at [476, 161] on span "# Entries 1" at bounding box center [442, 165] width 466 height 25
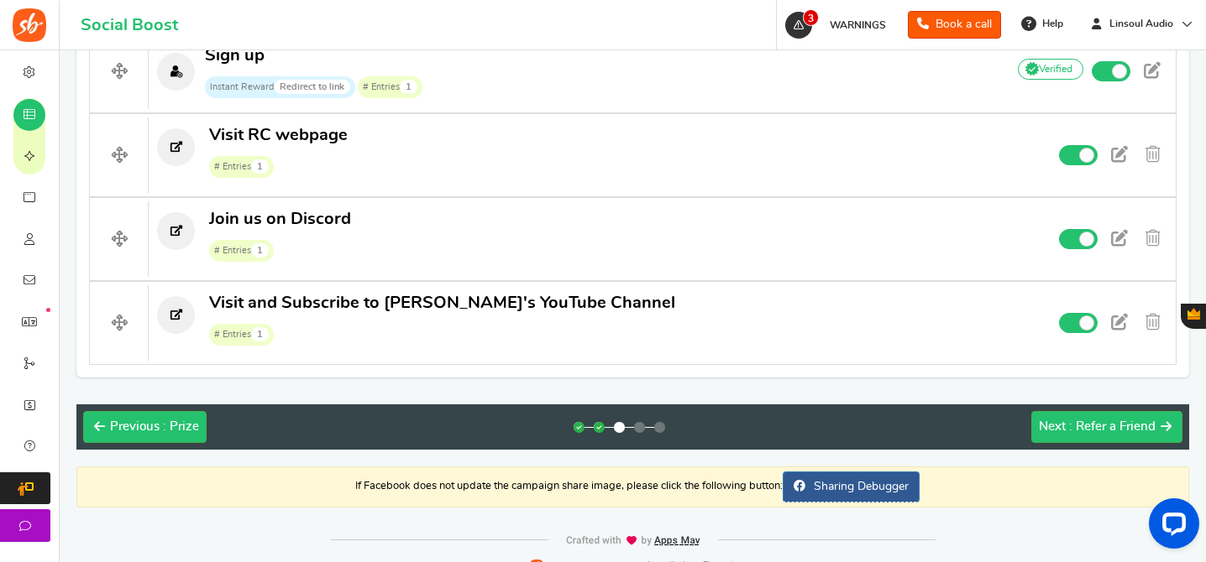
drag, startPoint x: 117, startPoint y: 144, endPoint x: 285, endPoint y: 3, distance: 219.4
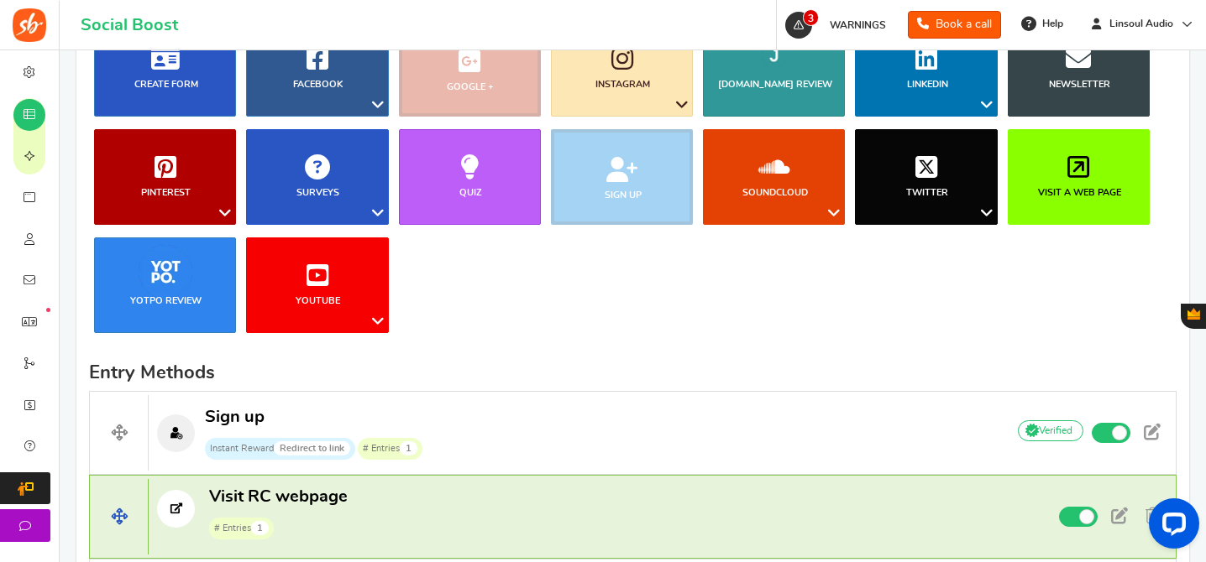
scroll to position [366, 0]
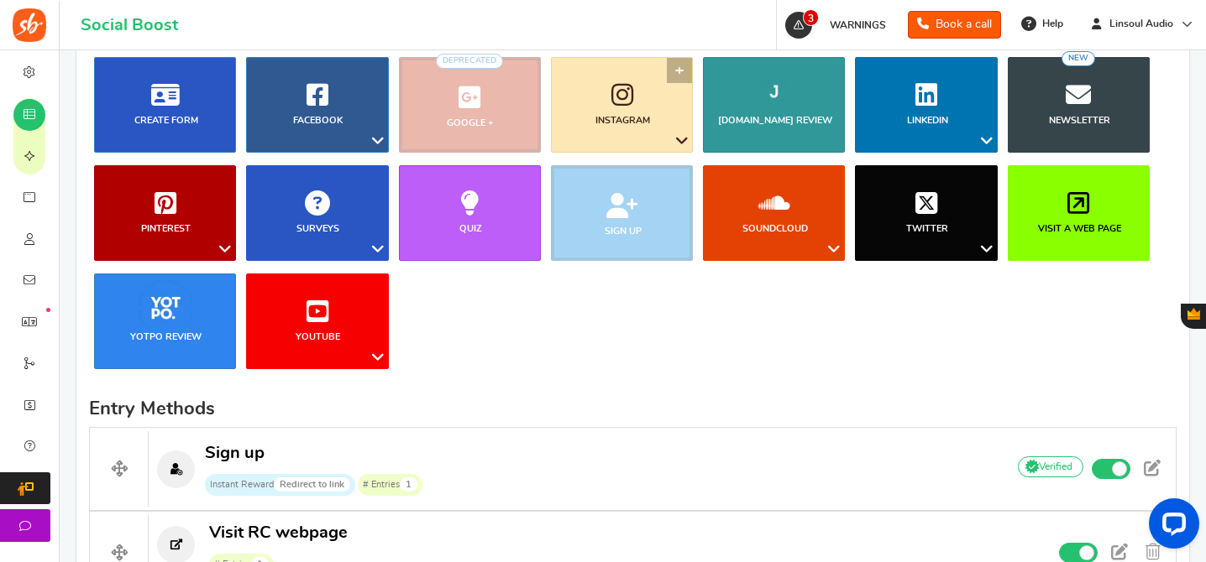
click at [608, 116] on b "Instagram" at bounding box center [622, 120] width 55 height 9
click at [620, 179] on link "Follow on Instagram" at bounding box center [630, 173] width 136 height 24
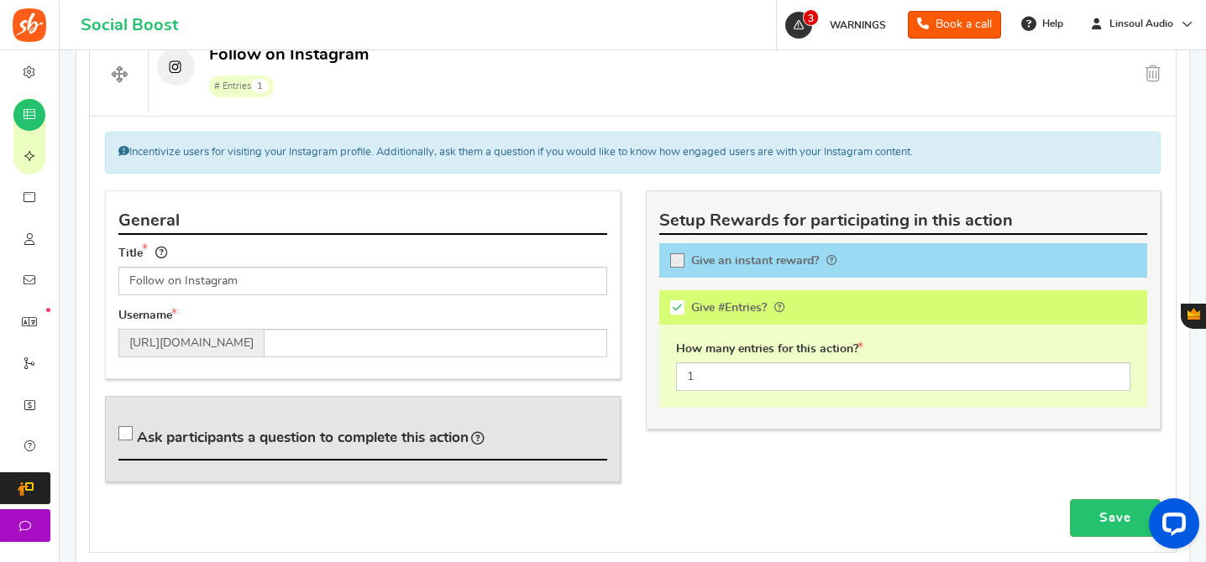
click at [450, 285] on input "Follow on Instagram" at bounding box center [362, 281] width 489 height 29
type input "Follow us on Instagram"
click at [432, 360] on div "Username Visit Page https://www.instagram.com/" at bounding box center [363, 339] width 514 height 62
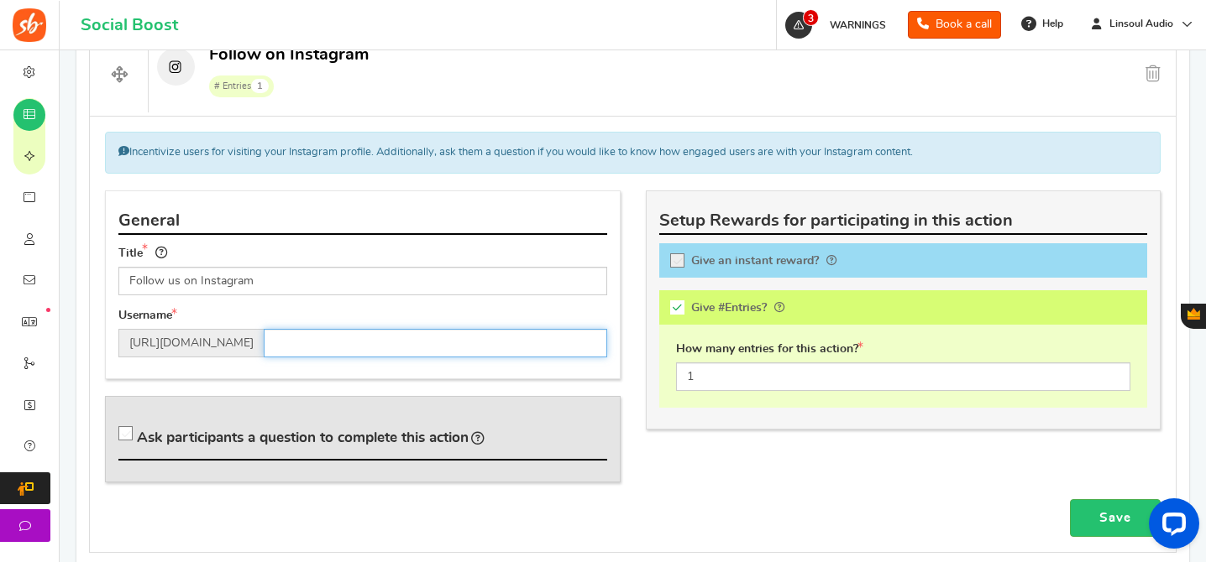
click at [468, 342] on input "text" at bounding box center [435, 343] width 343 height 29
paste input "[DOMAIN_NAME]"
type input "[DOMAIN_NAME]"
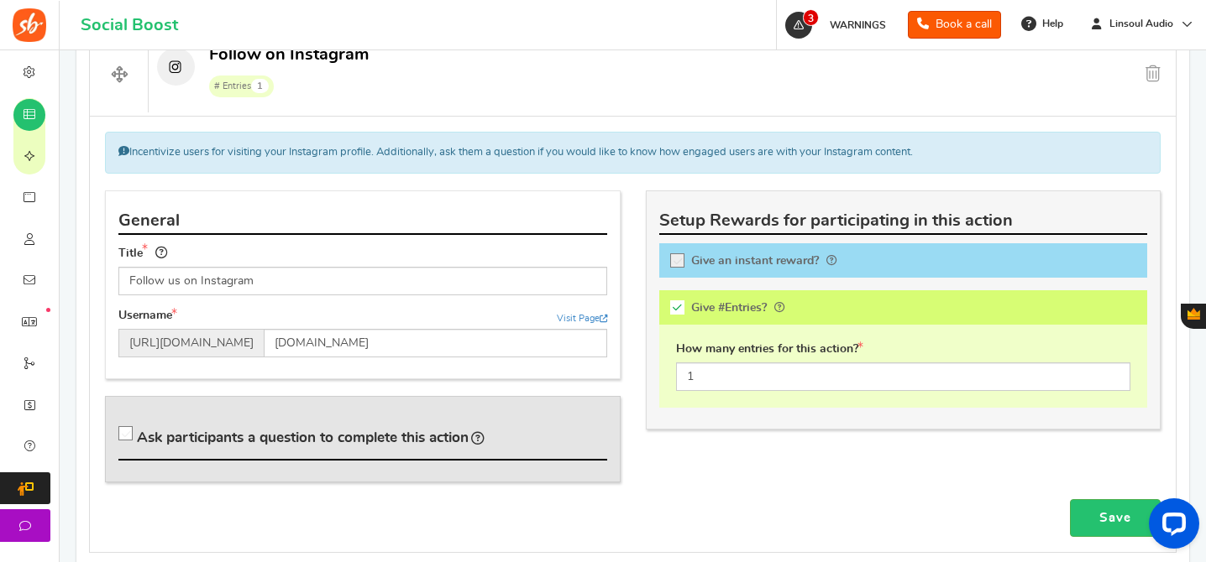
click at [337, 442] on span "Ask participants a question to complete this action" at bounding box center [303, 438] width 332 height 14
click at [137, 442] on input "Ask participants a question to complete this action" at bounding box center [128, 437] width 17 height 17
checkbox input "true"
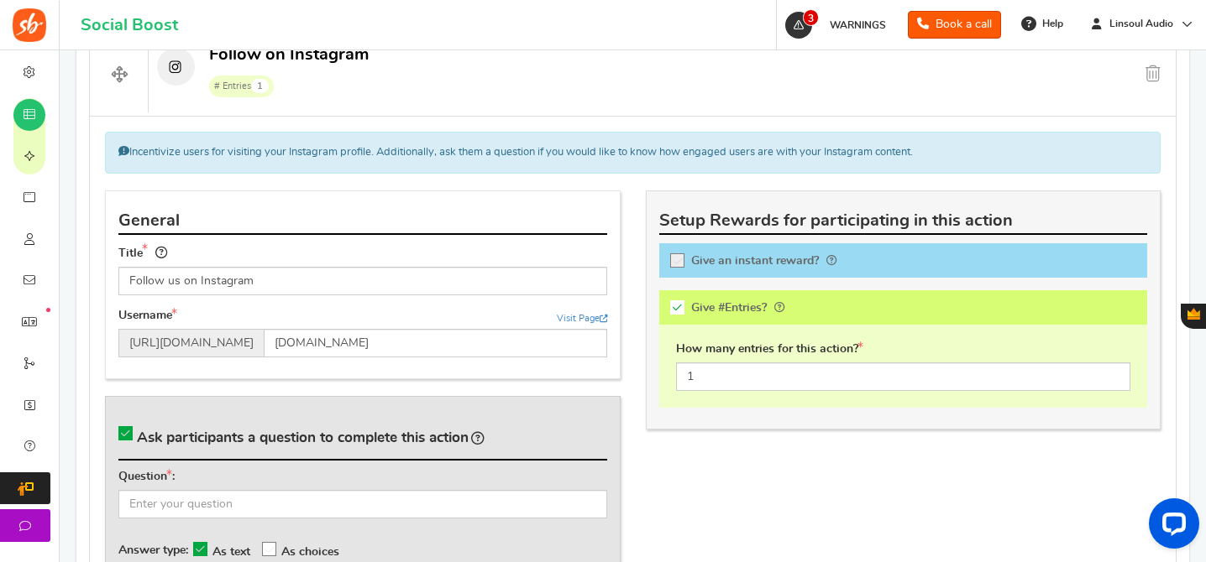
scroll to position [964, 0]
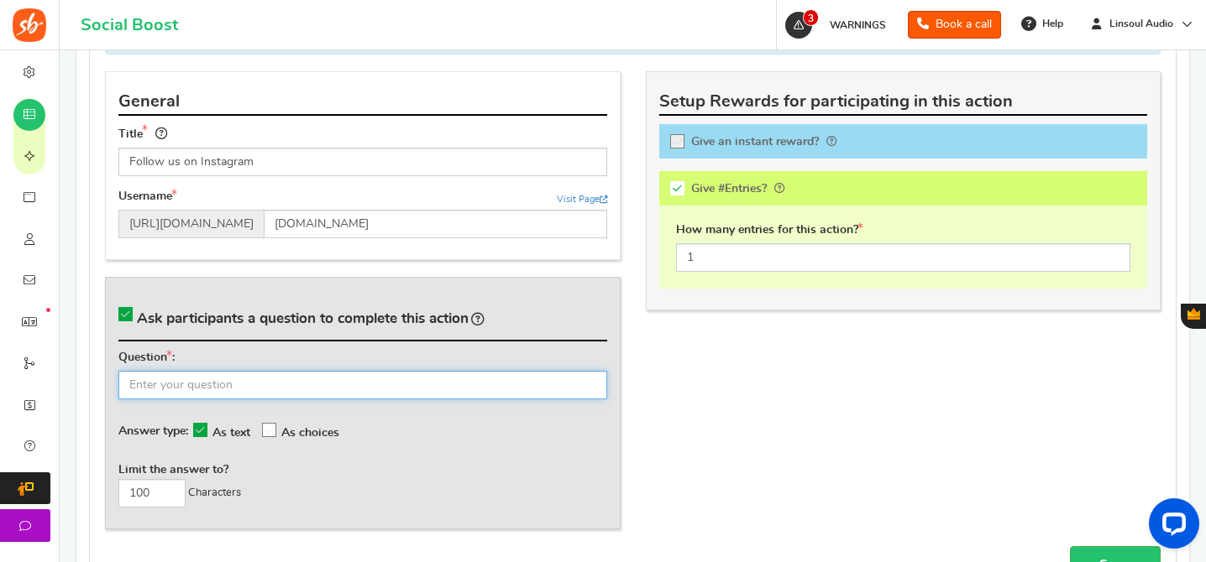
click at [421, 376] on input "text" at bounding box center [362, 385] width 489 height 29
paste input "What's your Instagram username?"
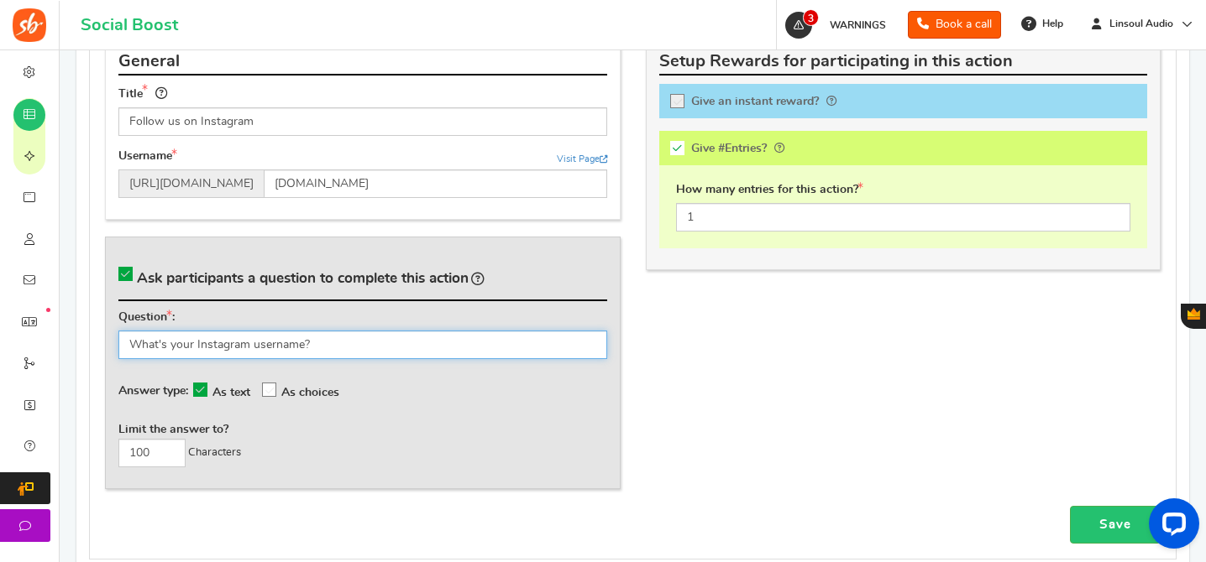
scroll to position [1042, 0]
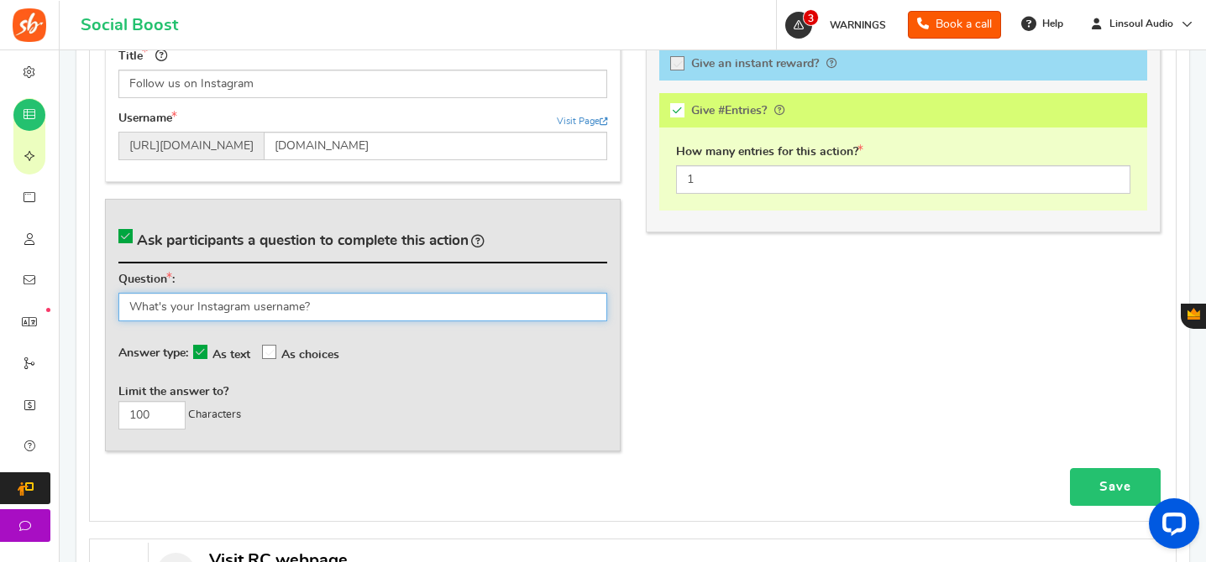
type input "What's your Instagram username?"
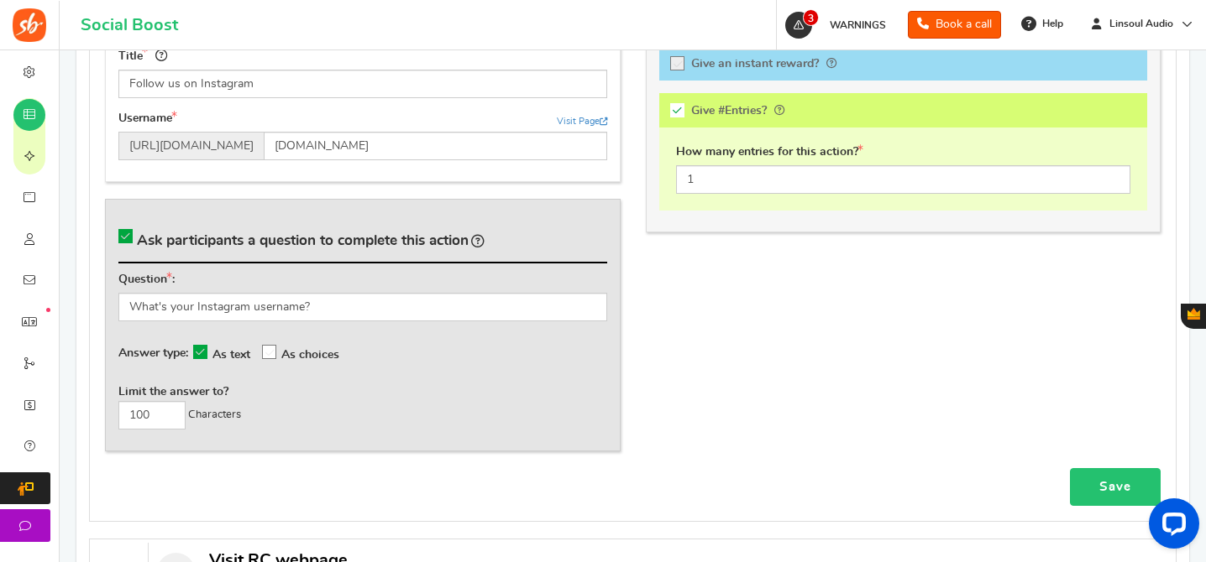
click at [1070, 472] on link "Save" at bounding box center [1115, 487] width 91 height 38
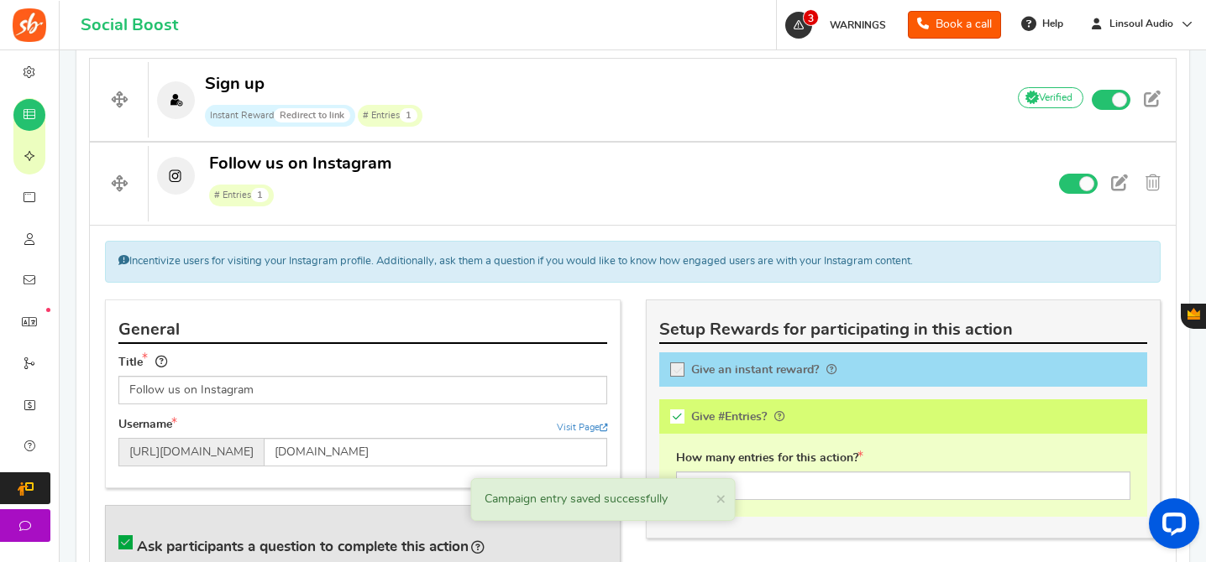
scroll to position [646, 0]
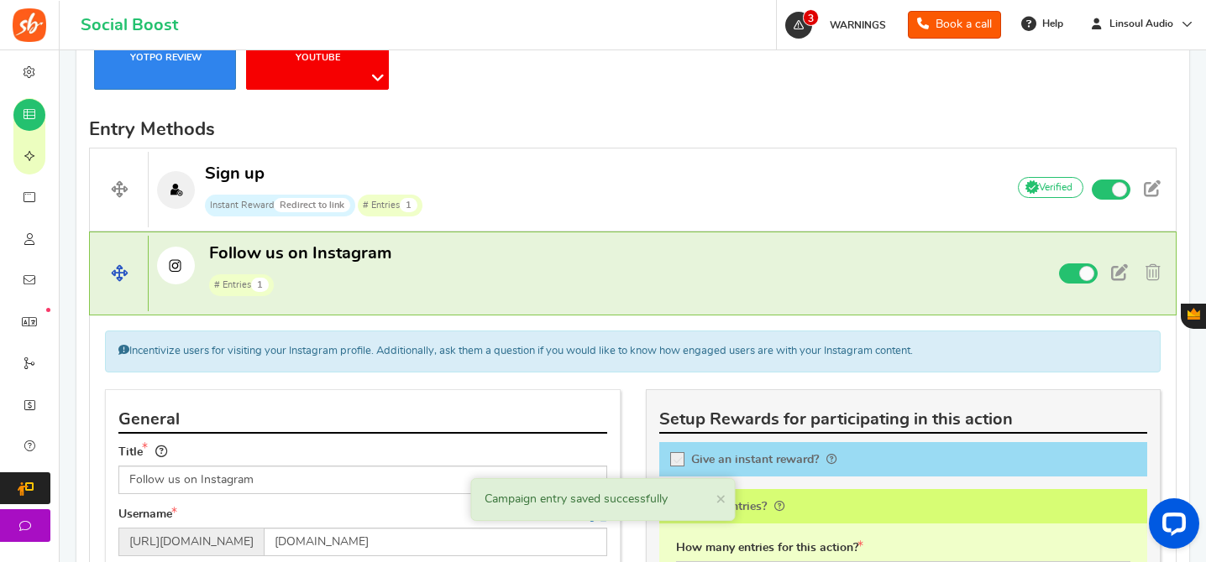
click at [662, 268] on p "Follow us on Instagram # Entries 1" at bounding box center [570, 270] width 842 height 54
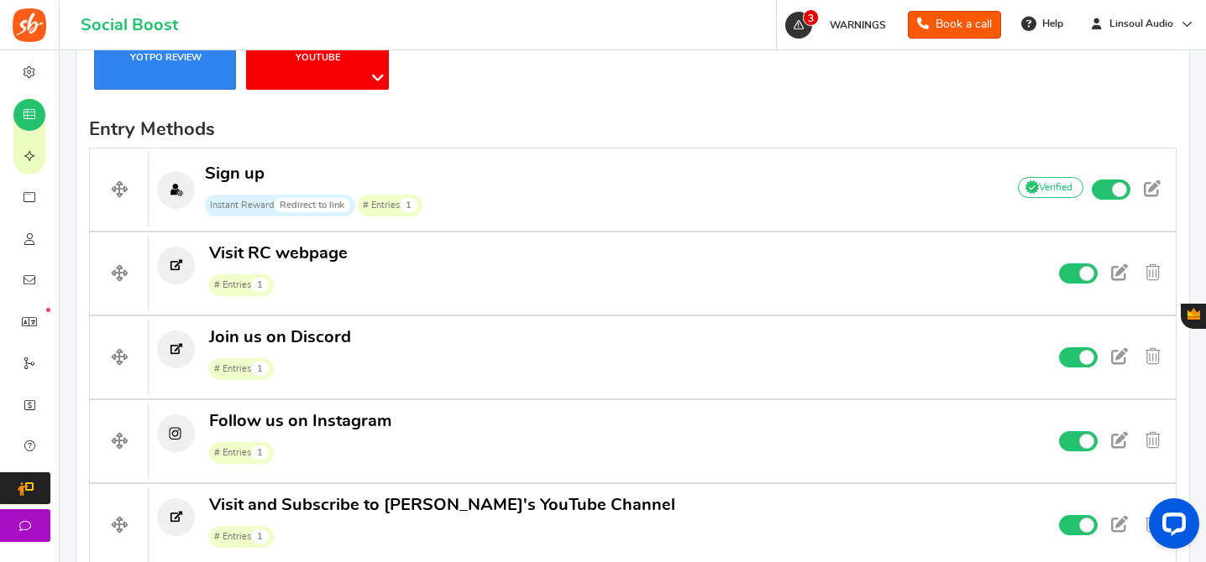
drag, startPoint x: 139, startPoint y: 263, endPoint x: 602, endPoint y: 14, distance: 525.9
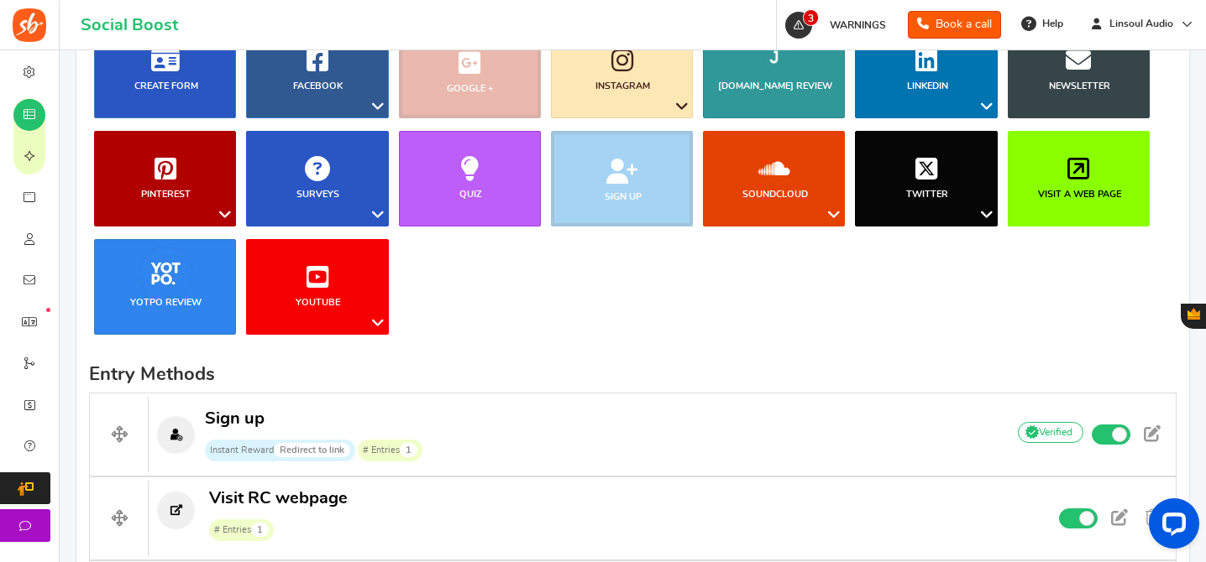
scroll to position [352, 0]
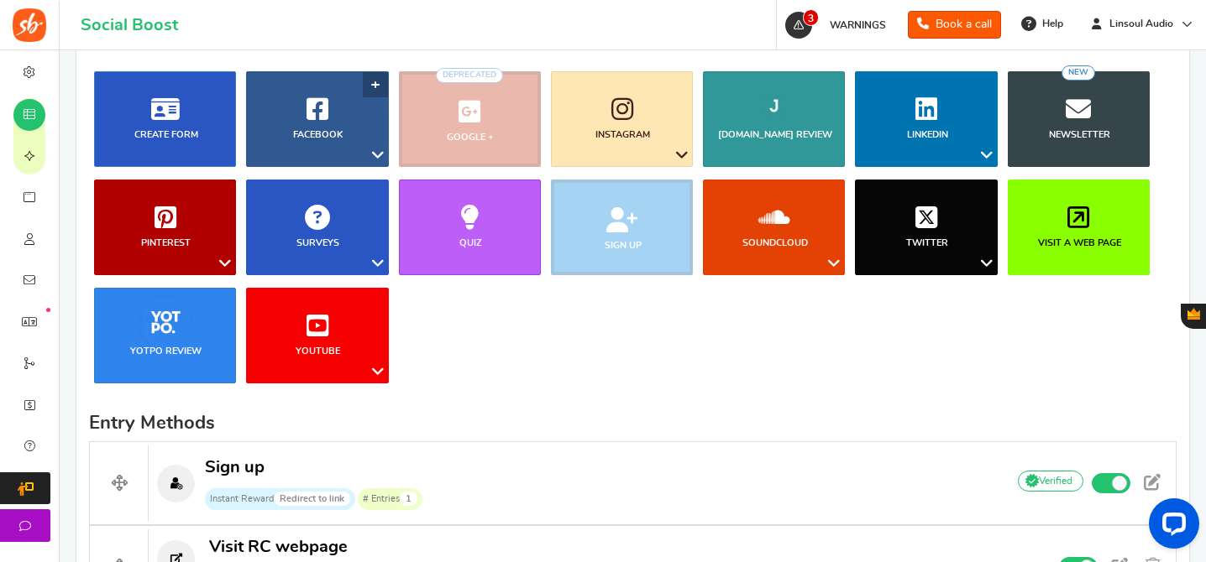
click at [324, 118] on icon at bounding box center [317, 109] width 22 height 25
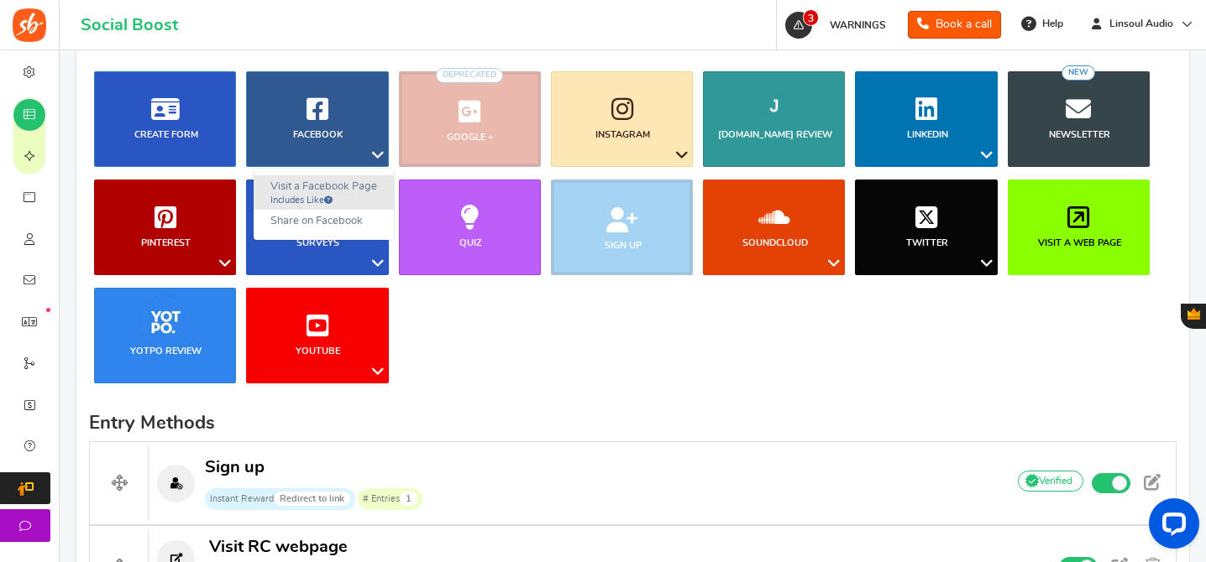
click at [286, 191] on link "Visit a Facebook Page Includes Like" at bounding box center [324, 192] width 140 height 34
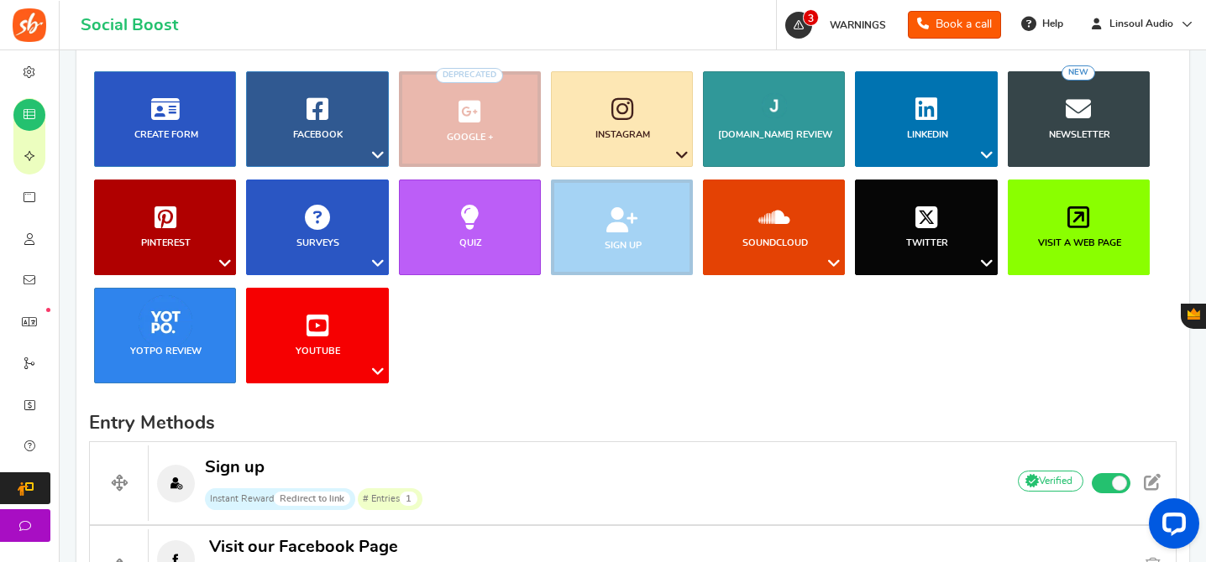
scroll to position [866, 0]
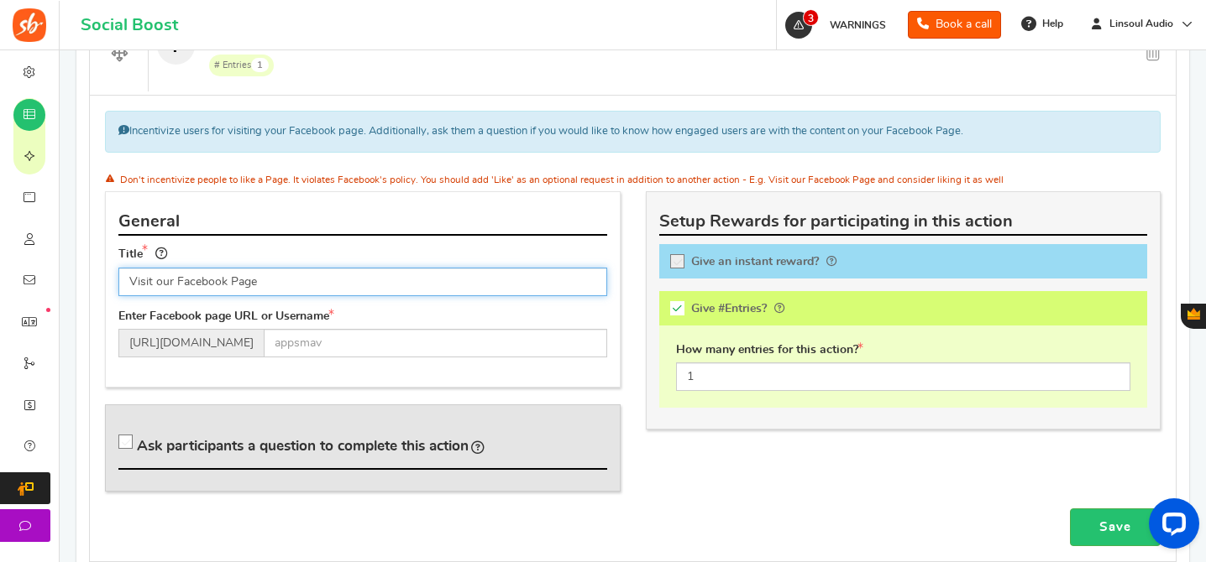
click at [337, 279] on input "Visit our Facebook Page" at bounding box center [362, 282] width 489 height 29
paste input "Like and Follow us on Facebook"
click at [238, 284] on input "Like and Follow us on Facebook" at bounding box center [362, 282] width 489 height 29
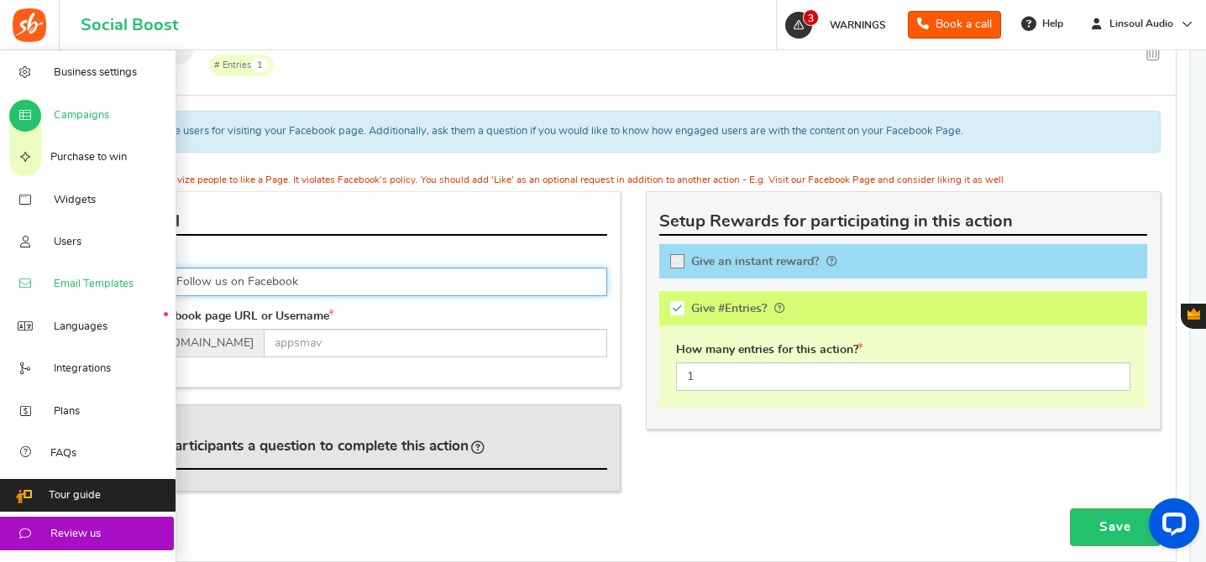
drag, startPoint x: 212, startPoint y: 284, endPoint x: 51, endPoint y: 284, distance: 160.4
click at [51, 284] on div "Business settings Campaigns Purchase to win Widgets Widget Tab Widgets Users Un…" at bounding box center [603, 161] width 1206 height 1952
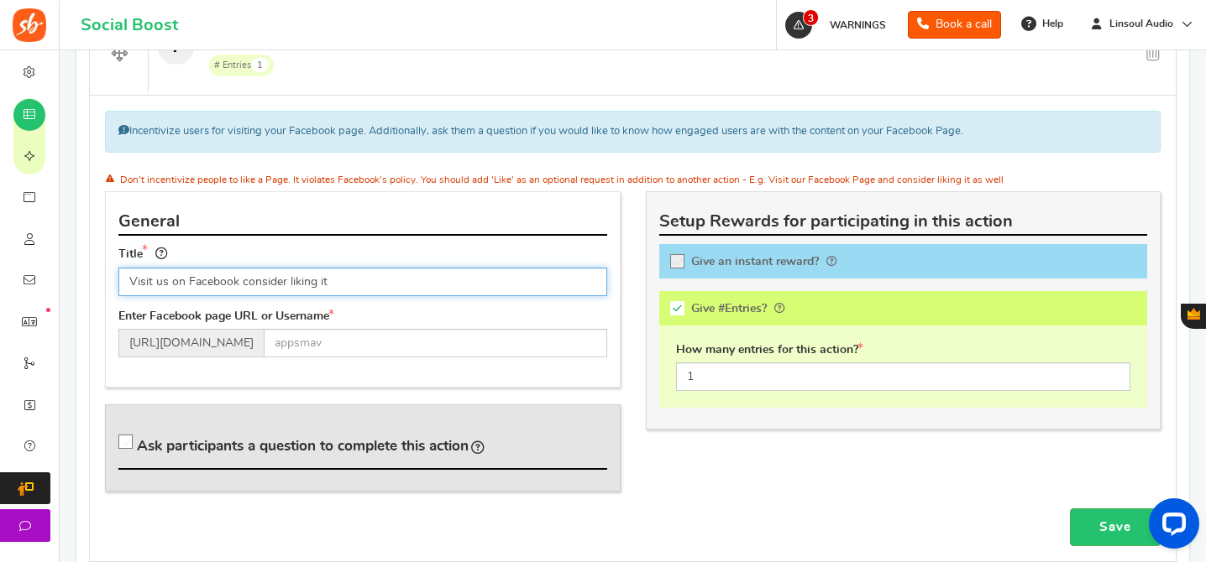
type input "Visit us on Facebook consider liking it"
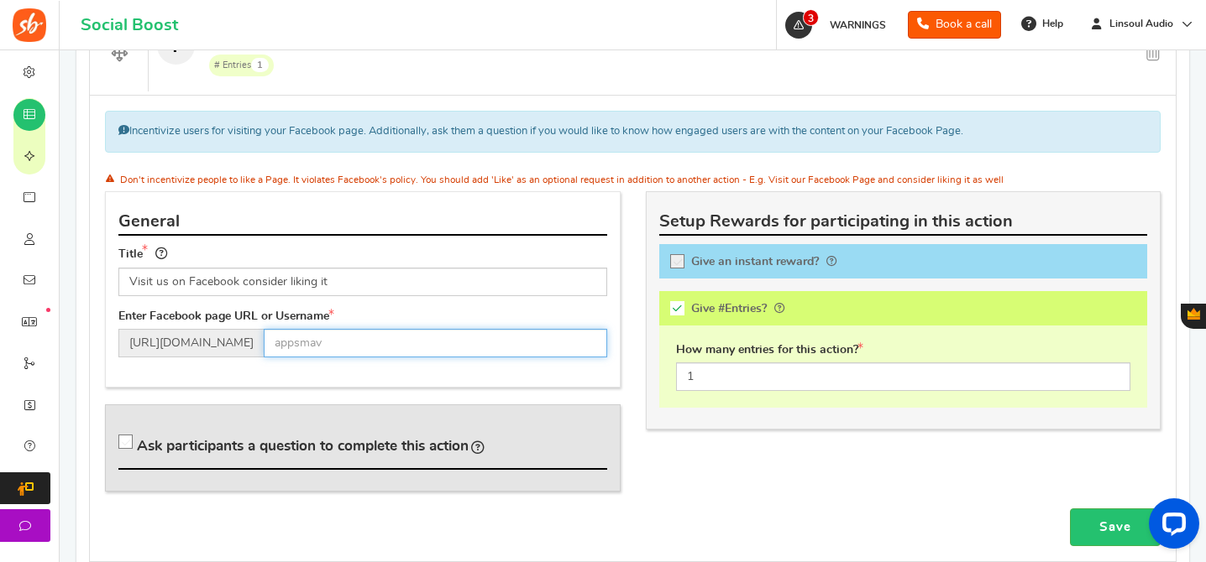
click at [461, 350] on input "text" at bounding box center [435, 343] width 343 height 29
paste input "[URL][DOMAIN_NAME]"
type input "Linsoulaudio"
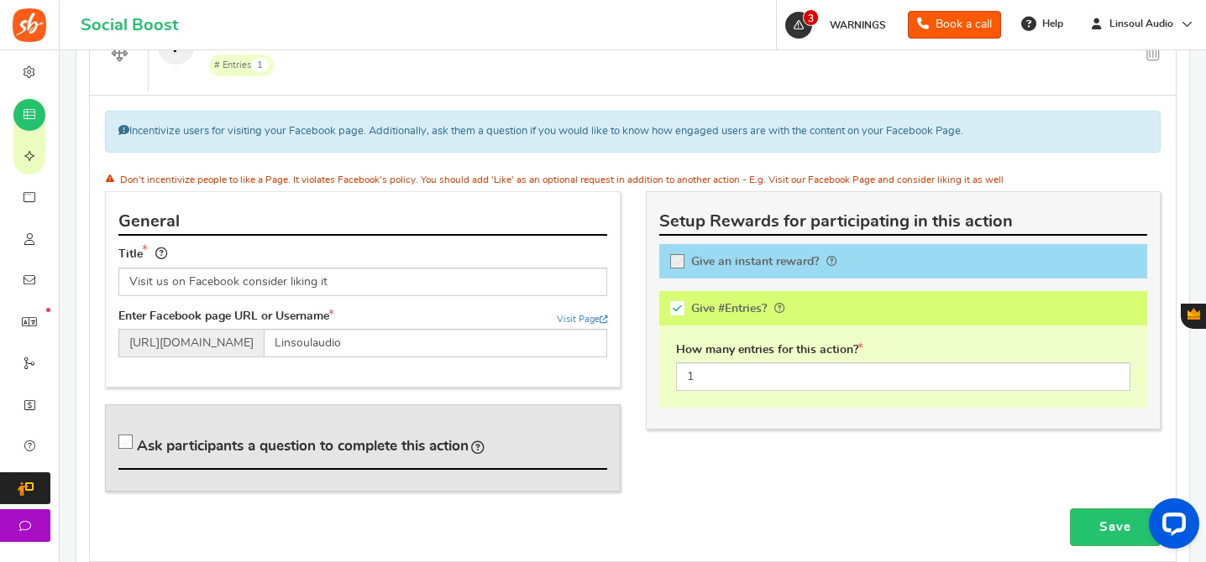
click at [388, 448] on span "Ask participants a question to complete this action" at bounding box center [303, 447] width 332 height 14
click at [137, 448] on input "Ask participants a question to complete this action" at bounding box center [128, 445] width 17 height 17
checkbox input "true"
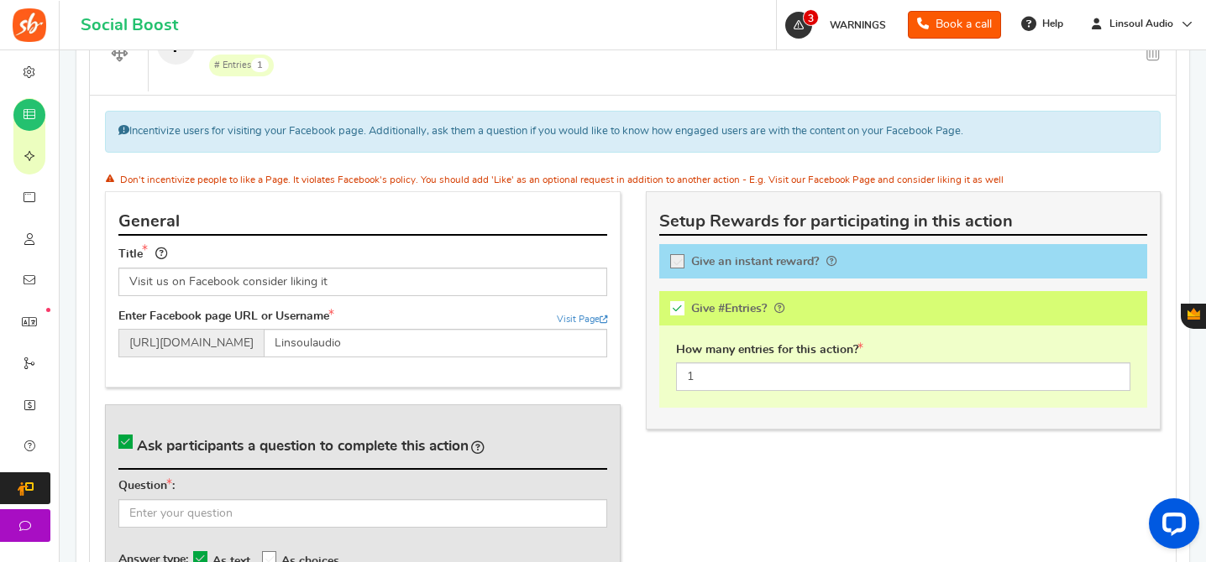
scroll to position [960, 0]
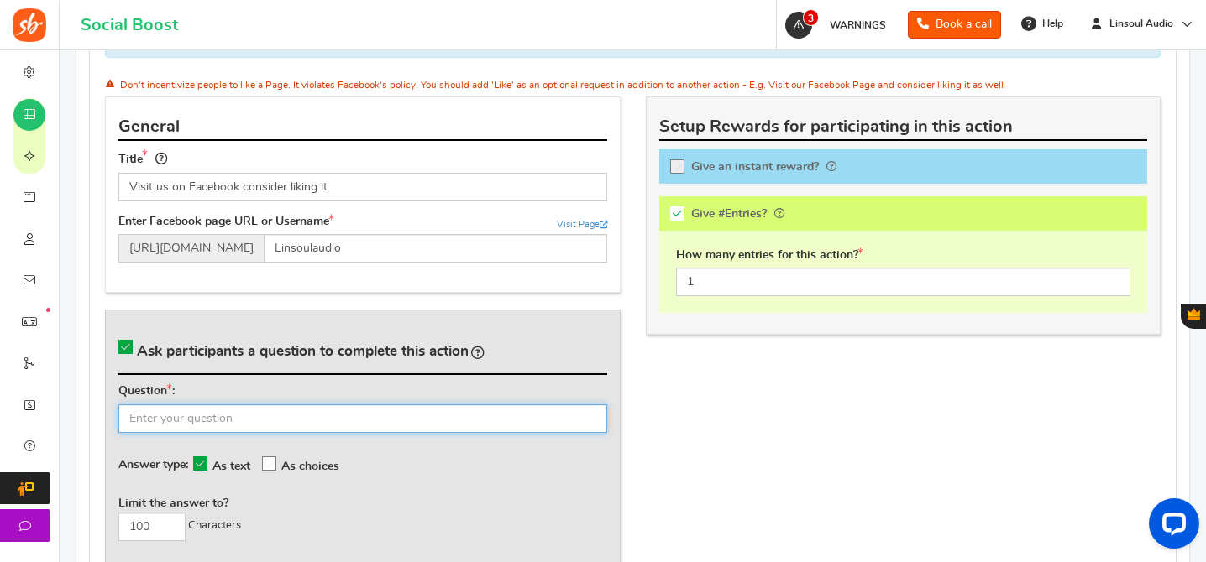
click at [445, 424] on input "text" at bounding box center [362, 419] width 489 height 29
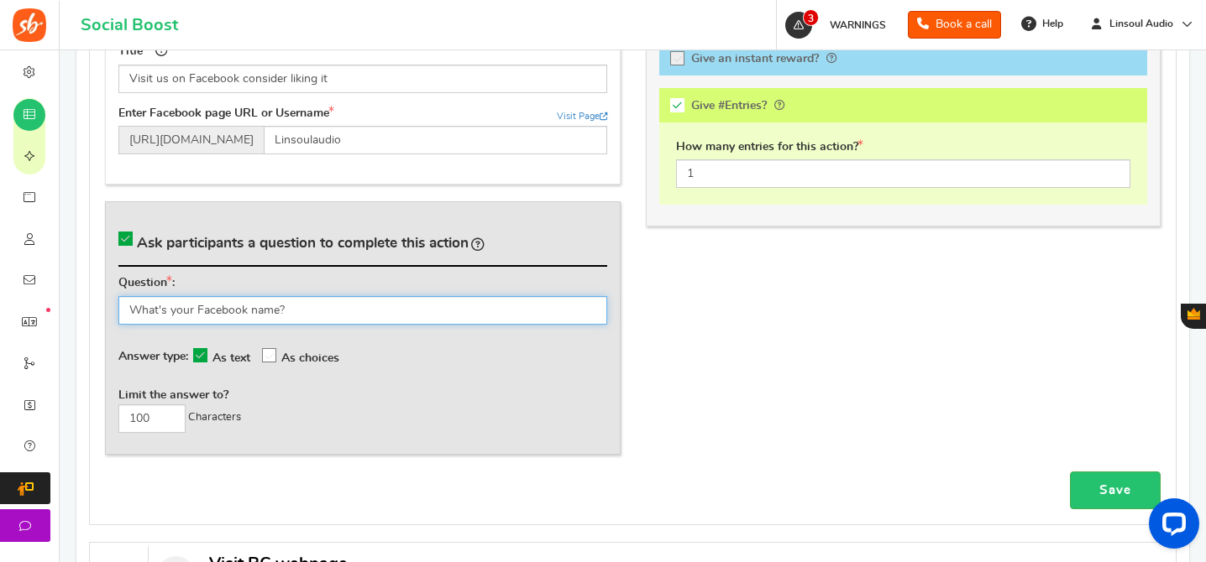
scroll to position [1112, 0]
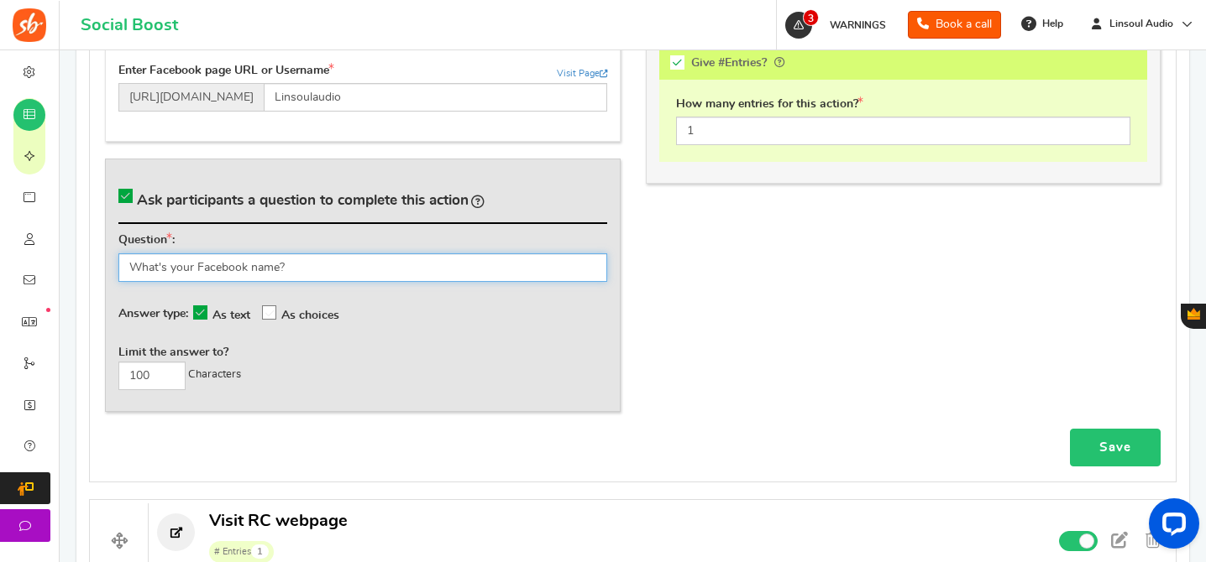
type input "What's your Facebook name?"
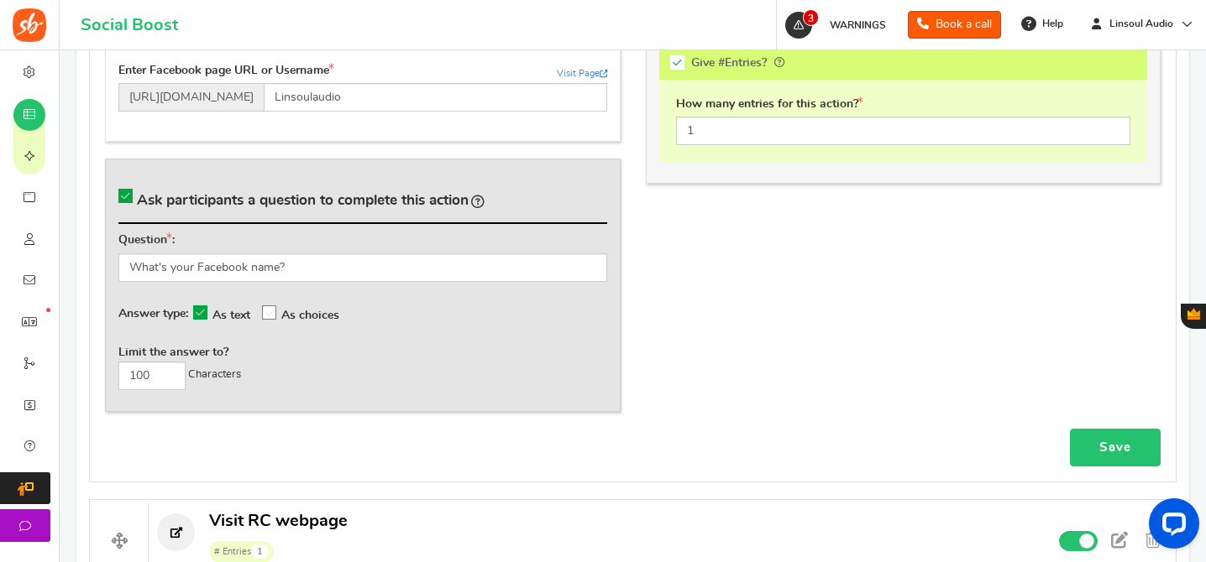
click at [1084, 430] on link "Save" at bounding box center [1115, 448] width 91 height 38
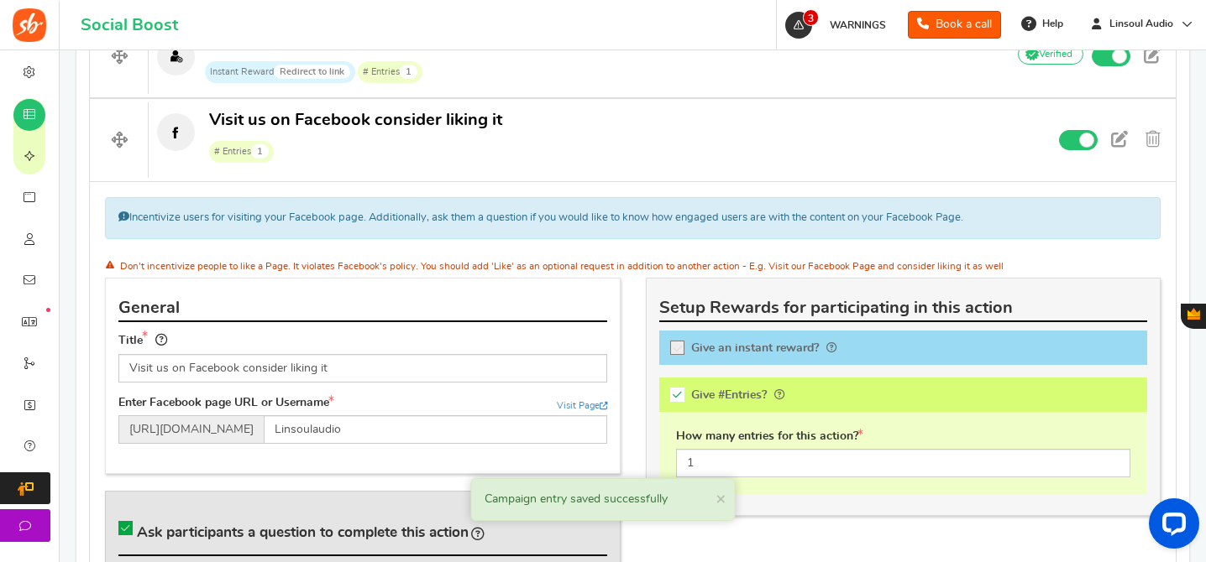
scroll to position [725, 0]
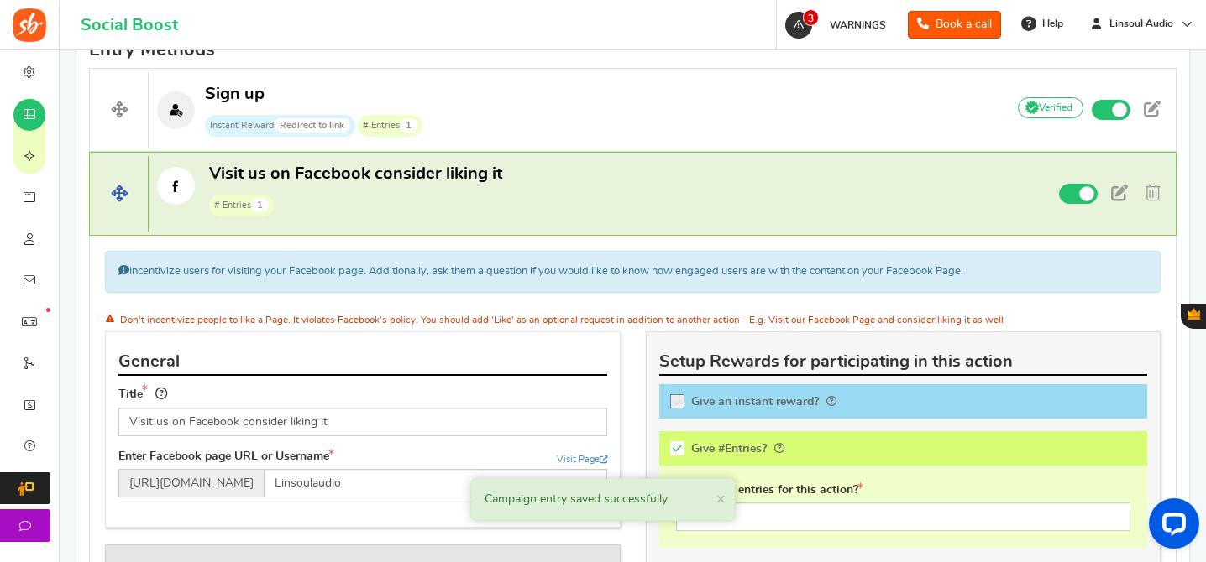
click at [489, 230] on h4 "Visit us on Facebook consider liking it # Entries 1 Non verified Due to platfor…" at bounding box center [632, 194] width 1087 height 84
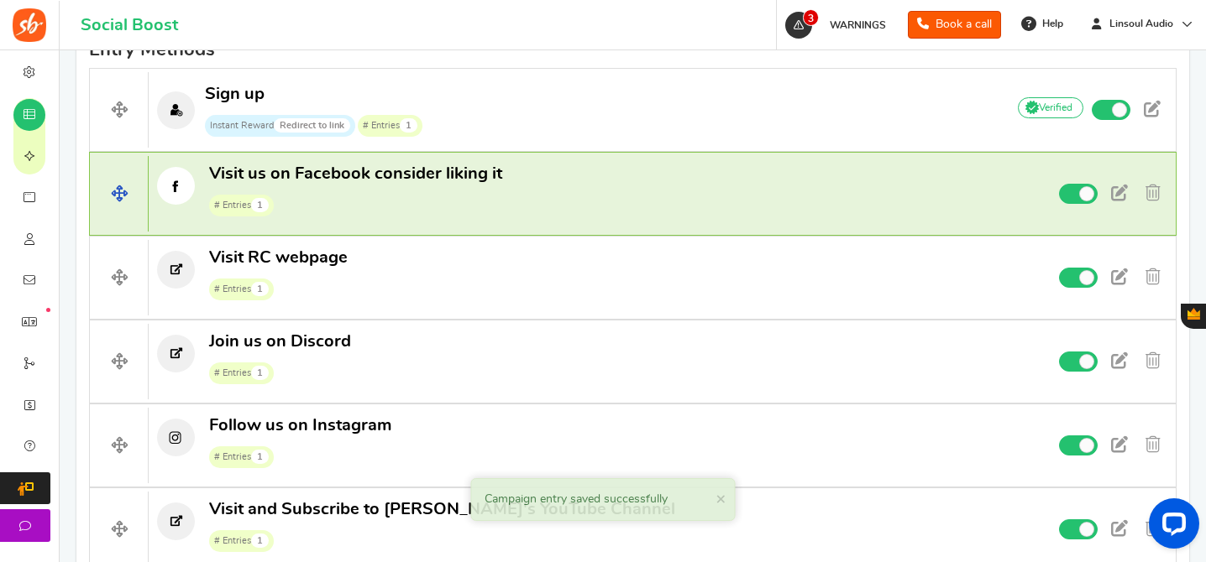
scroll to position [795, 0]
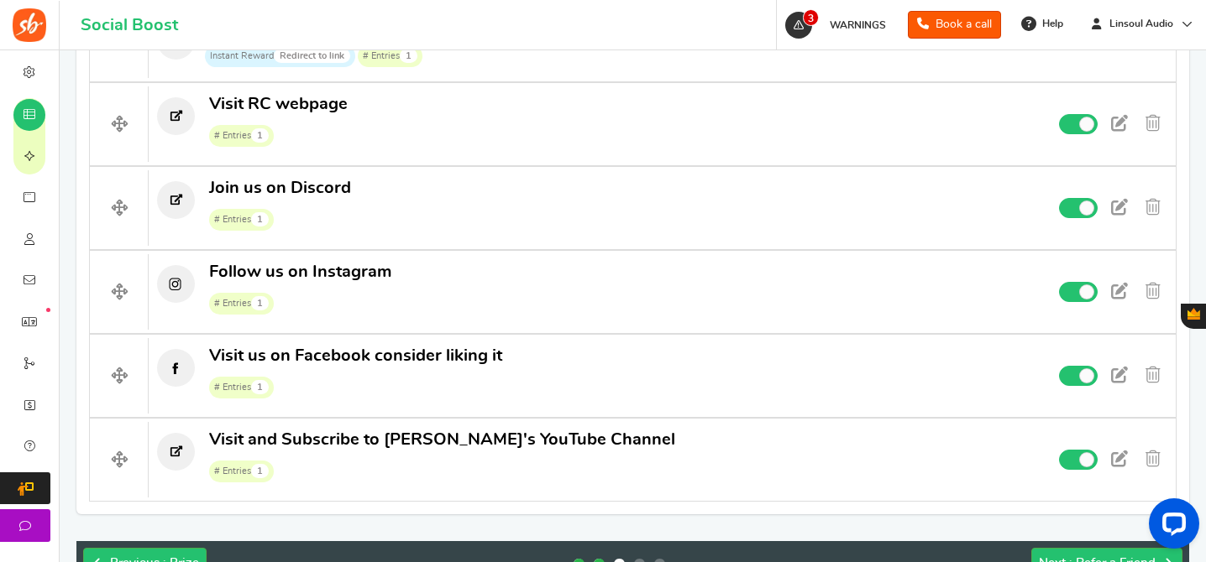
drag, startPoint x: 109, startPoint y: 128, endPoint x: 439, endPoint y: 13, distance: 349.1
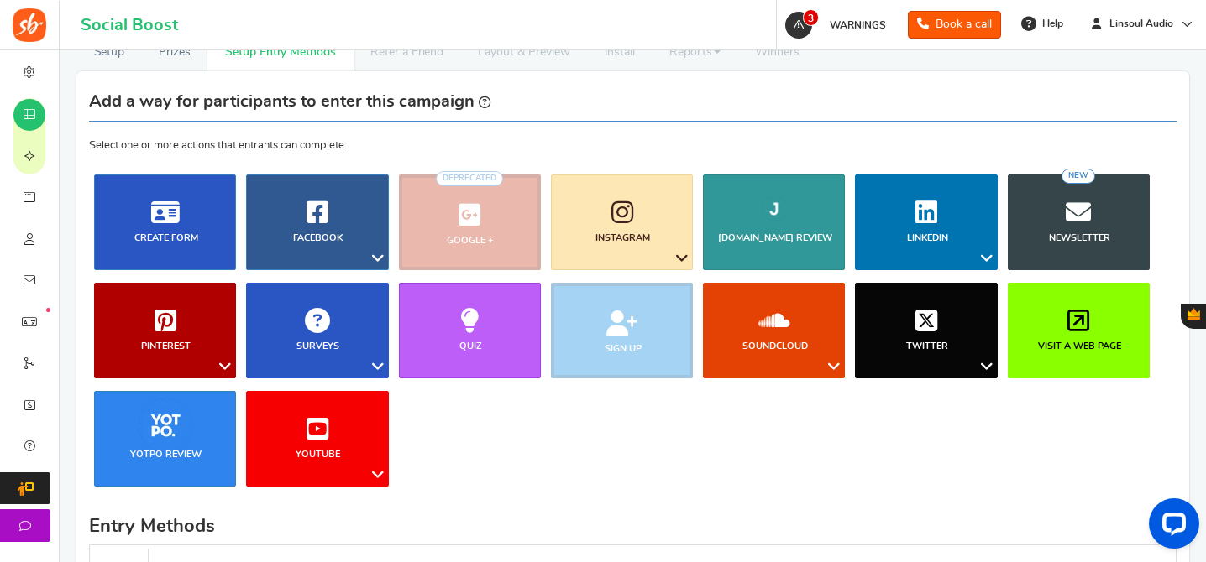
scroll to position [287, 0]
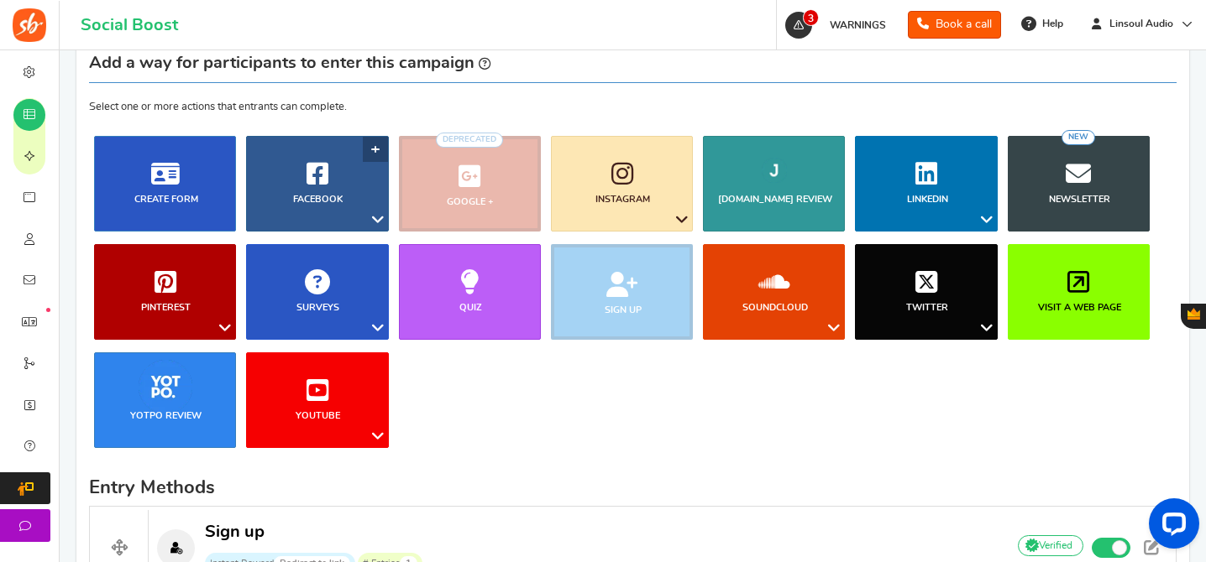
click at [330, 201] on b "Facebook" at bounding box center [318, 199] width 50 height 9
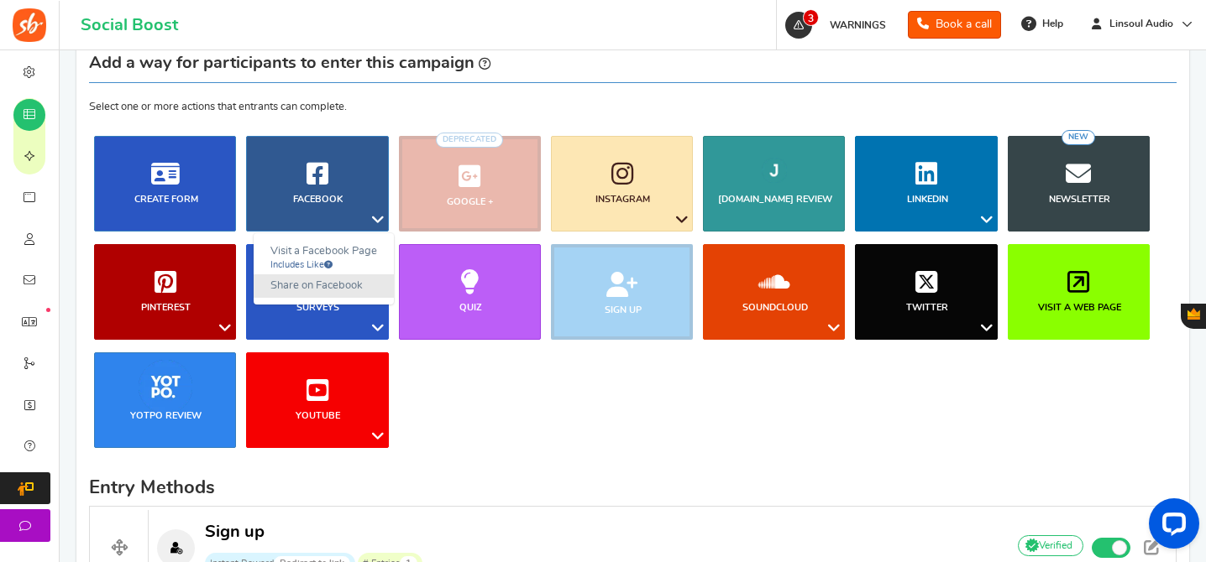
click at [317, 292] on link "Share on Facebook" at bounding box center [324, 287] width 140 height 24
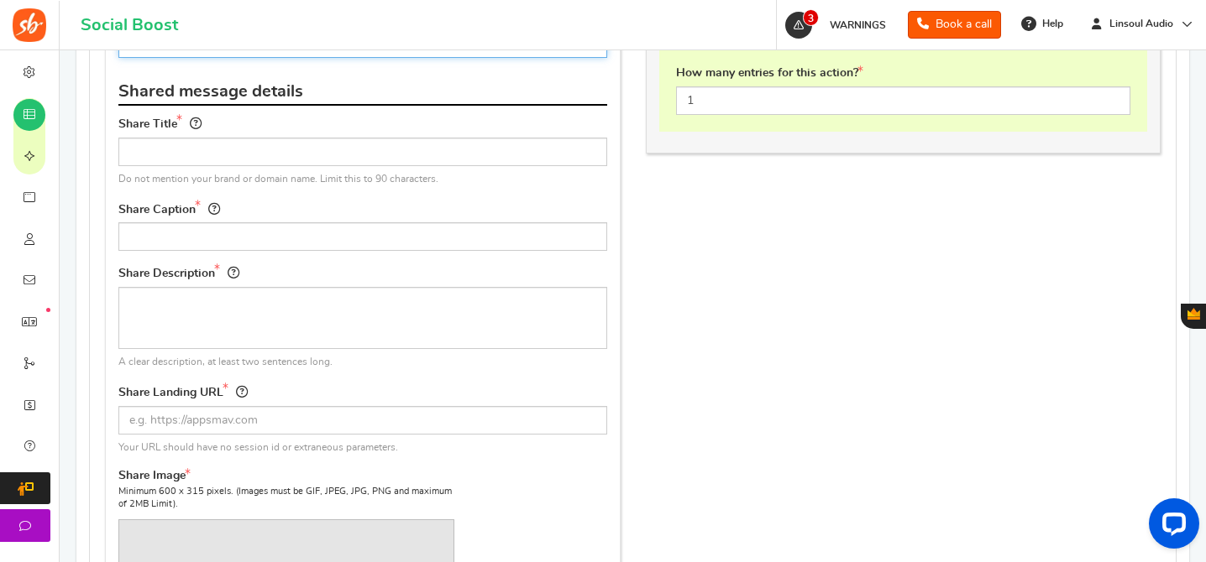
scroll to position [1015, 0]
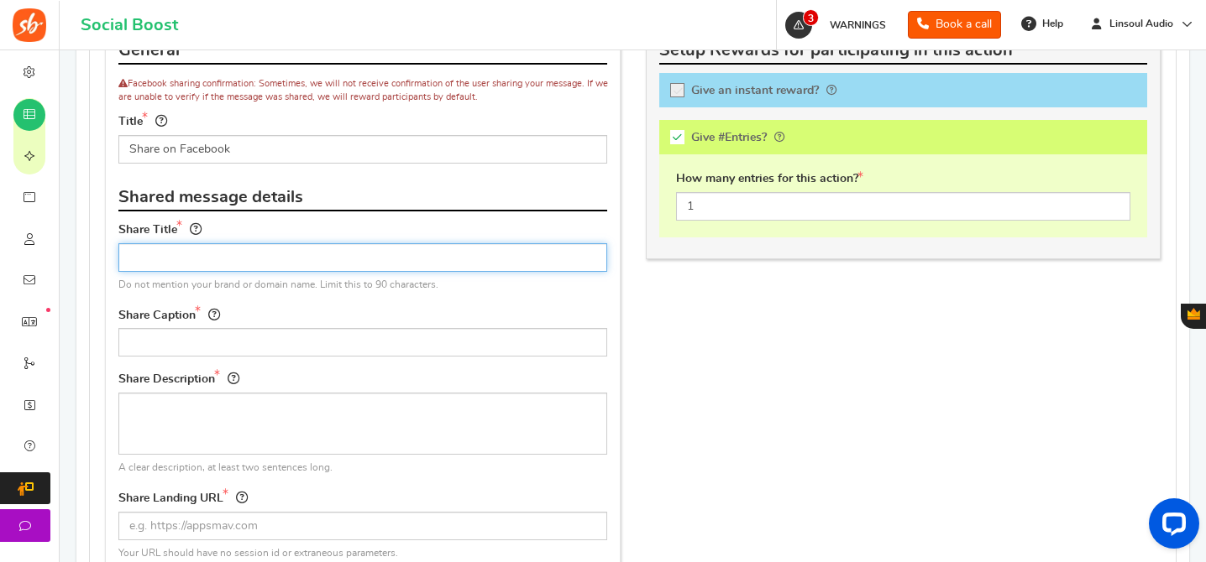
click at [334, 256] on input "text" at bounding box center [362, 257] width 489 height 29
type input "Giveaway"
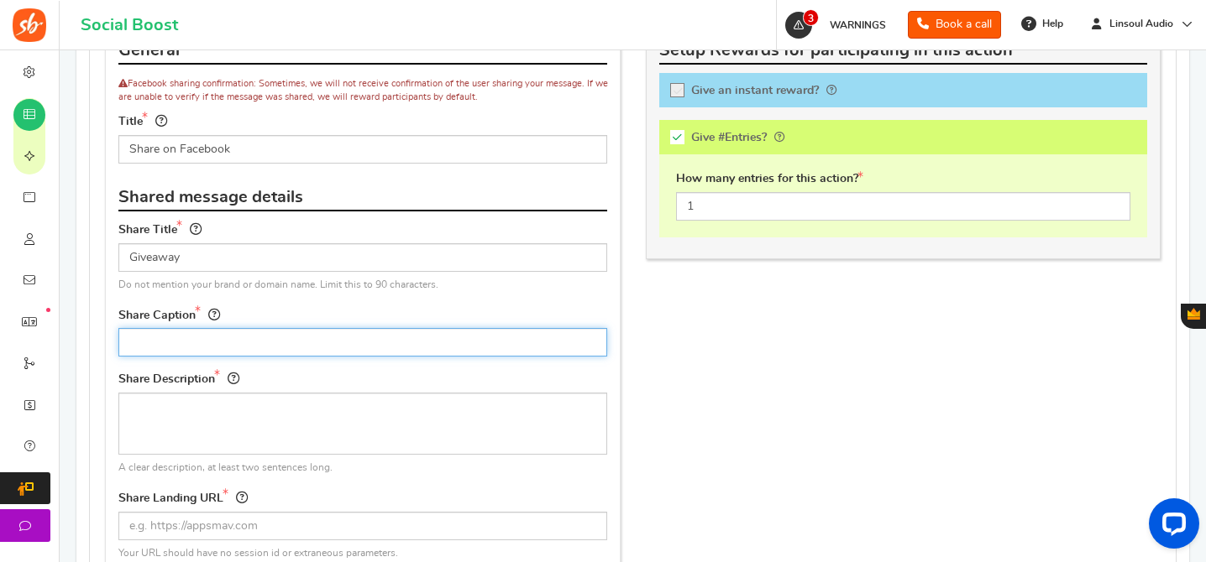
click at [484, 340] on input "text" at bounding box center [362, 342] width 489 height 29
paste input "ZiiGaat x Hangout Audio Odyssey 2"
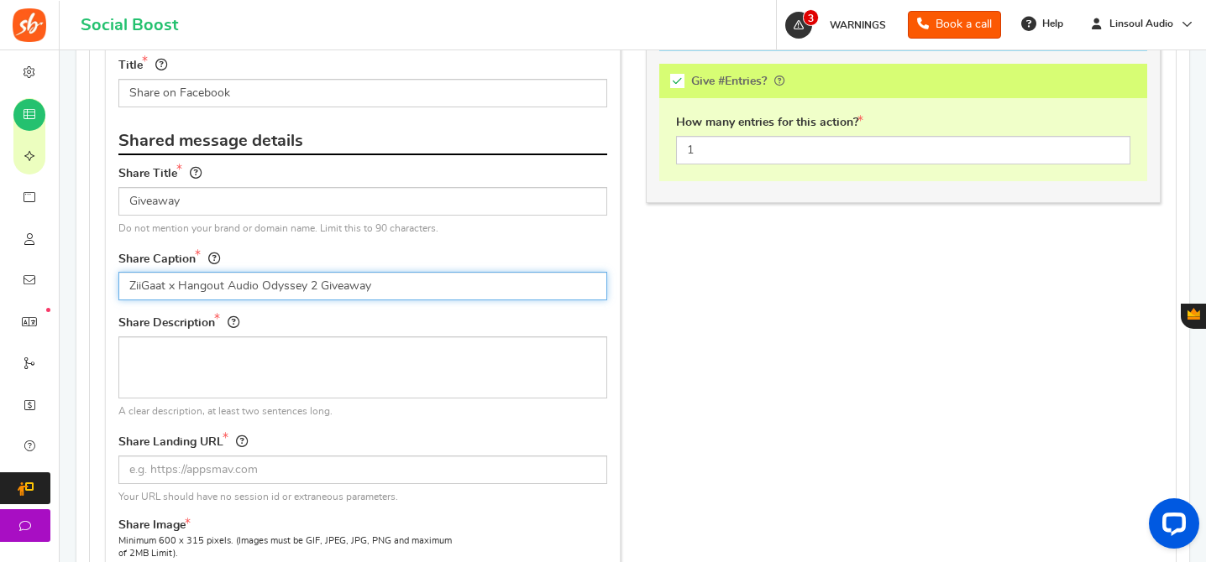
type input "ZiiGaat x Hangout Audio Odyssey 2 Giveaway"
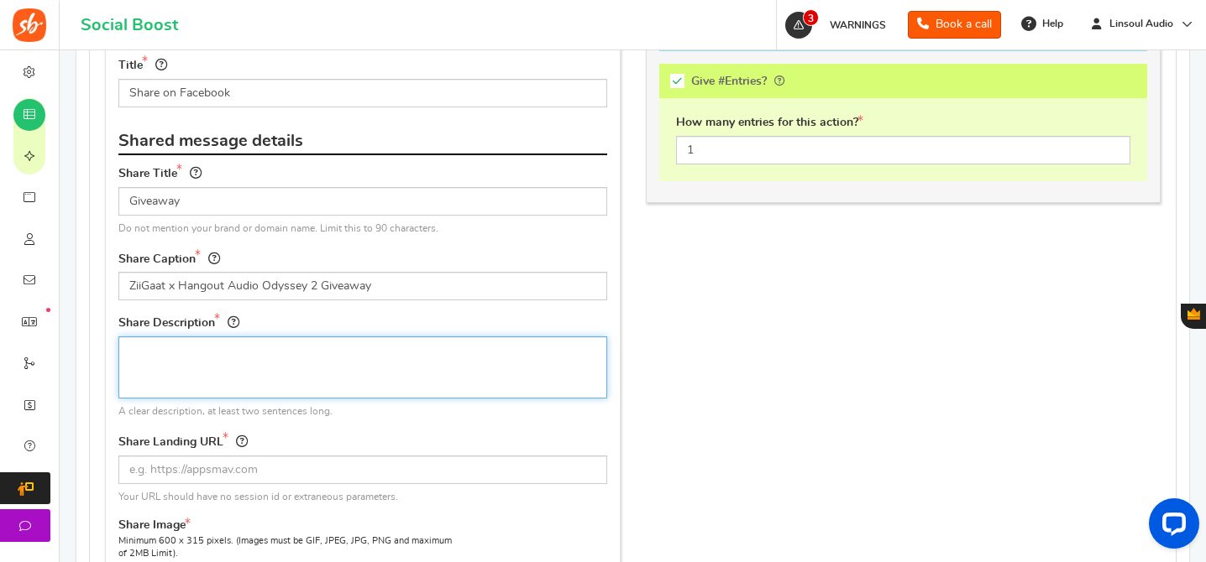
click at [427, 373] on textarea at bounding box center [362, 368] width 489 height 62
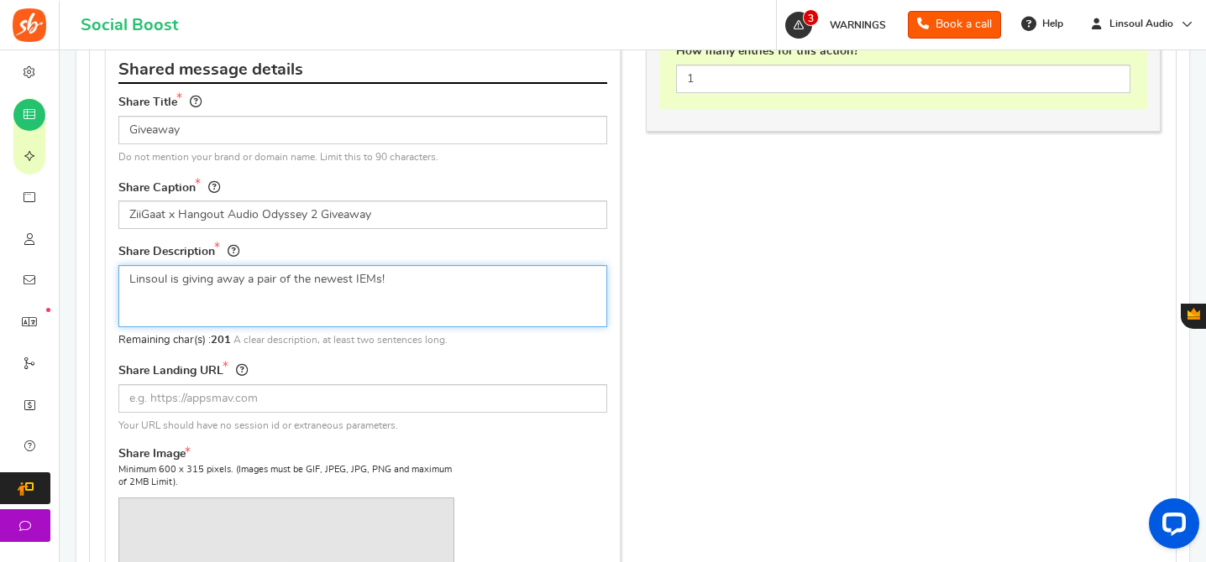
scroll to position [1222, 0]
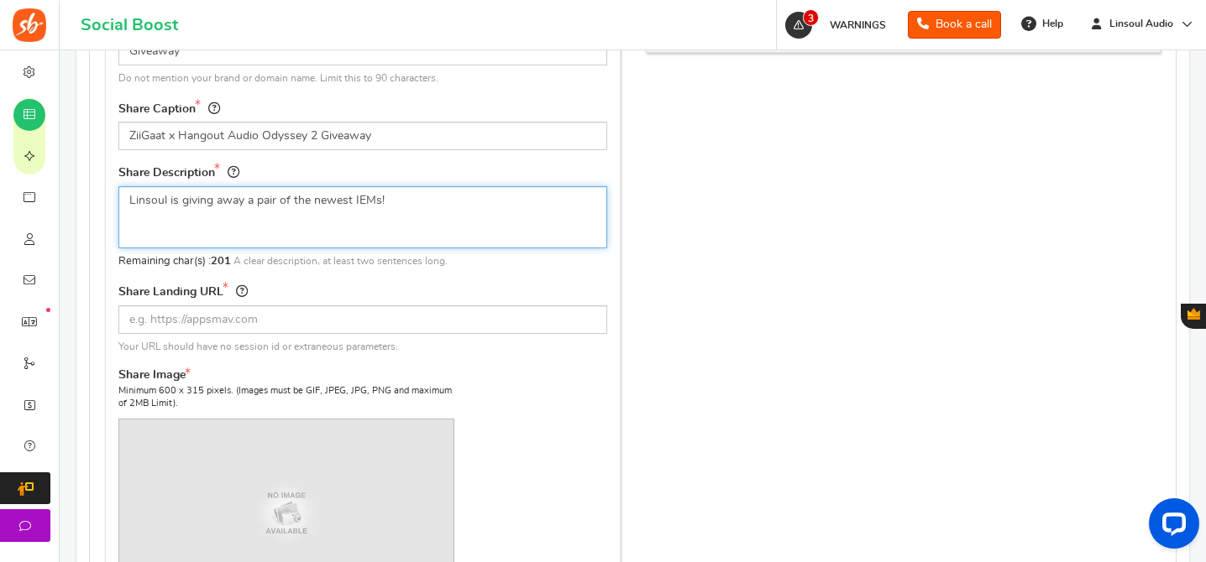
type textarea "Linsoul is giving away a pair of the newest IEMs!"
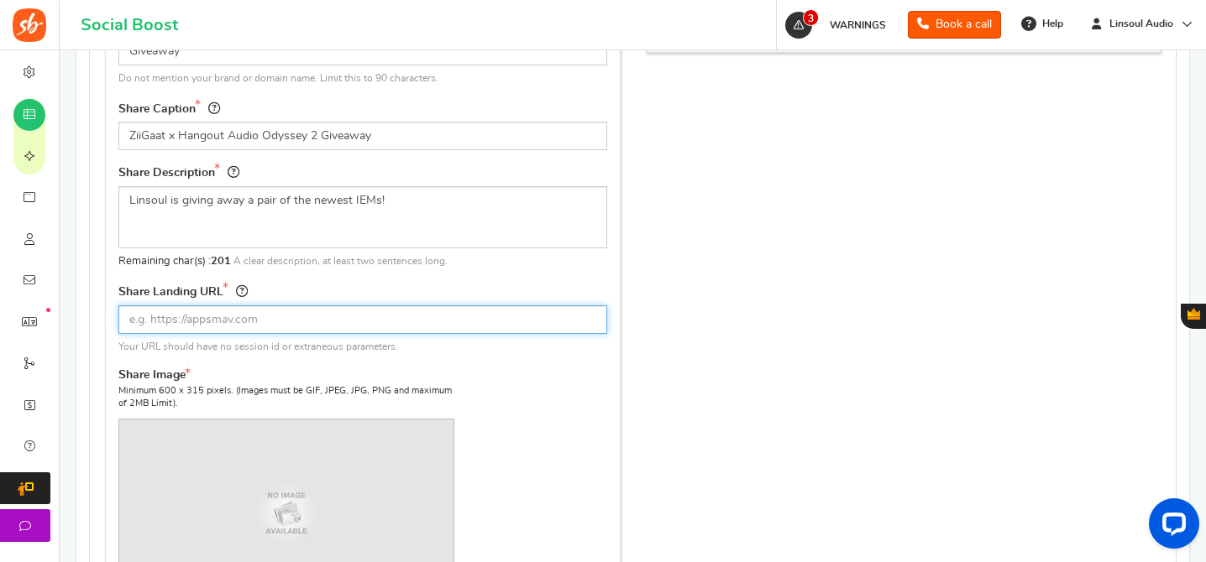
click at [429, 322] on input "text" at bounding box center [362, 320] width 489 height 29
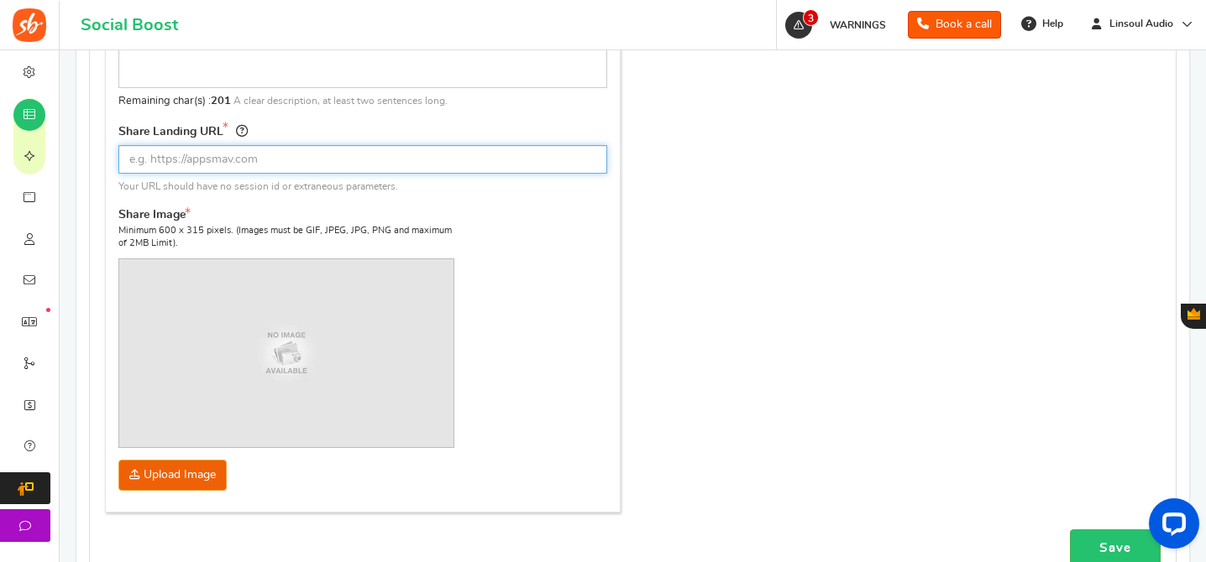
scroll to position [698, 0]
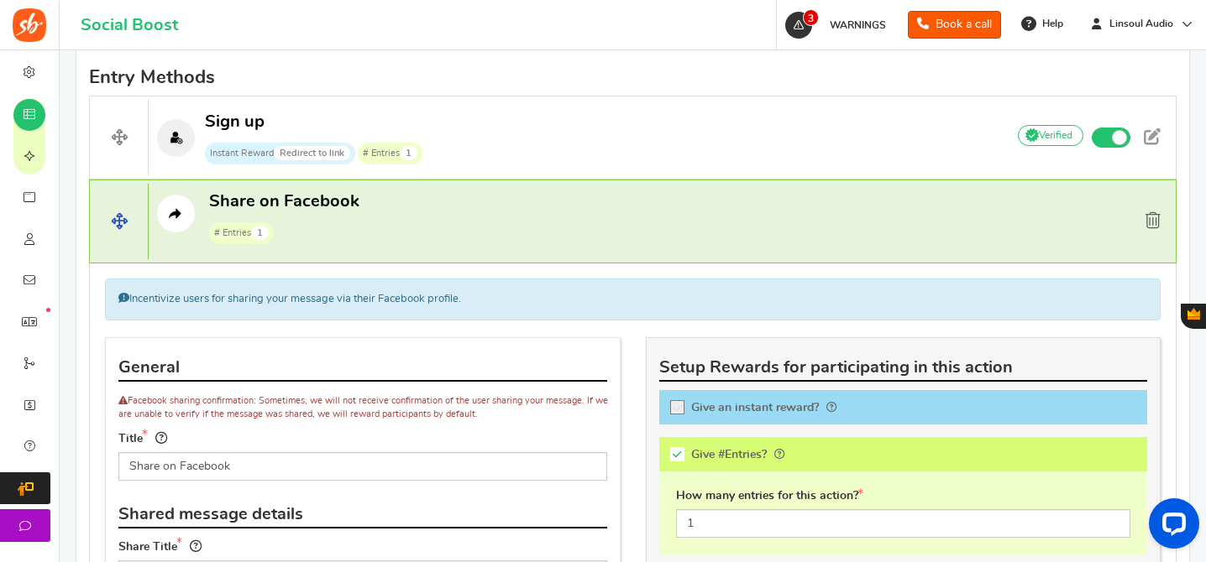
click at [1152, 227] on span at bounding box center [1152, 220] width 15 height 17
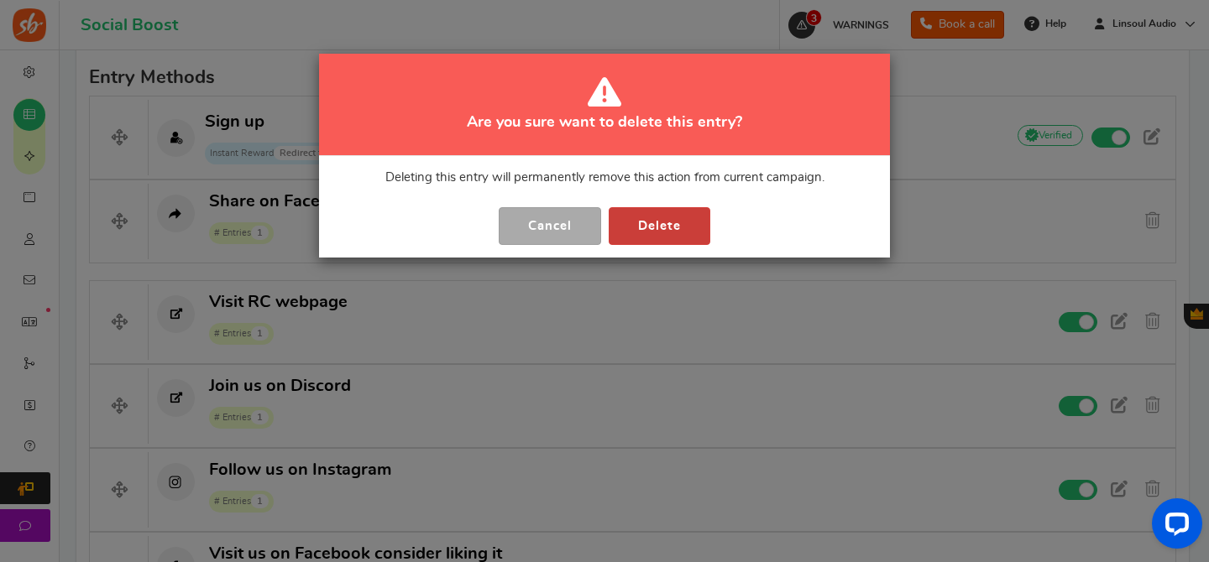
click at [672, 224] on button "Delete" at bounding box center [660, 226] width 102 height 38
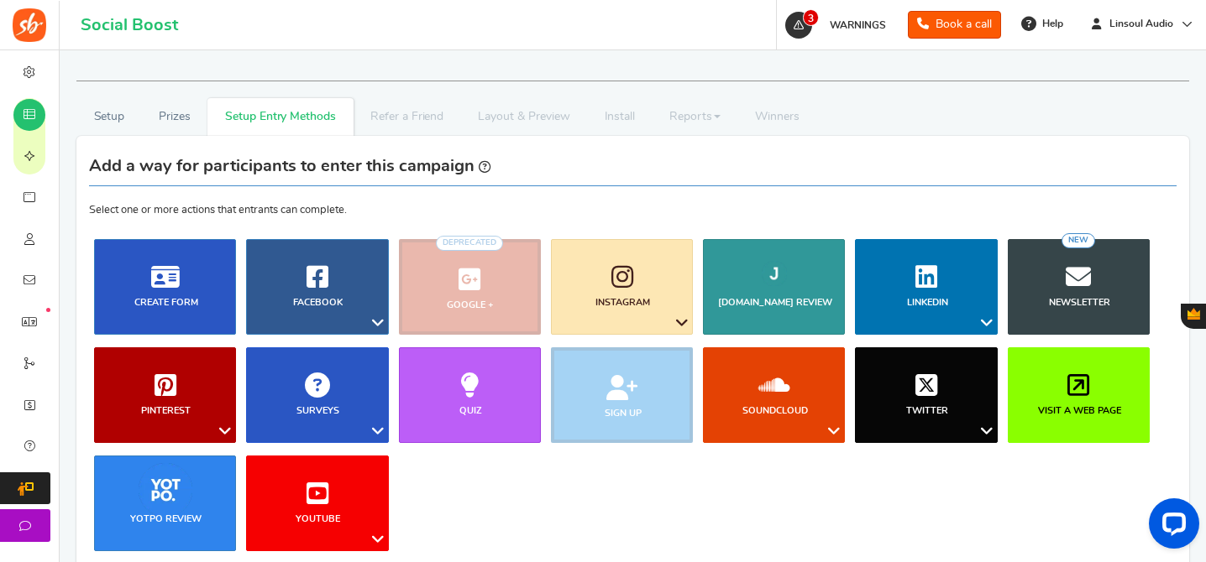
scroll to position [277, 0]
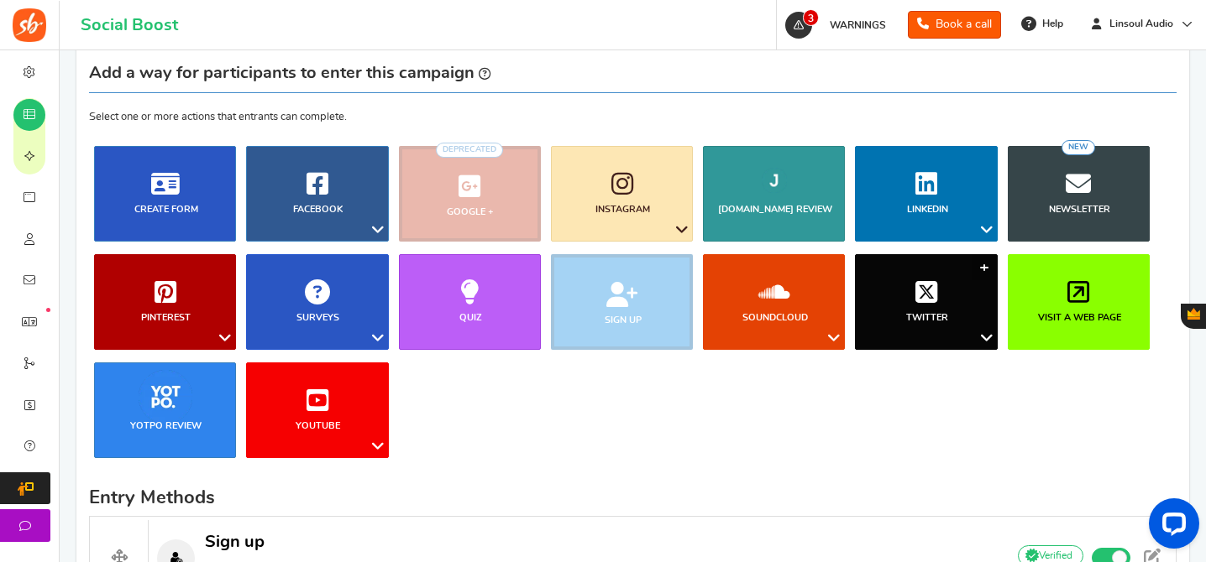
click at [981, 324] on link "Twitter" at bounding box center [926, 302] width 142 height 96
click at [922, 437] on link "Follow on Twitter" at bounding box center [935, 443] width 134 height 24
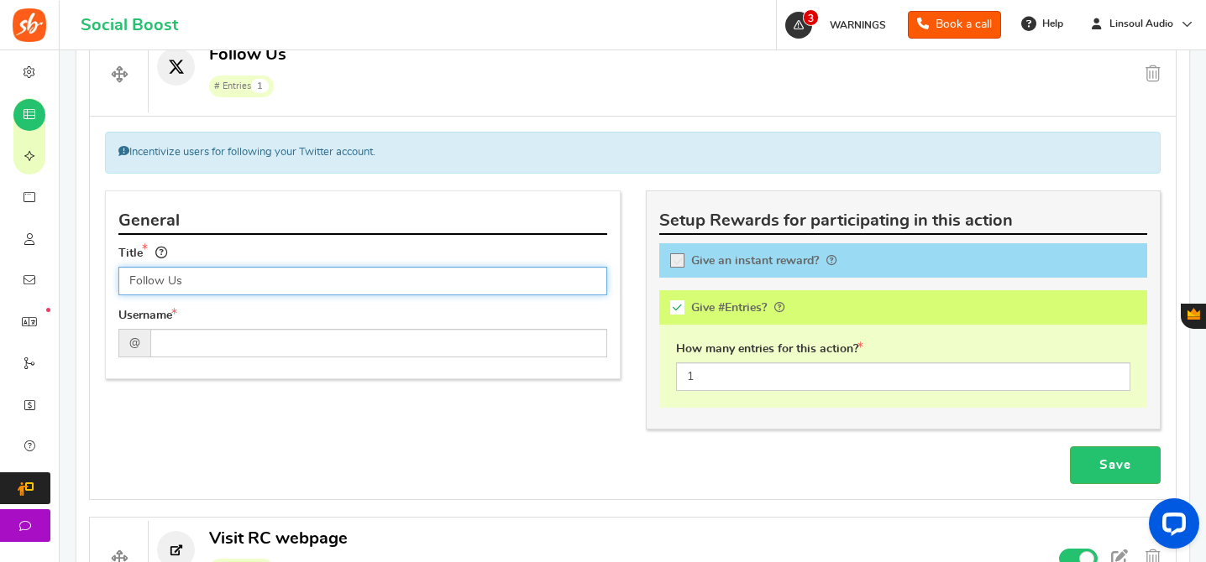
click at [426, 280] on input "Follow Us" at bounding box center [362, 281] width 489 height 29
paste input "Follow us on Twitter"
paste input "text"
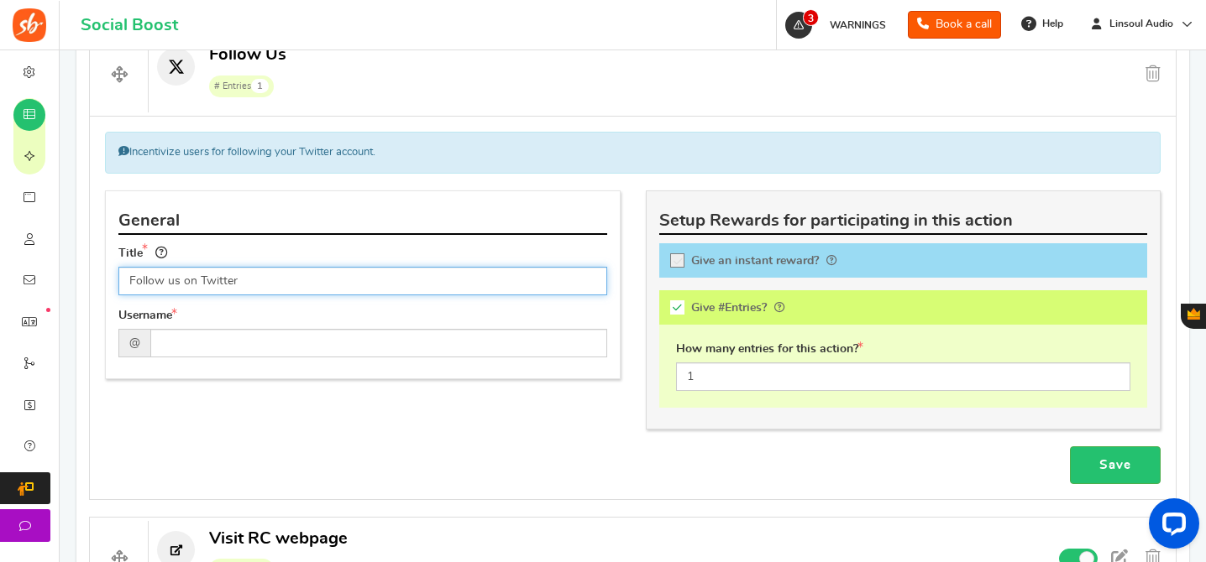
type input "Follow us on Twitter"
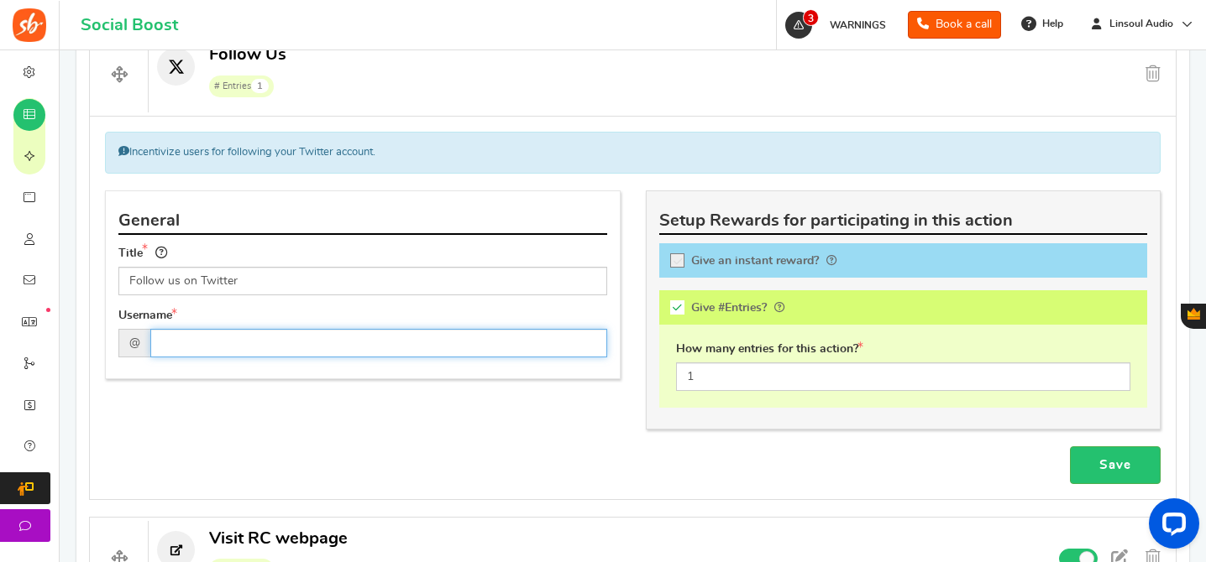
click at [390, 353] on input "text" at bounding box center [378, 343] width 457 height 29
paste input "Linsoul_Audio"
type input "Linsoul_Audio"
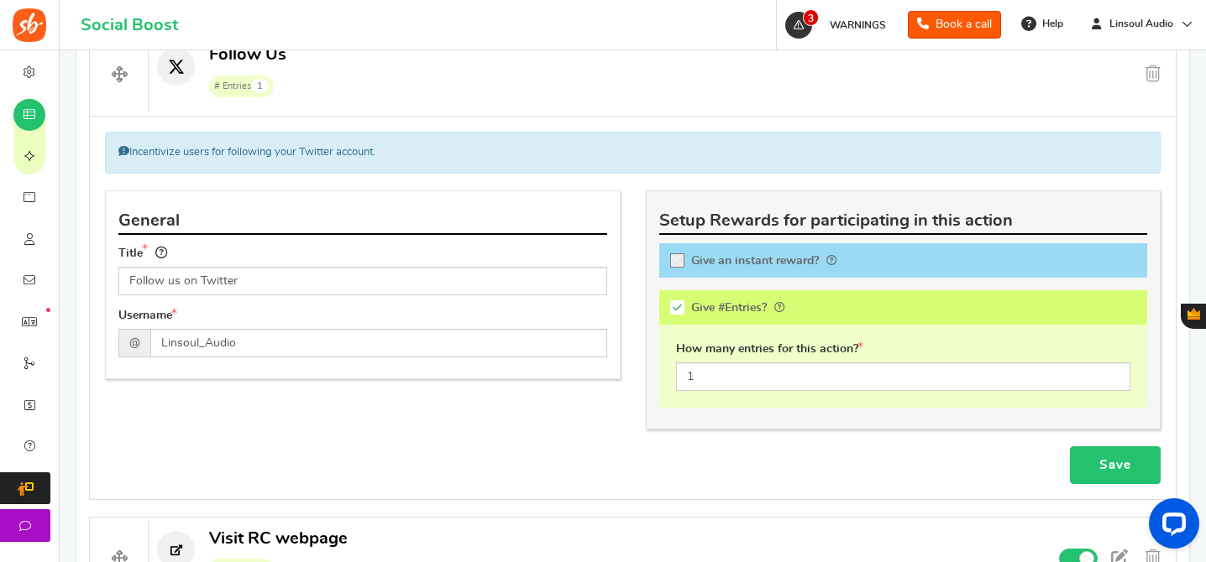
click at [1098, 460] on link "Save" at bounding box center [1115, 466] width 91 height 38
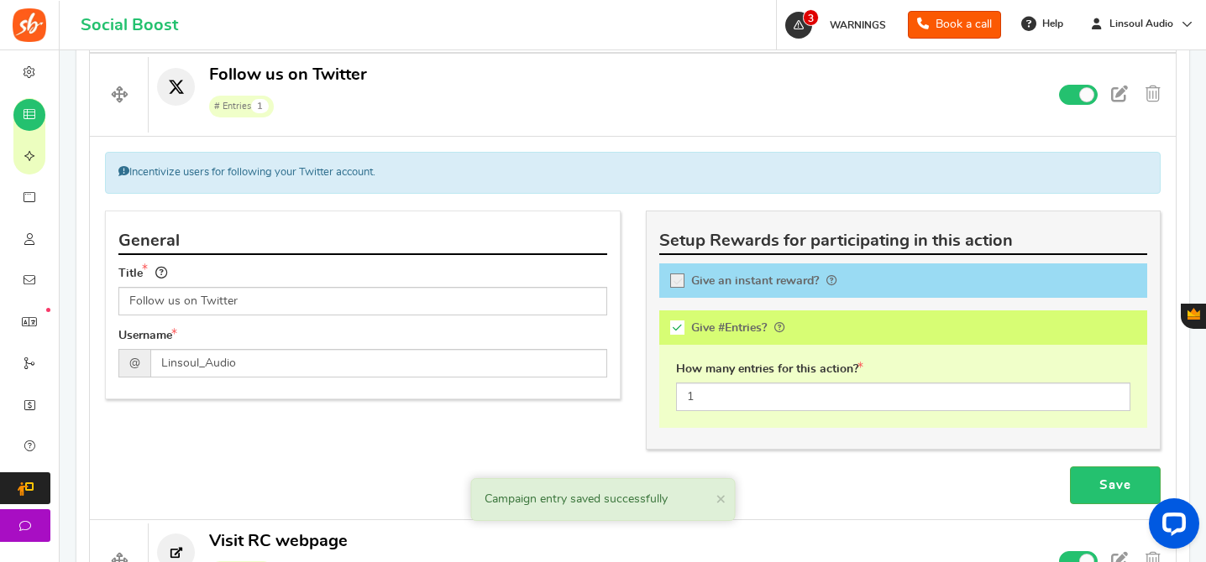
scroll to position [566, 0]
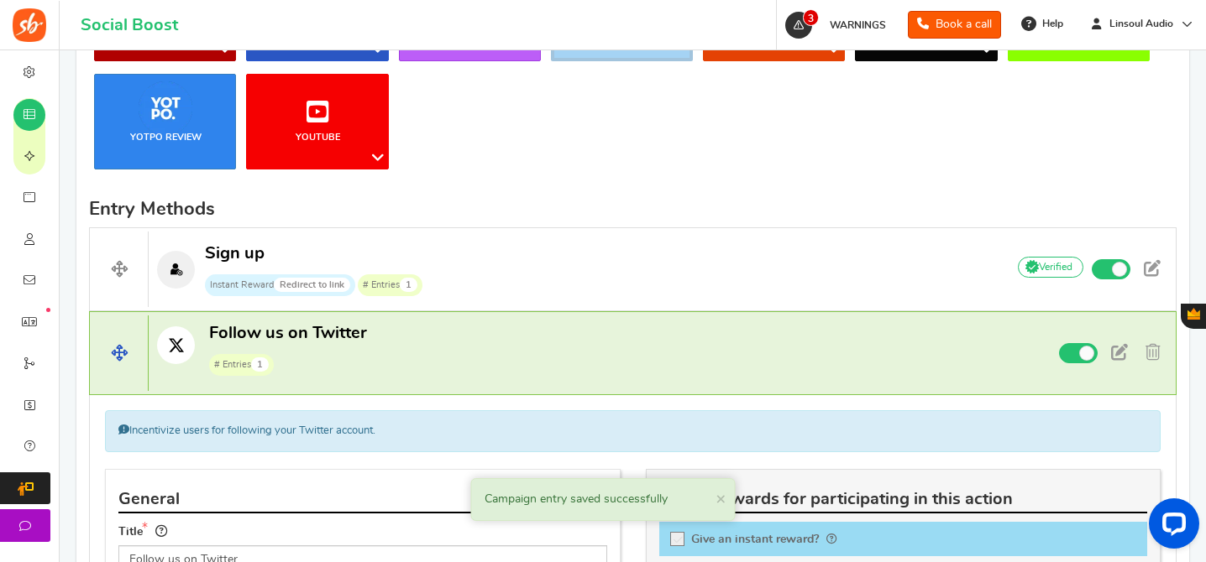
click at [658, 358] on p "Follow us on Twitter # Entries 1" at bounding box center [570, 349] width 842 height 54
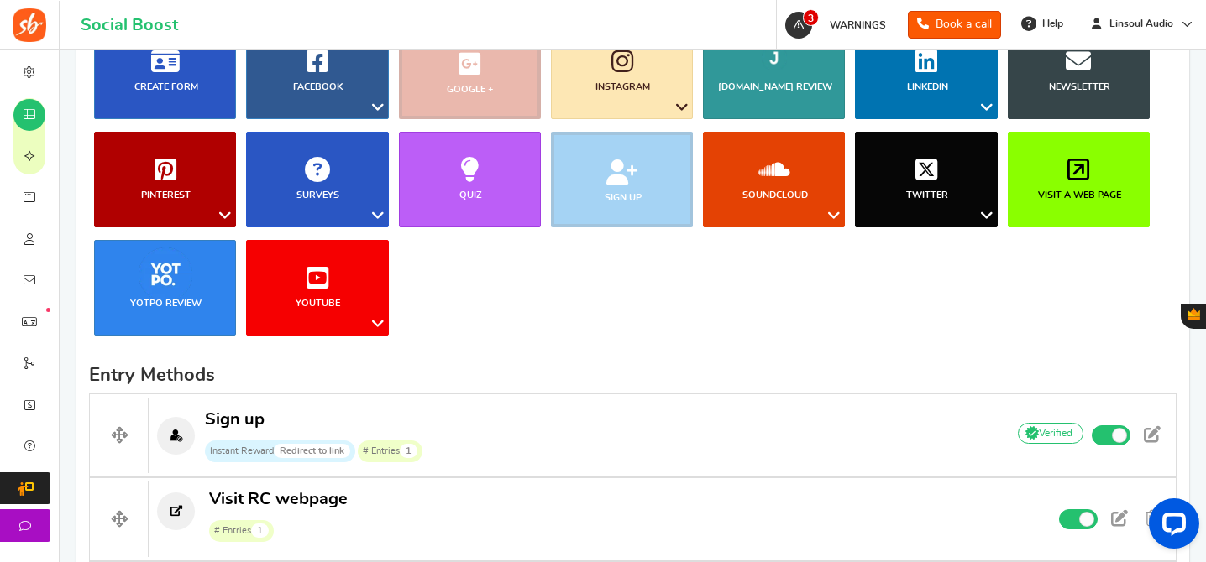
scroll to position [211, 0]
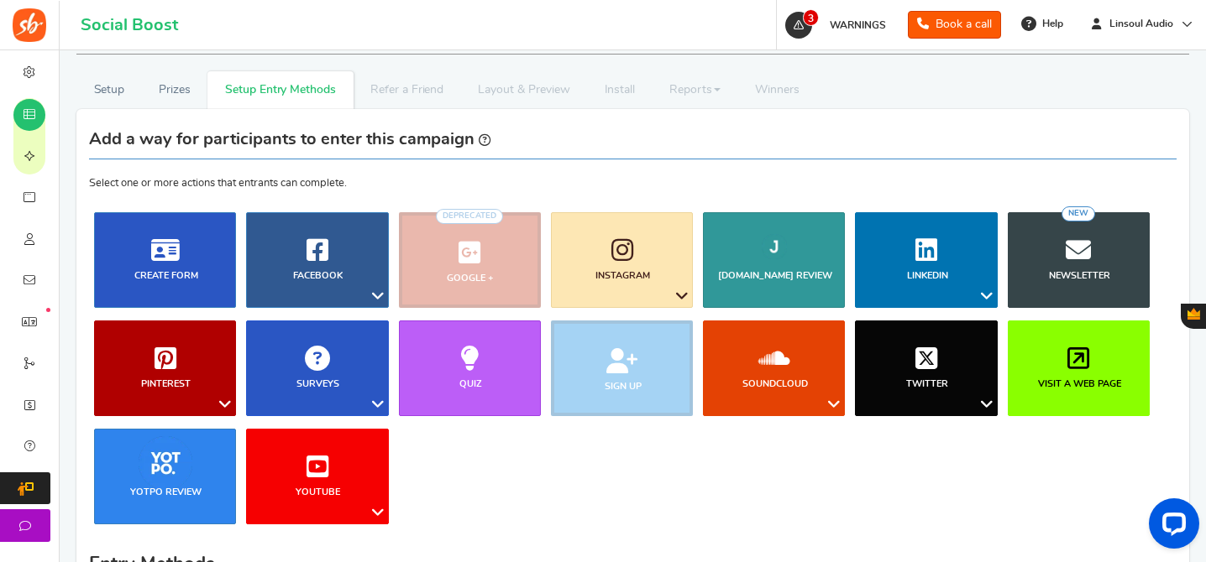
drag, startPoint x: 110, startPoint y: 367, endPoint x: 855, endPoint y: 4, distance: 829.1
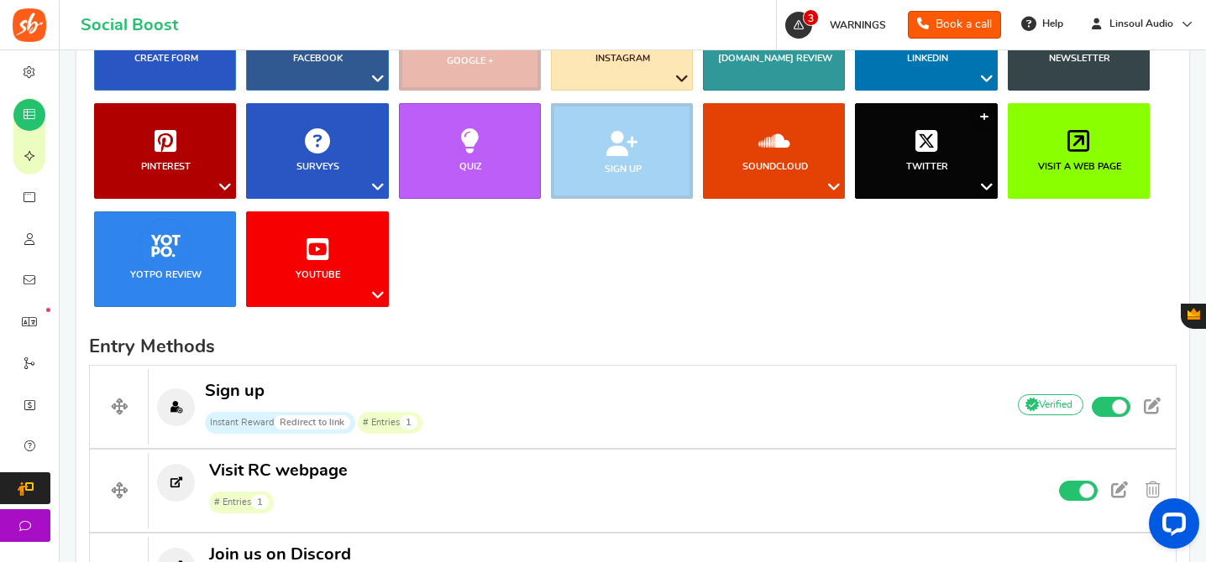
scroll to position [387, 0]
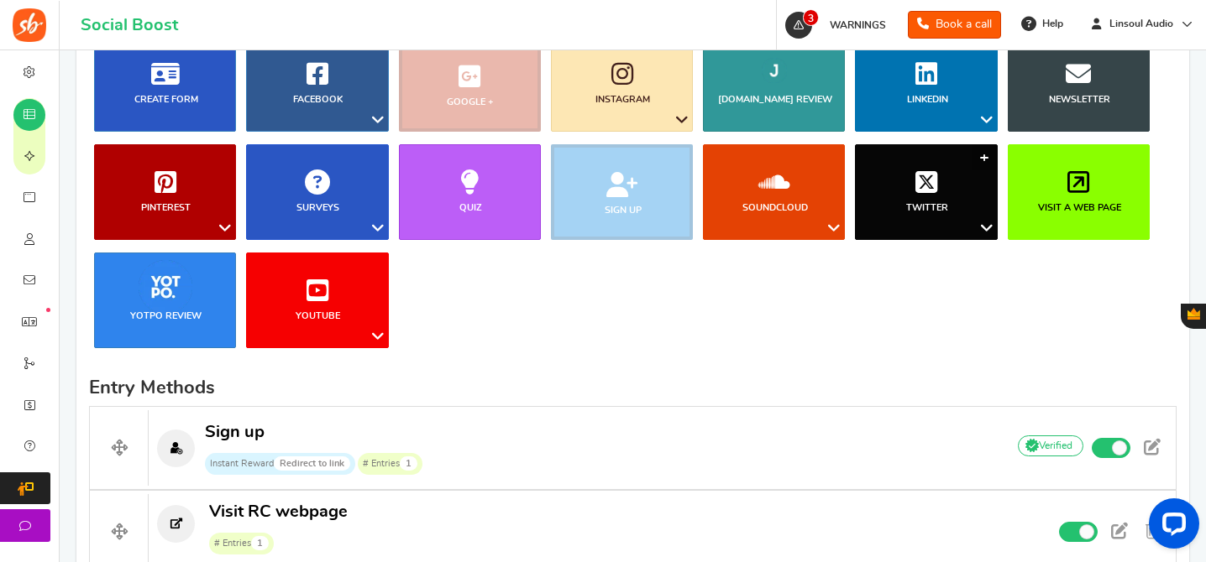
click at [926, 189] on icon at bounding box center [926, 182] width 22 height 25
click at [954, 252] on link "Retweet a Tweet" at bounding box center [935, 261] width 134 height 24
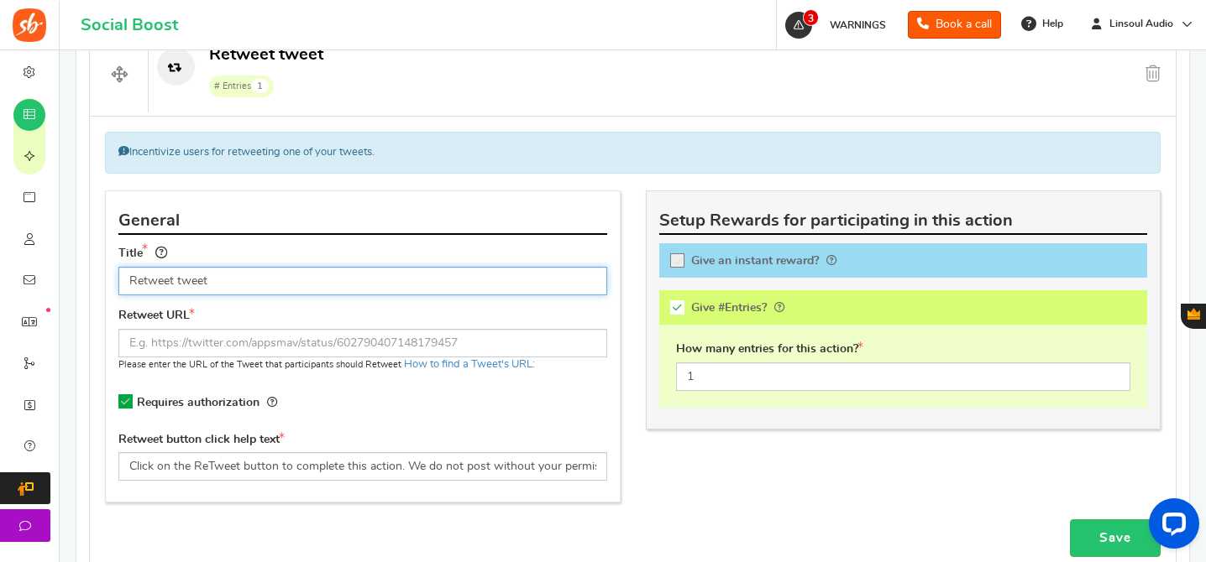
click at [393, 285] on input "Retweet tweet" at bounding box center [362, 281] width 489 height 29
click at [201, 288] on input "Retweet tweet" at bounding box center [362, 281] width 489 height 29
type input "Retweet Tweet"
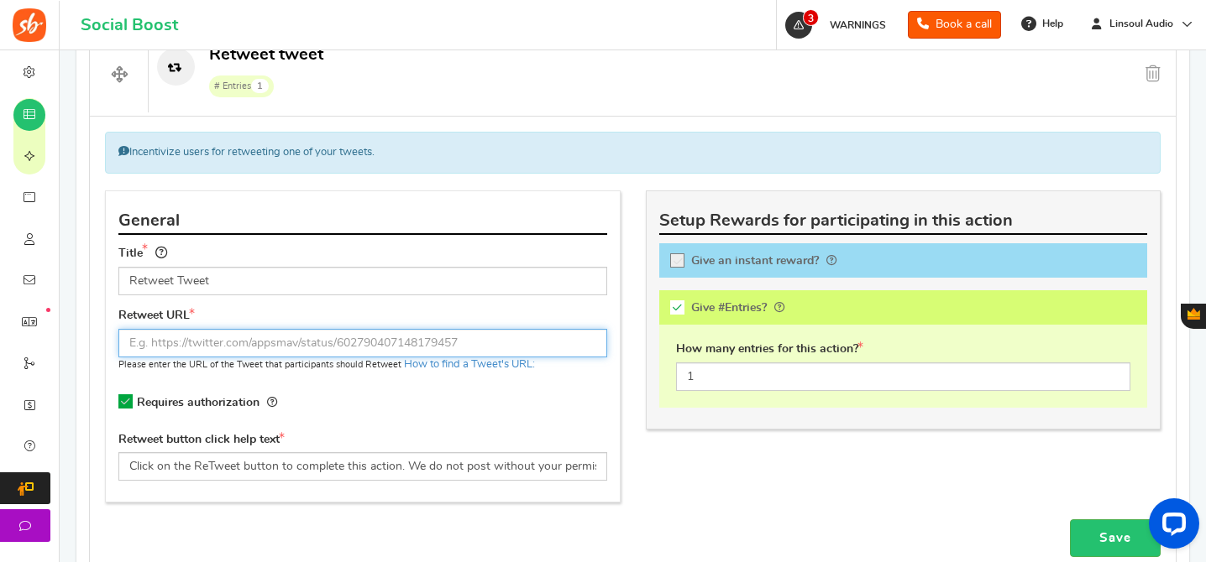
click at [249, 337] on input "text" at bounding box center [362, 343] width 489 height 29
paste input "https://twitter.com/Linsoul_Audio/status/1957339288729014471"
type input "https://twitter.com/Linsoul_Audio/status/1957339288729014471"
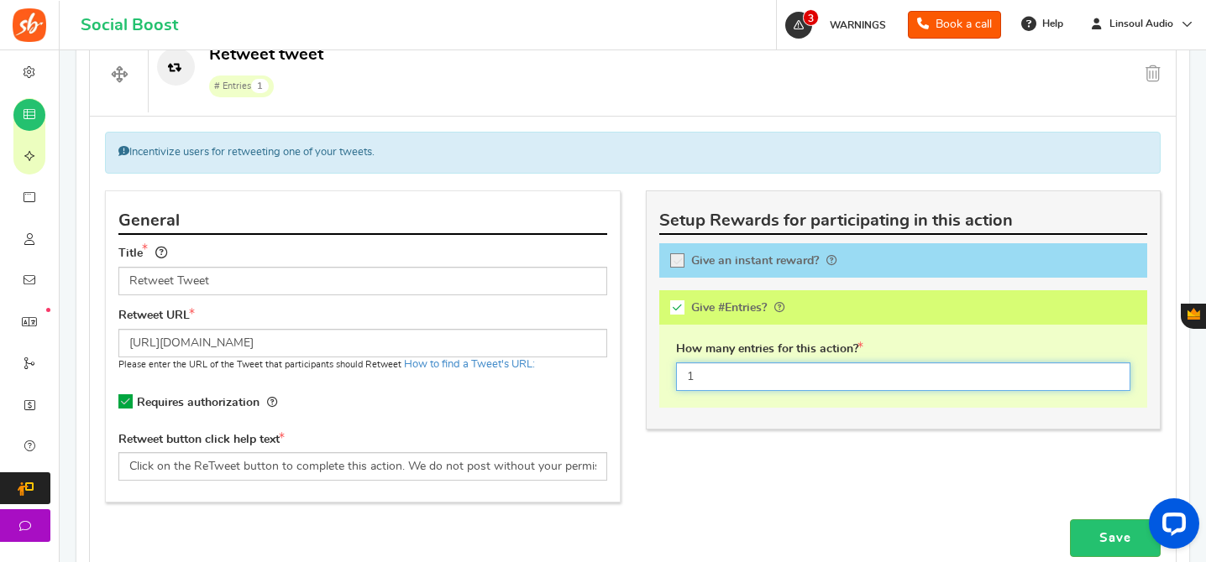
click at [909, 379] on input "1" at bounding box center [903, 377] width 455 height 29
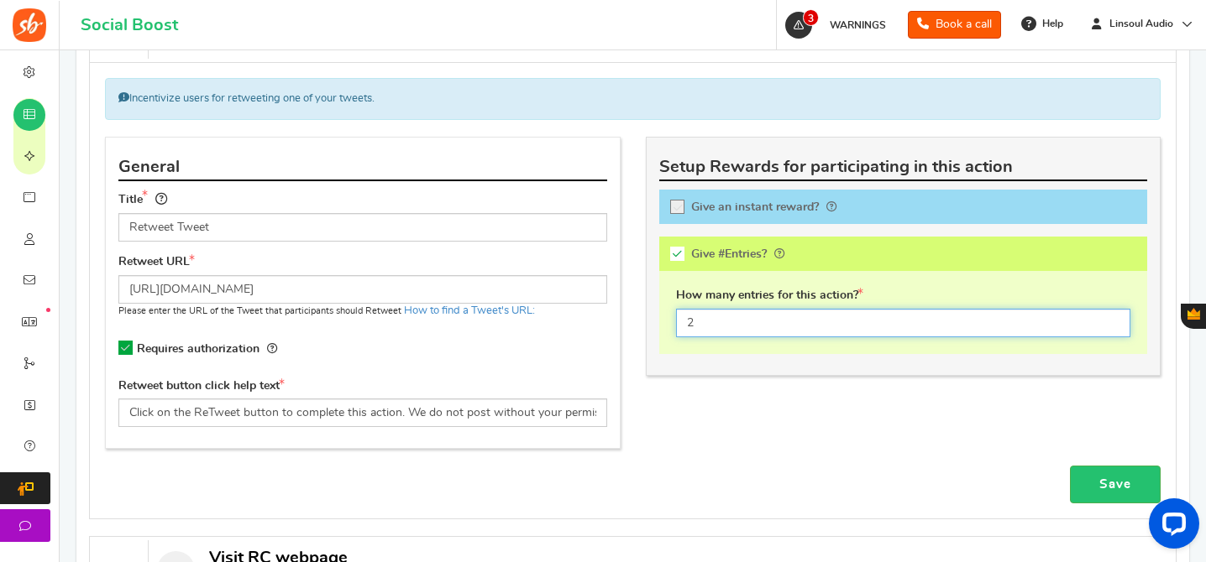
scroll to position [947, 0]
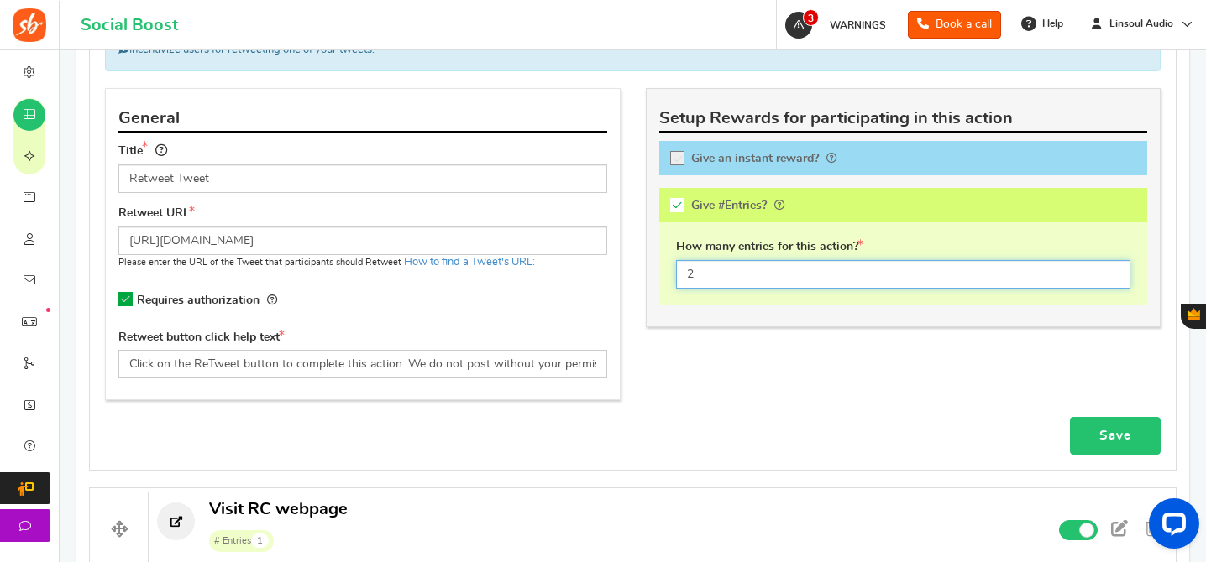
type input "2"
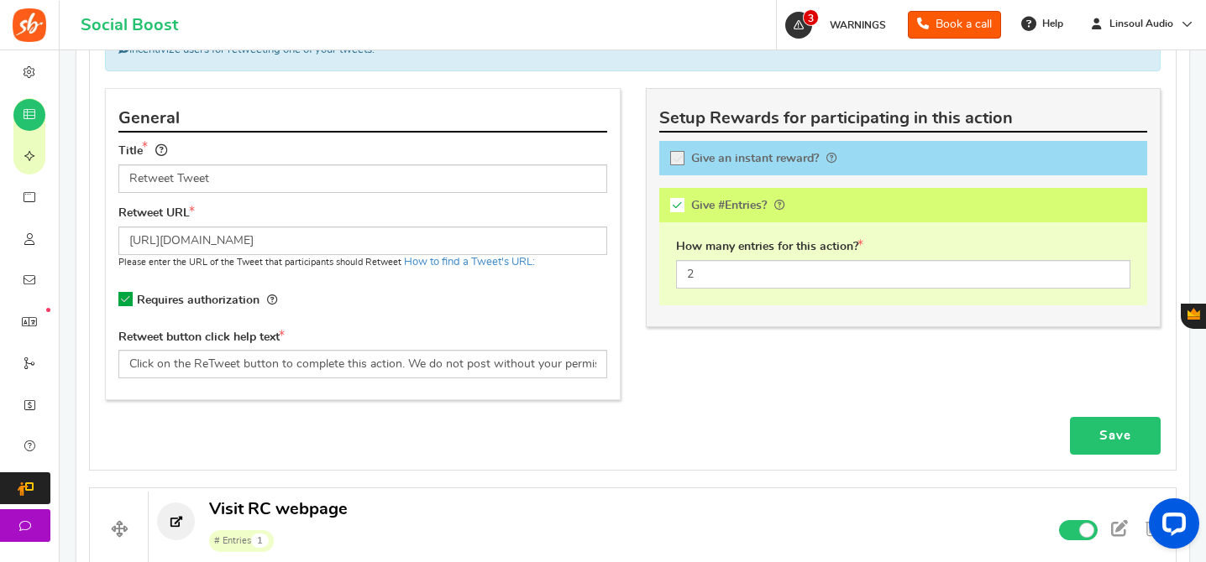
click at [1115, 444] on link "Save" at bounding box center [1115, 436] width 91 height 38
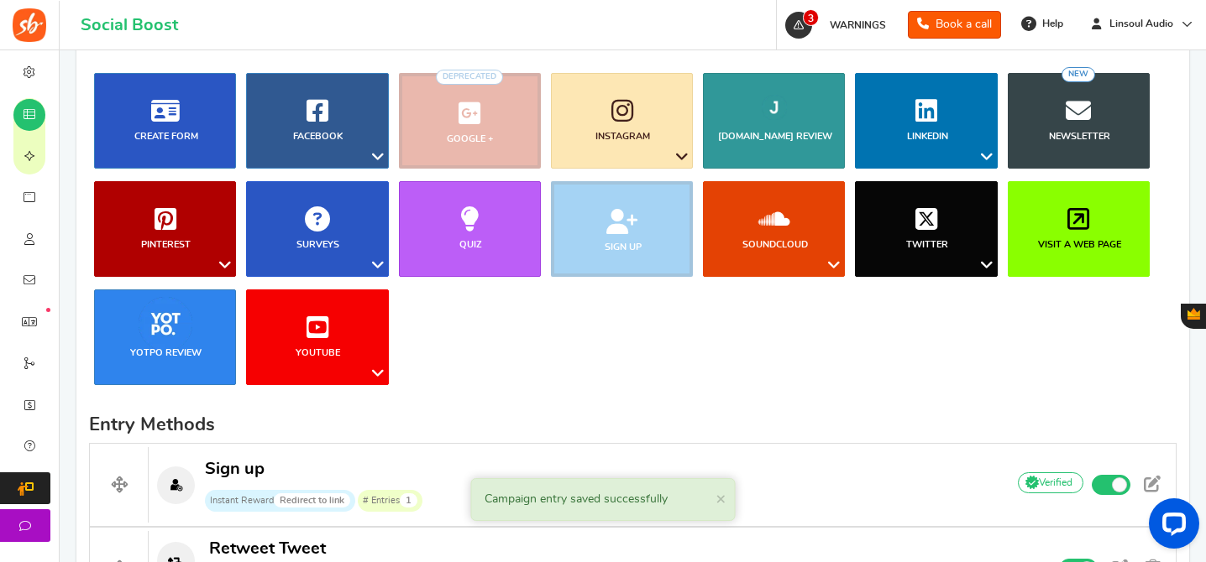
scroll to position [613, 0]
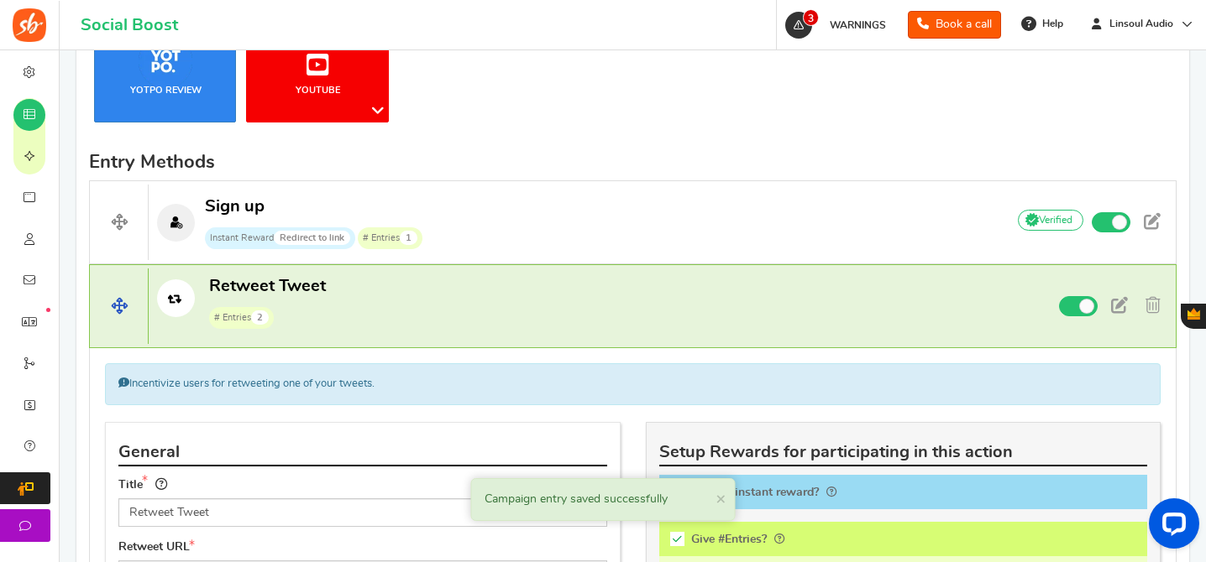
click at [855, 277] on p "Retweet Tweet # Entries 2" at bounding box center [570, 302] width 842 height 54
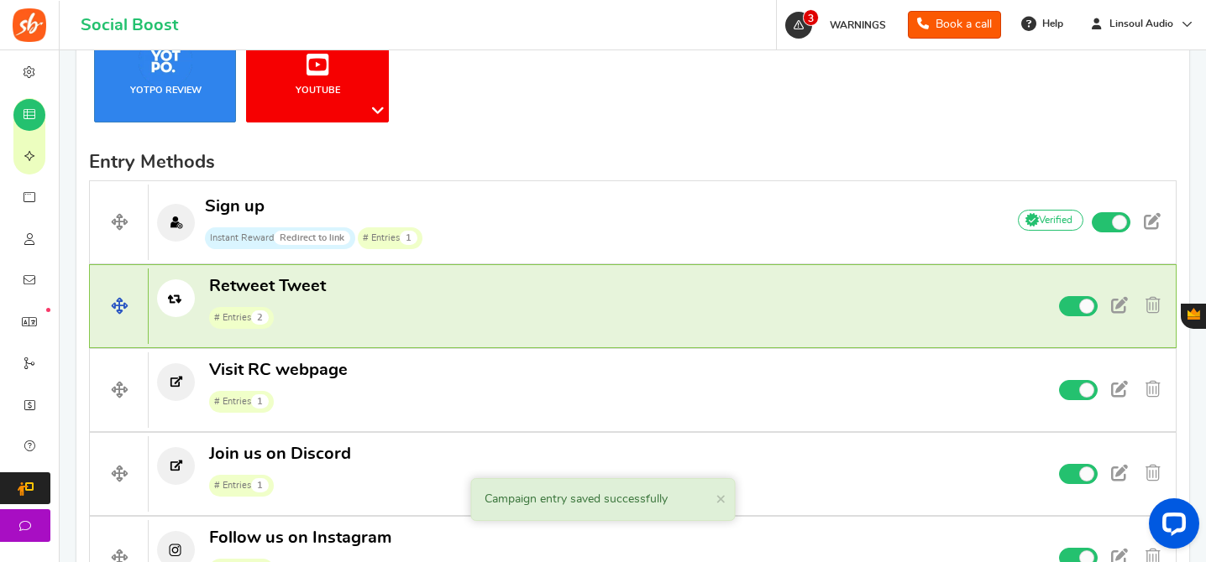
scroll to position [809, 0]
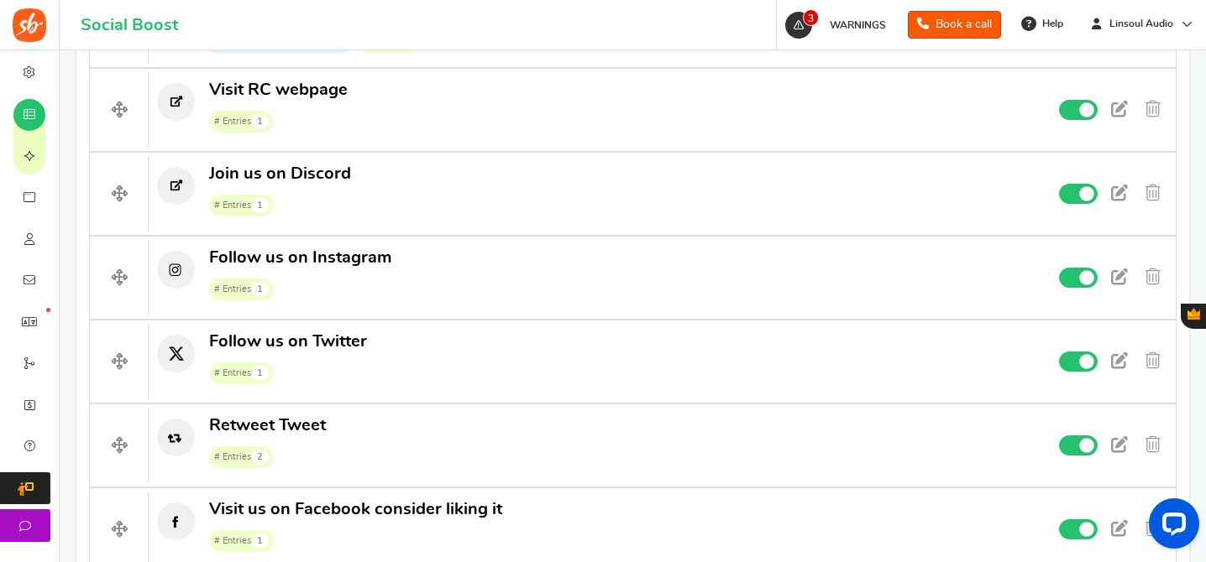
drag, startPoint x: 118, startPoint y: 113, endPoint x: 658, endPoint y: 1, distance: 552.2
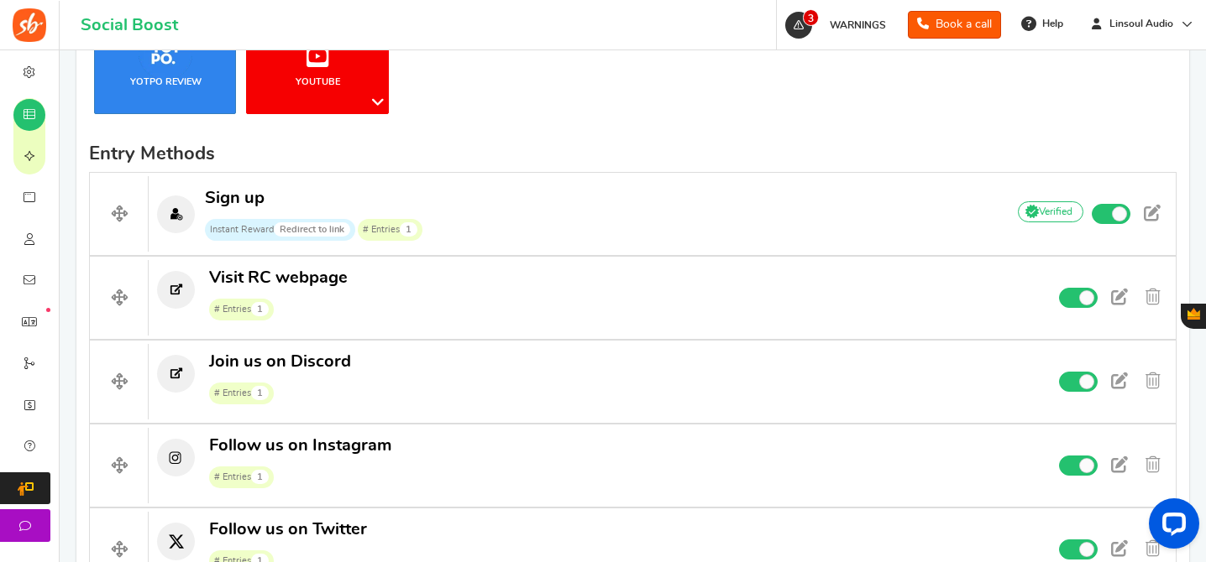
scroll to position [222, 0]
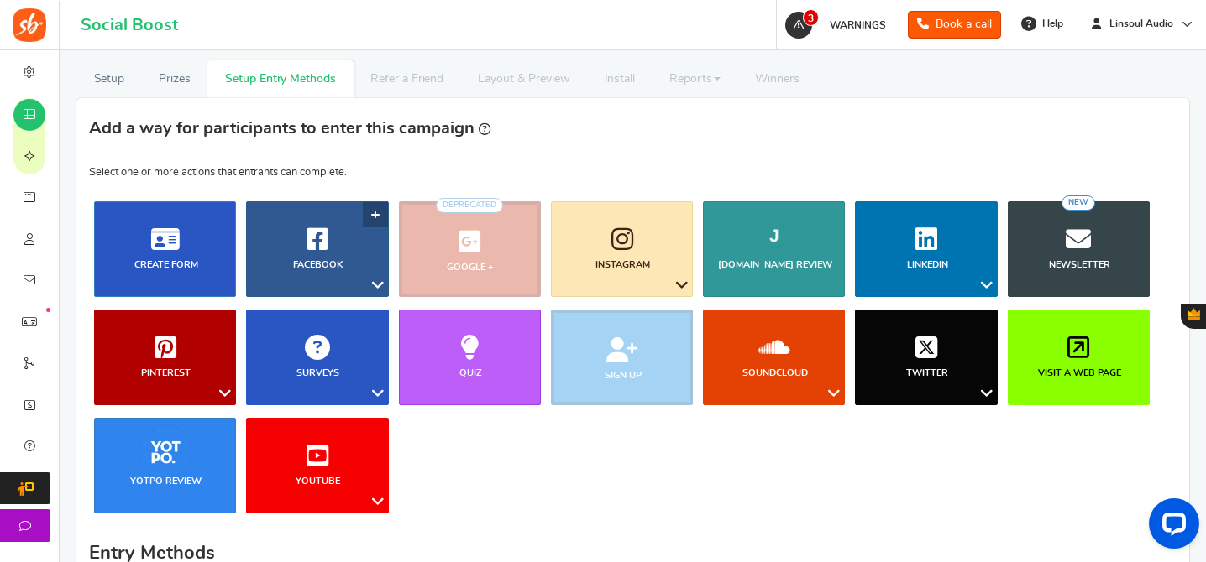
click at [275, 222] on link "Facebook" at bounding box center [317, 249] width 142 height 96
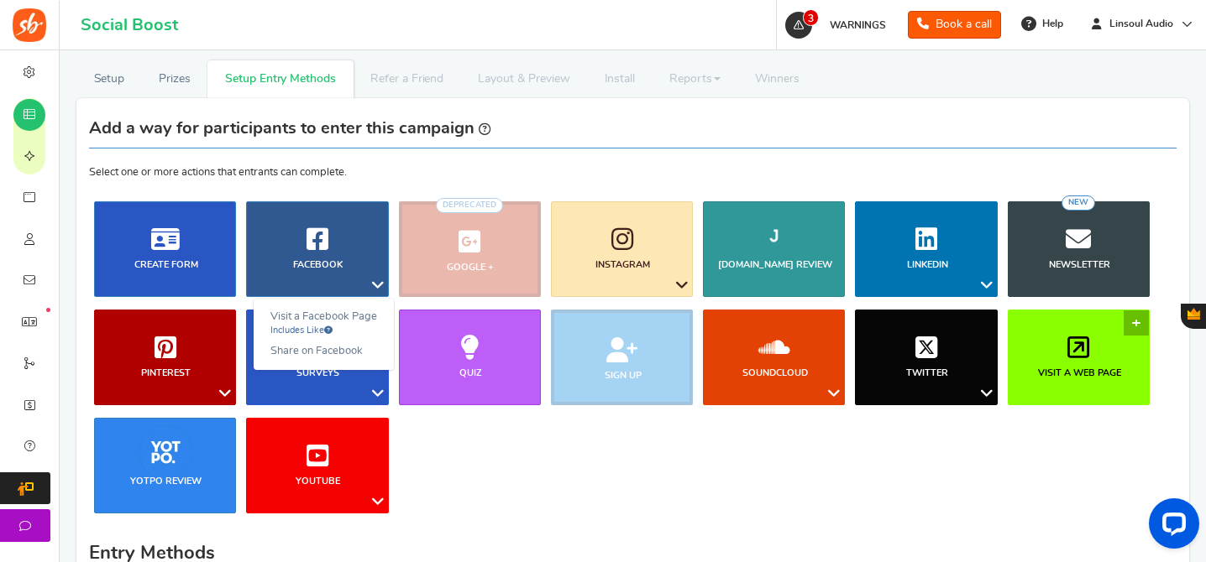
click at [1065, 326] on link "Visit a web page" at bounding box center [1078, 358] width 142 height 96
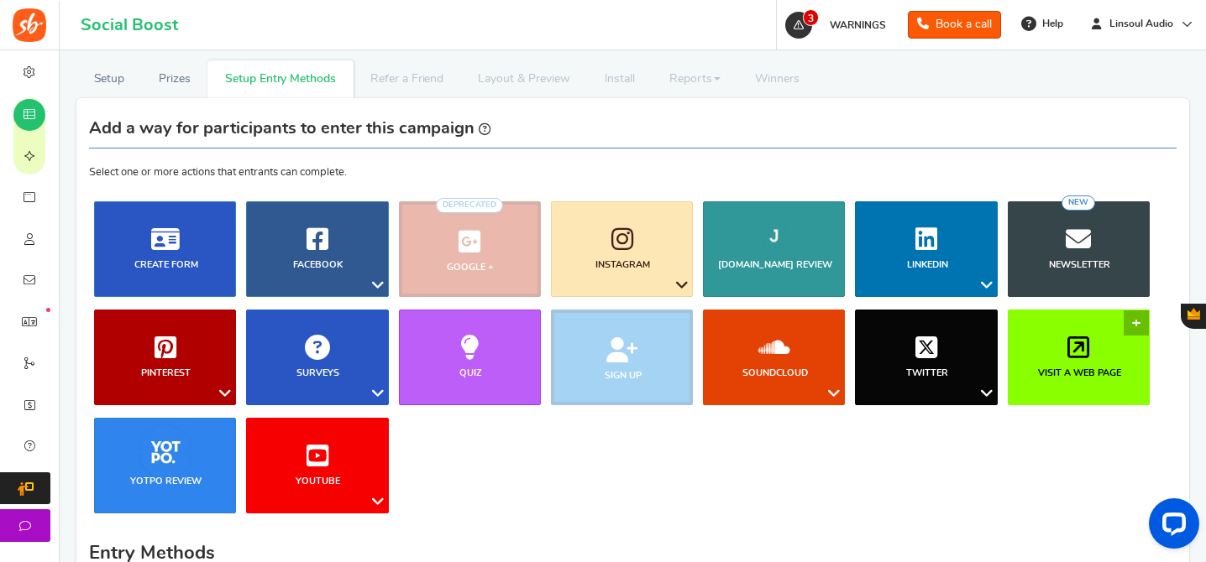
scroll to position [845, 0]
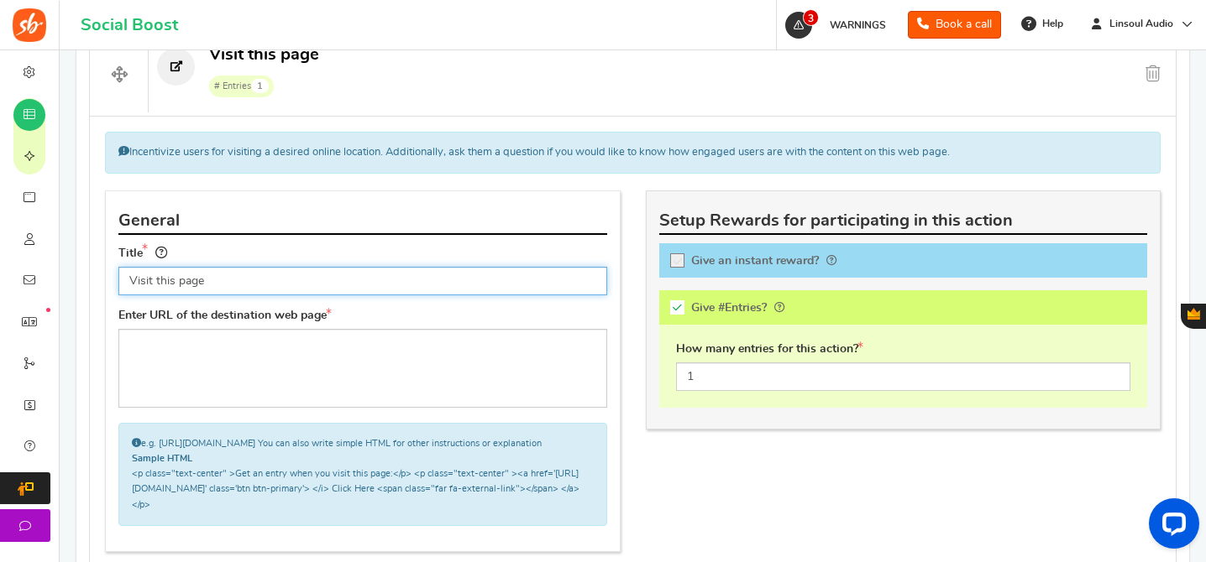
click at [385, 280] on input "Visit this page" at bounding box center [362, 281] width 489 height 29
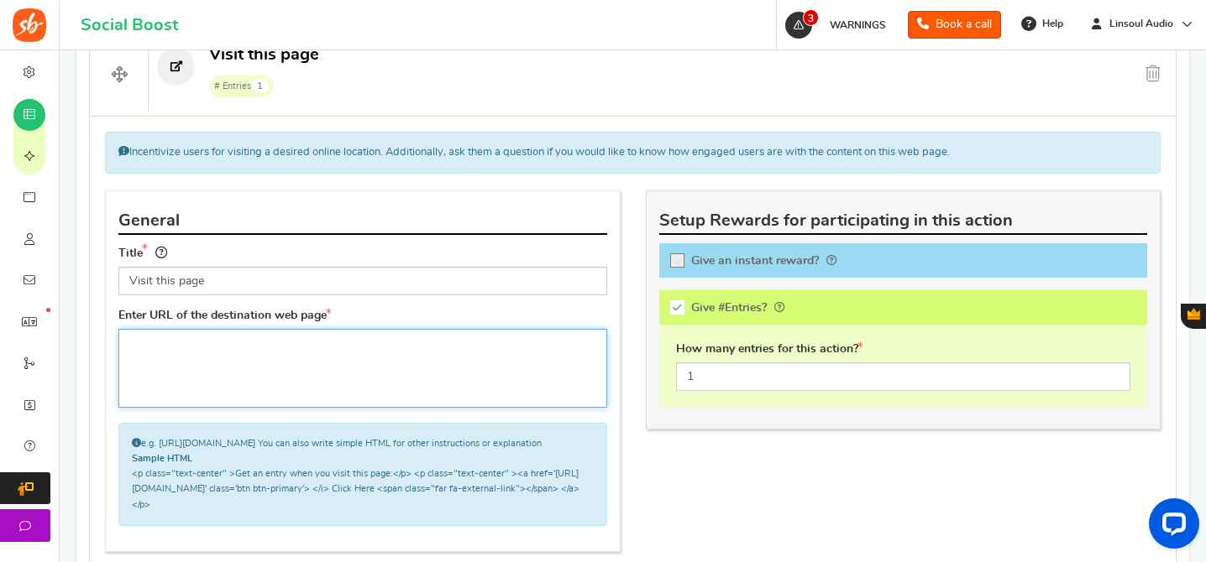
click at [370, 371] on textarea at bounding box center [362, 368] width 489 height 79
paste textarea "https://www.facebook.com/Linsoulaudio/posts/pfbid0guT52cdfCVWi8X2FxVcanXC1sNsEY…"
type textarea "https://www.facebook.com/Linsoulaudio/posts/pfbid0guT52cdfCVWi8X2FxVcanXC1sNsEY…"
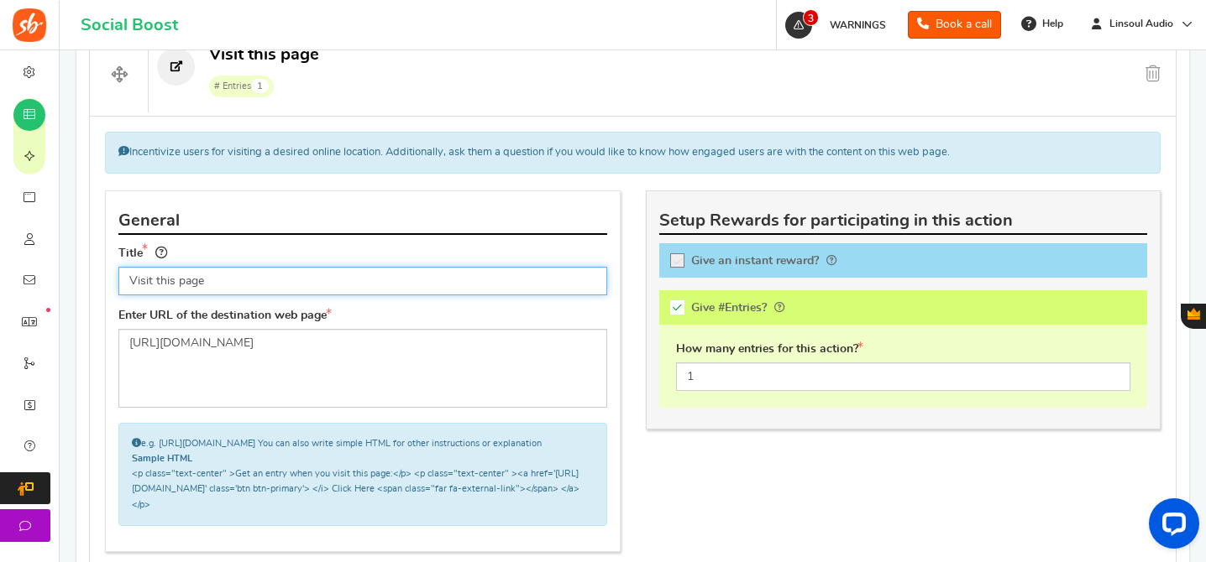
click at [519, 281] on input "Visit this page" at bounding box center [362, 281] width 489 height 29
paste input "Like and Share our Post"
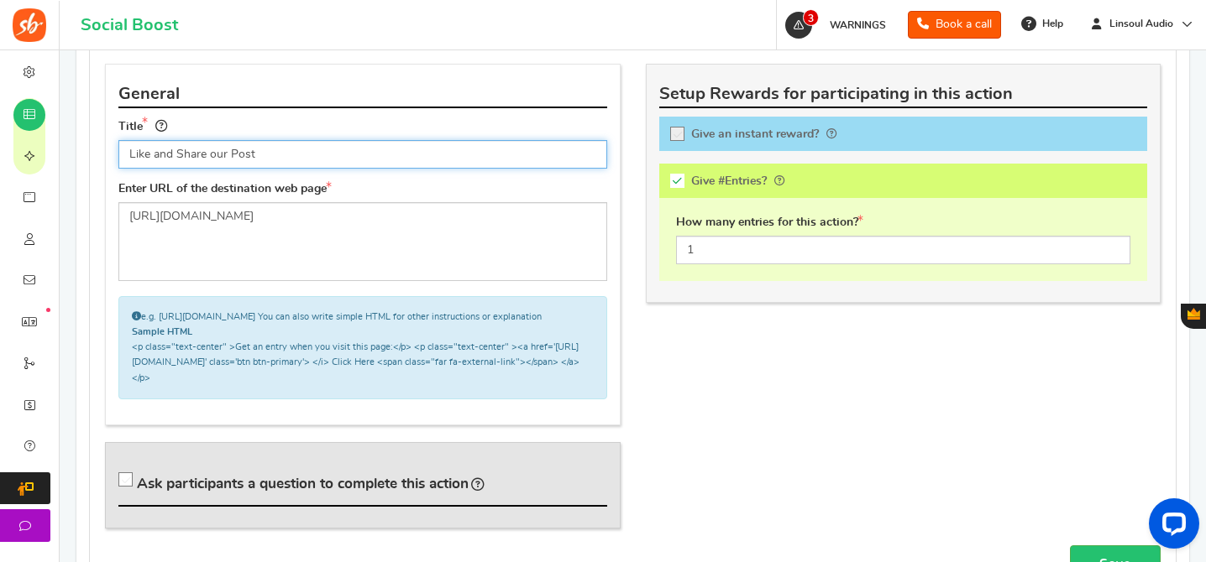
scroll to position [1043, 0]
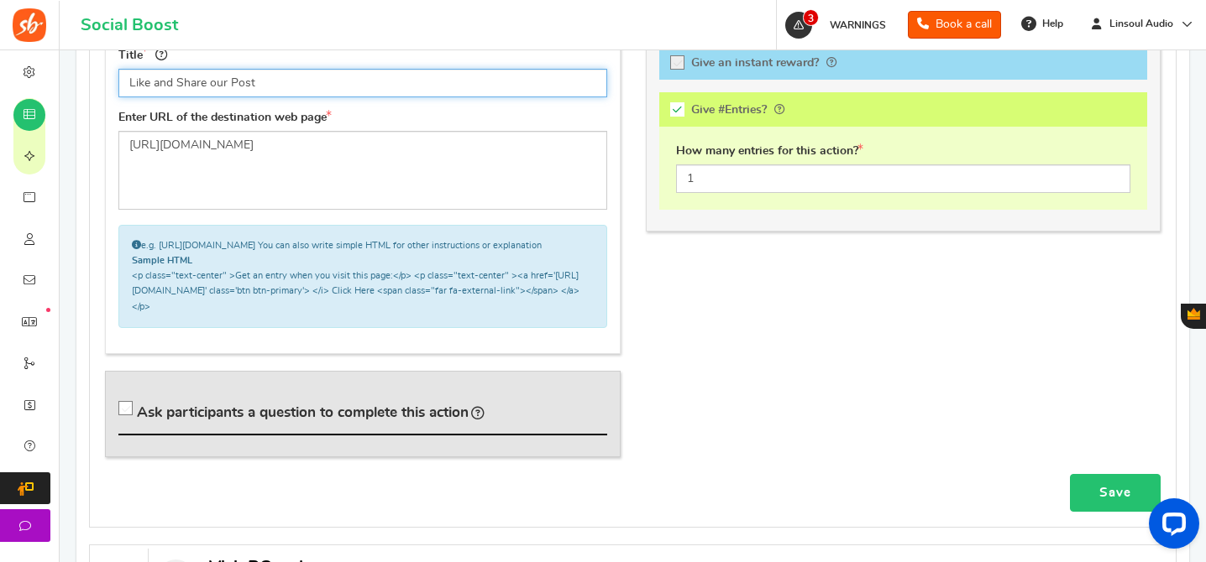
type input "Like and Share our Post"
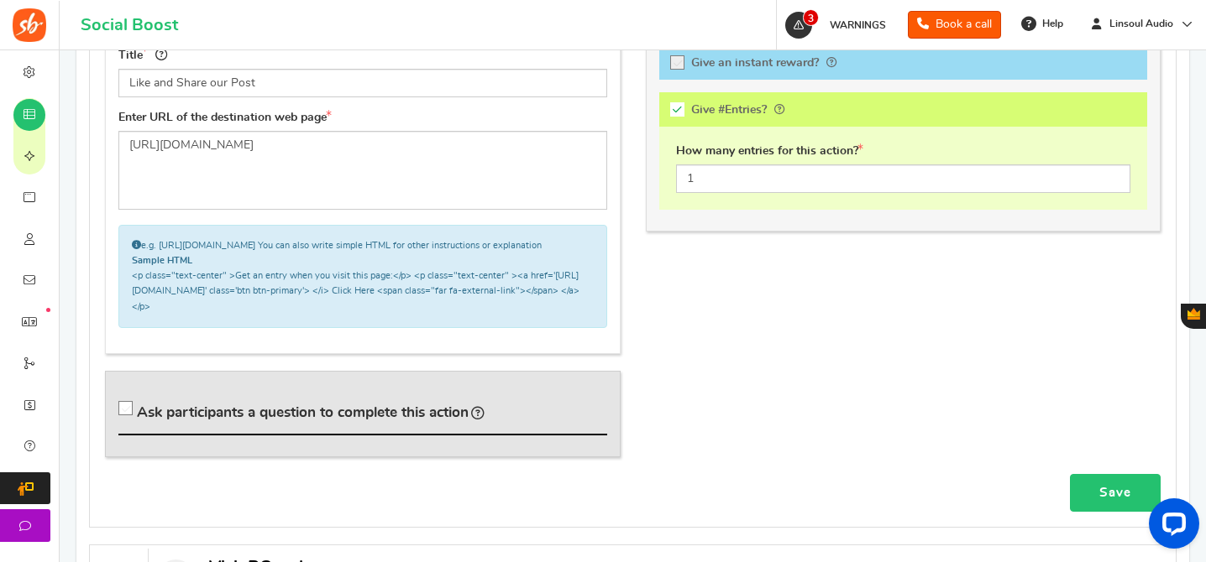
click at [1093, 491] on link "Save" at bounding box center [1115, 493] width 91 height 38
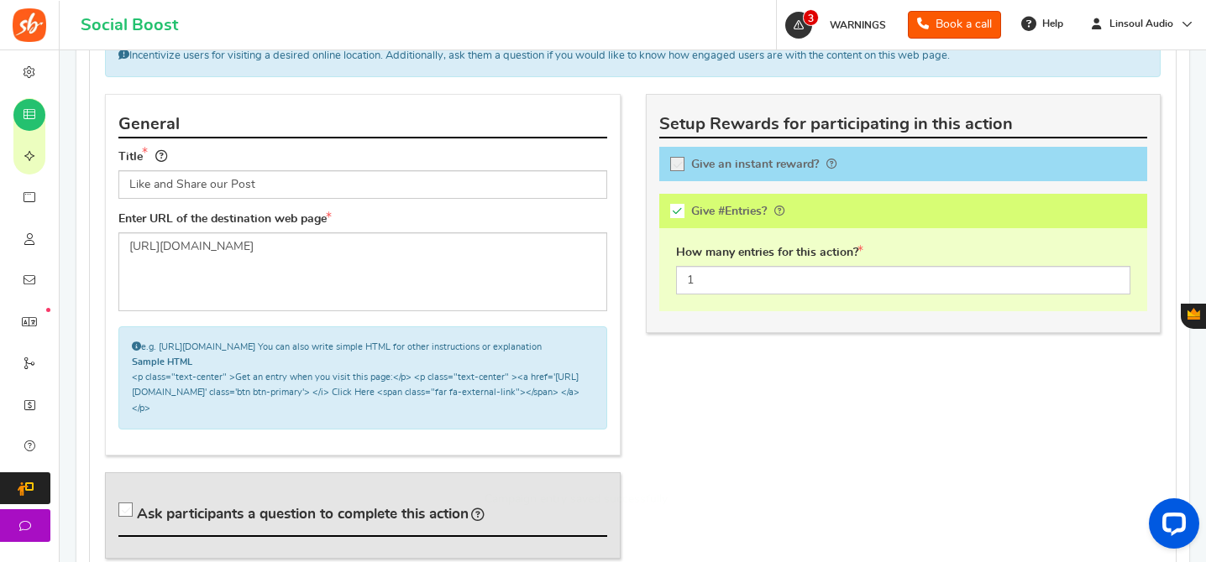
scroll to position [820, 0]
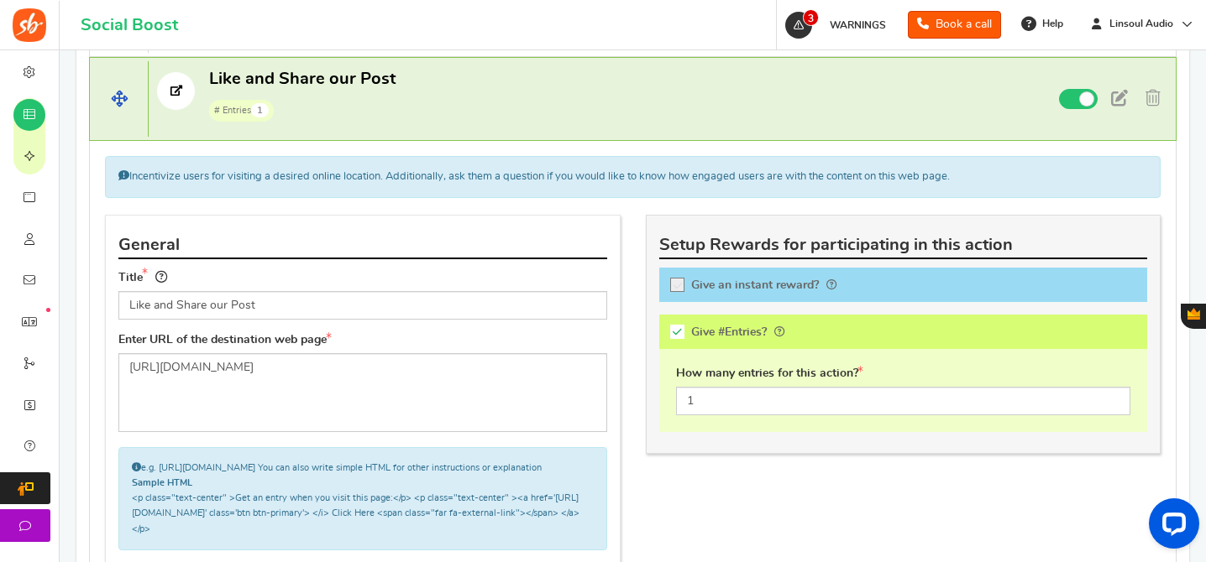
click at [582, 92] on p "Like and Share our Post # Entries 1" at bounding box center [570, 95] width 842 height 54
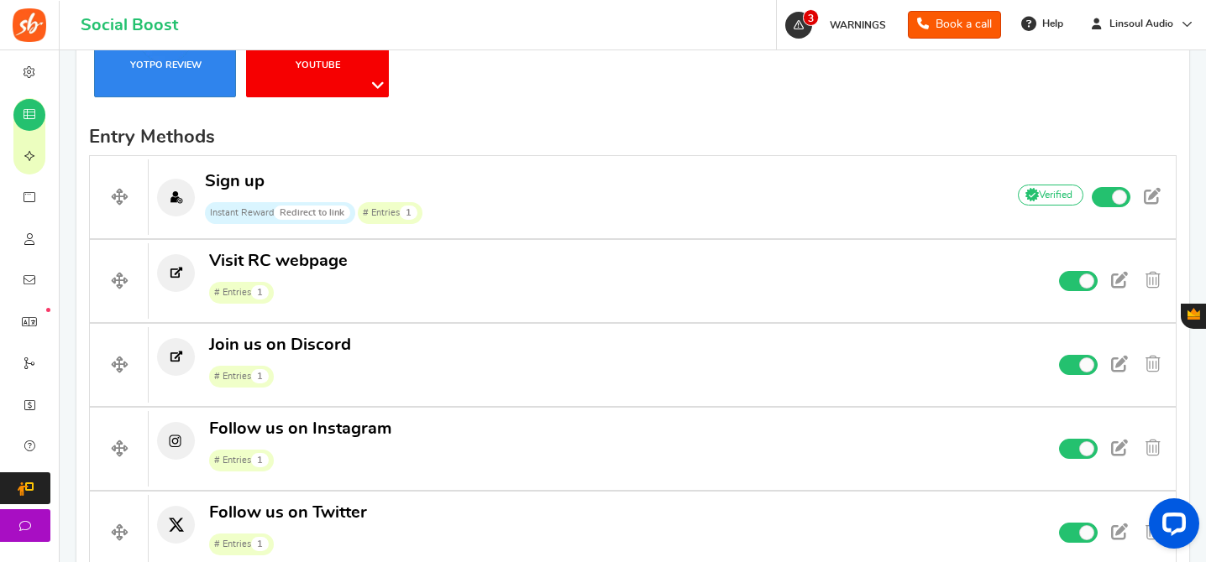
scroll to position [380, 0]
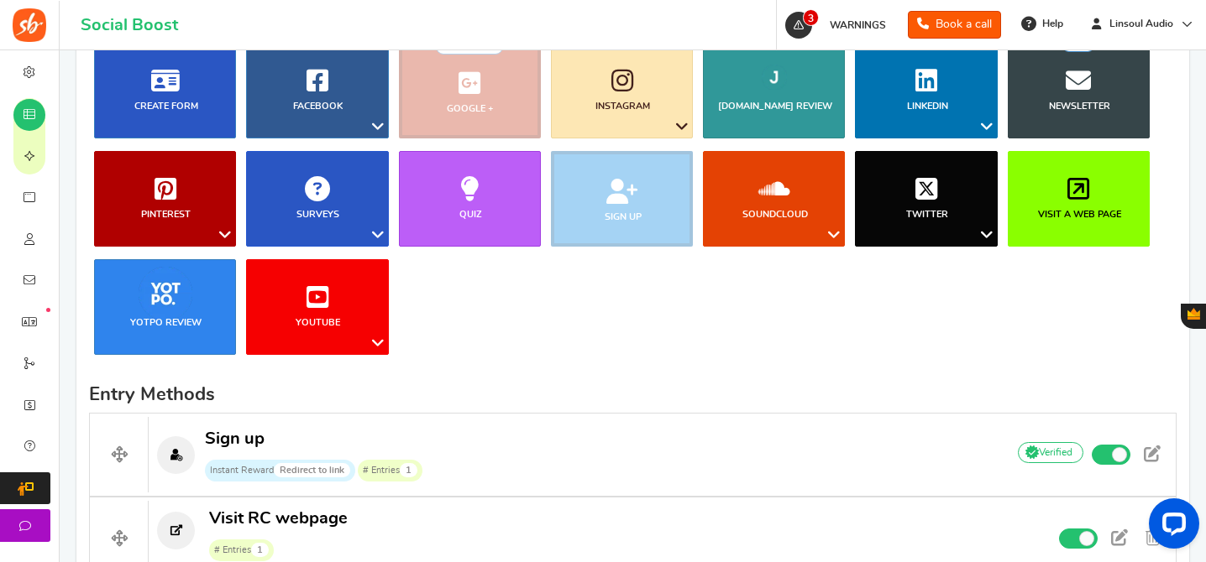
drag, startPoint x: 112, startPoint y: 199, endPoint x: 682, endPoint y: 0, distance: 603.8
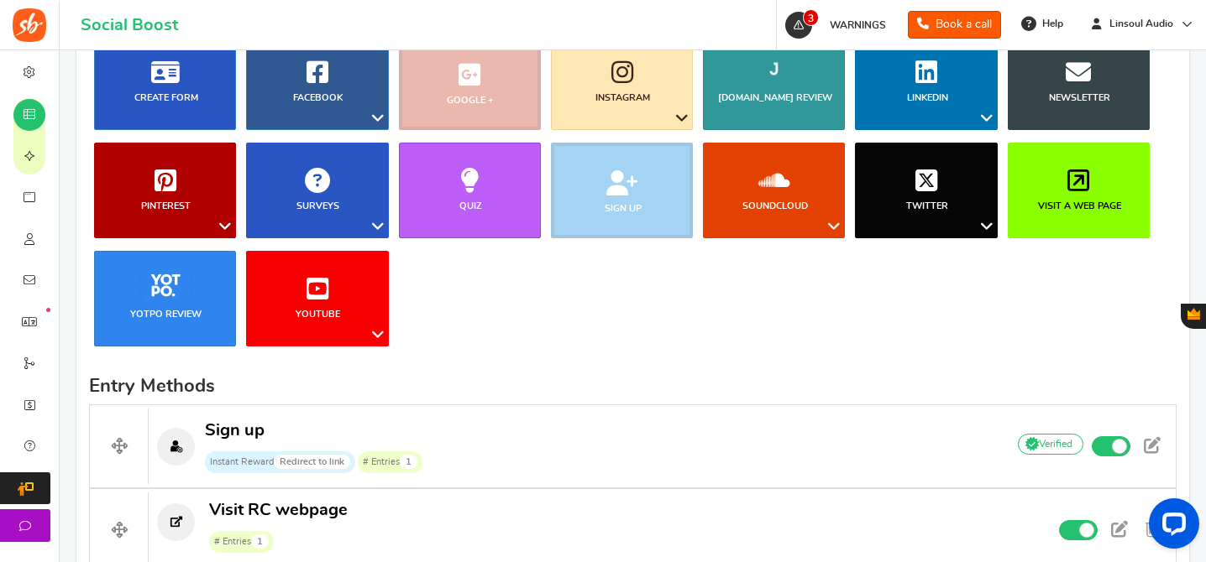
scroll to position [342, 0]
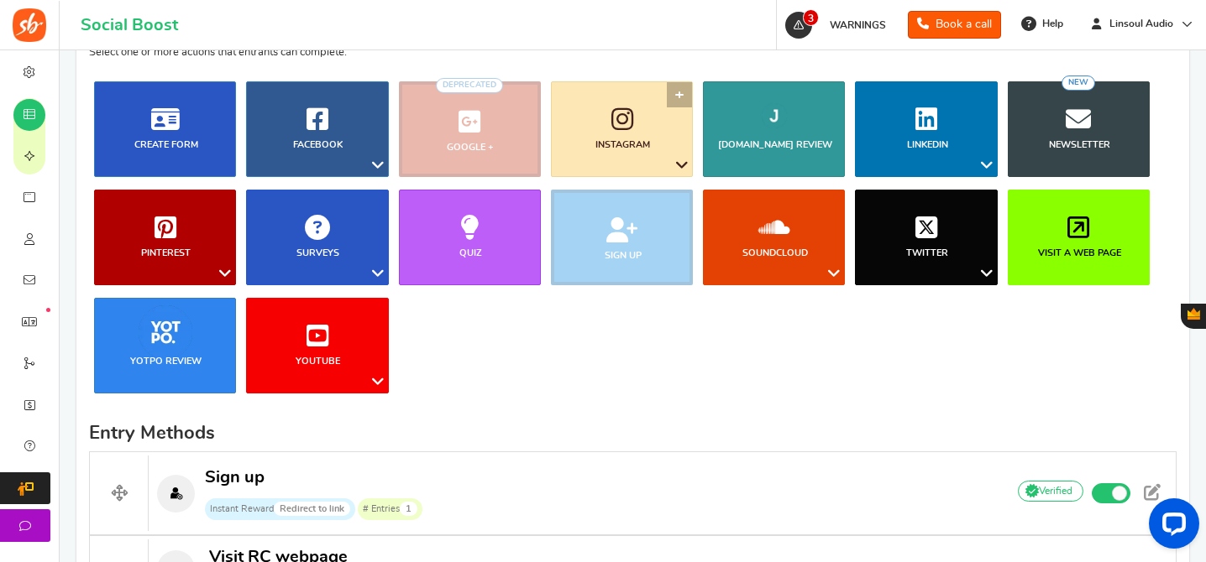
click at [603, 130] on link "Instagram" at bounding box center [622, 129] width 142 height 96
click at [642, 221] on link "Like a Photo or Video" at bounding box center [630, 222] width 136 height 24
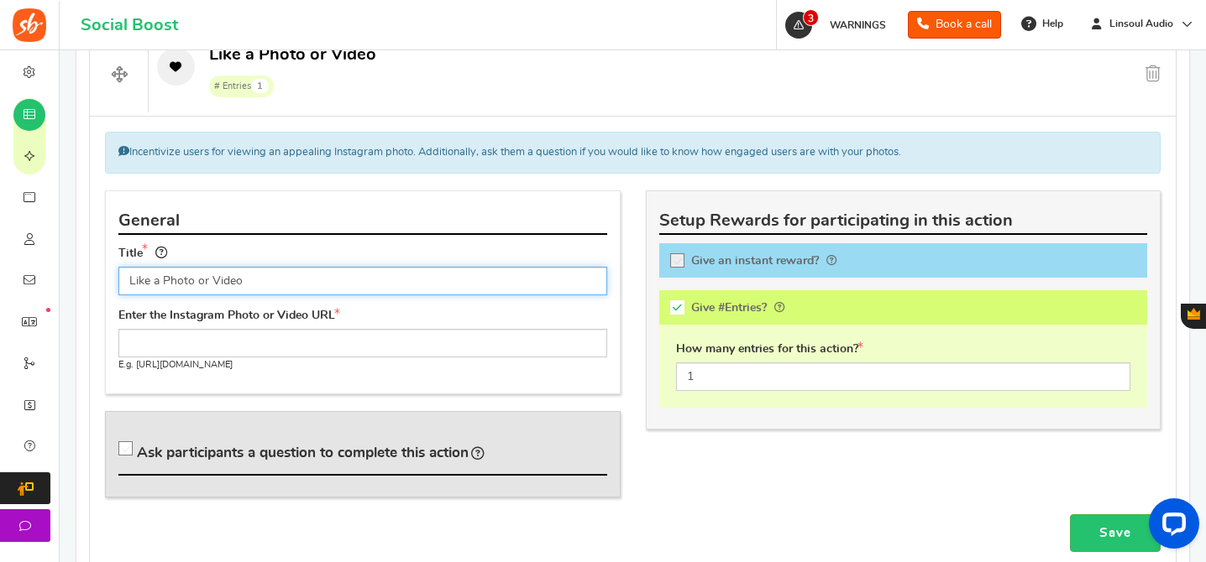
drag, startPoint x: 195, startPoint y: 281, endPoint x: 413, endPoint y: 290, distance: 218.4
click at [413, 290] on input "Like a Photo or Video" at bounding box center [362, 281] width 489 height 29
type input "Like our Photo"
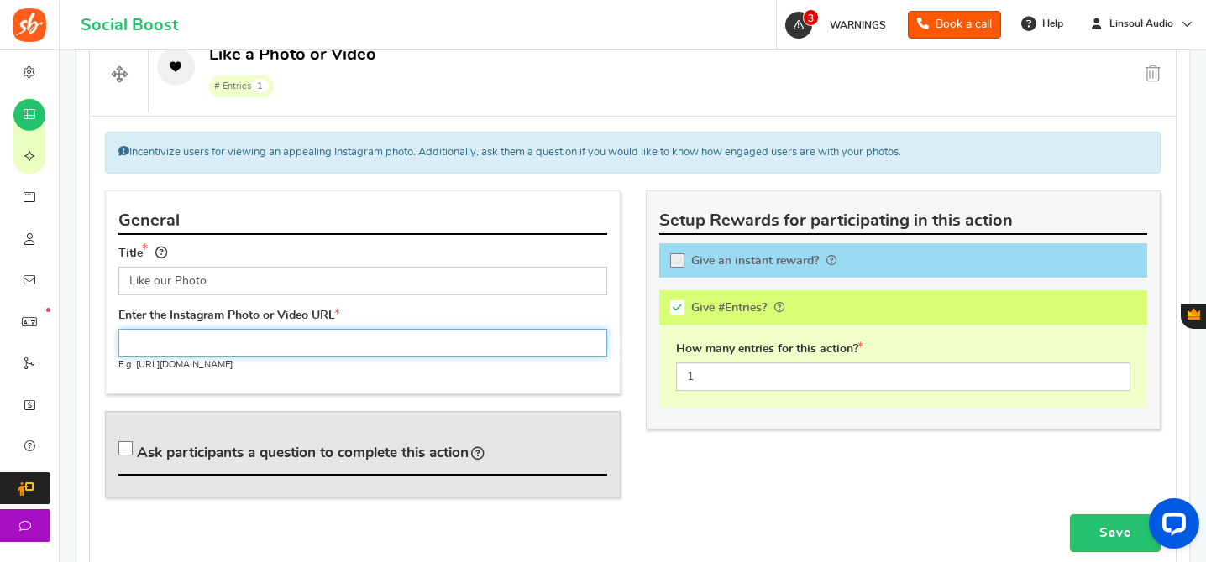
paste input "https://www.instagram.com/p/DNfMnGgSqbk/"
type input "https://www.instagram.com/p/DNfMnGgSqbk/"
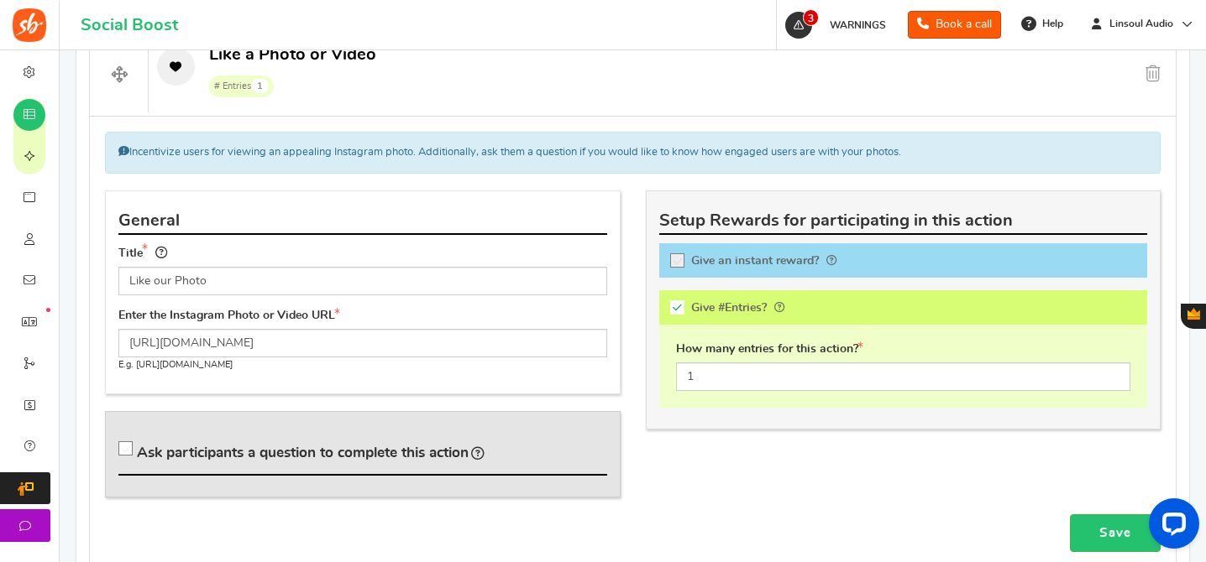
click at [426, 458] on span "Ask participants a question to complete this action" at bounding box center [303, 453] width 332 height 14
click at [137, 458] on input "Ask participants a question to complete this action" at bounding box center [128, 452] width 17 height 17
checkbox input "true"
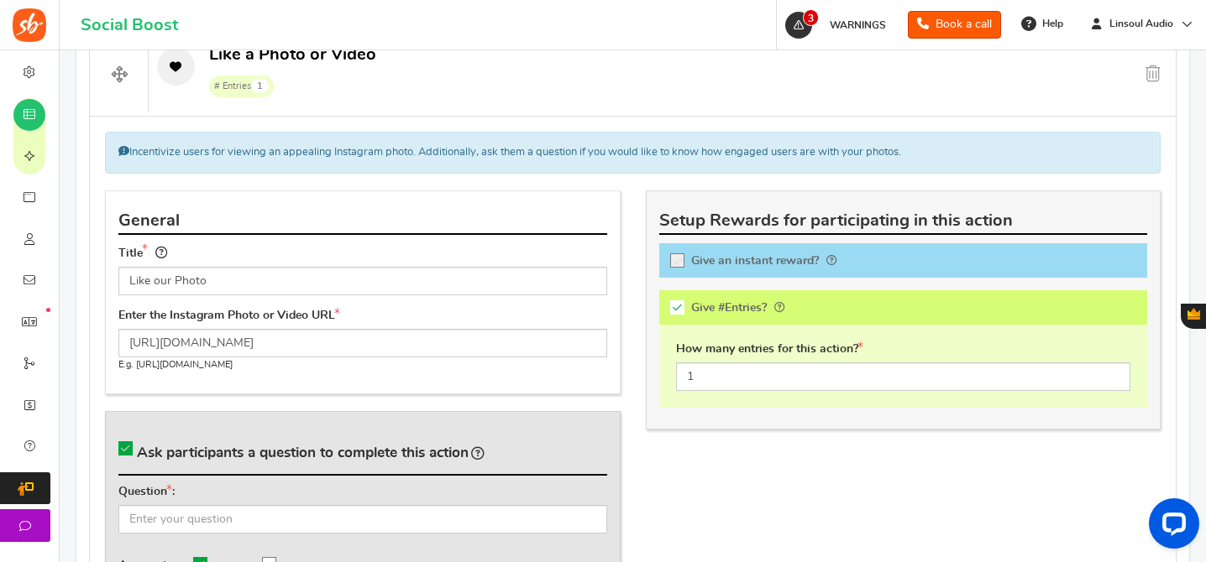
scroll to position [983, 0]
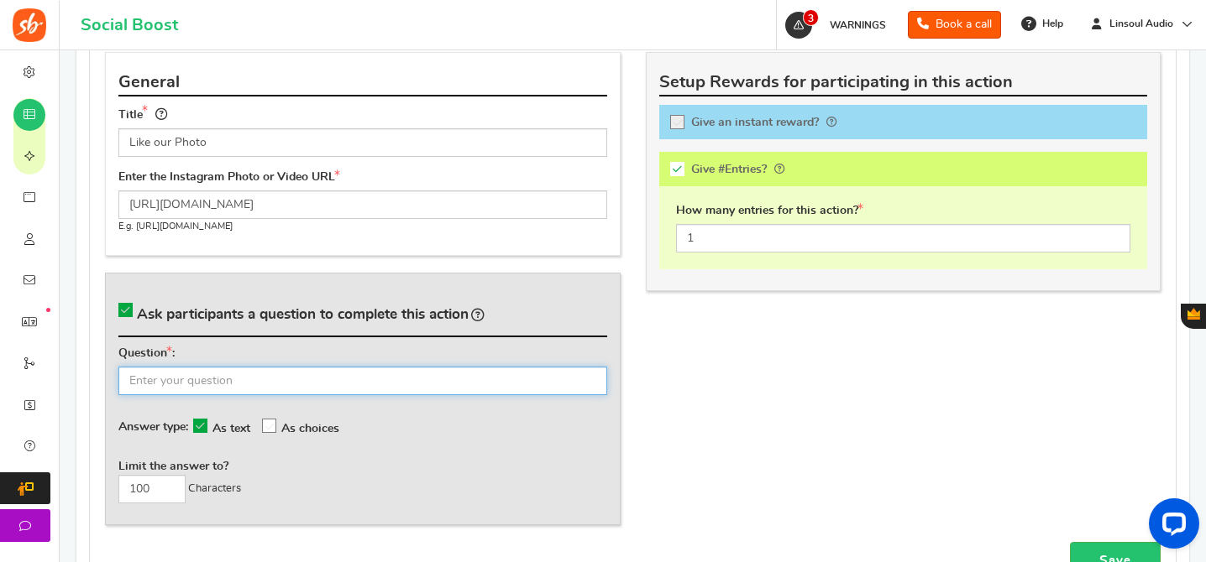
click at [531, 390] on input "text" at bounding box center [362, 381] width 489 height 29
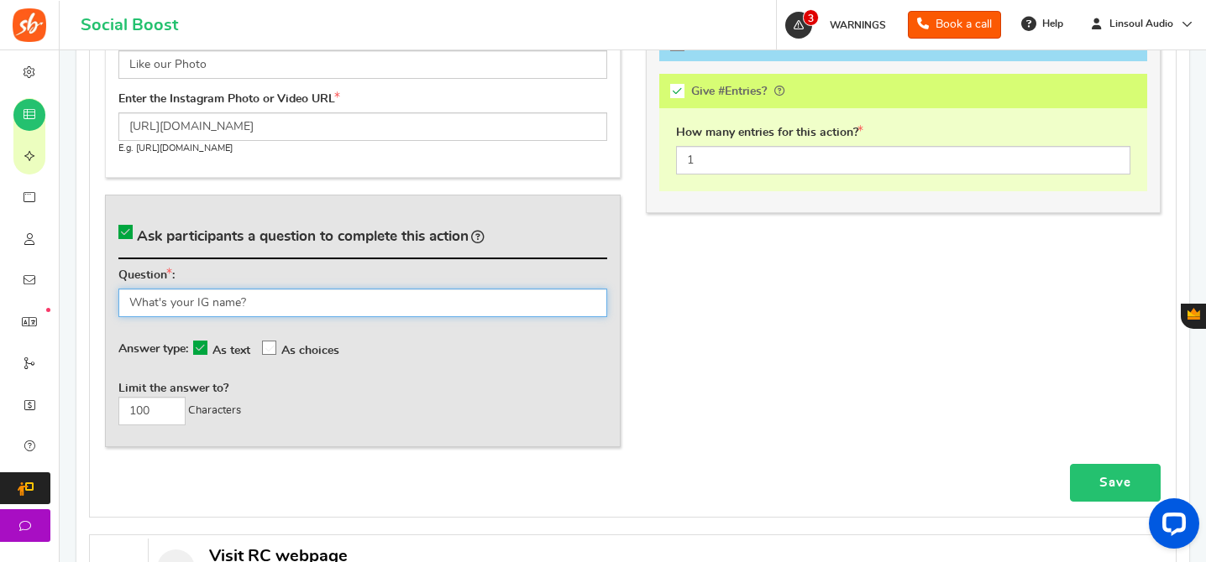
type input "What's your IG name?"
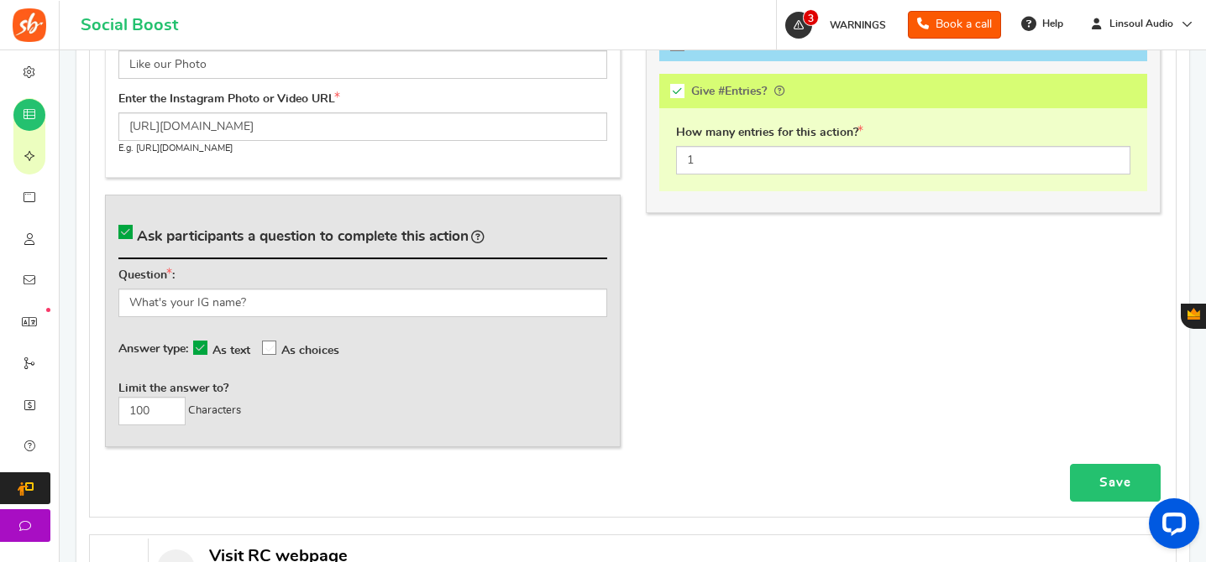
click at [1122, 483] on link "Save" at bounding box center [1115, 483] width 91 height 38
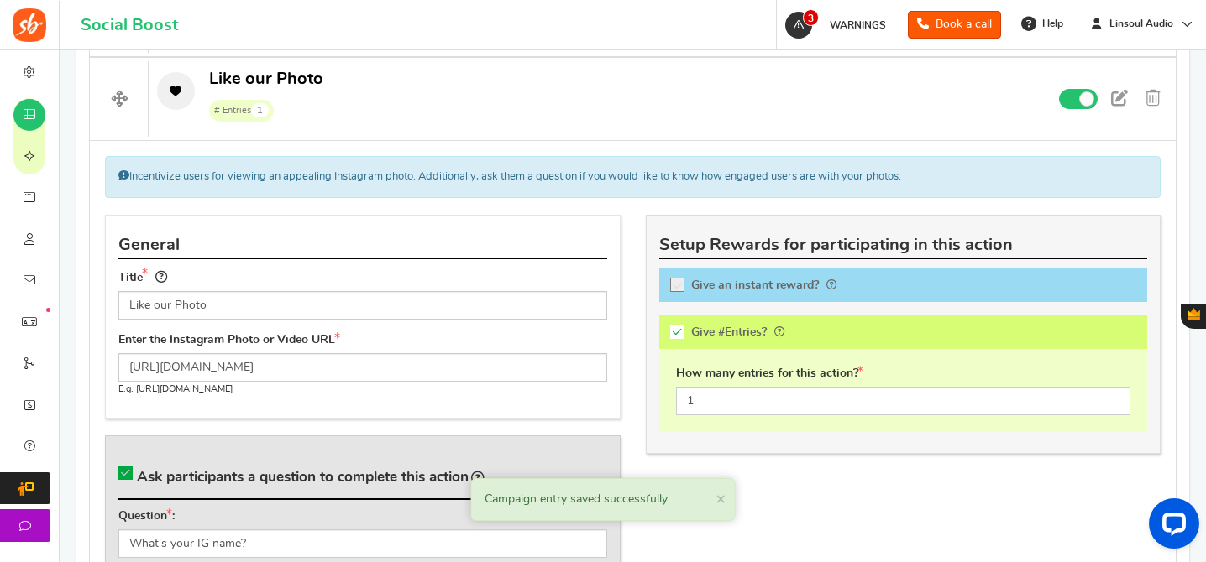
scroll to position [735, 0]
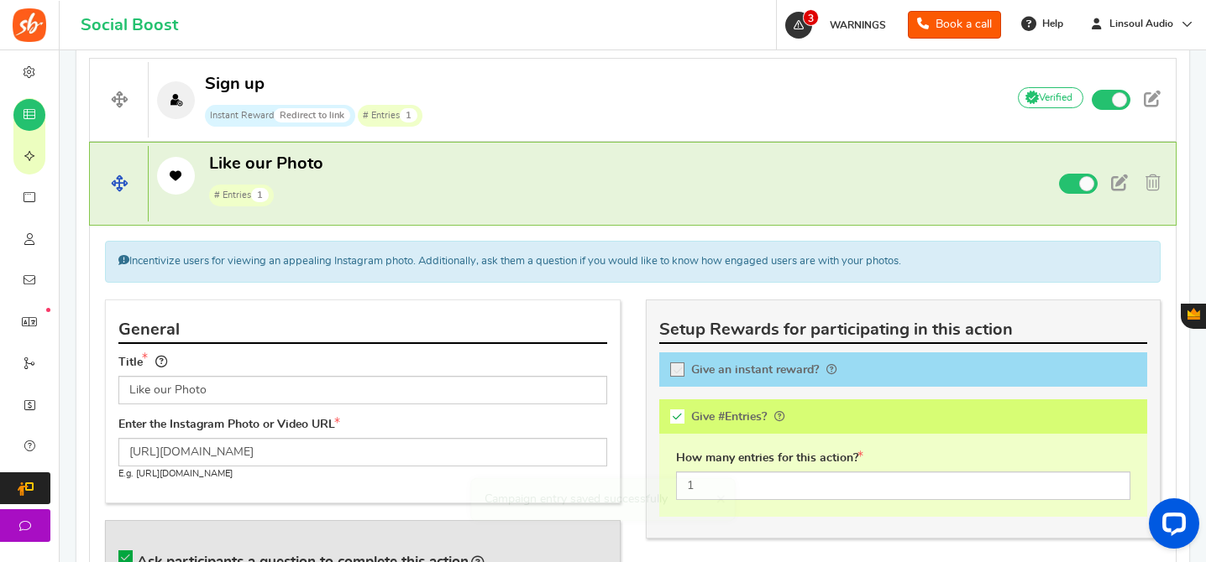
click at [600, 192] on p "Like our Photo # Entries 1" at bounding box center [570, 180] width 842 height 54
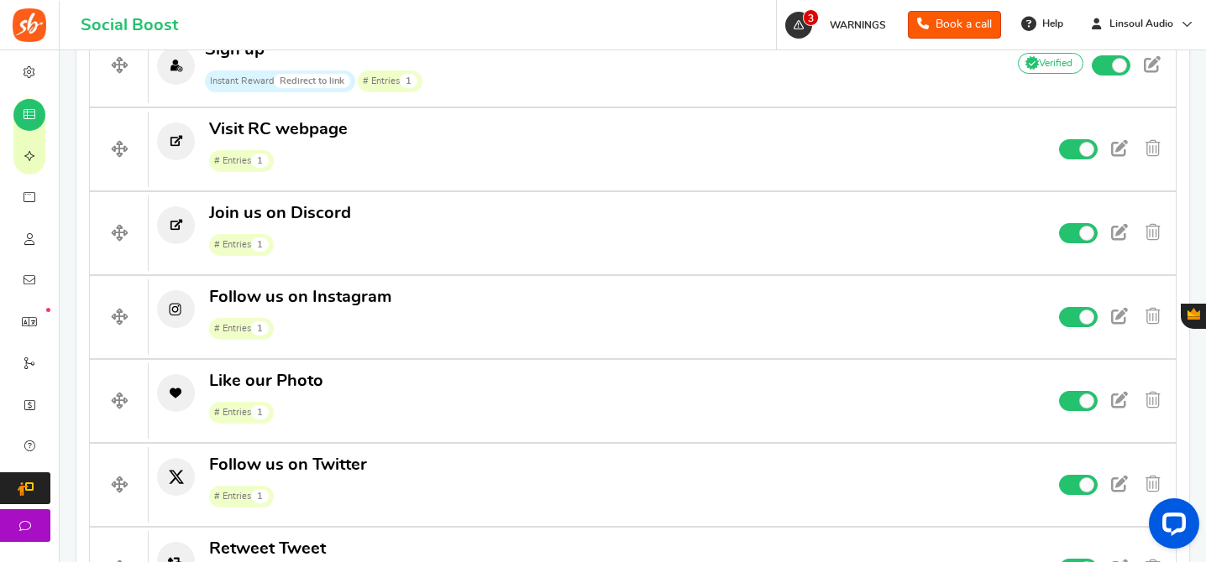
scroll to position [1142, 0]
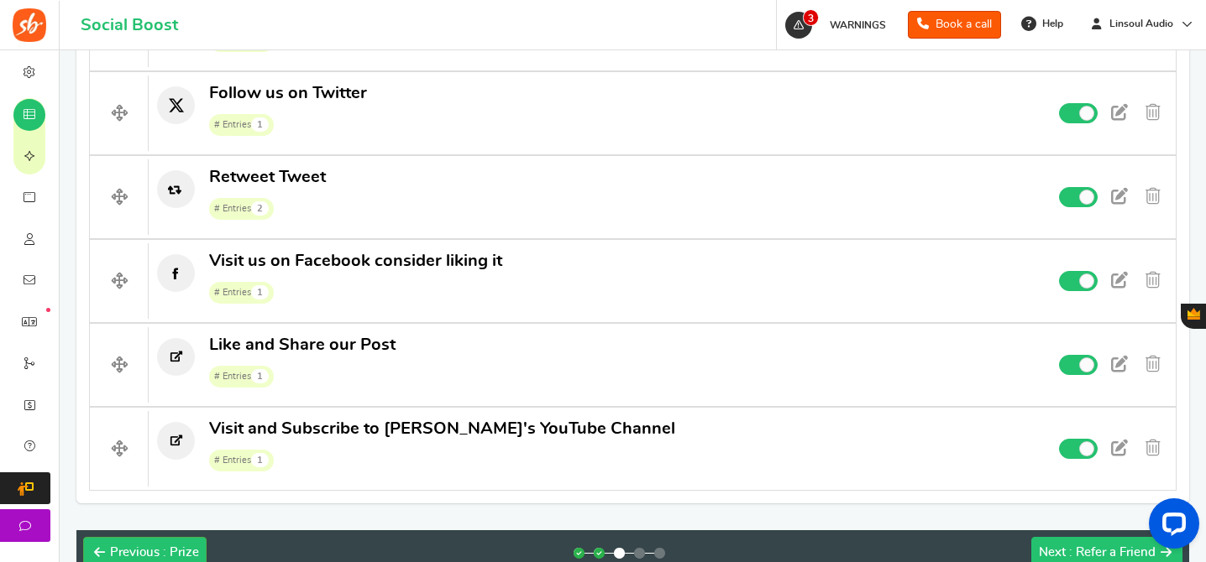
click at [1082, 547] on span ": Refer a Friend" at bounding box center [1112, 553] width 86 height 13
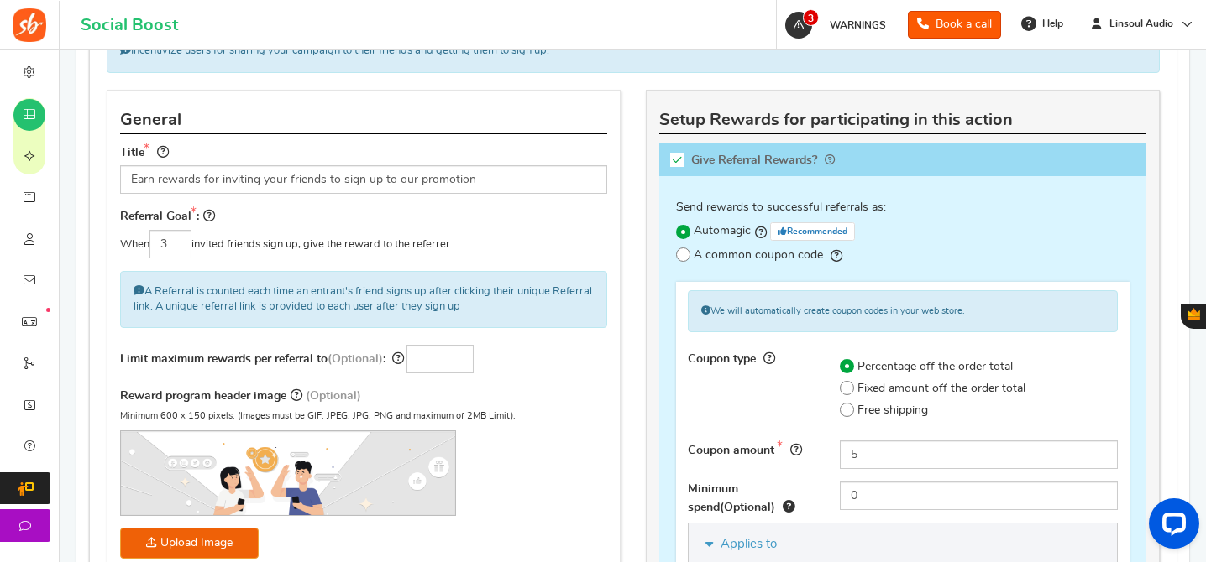
scroll to position [228, 0]
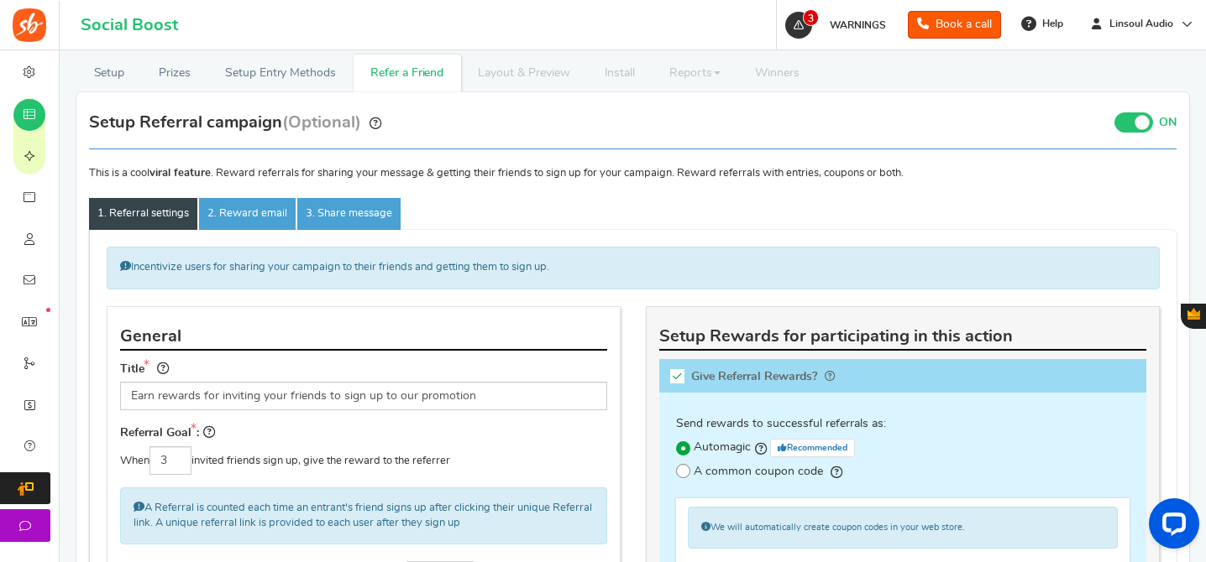
click at [1118, 124] on span at bounding box center [1133, 122] width 39 height 20
click at [0, 0] on input "ON OFF" at bounding box center [0, 0] width 0 height 0
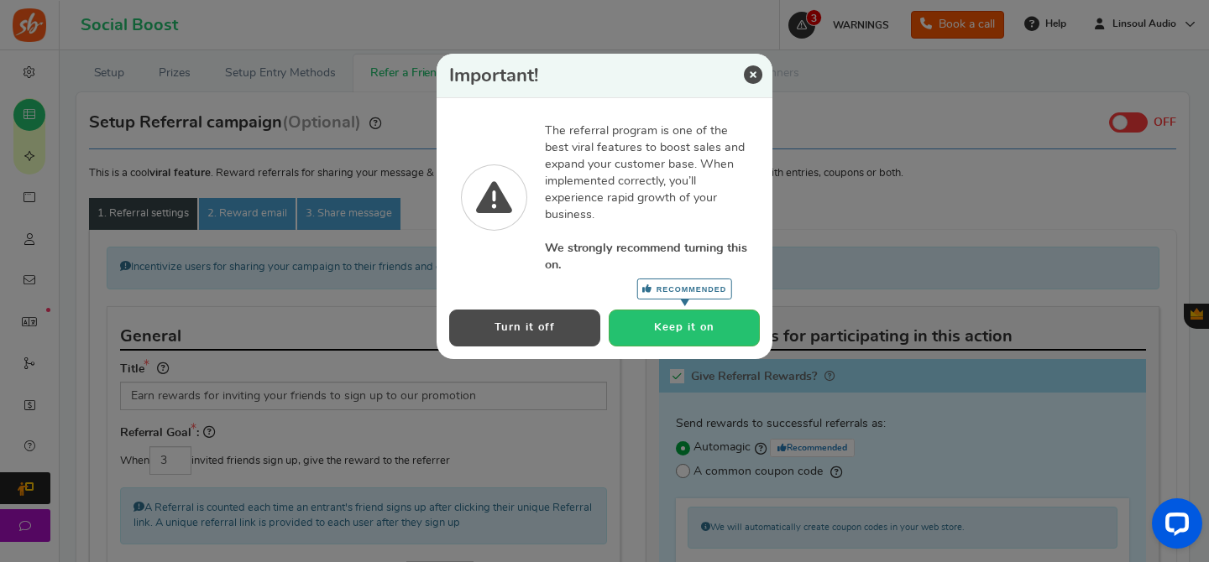
click at [547, 331] on button "Turn it off" at bounding box center [524, 328] width 151 height 36
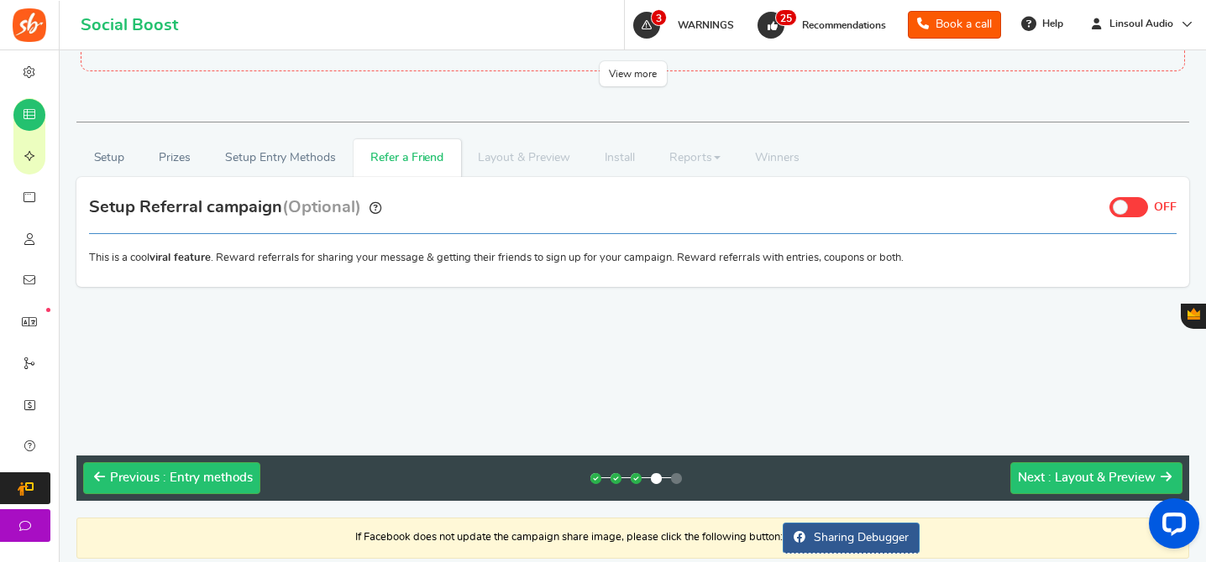
scroll to position [78, 0]
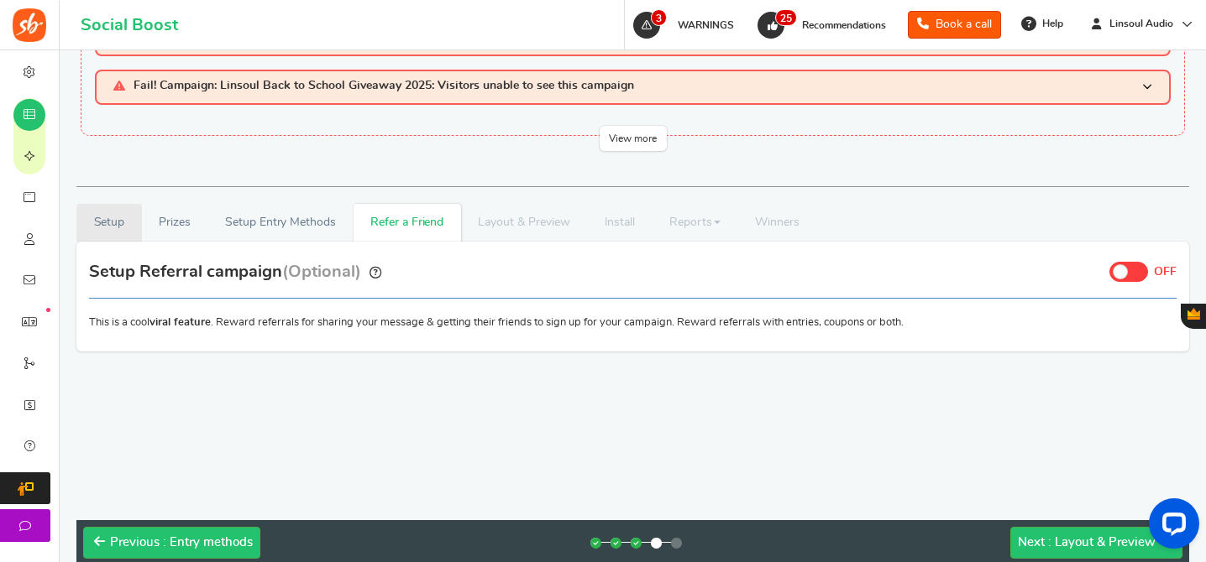
click at [134, 228] on link "Setup" at bounding box center [108, 223] width 65 height 38
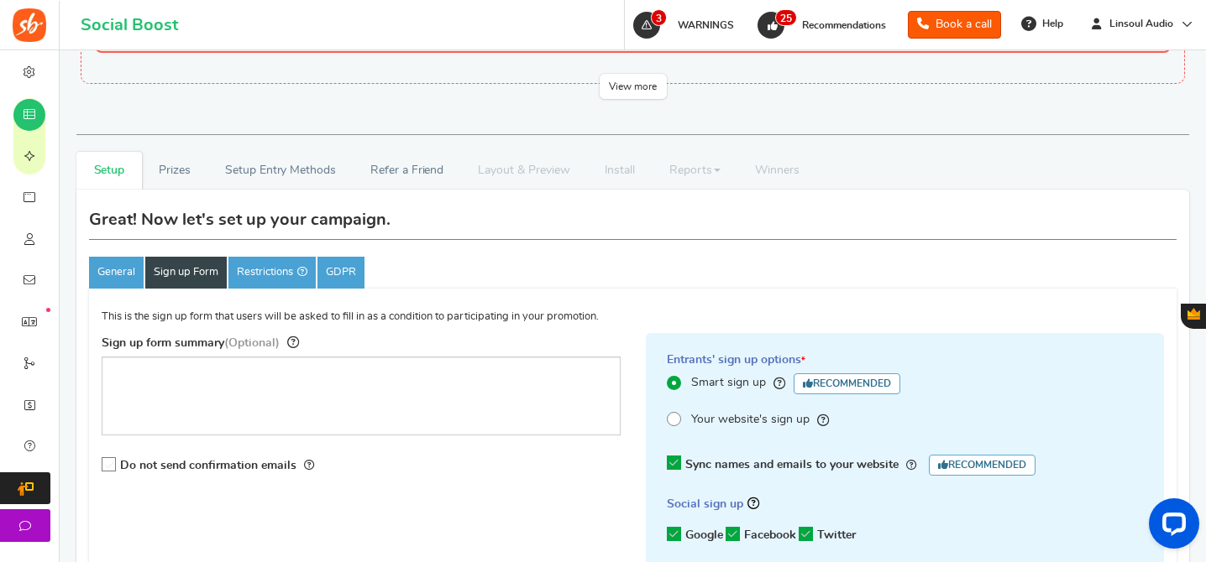
scroll to position [181, 0]
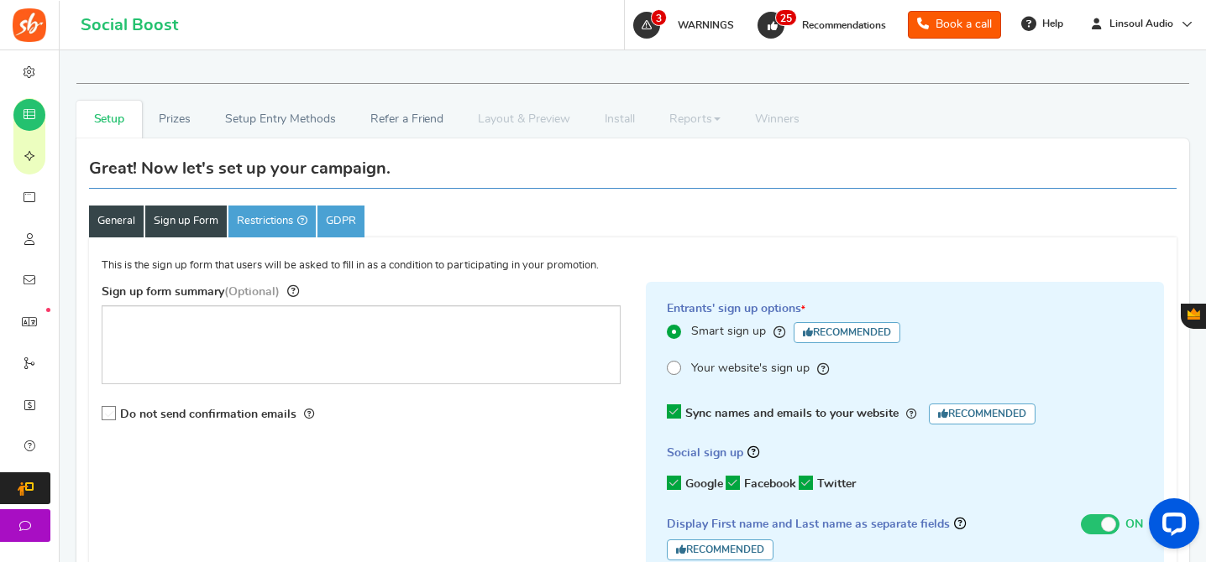
click at [118, 215] on link "General" at bounding box center [116, 222] width 55 height 32
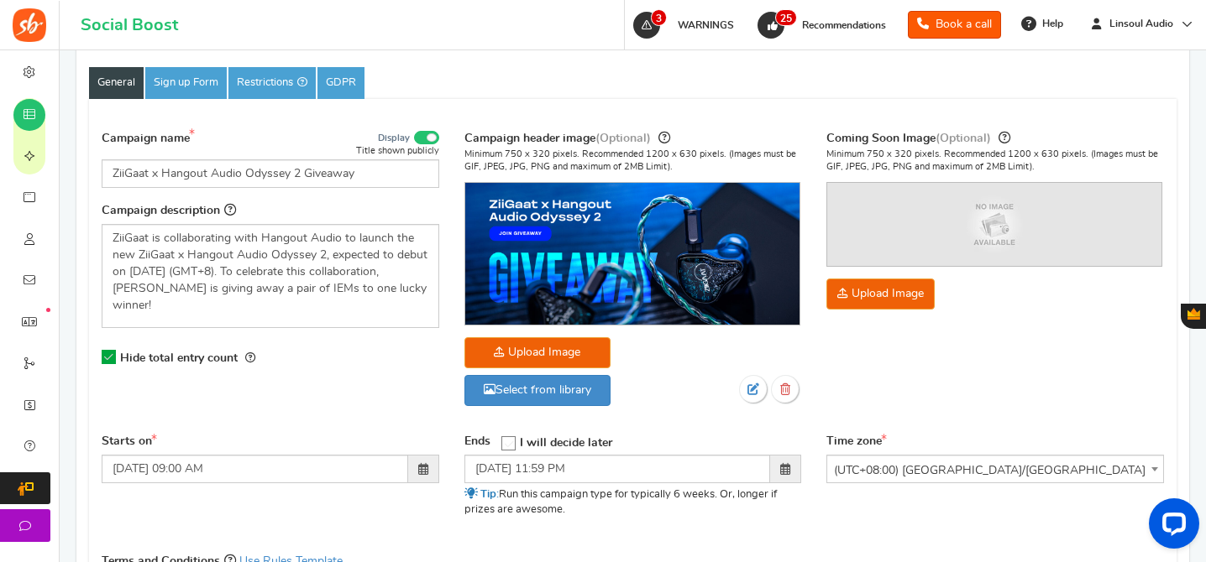
scroll to position [460, 0]
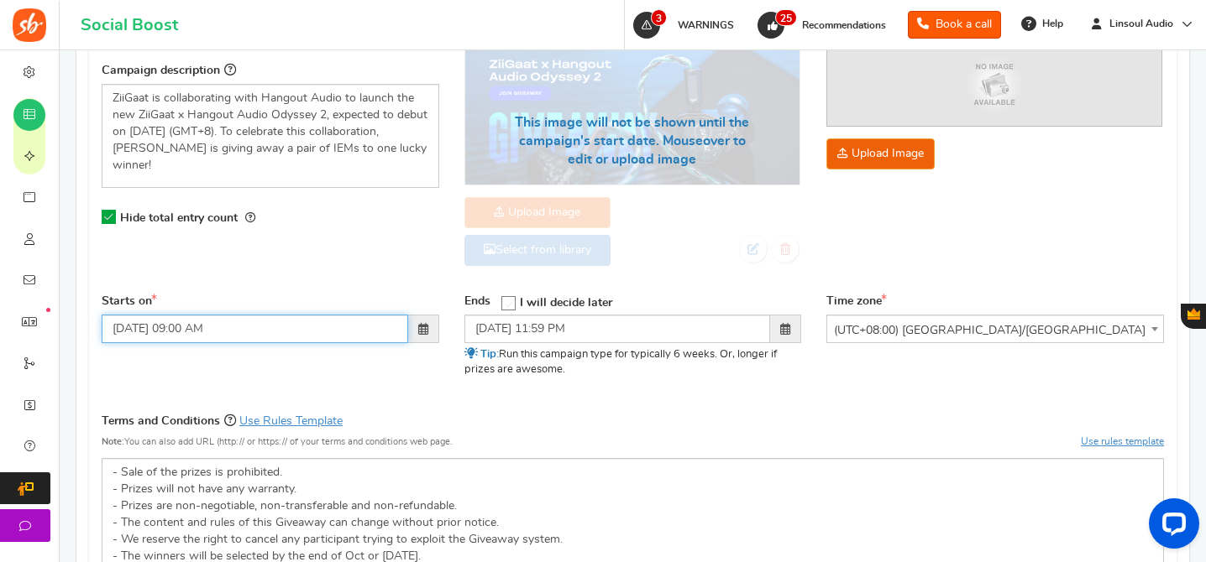
click at [364, 335] on input "19/08/2025 09:00 AM" at bounding box center [255, 329] width 306 height 29
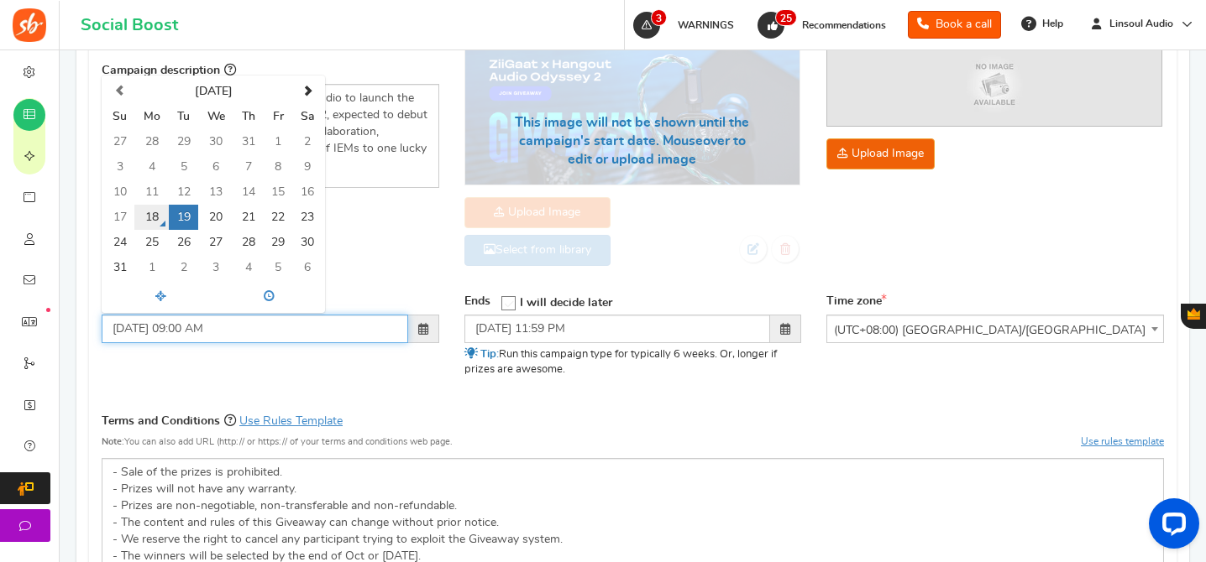
click at [152, 216] on td "18" at bounding box center [151, 217] width 34 height 25
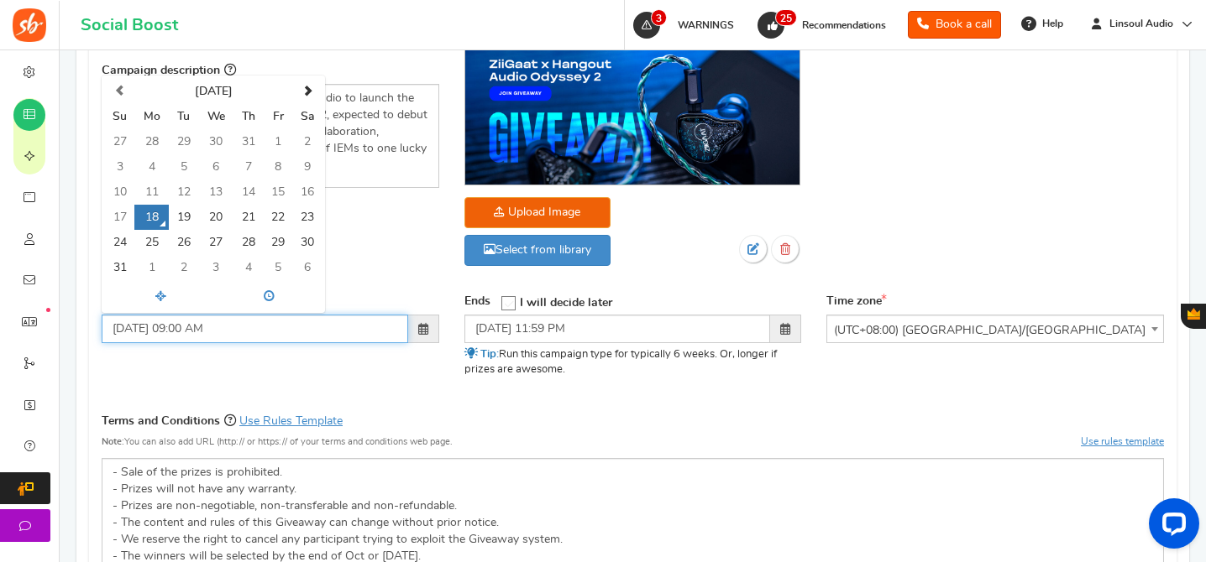
click at [182, 332] on input "18/08/2025 09:00 AM" at bounding box center [255, 329] width 306 height 29
click at [214, 331] on input "18/08/2025 3:00 AM" at bounding box center [255, 329] width 306 height 29
click at [294, 376] on div "Starts on 18/08/2025 3:00 p August 2025 Su Mo Tu We Th Fr Sa 27 28 29 30 31 1 2…" at bounding box center [632, 346] width 1087 height 105
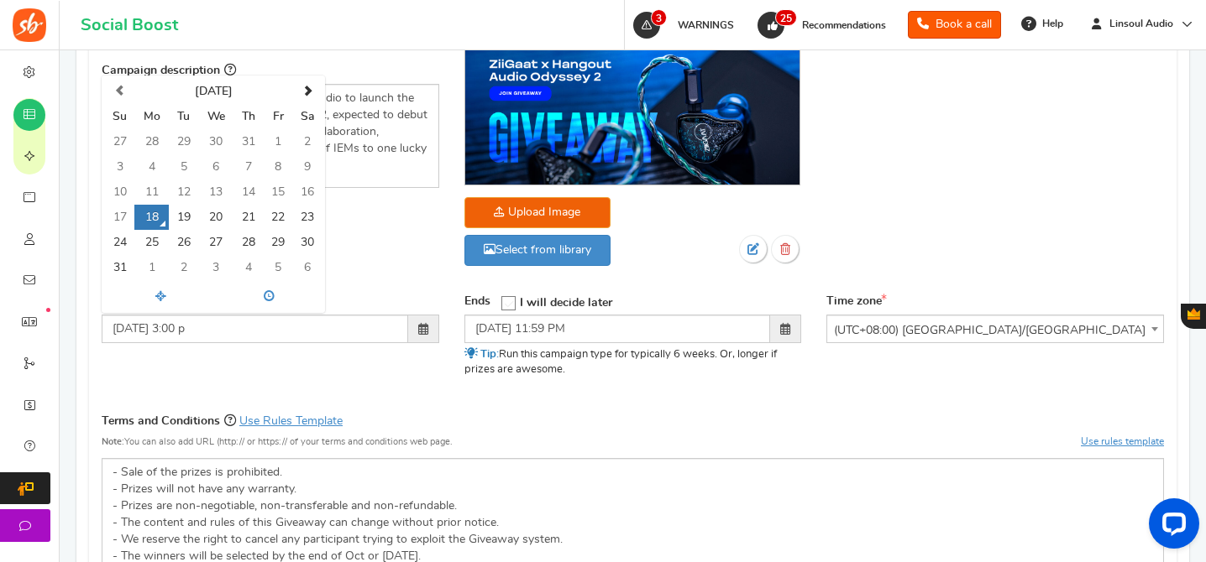
type input "18/08/2025 03:00 PM"
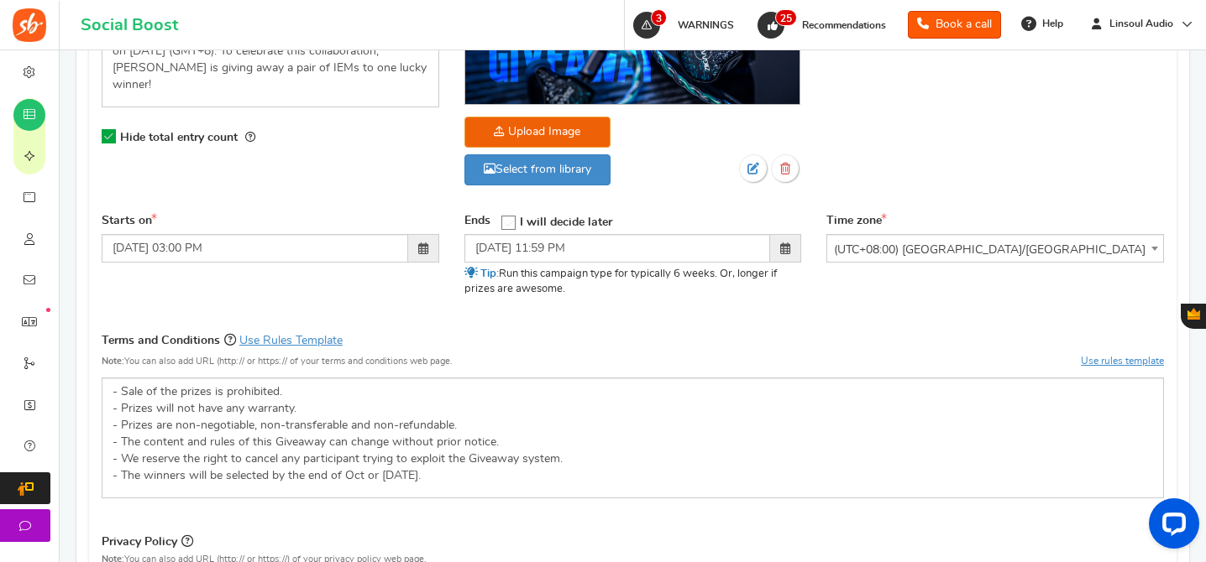
scroll to position [687, 0]
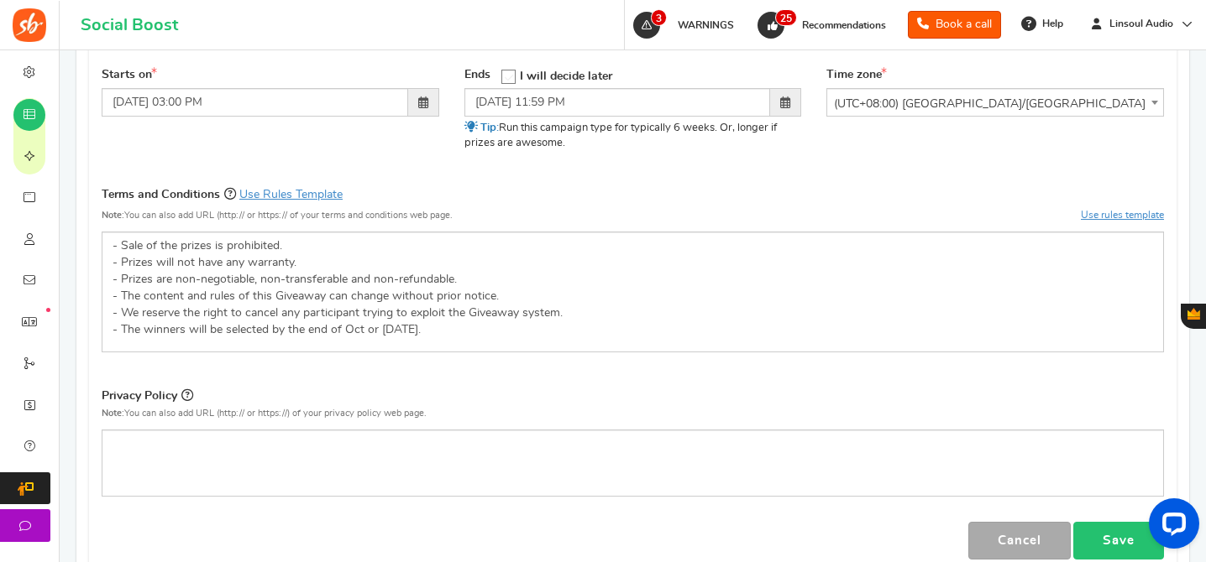
click at [1113, 530] on link "Save" at bounding box center [1118, 541] width 91 height 38
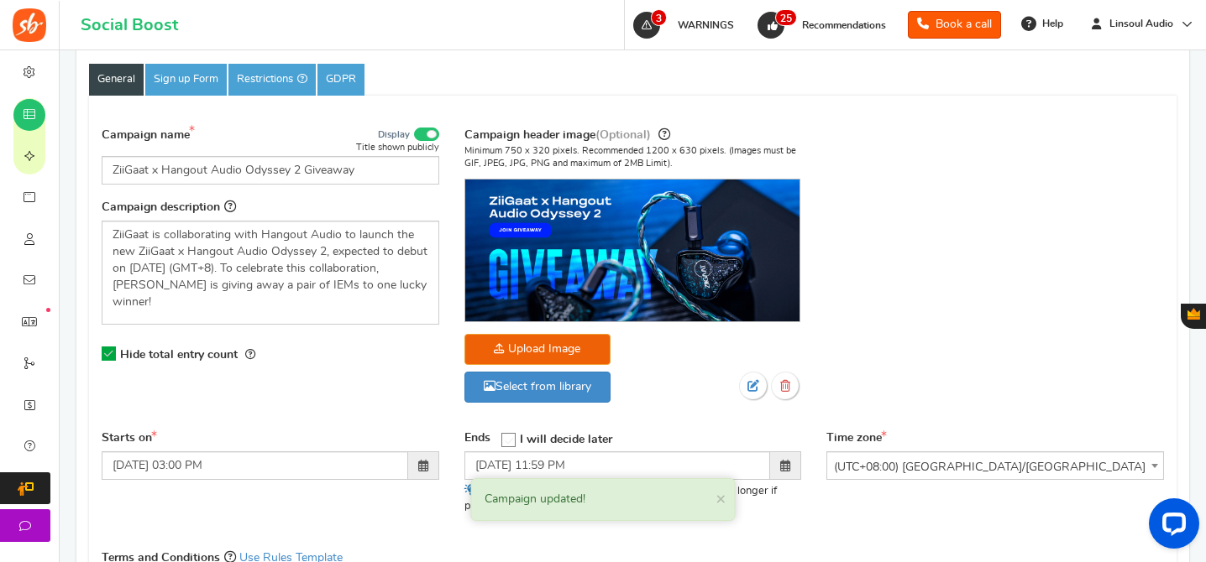
scroll to position [139, 0]
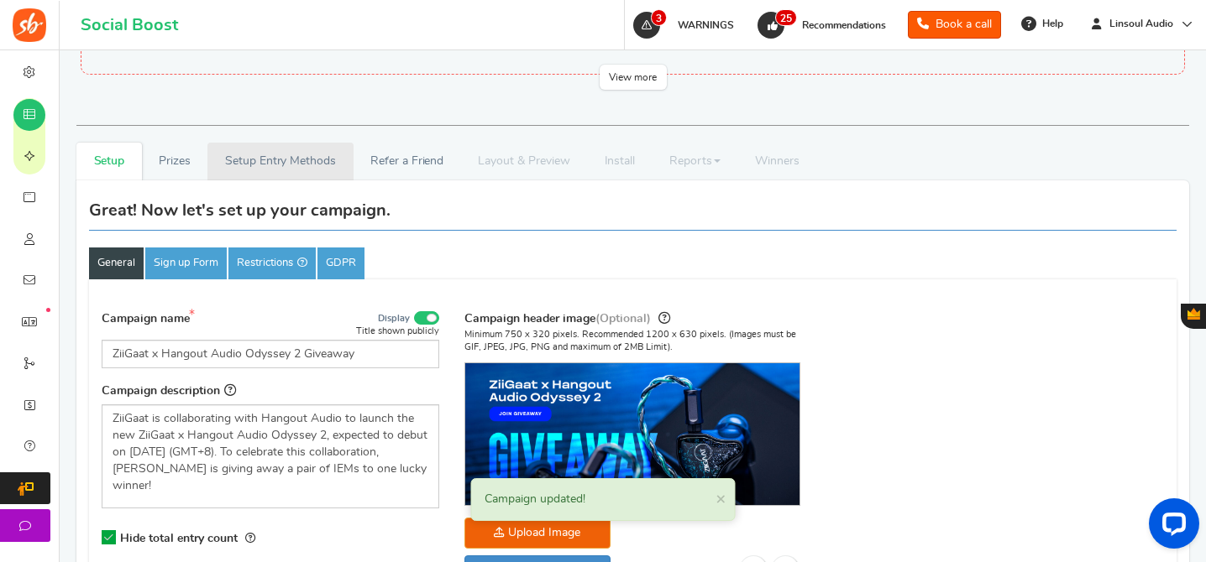
click at [267, 175] on link "Setup Entry Methods" at bounding box center [279, 162] width 145 height 38
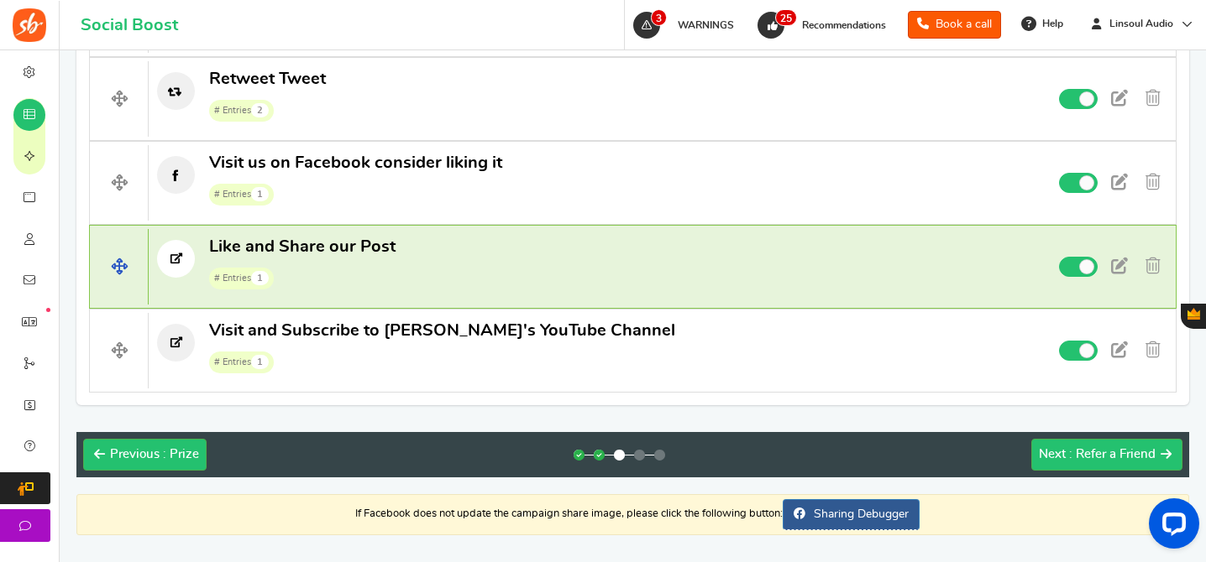
scroll to position [1254, 0]
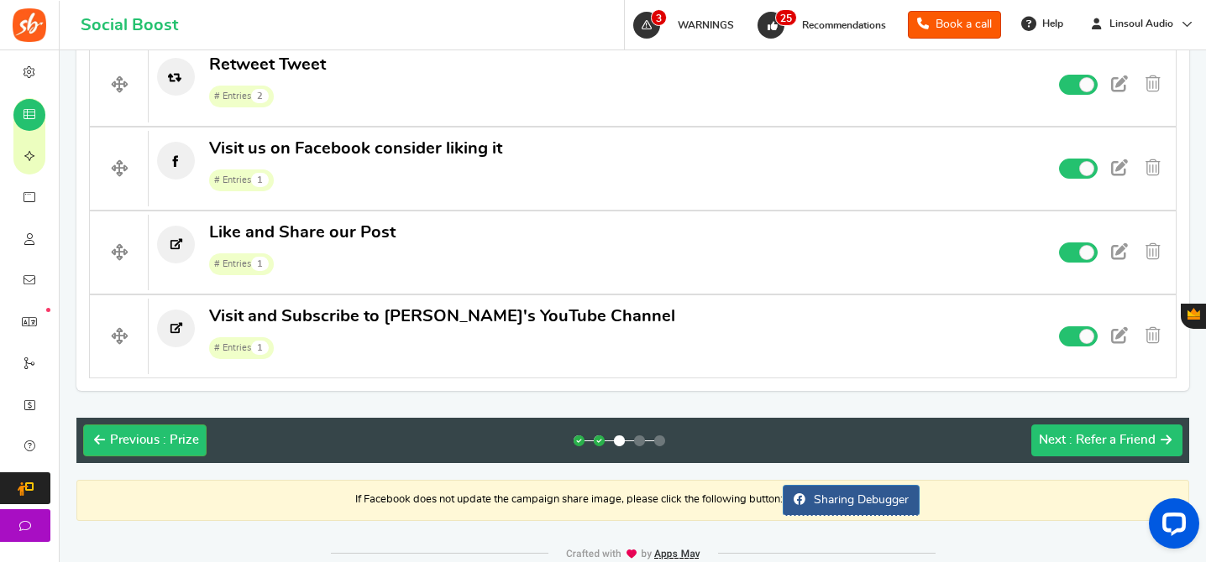
click at [1143, 431] on button "Next : Refer a Friend" at bounding box center [1106, 441] width 151 height 32
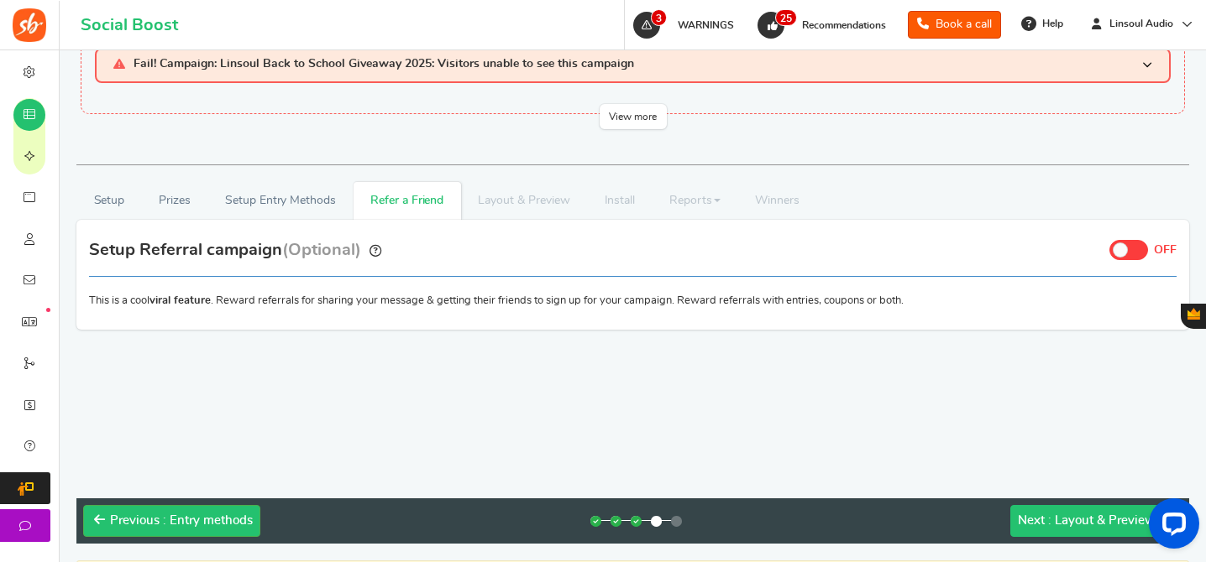
scroll to position [219, 0]
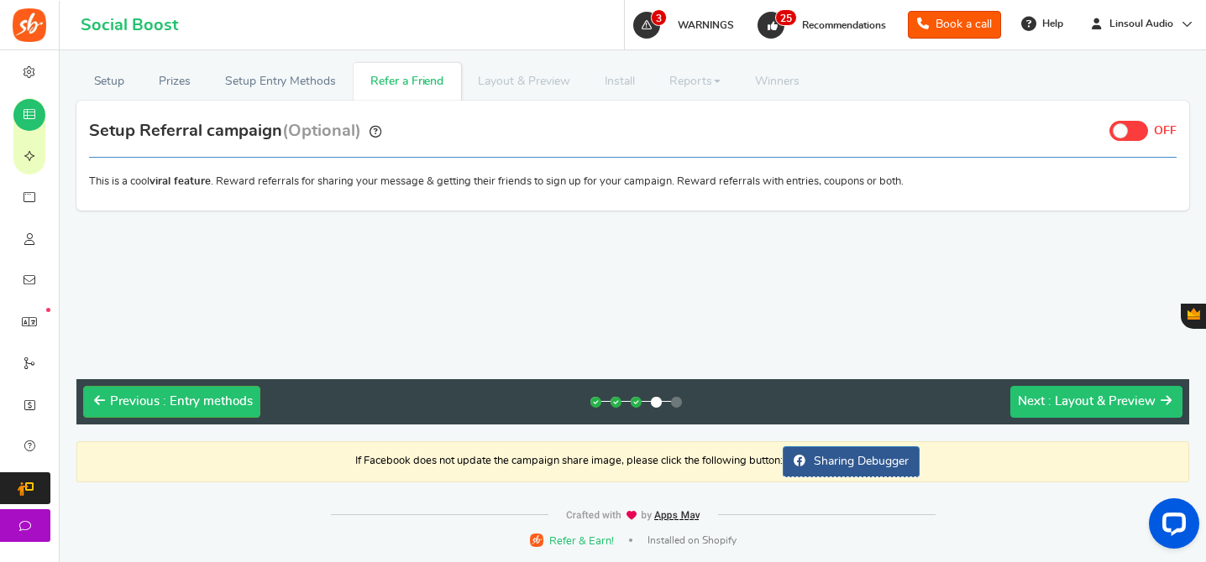
click at [1075, 402] on span ": Layout & Preview" at bounding box center [1101, 401] width 107 height 13
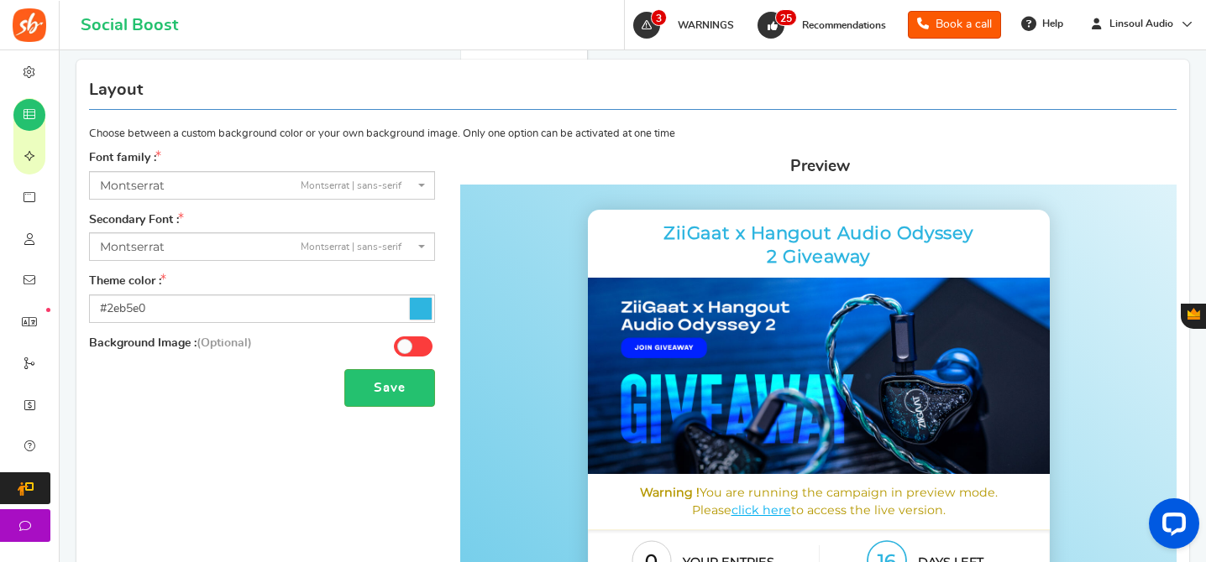
scroll to position [329, 0]
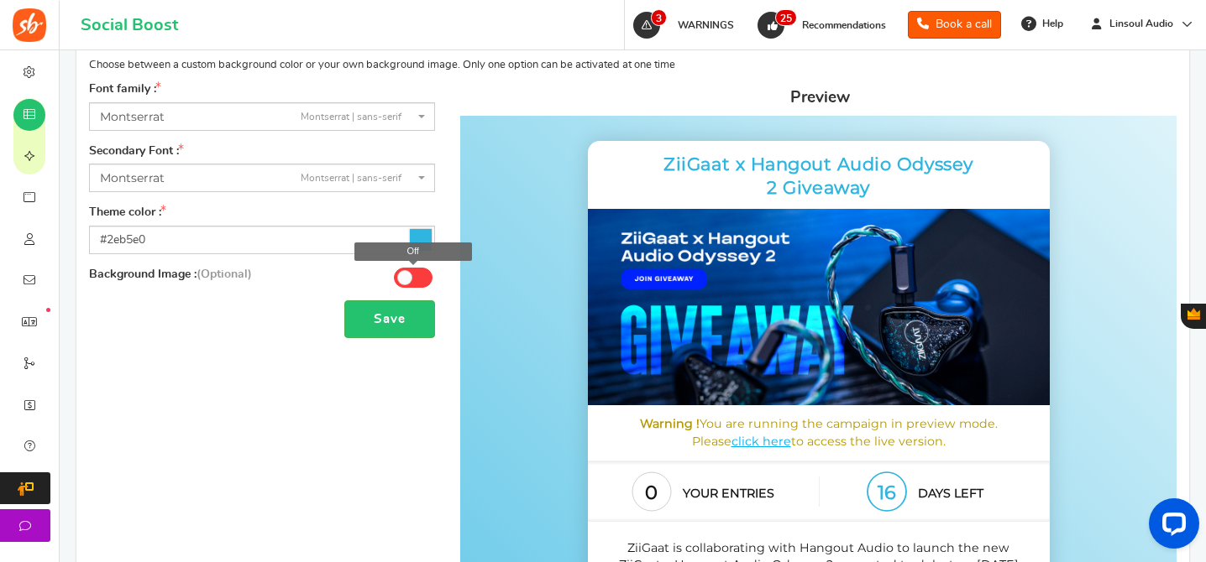
click at [414, 274] on span at bounding box center [413, 278] width 39 height 20
click at [0, 0] on input "Off" at bounding box center [0, 0] width 0 height 0
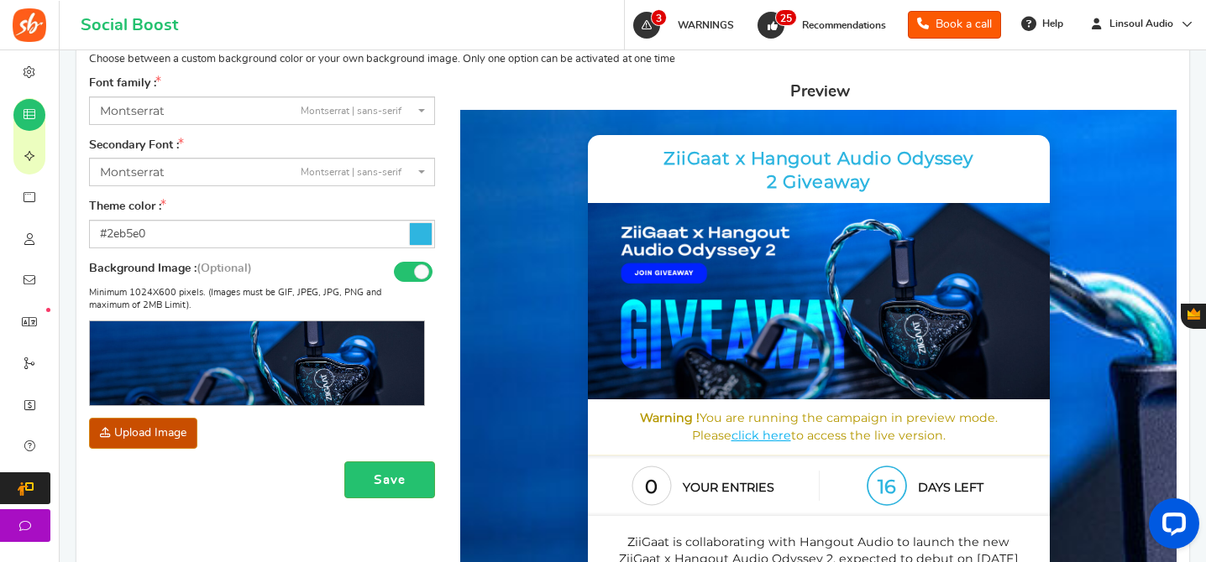
scroll to position [303, 0]
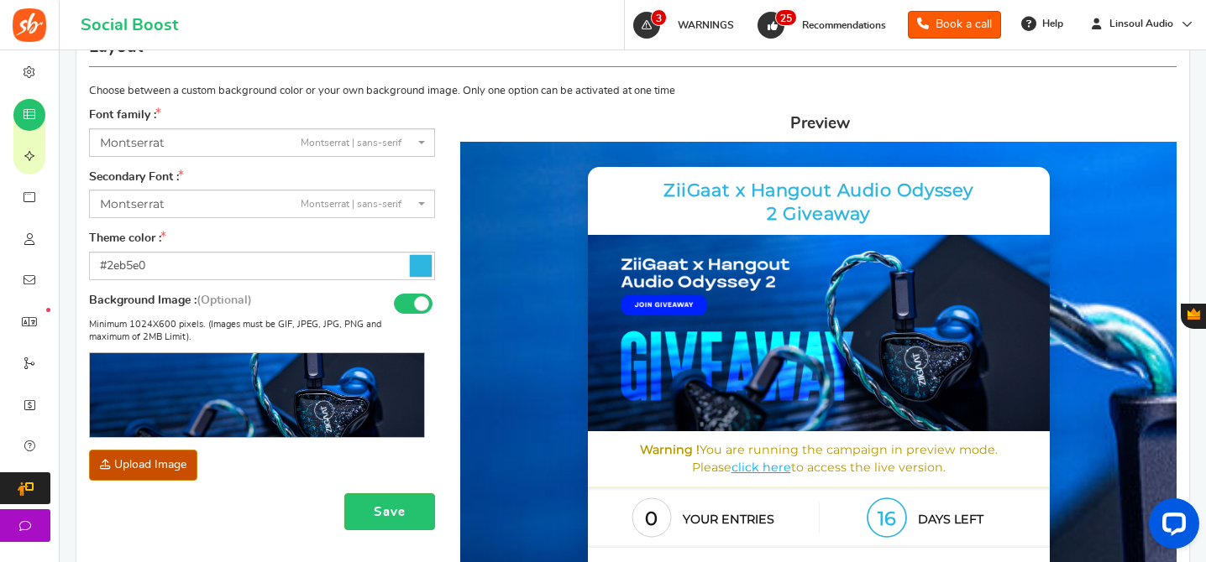
click at [207, 138] on span "Montserrat Montserrat | sans-serif" at bounding box center [257, 143] width 314 height 18
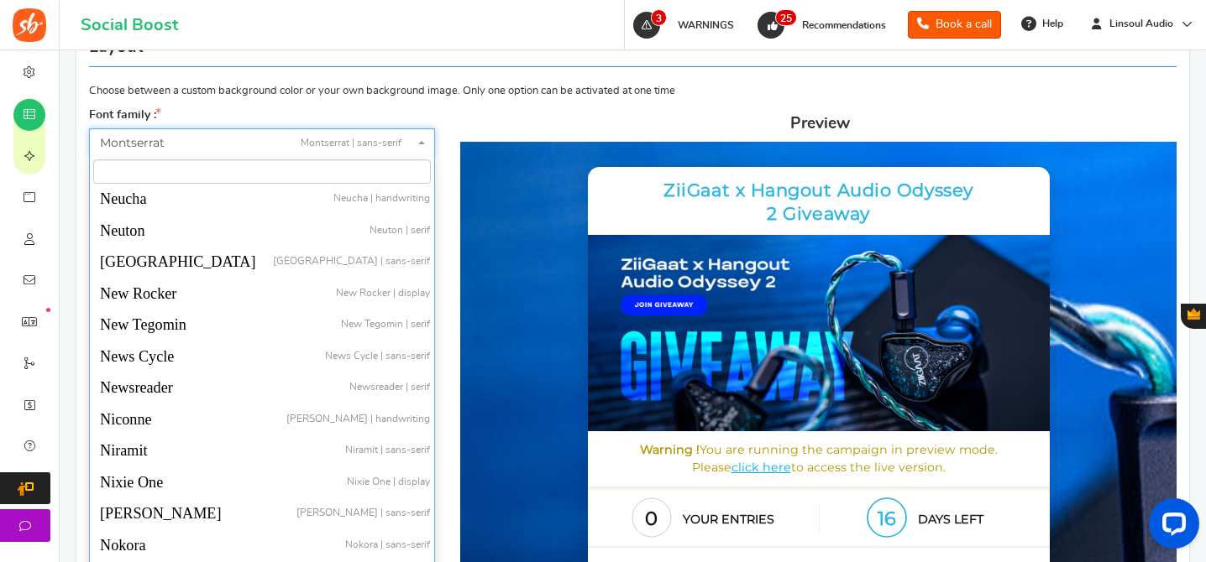
scroll to position [31196, 0]
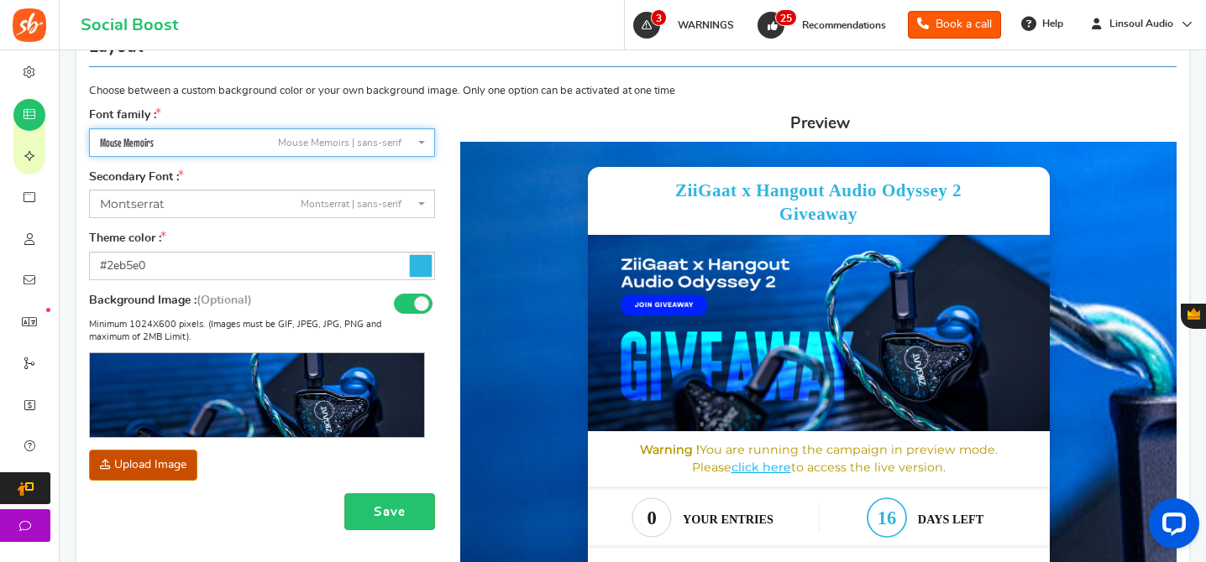
click at [239, 147] on span "Mouse Memoirs Mouse Memoirs | sans-serif" at bounding box center [257, 143] width 314 height 18
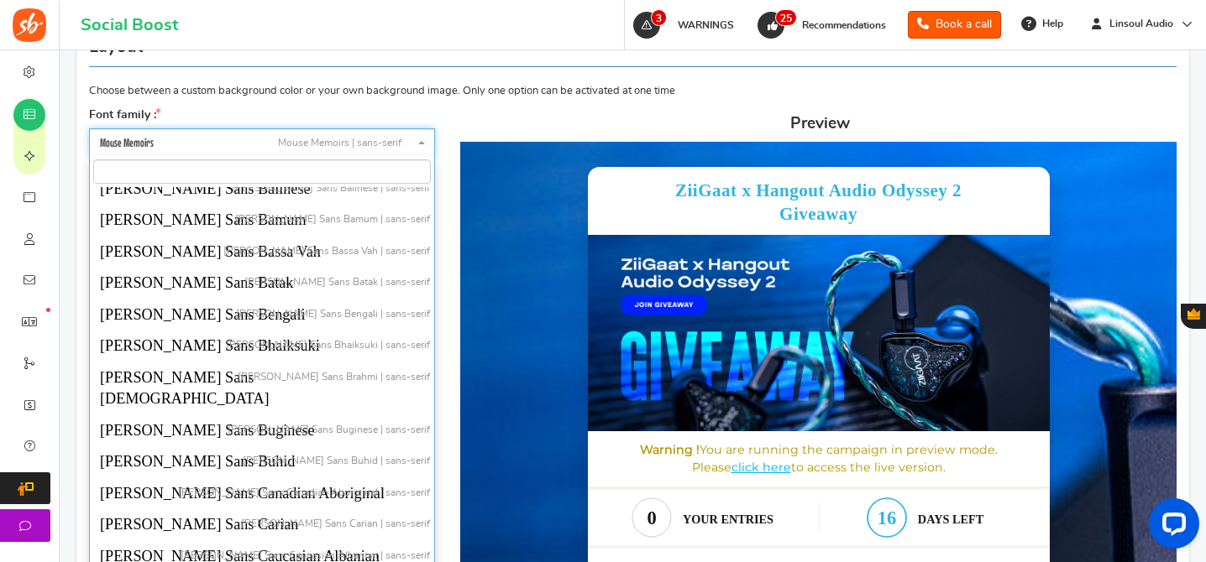
scroll to position [32221, 0]
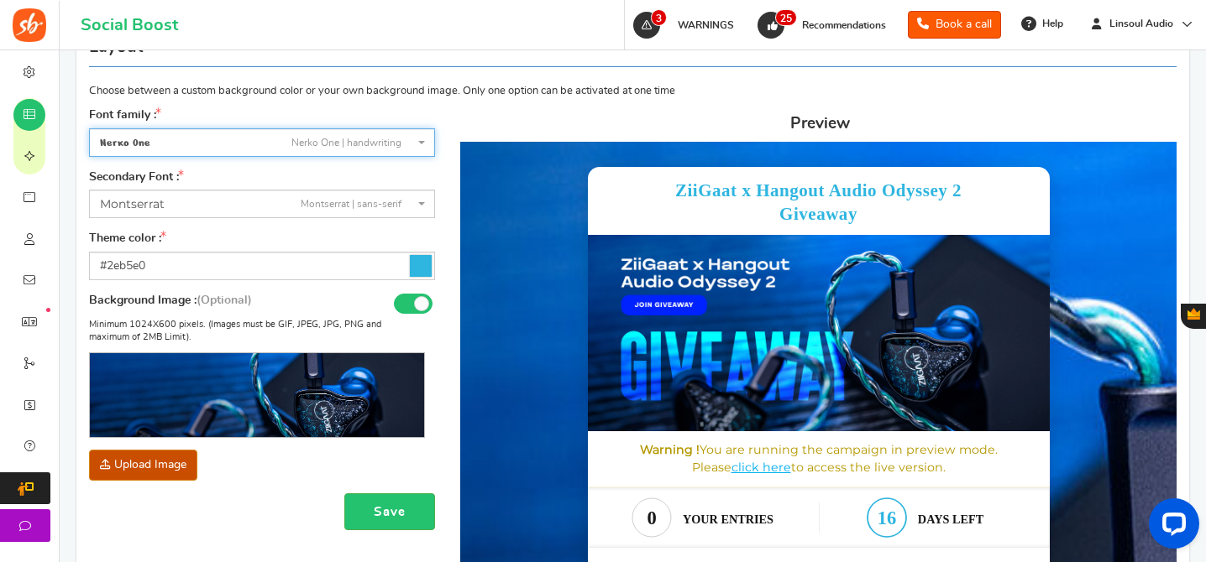
select select "986"
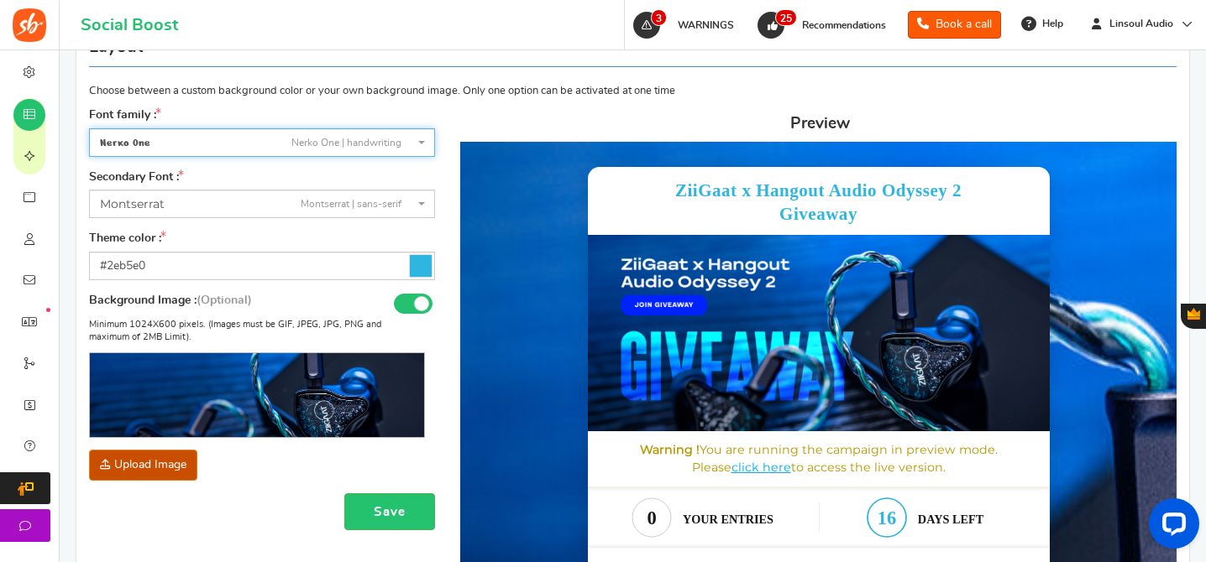
click at [291, 139] on span "Nerko One | handwriting" at bounding box center [346, 143] width 110 height 14
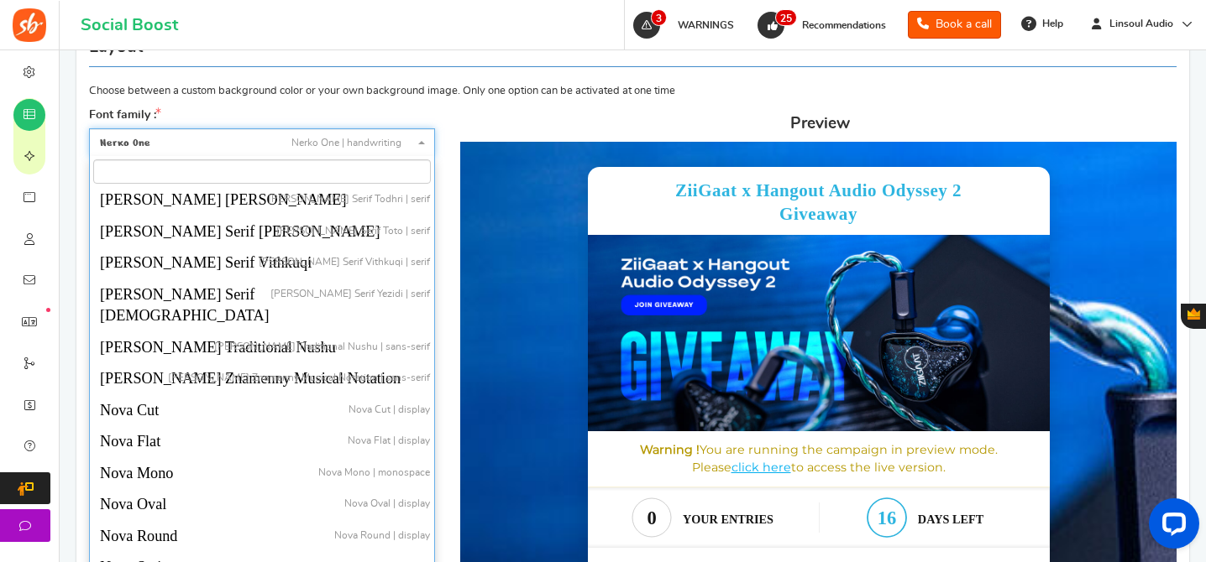
scroll to position [38456, 0]
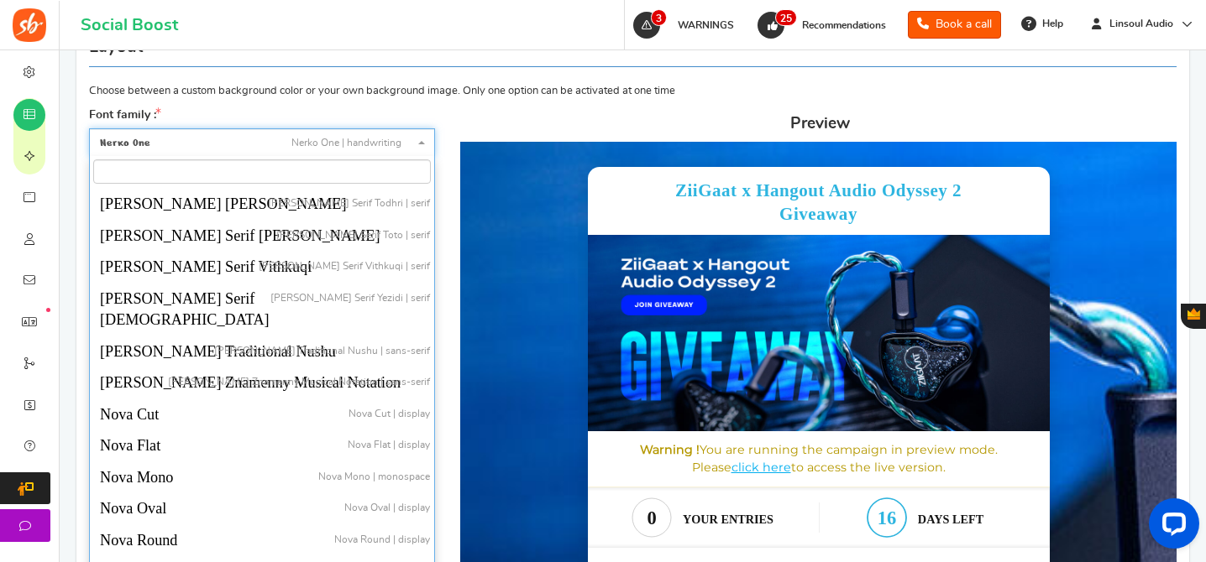
click at [153, 167] on input "search" at bounding box center [261, 172] width 337 height 25
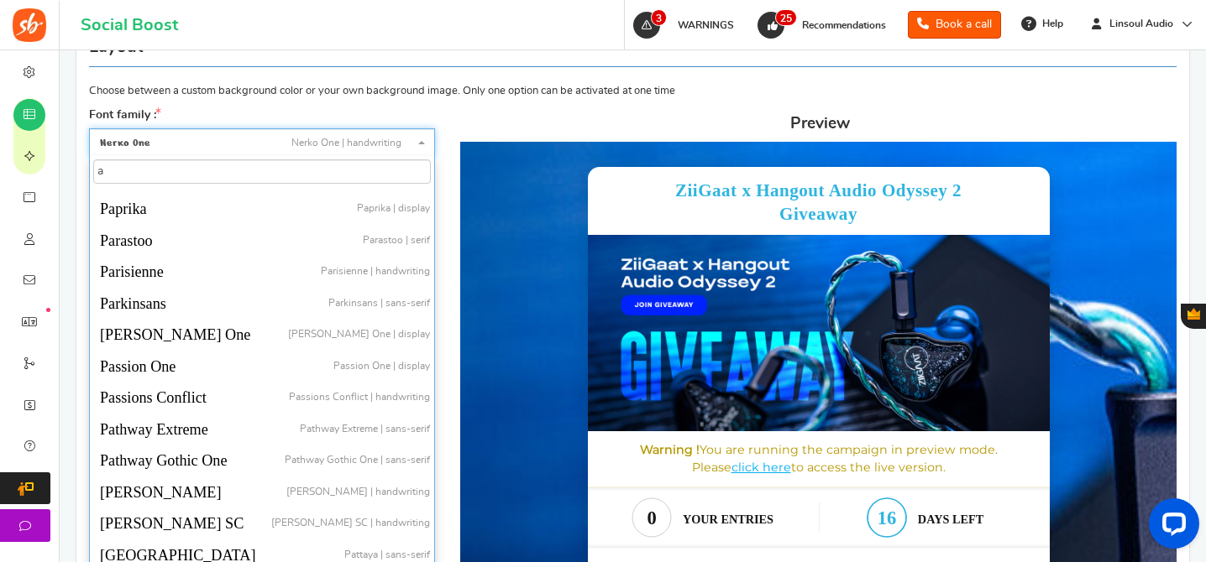
scroll to position [38455, 0]
type input "a"
select select "1244"
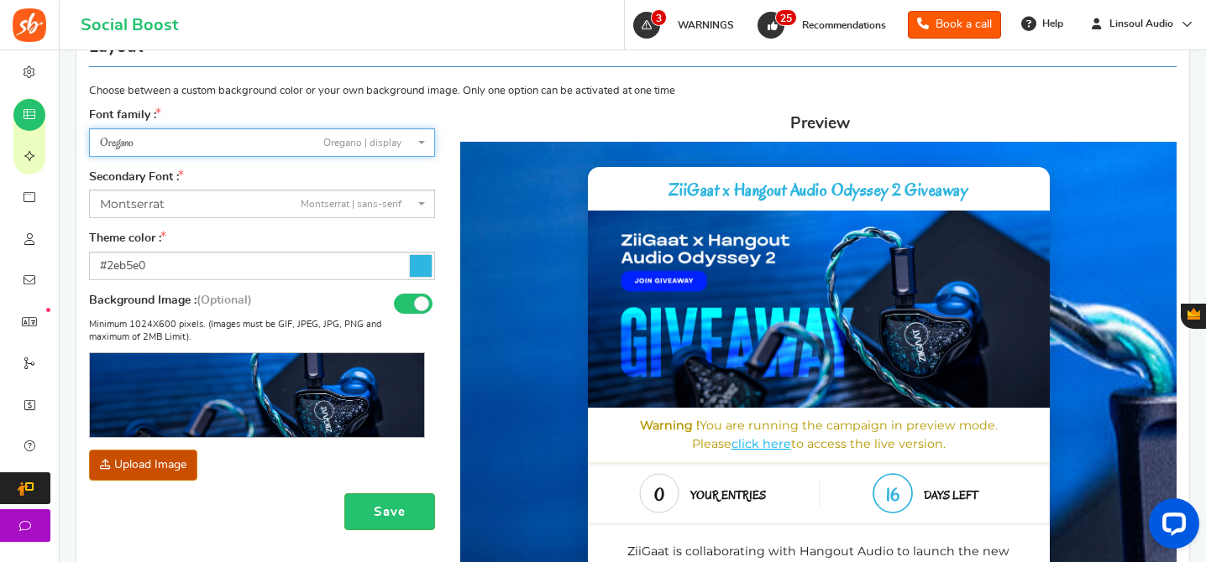
click at [183, 132] on span "Oregano Oregano | display" at bounding box center [262, 142] width 346 height 29
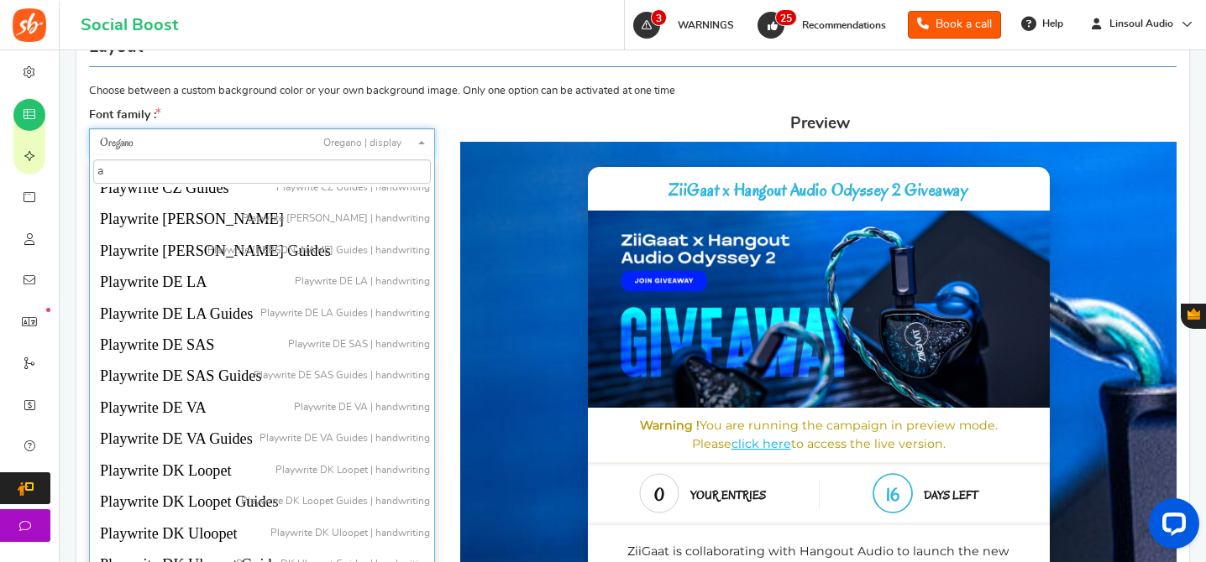
scroll to position [41004, 0]
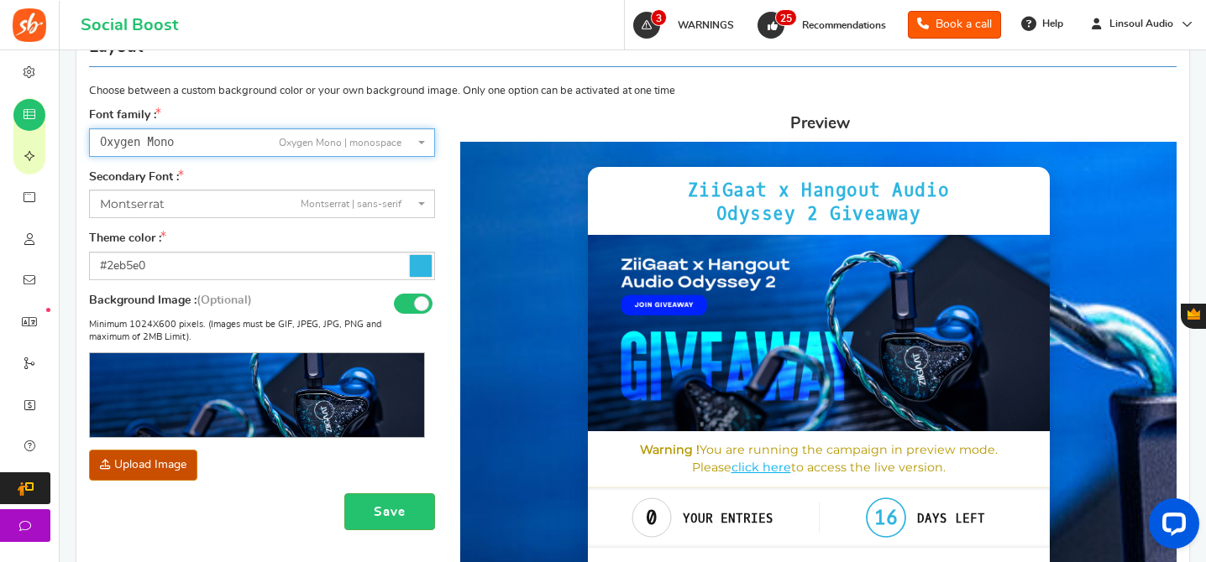
click at [159, 140] on span "Oxygen Mono" at bounding box center [137, 142] width 74 height 16
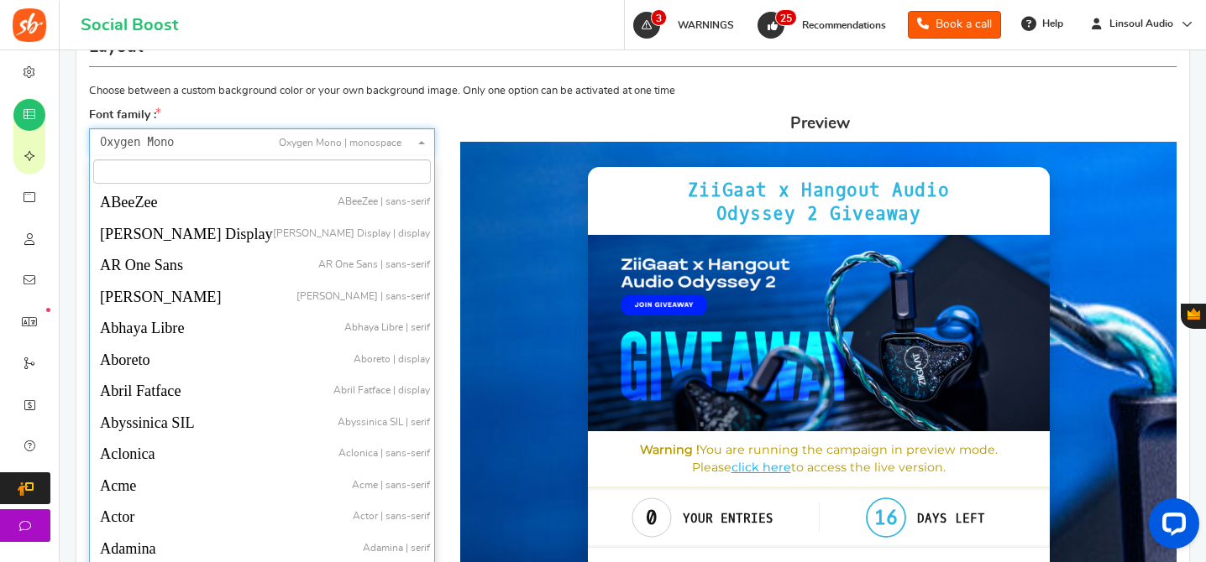
scroll to position [41036, 0]
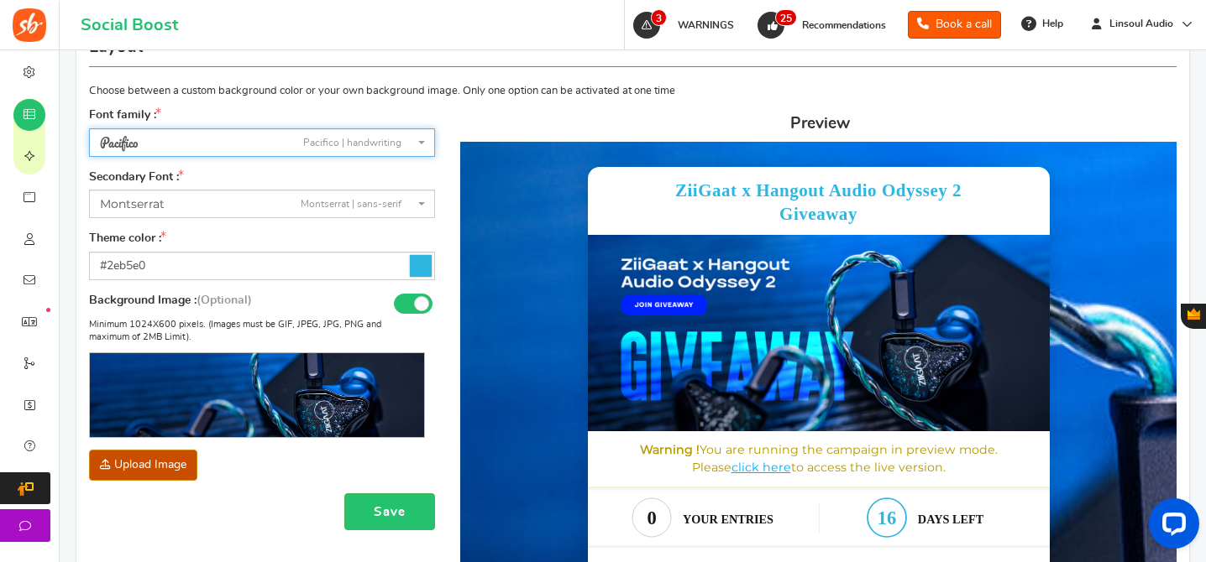
click at [183, 149] on span "Pacifico Pacifico | handwriting" at bounding box center [257, 143] width 314 height 18
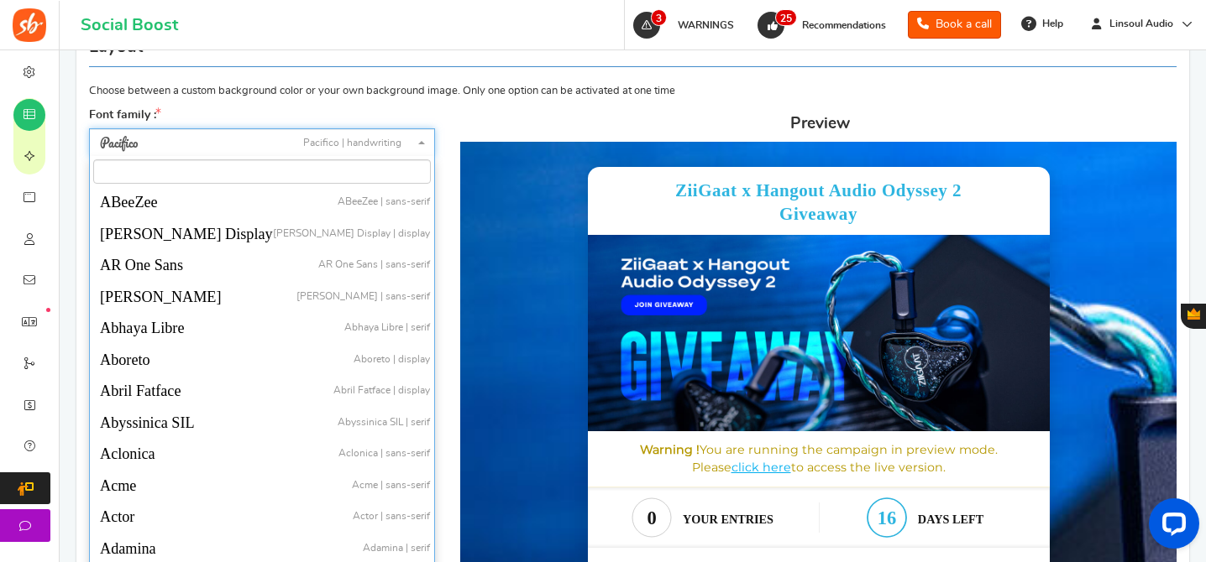
scroll to position [41257, 0]
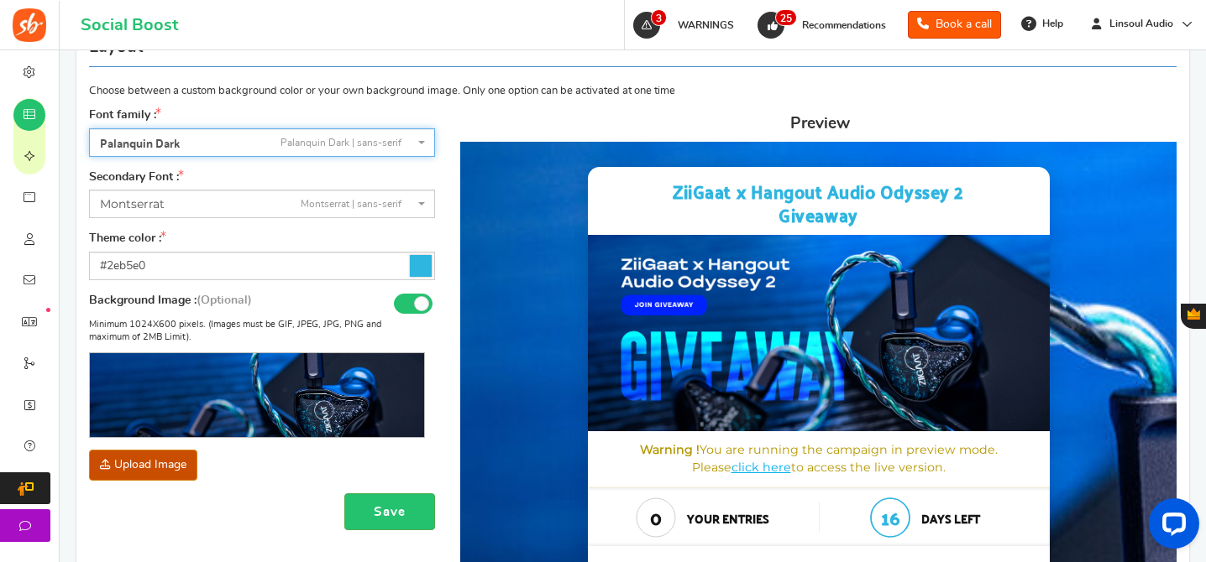
click at [225, 150] on span "Palanquin Dark Palanquin Dark | sans-serif" at bounding box center [257, 143] width 314 height 18
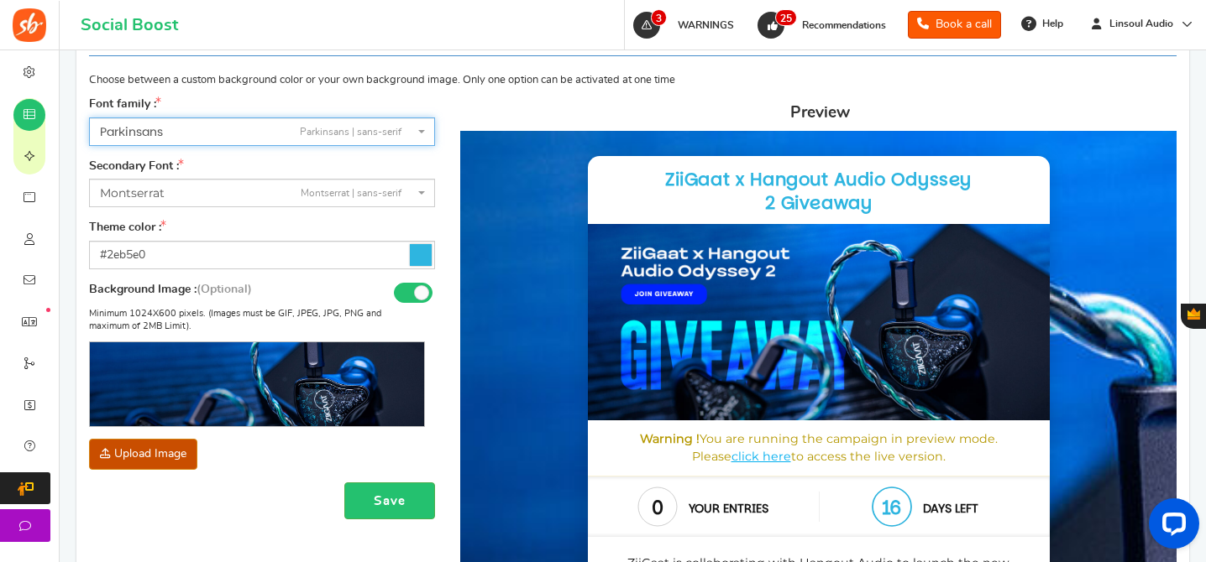
scroll to position [322, 0]
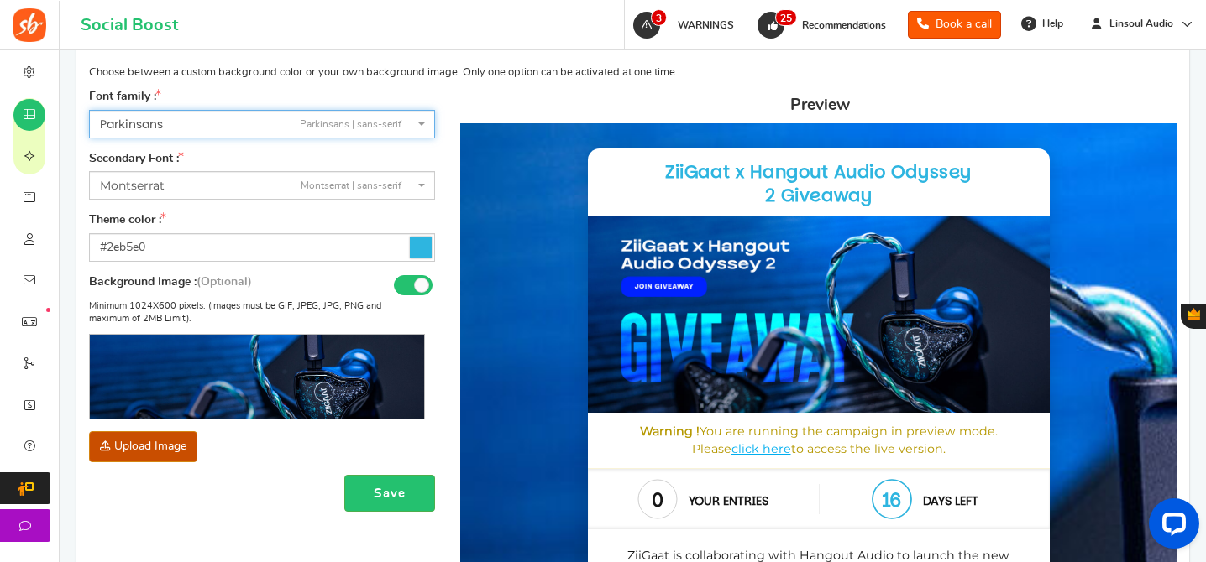
click at [228, 129] on span "Parkinsans Parkinsans | sans-serif" at bounding box center [257, 125] width 314 height 18
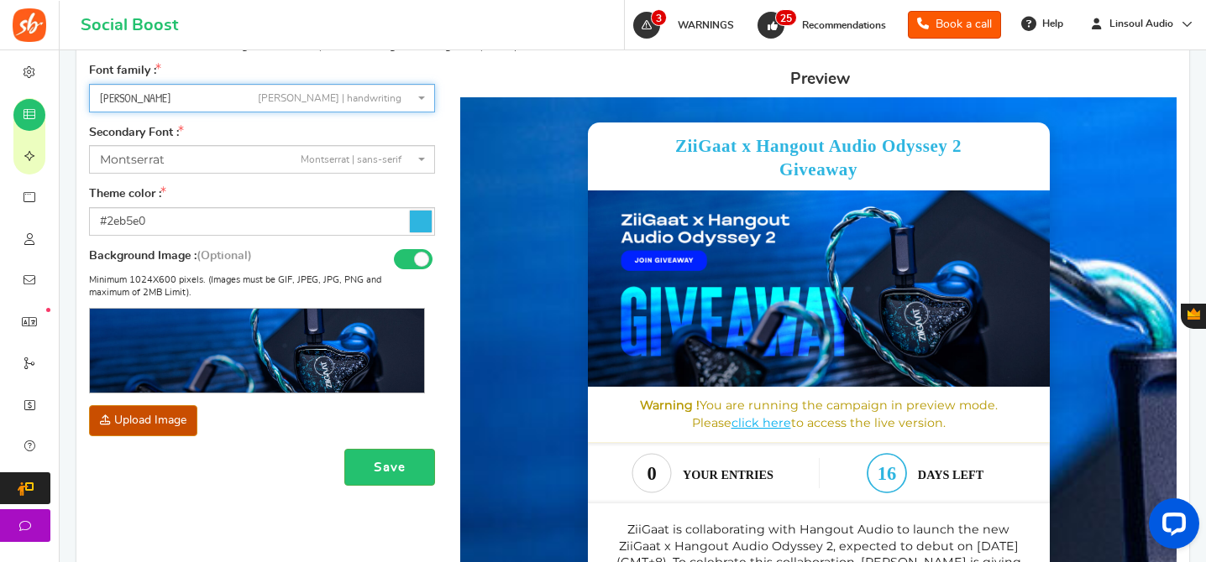
click at [154, 93] on span "Patrick Hand Patrick Hand | handwriting" at bounding box center [257, 99] width 314 height 18
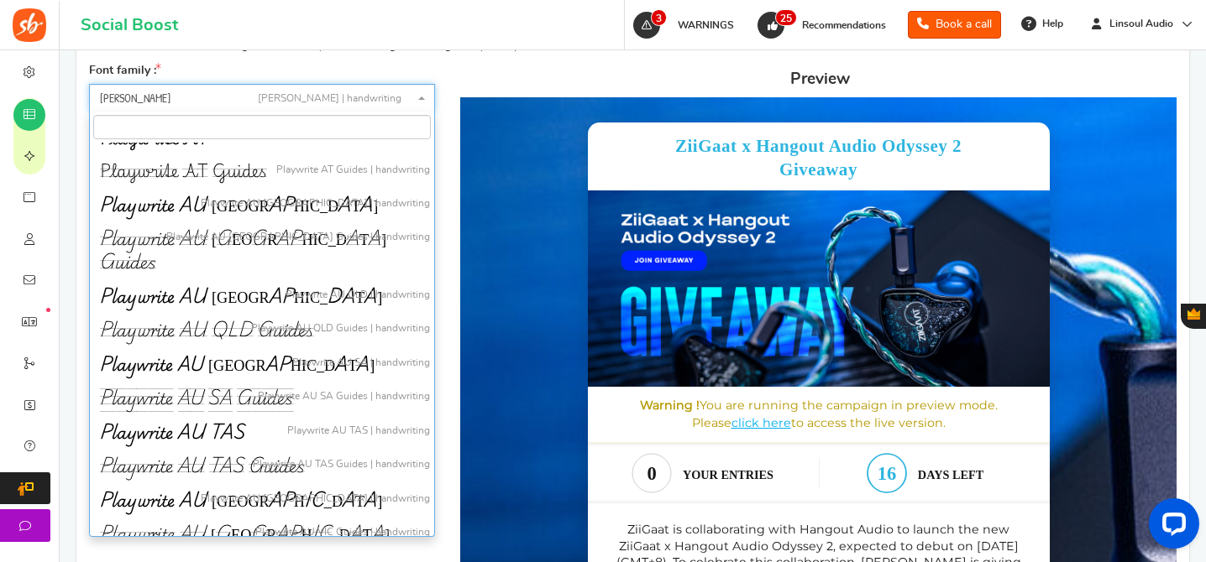
scroll to position [41900, 0]
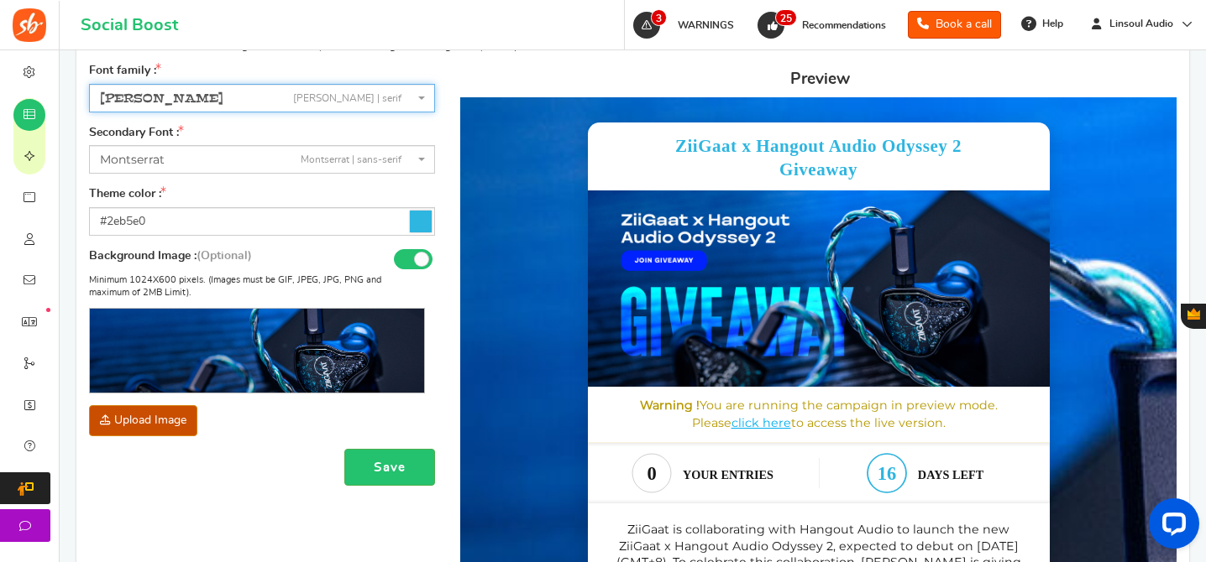
click at [228, 84] on span "Peralta Peralta | serif" at bounding box center [262, 98] width 346 height 29
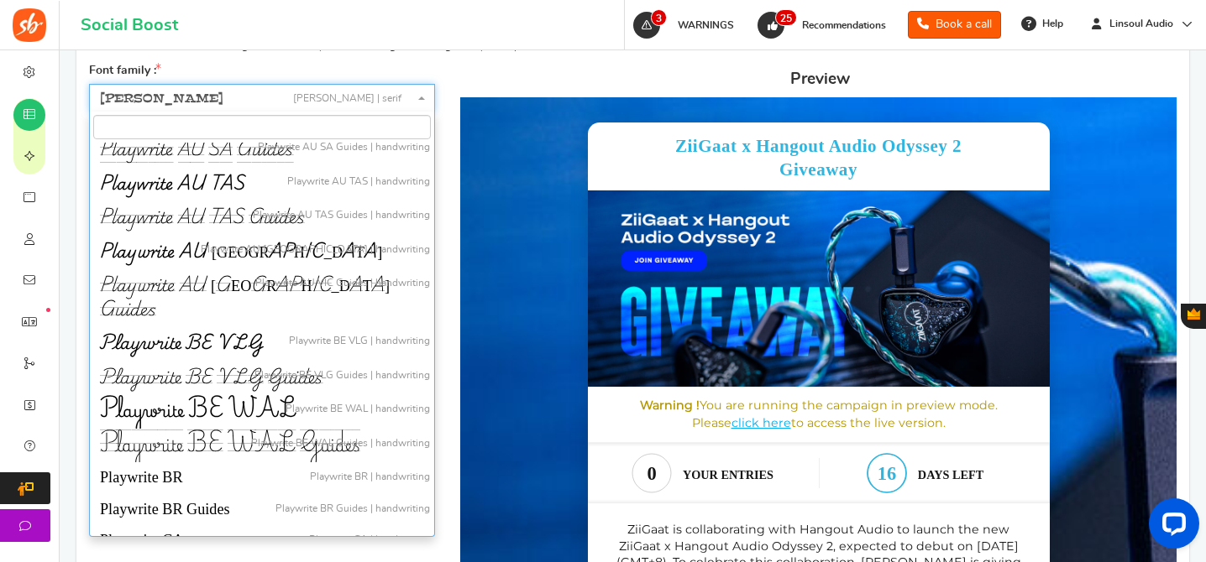
scroll to position [42263, 0]
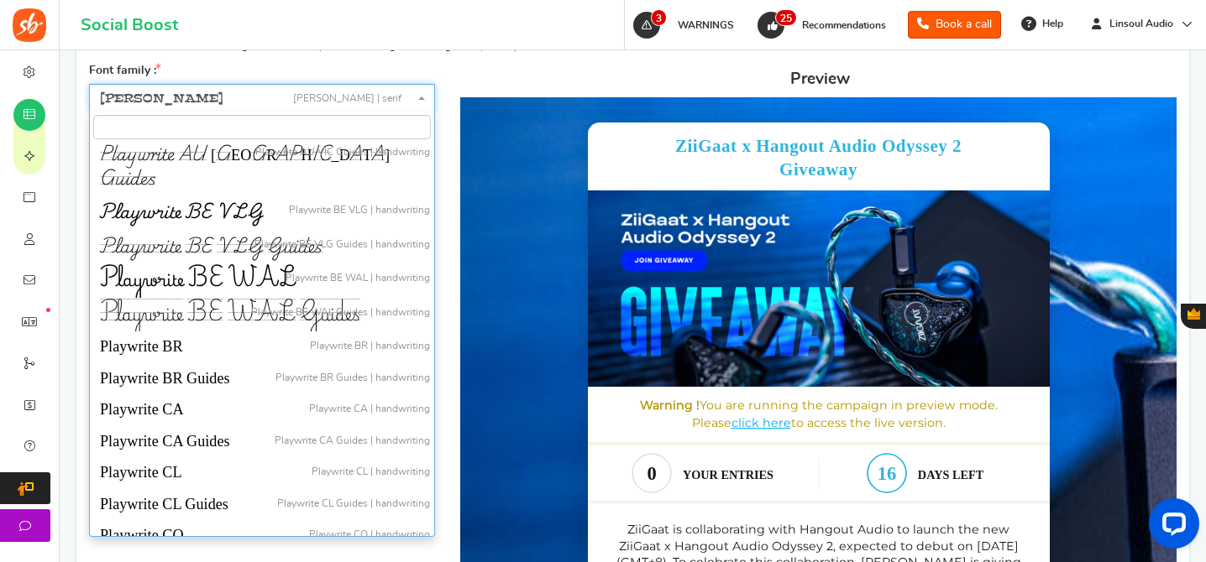
select select "1296"
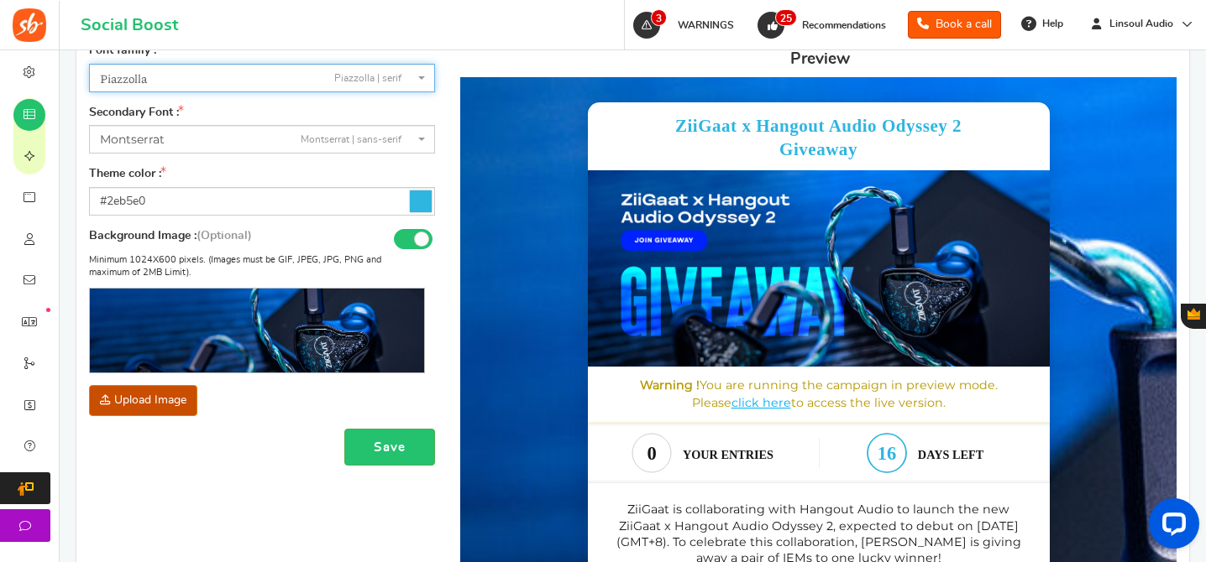
scroll to position [373, 0]
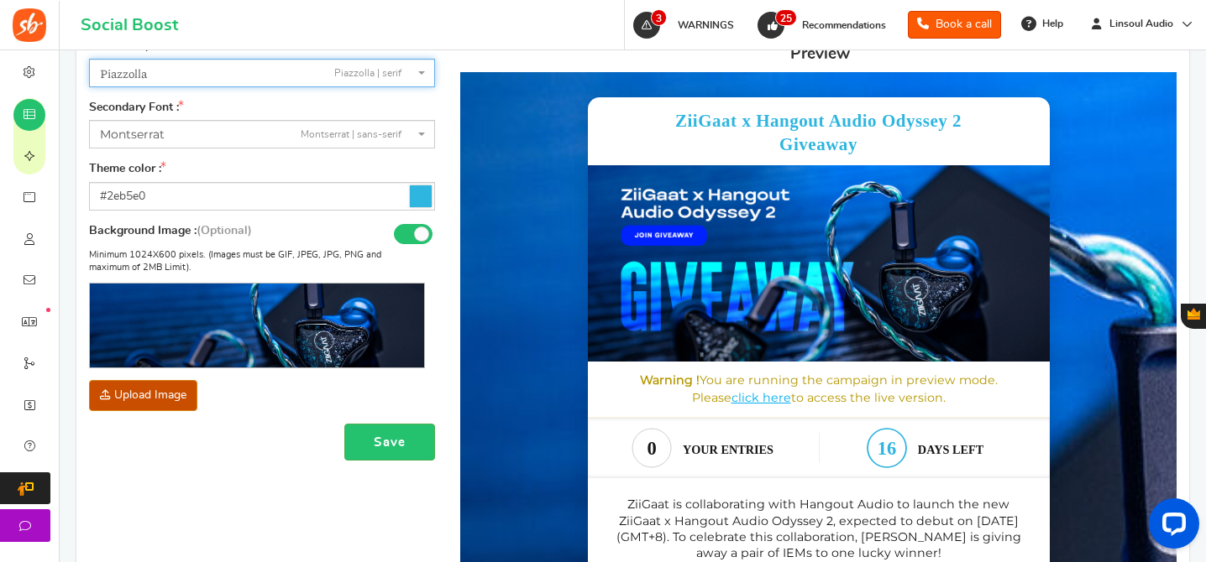
click at [181, 137] on span "Montserrat Montserrat | sans-serif" at bounding box center [257, 135] width 314 height 18
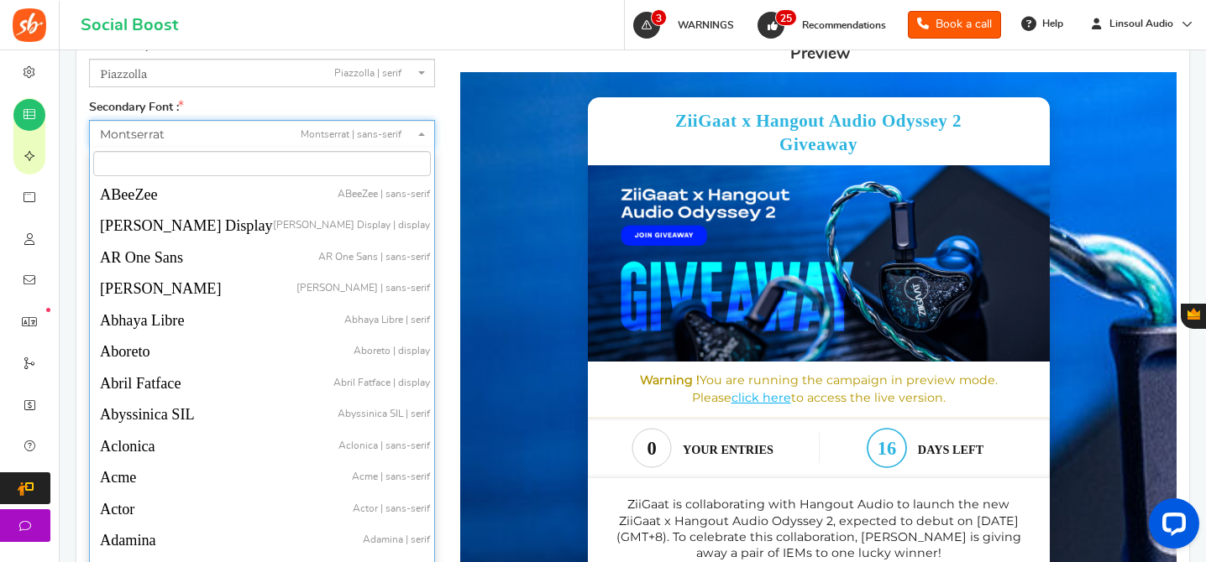
scroll to position [30894, 0]
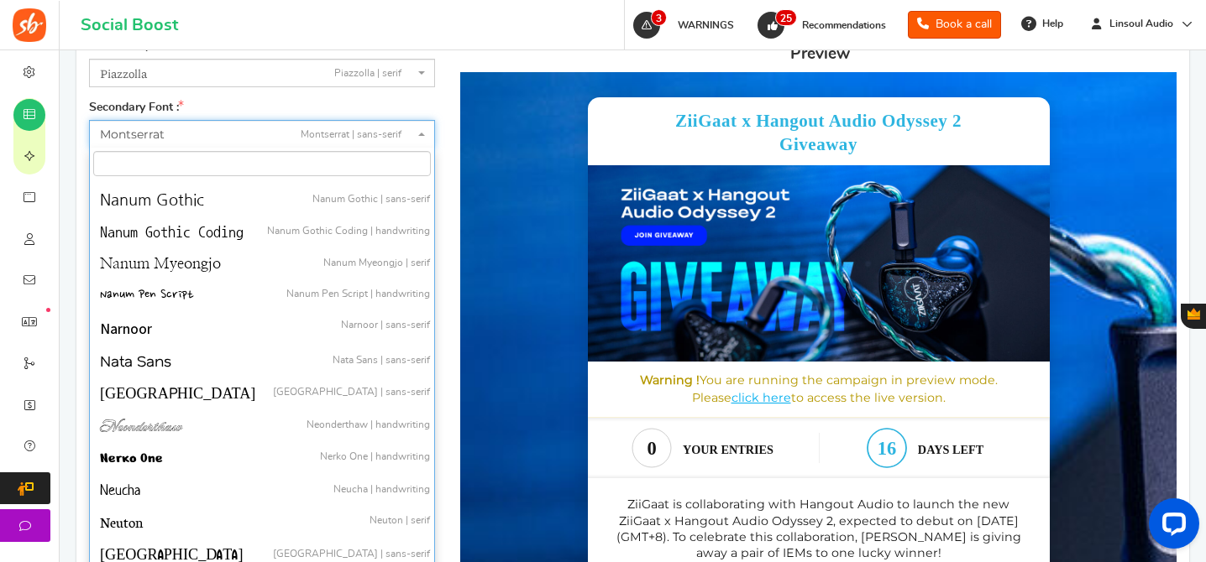
type input "p"
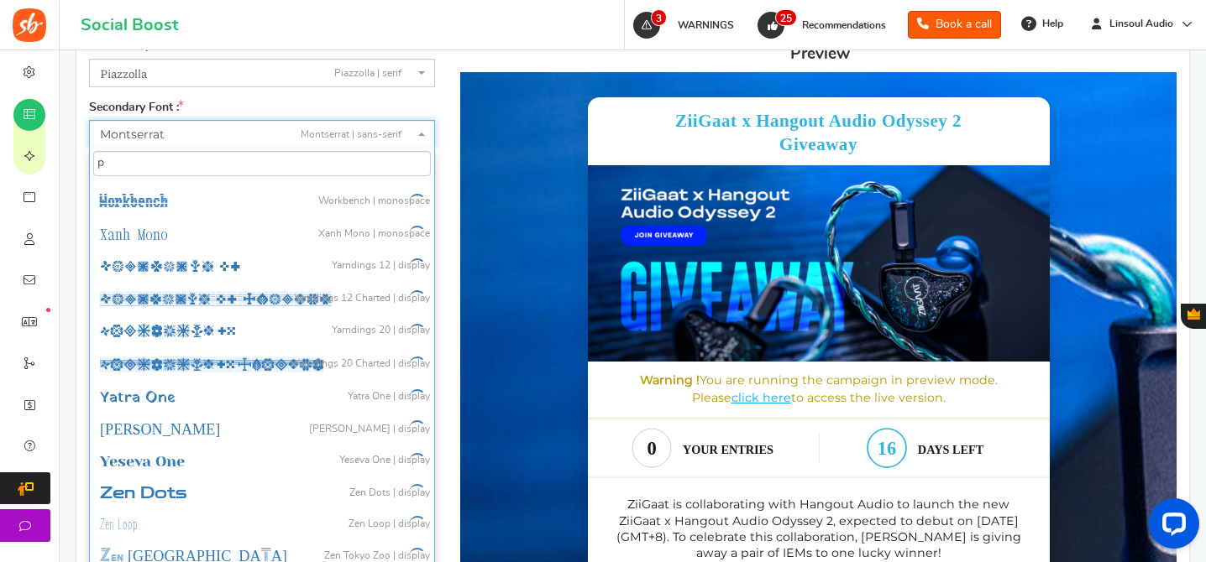
scroll to position [27548, 0]
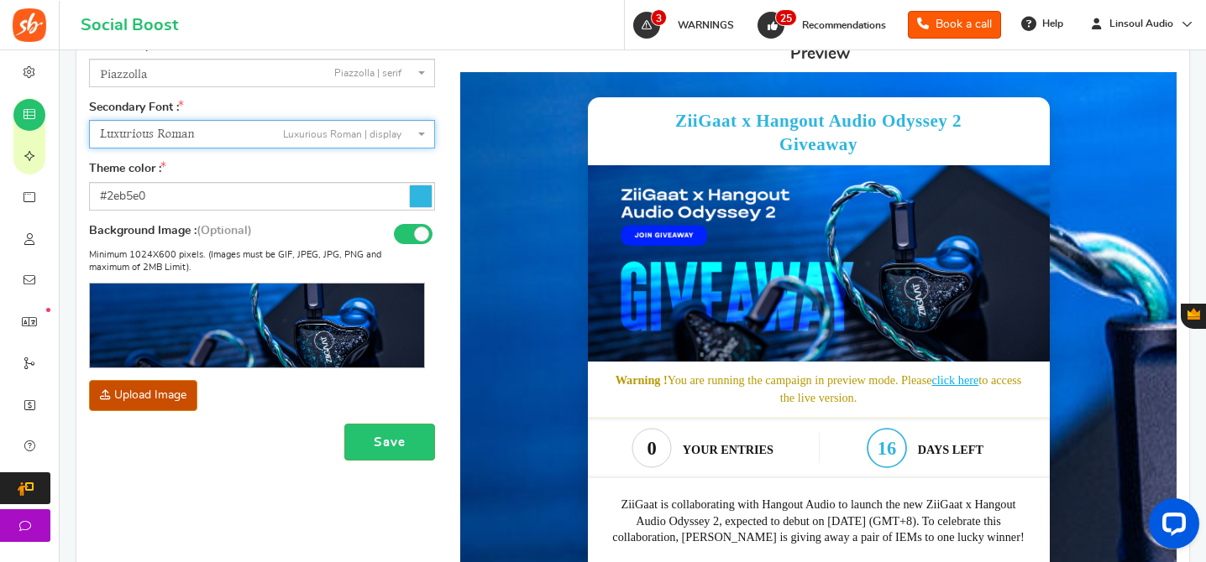
click at [150, 122] on span "Luxurious Roman Luxurious Roman | display" at bounding box center [262, 134] width 346 height 29
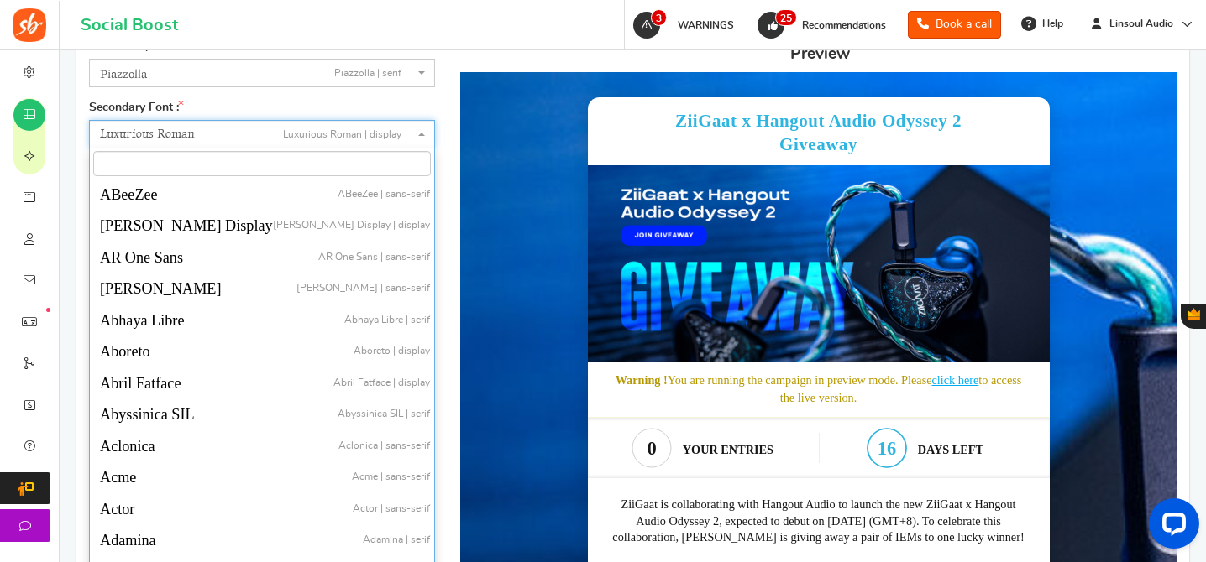
scroll to position [27493, 0]
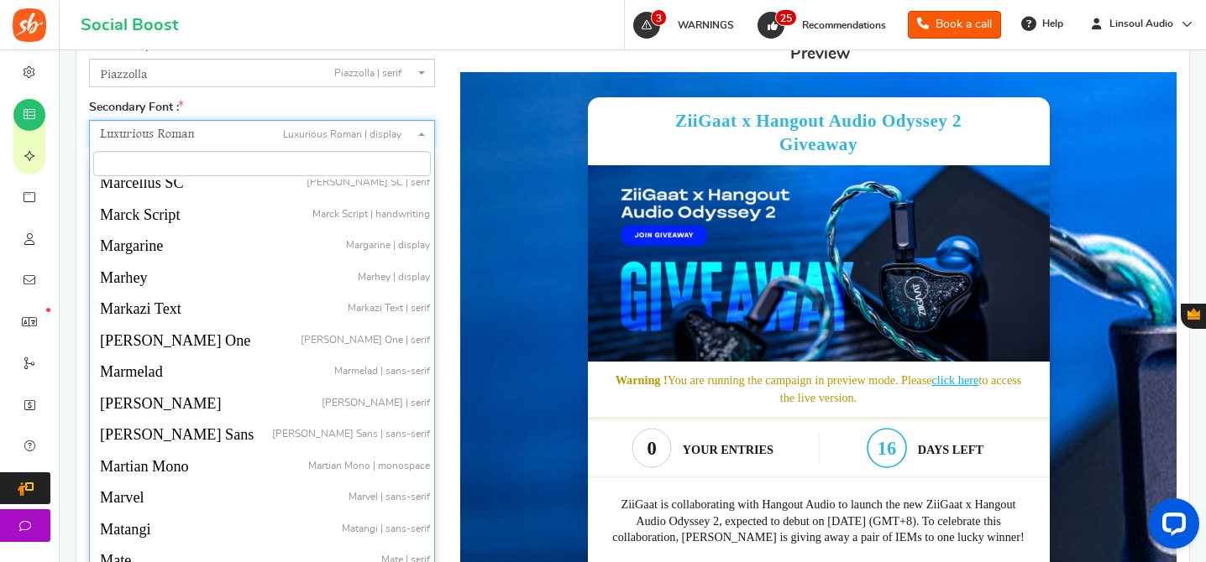
select select "841"
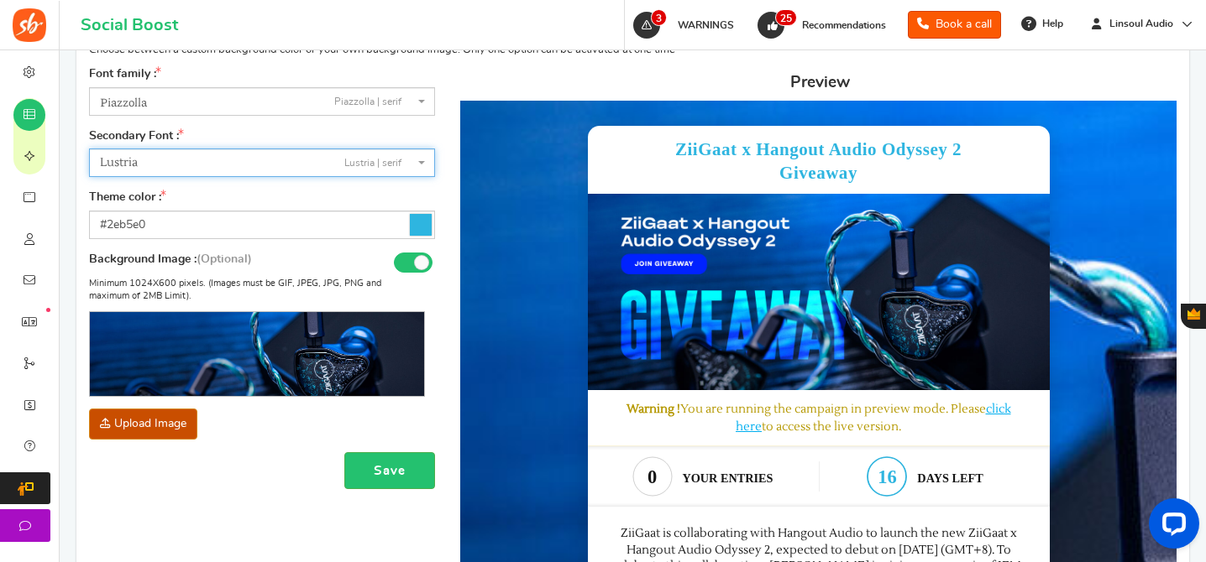
scroll to position [305, 0]
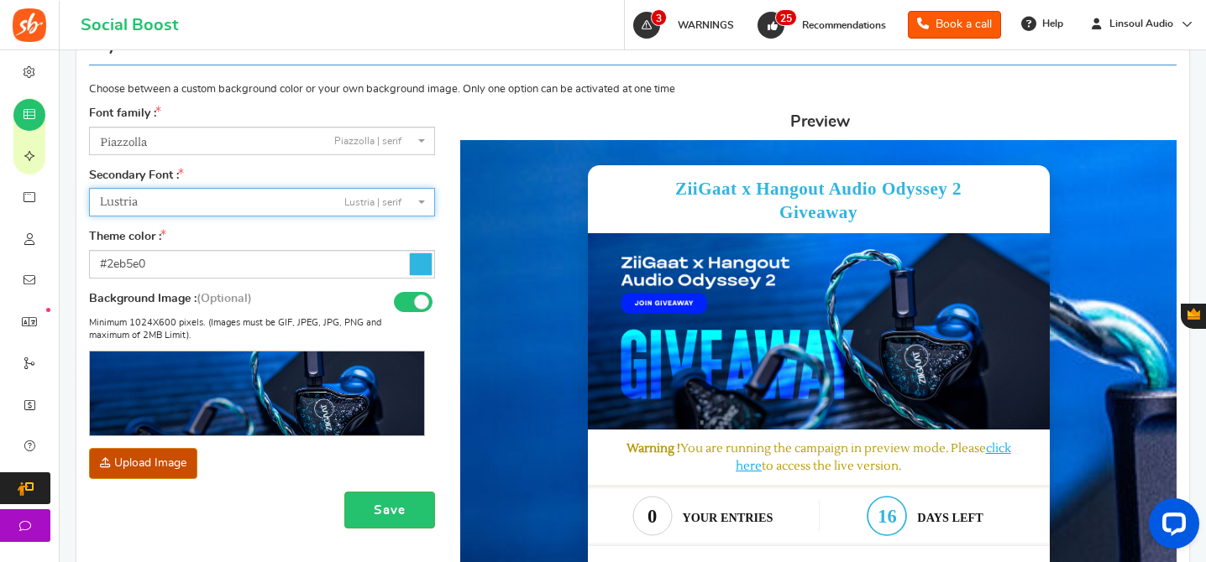
click at [417, 264] on icon at bounding box center [421, 265] width 22 height 22
click at [417, 264] on input "#2eb5e0" at bounding box center [262, 264] width 346 height 29
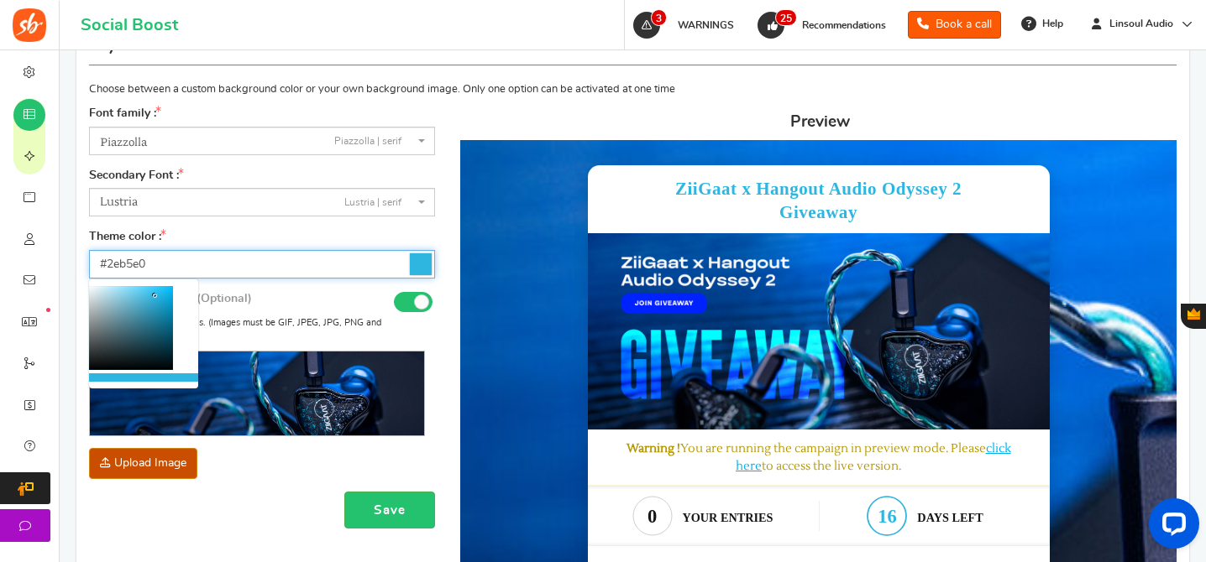
click at [181, 316] on div at bounding box center [182, 328] width 13 height 84
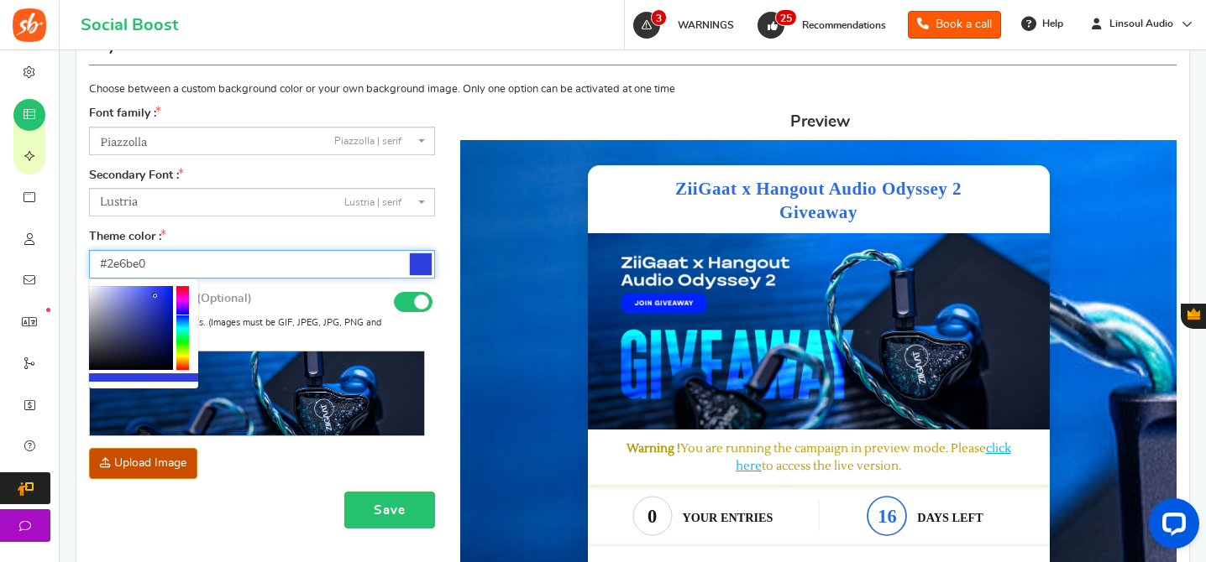
click at [185, 319] on div at bounding box center [182, 328] width 13 height 84
click at [165, 331] on div at bounding box center [131, 328] width 84 height 84
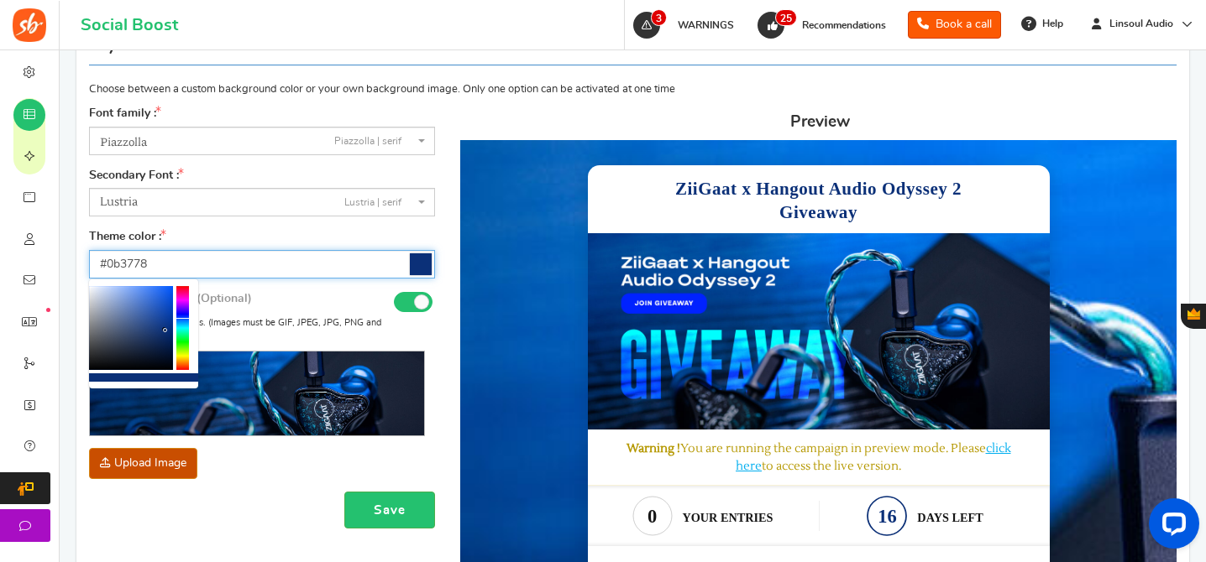
click at [181, 320] on div at bounding box center [182, 328] width 13 height 84
click at [165, 319] on div at bounding box center [131, 328] width 84 height 84
click at [161, 334] on div at bounding box center [131, 328] width 84 height 84
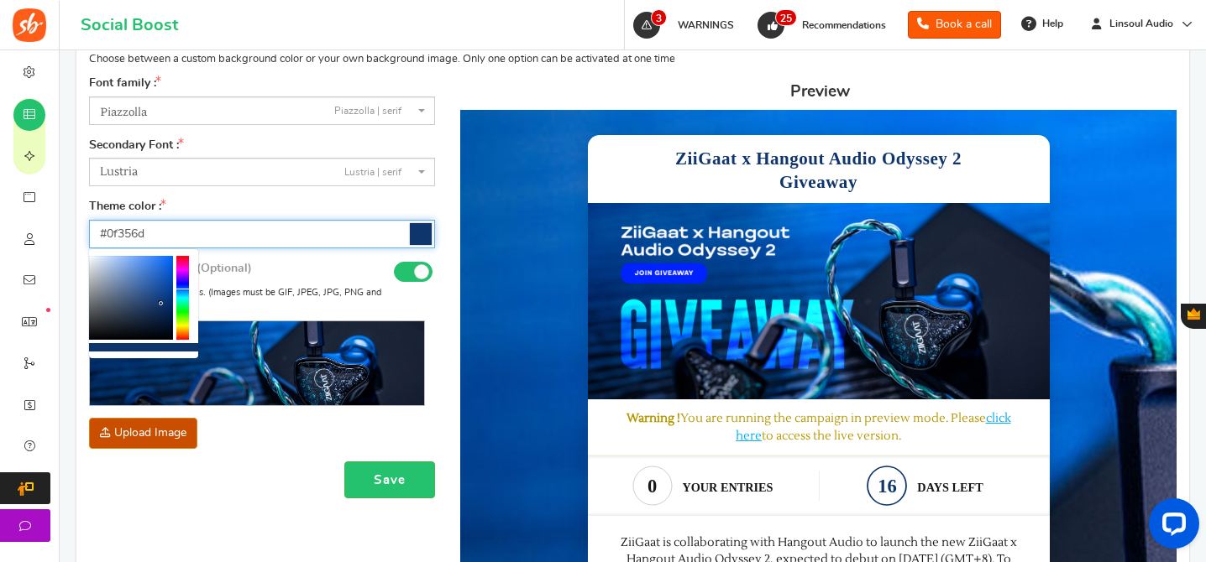
scroll to position [371, 0]
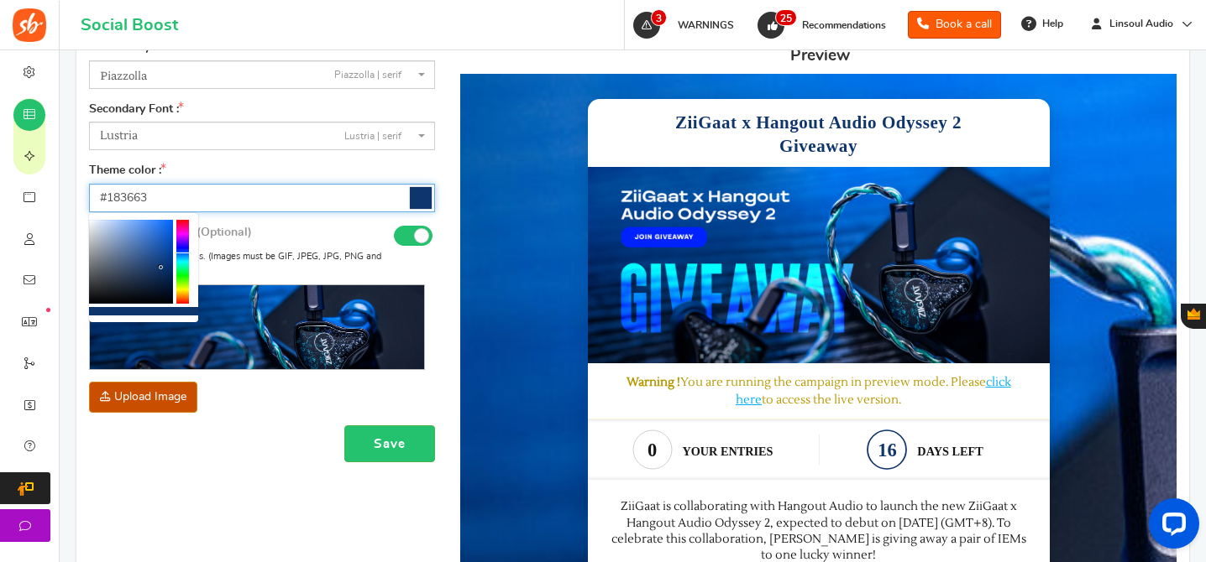
click at [153, 271] on div at bounding box center [131, 262] width 84 height 84
click at [162, 276] on div at bounding box center [131, 262] width 84 height 84
click at [183, 257] on div at bounding box center [182, 262] width 13 height 84
click at [165, 263] on div at bounding box center [131, 262] width 84 height 84
click at [154, 273] on div at bounding box center [131, 262] width 84 height 84
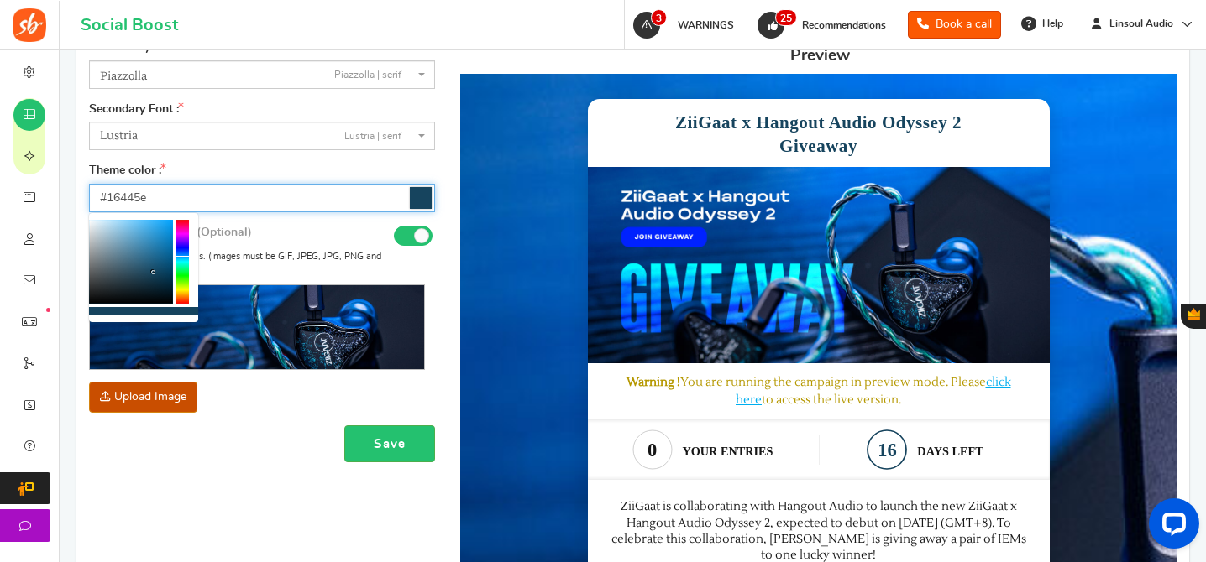
click at [161, 281] on div at bounding box center [131, 262] width 84 height 84
click at [169, 274] on div at bounding box center [131, 262] width 84 height 84
click at [181, 259] on div at bounding box center [182, 262] width 13 height 84
click at [182, 255] on div at bounding box center [182, 262] width 13 height 84
click at [182, 254] on div at bounding box center [182, 262] width 13 height 84
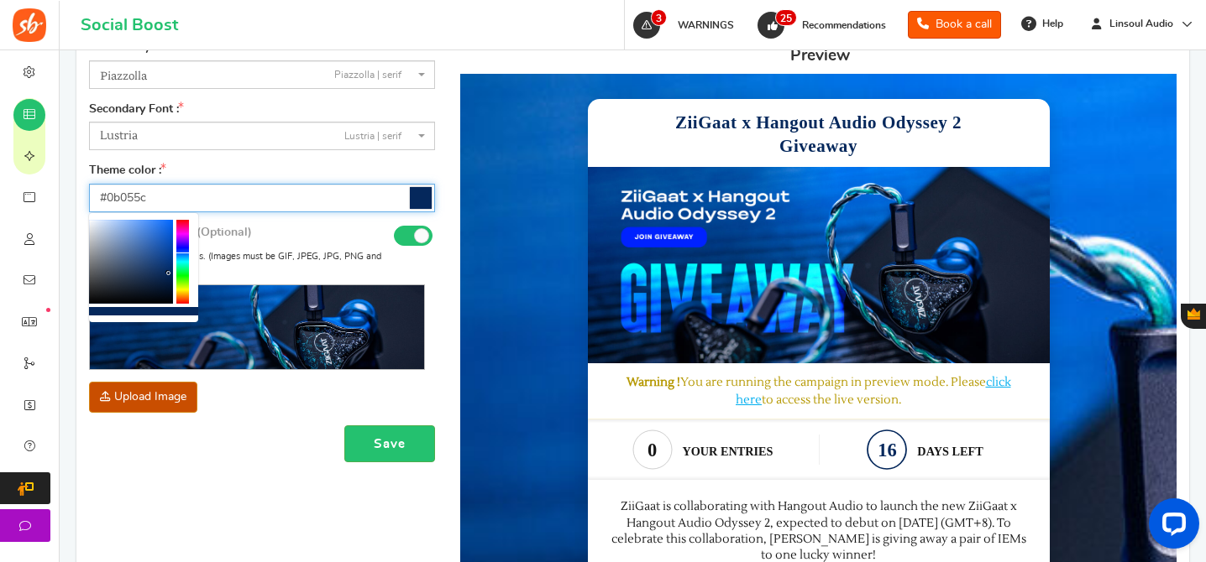
click at [183, 247] on div at bounding box center [182, 262] width 13 height 84
click at [183, 260] on div at bounding box center [182, 262] width 13 height 84
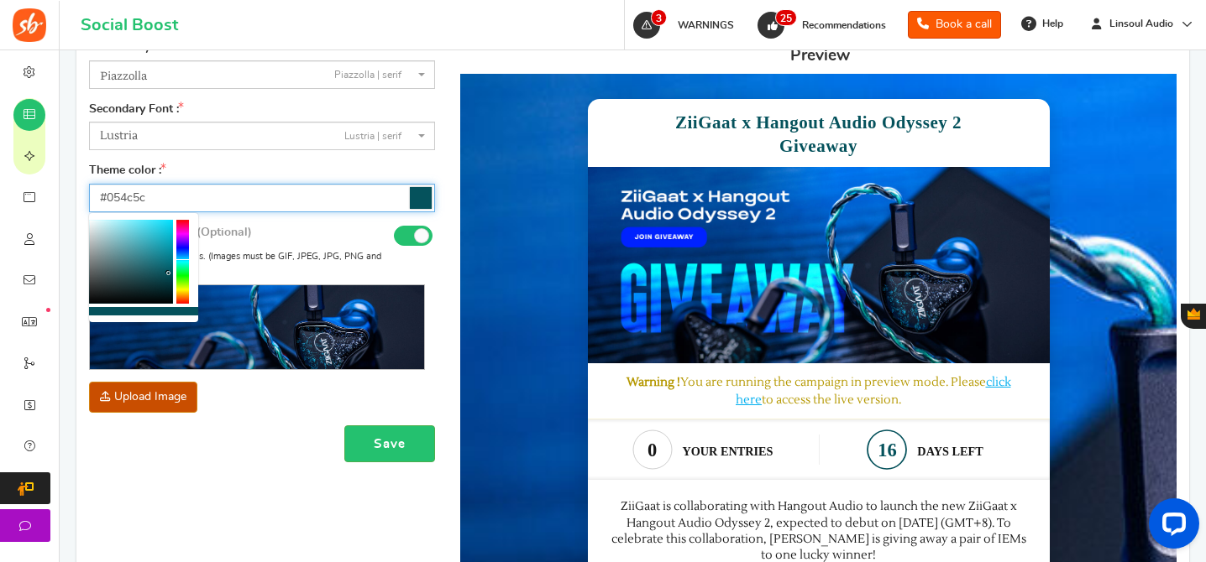
click at [183, 259] on div at bounding box center [182, 262] width 13 height 84
click at [184, 254] on div at bounding box center [182, 262] width 13 height 84
click at [184, 252] on div at bounding box center [182, 262] width 13 height 84
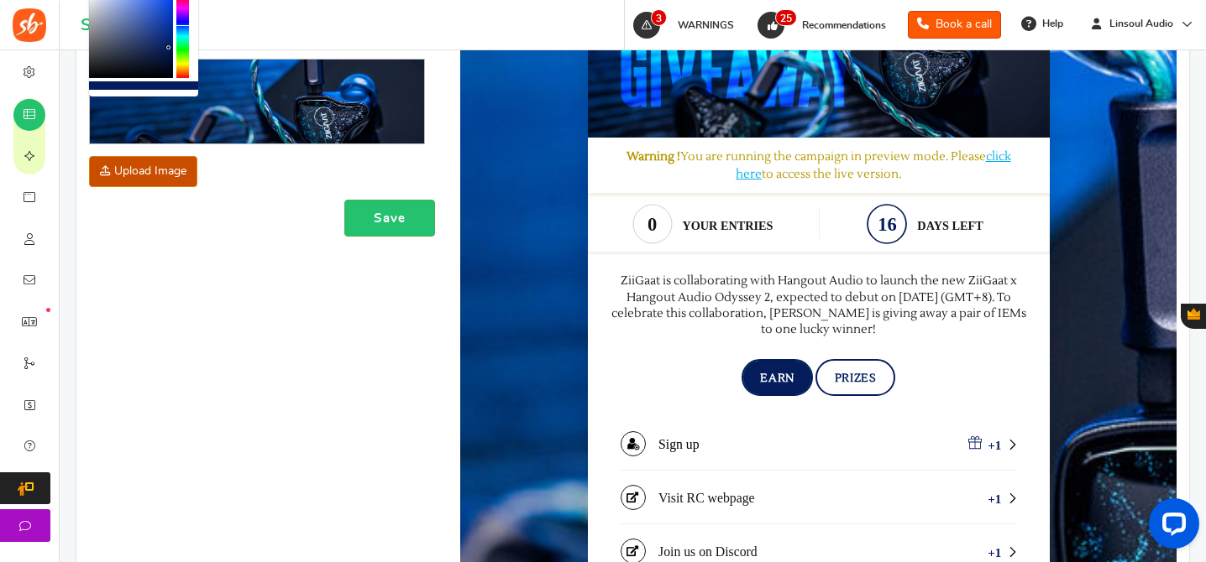
scroll to position [364, 0]
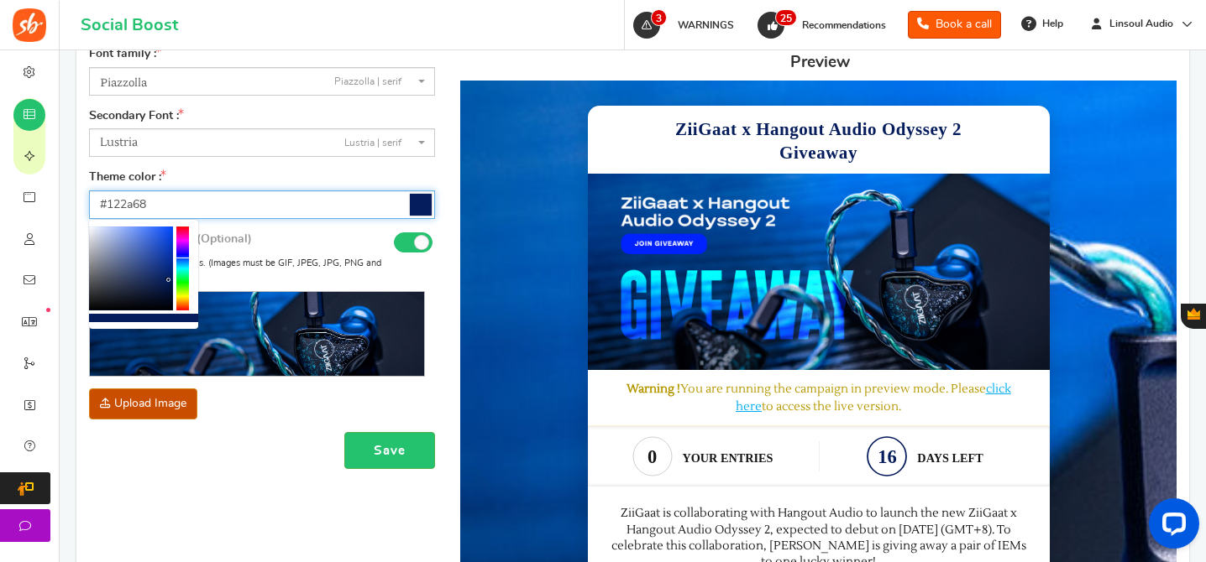
click at [159, 276] on div at bounding box center [131, 269] width 84 height 84
click at [166, 273] on div at bounding box center [131, 269] width 84 height 84
click at [186, 259] on div at bounding box center [182, 269] width 13 height 84
click at [172, 257] on div at bounding box center [131, 269] width 84 height 84
click at [171, 262] on div at bounding box center [131, 269] width 84 height 84
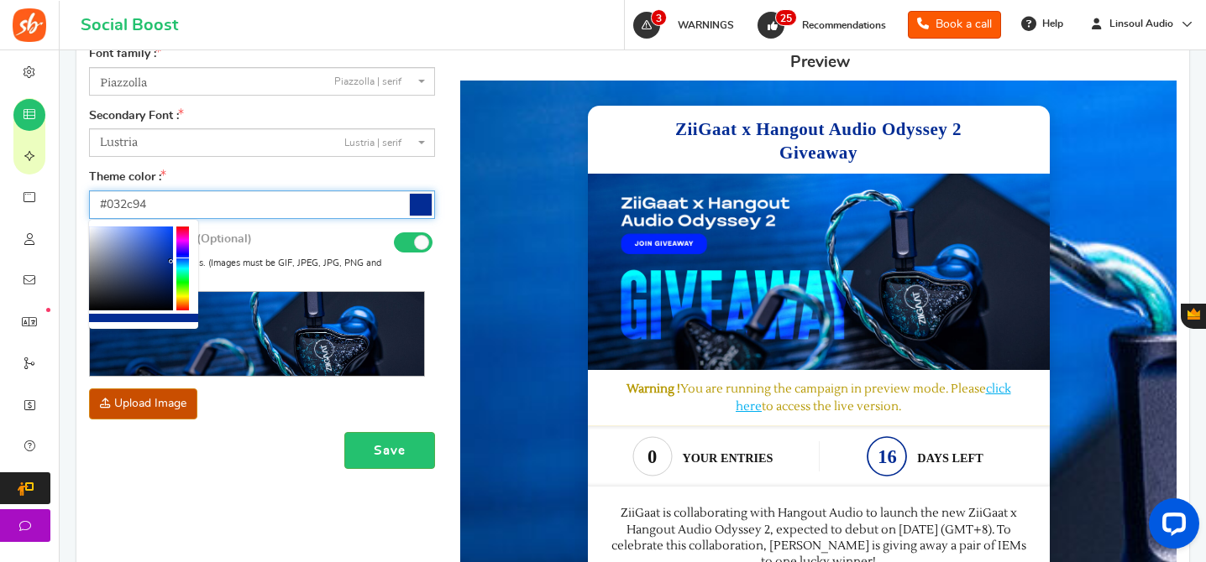
click at [171, 265] on div at bounding box center [131, 269] width 84 height 84
click at [172, 271] on div at bounding box center [131, 269] width 84 height 84
type input "#011851"
click at [172, 284] on div at bounding box center [131, 269] width 84 height 84
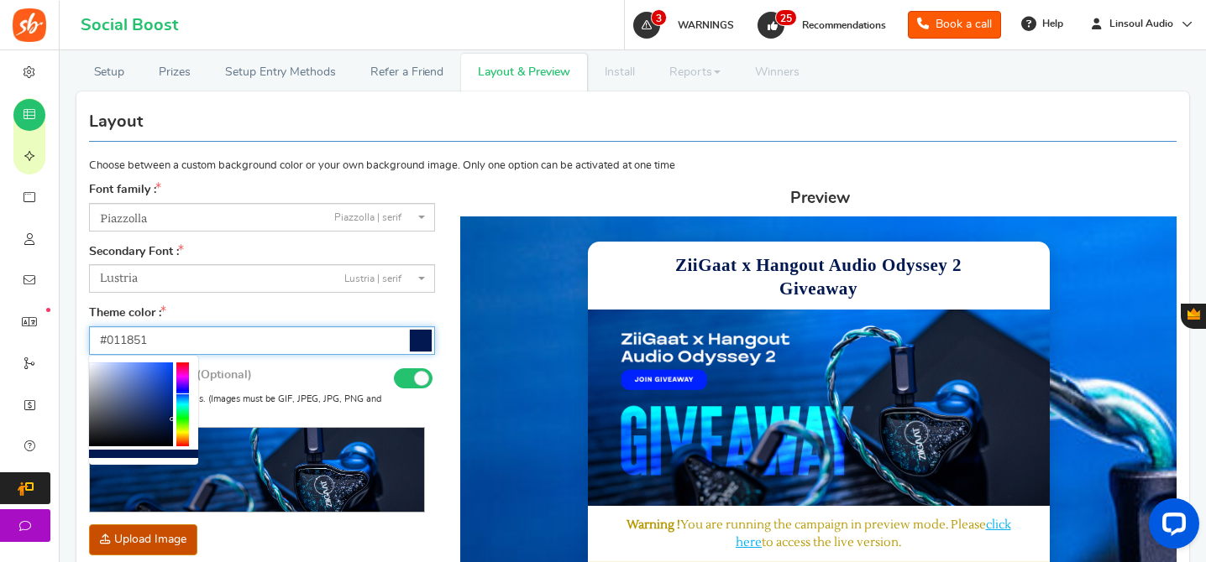
scroll to position [419, 0]
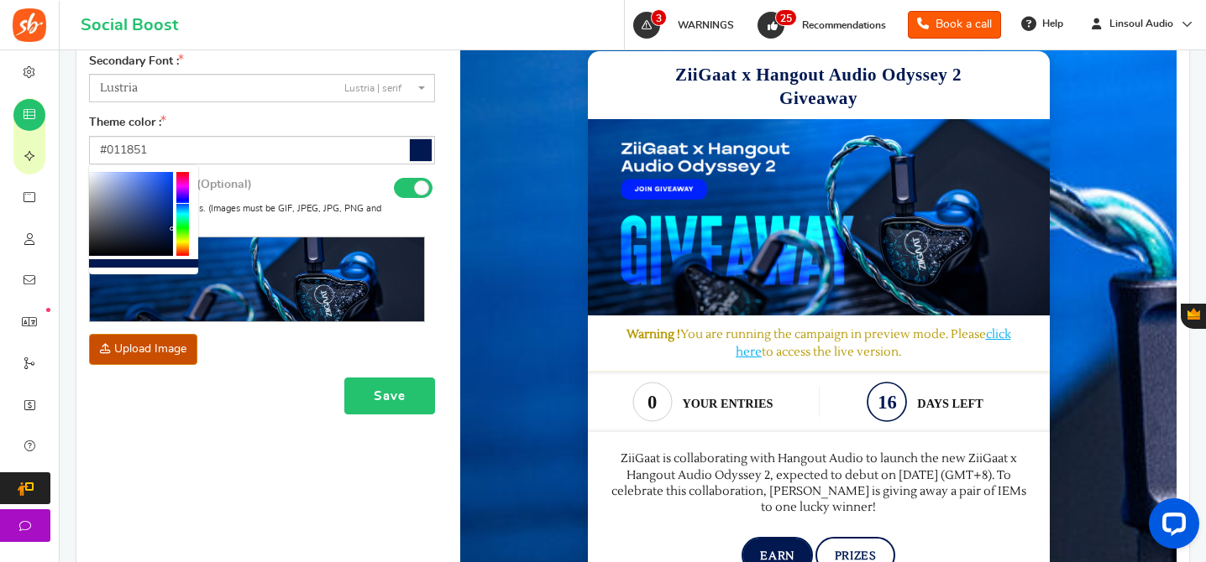
click at [377, 396] on button "Save" at bounding box center [389, 397] width 91 height 38
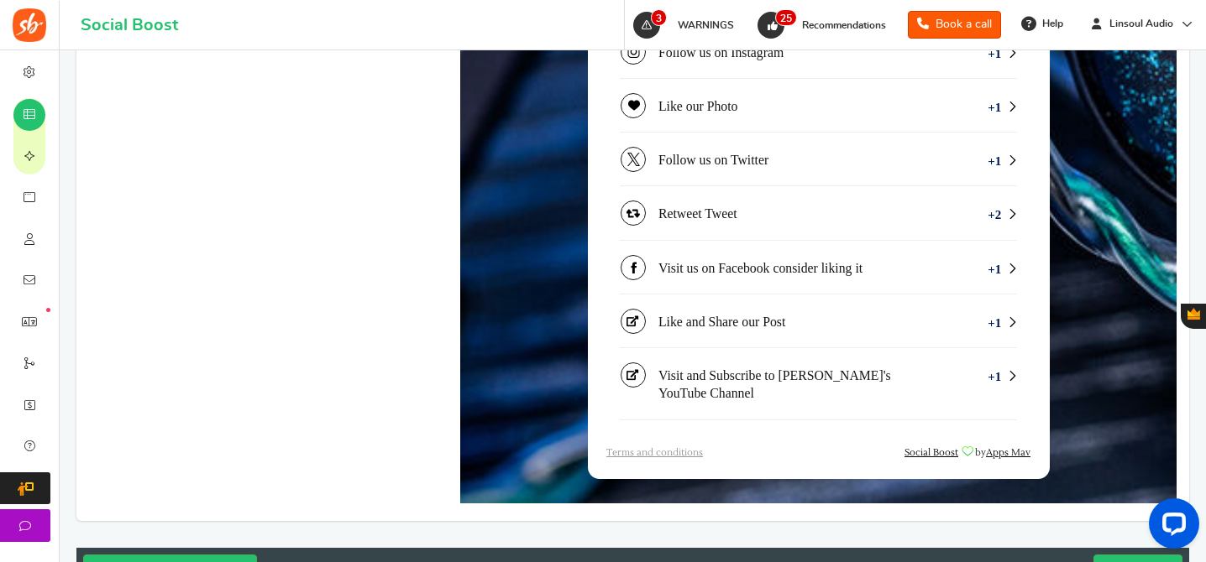
scroll to position [1243, 0]
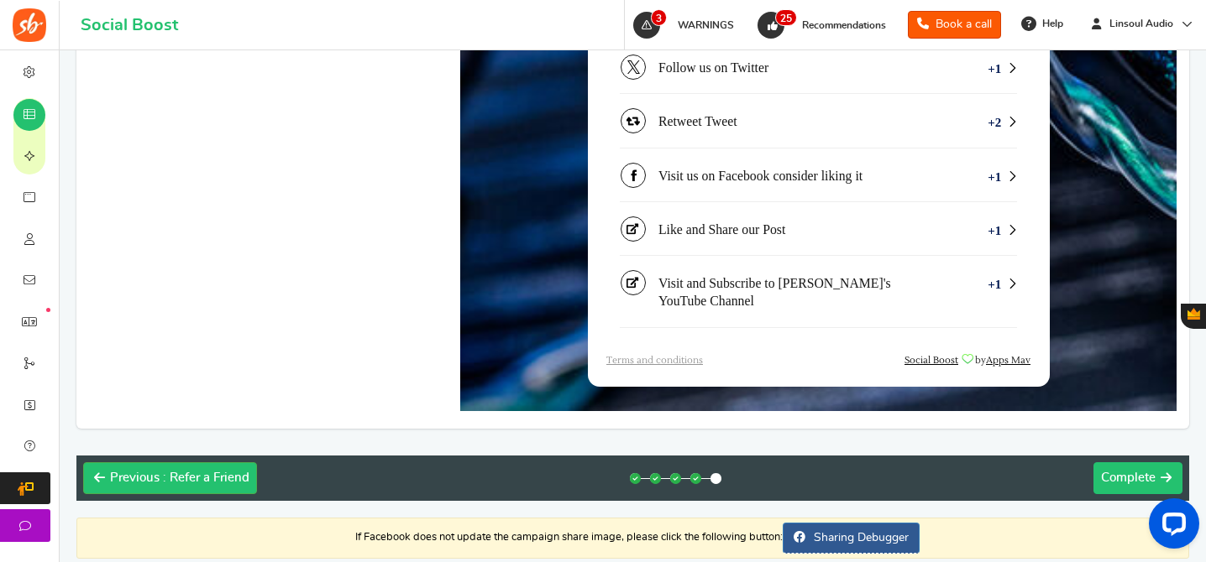
click at [1128, 472] on span "Complete" at bounding box center [1128, 478] width 55 height 13
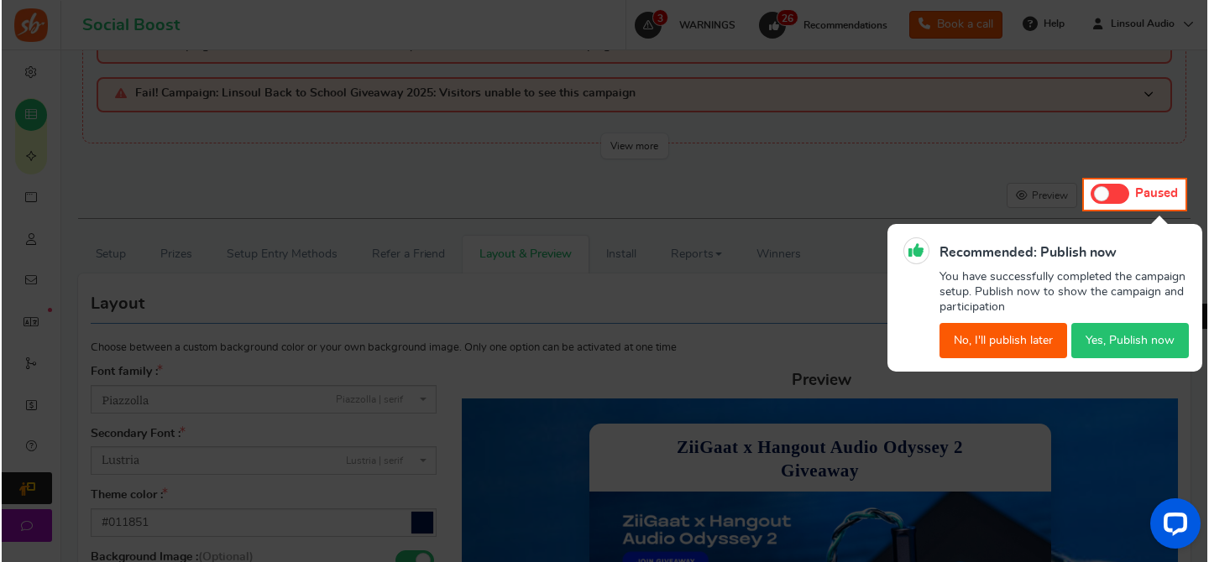
scroll to position [0, 0]
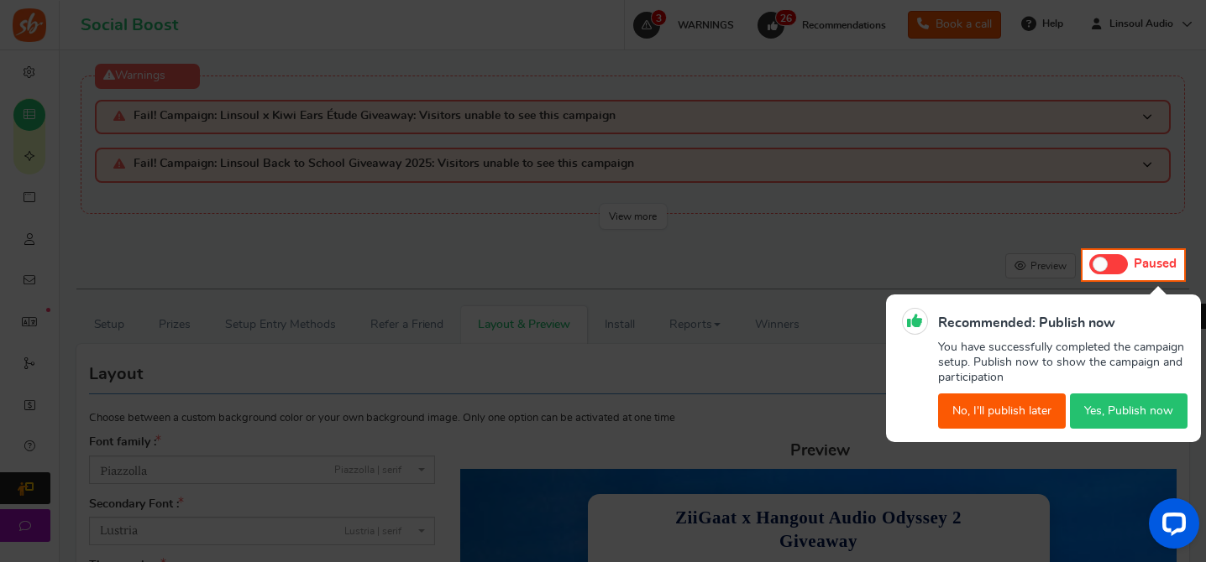
click at [1122, 412] on button "Yes, Publish now" at bounding box center [1129, 411] width 118 height 35
